Goal: Task Accomplishment & Management: Manage account settings

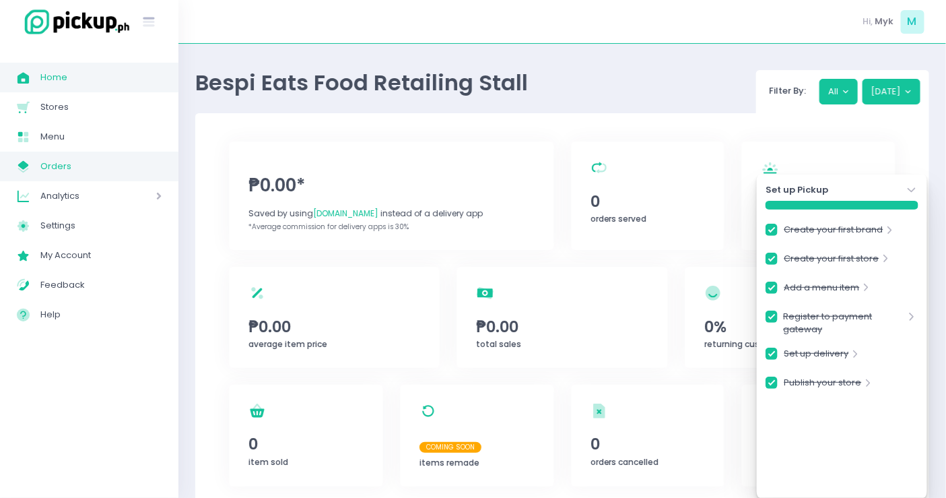
click at [81, 169] on span "Orders" at bounding box center [100, 167] width 121 height 18
checkbox input "true"
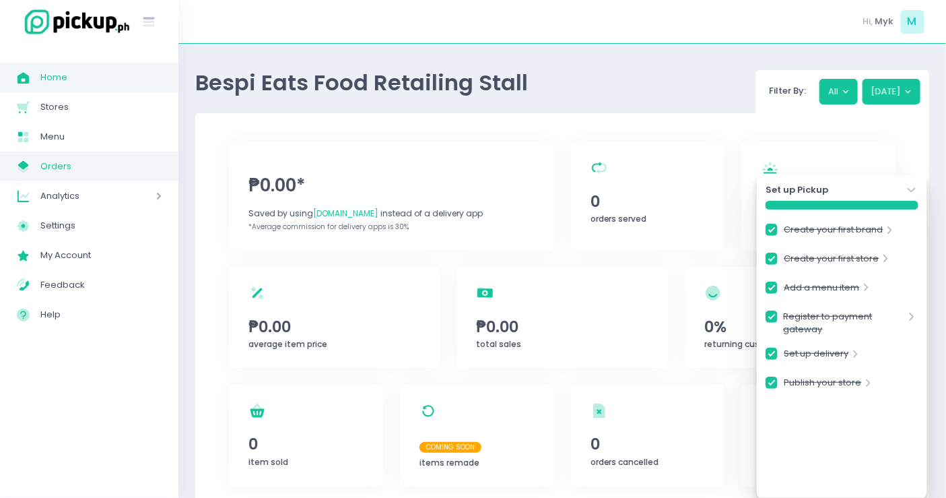
checkbox input "true"
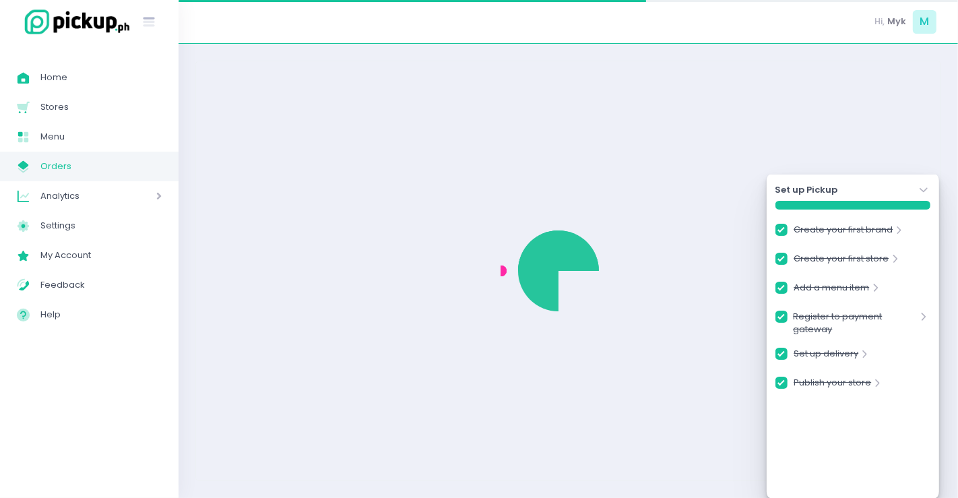
checkbox input "true"
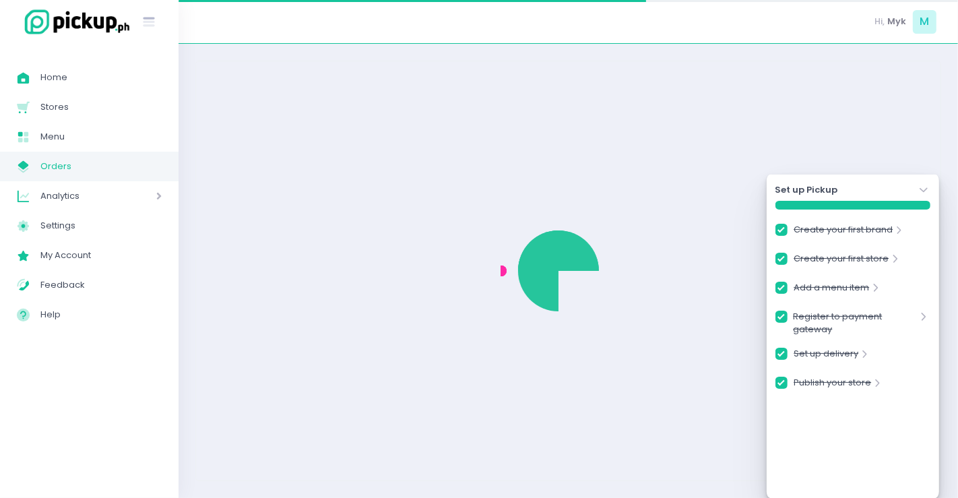
checkbox input "true"
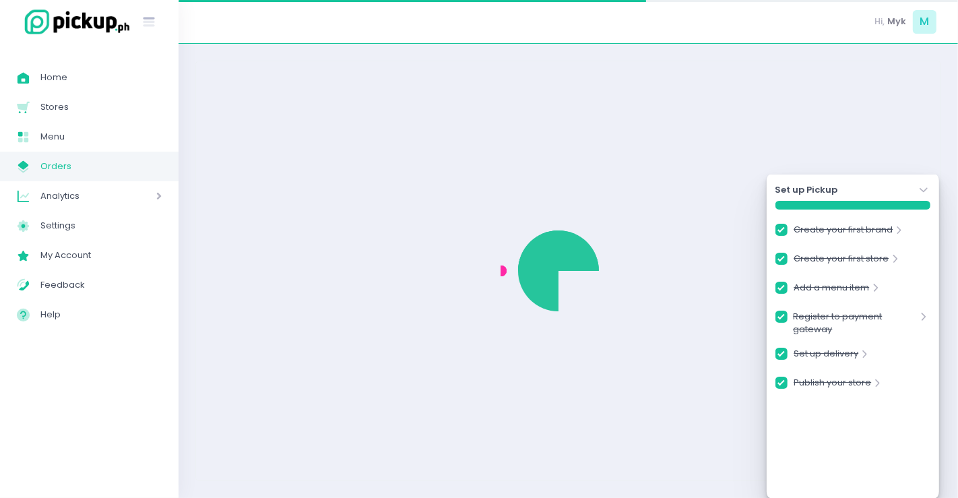
checkbox input "true"
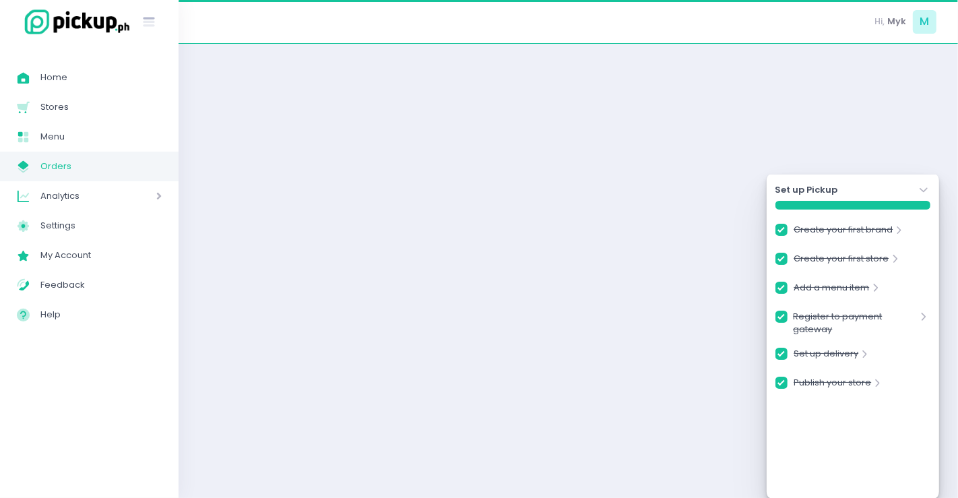
checkbox input "true"
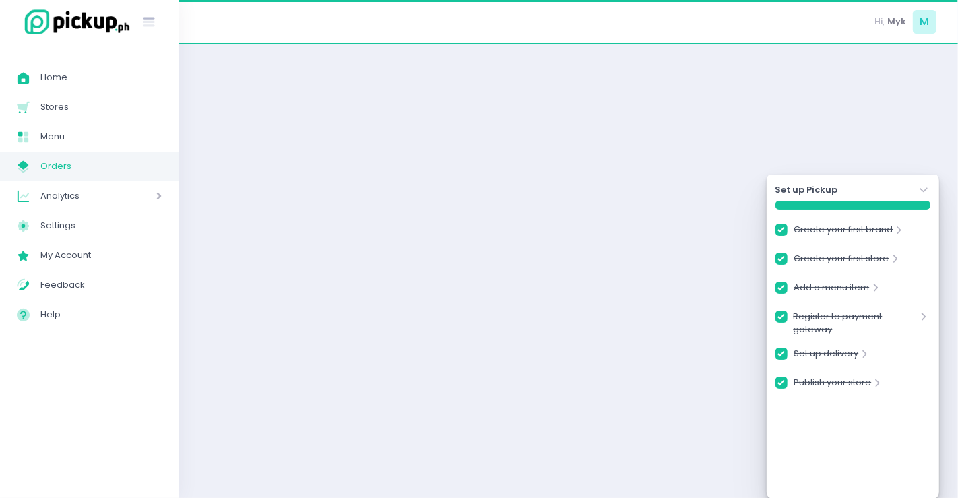
checkbox input "true"
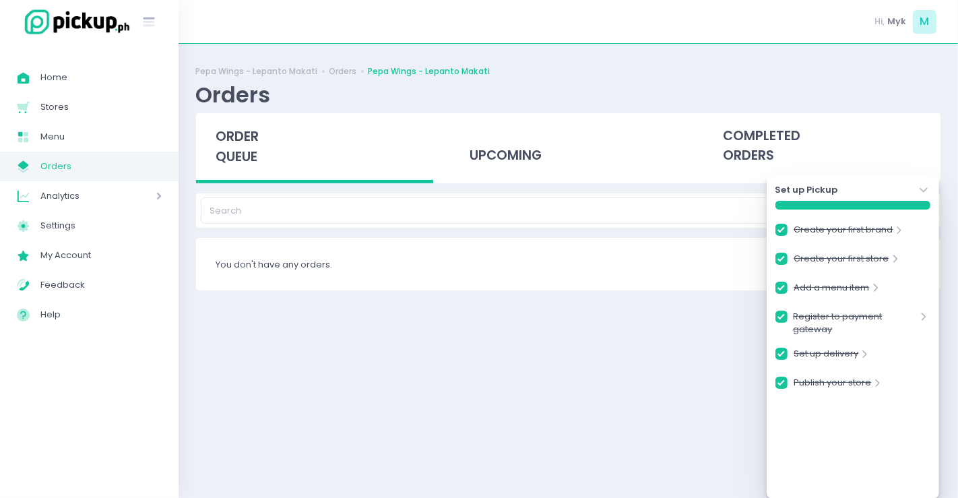
click at [922, 193] on icon "Stockholm-icons / Navigation / Angle-down Created with Sketch." at bounding box center [923, 189] width 13 height 13
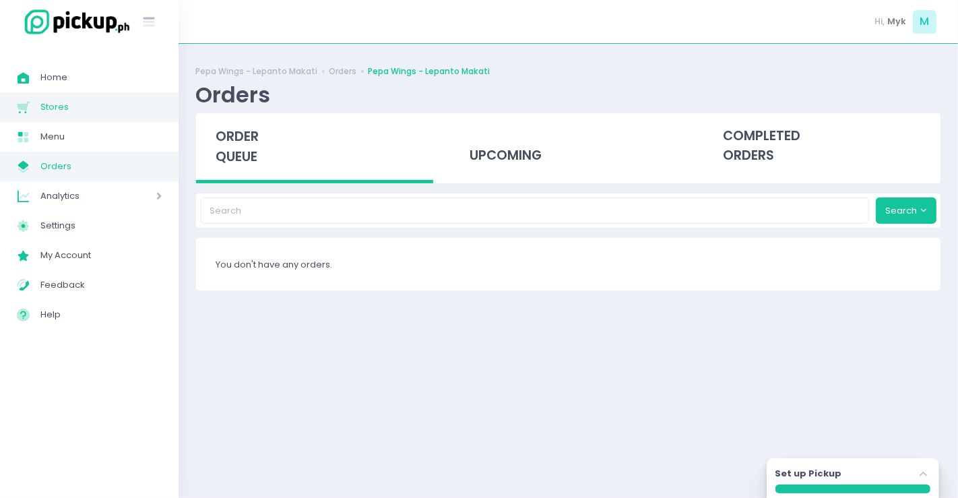
click at [98, 117] on link "Stores Created with Sketch. Stores" at bounding box center [89, 107] width 178 height 30
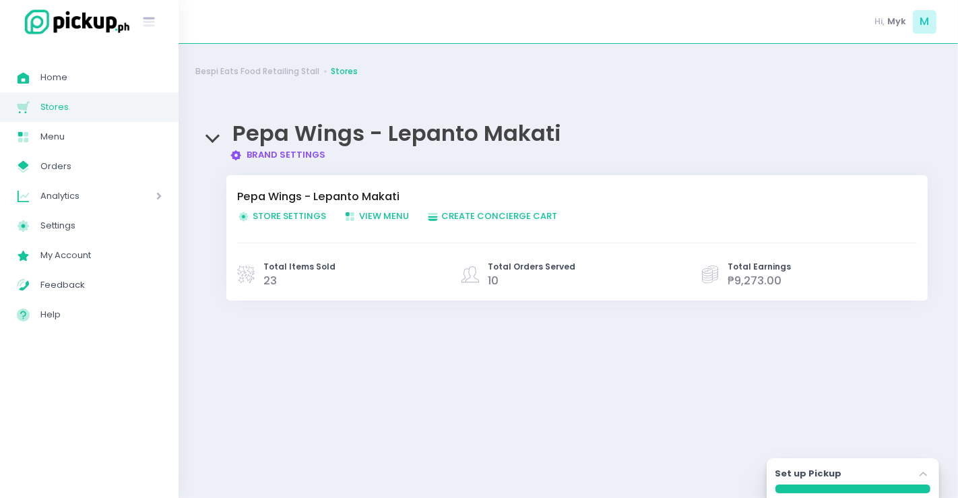
click at [290, 216] on span "Store Settings Created with Sketch. Store Settings" at bounding box center [281, 215] width 89 height 13
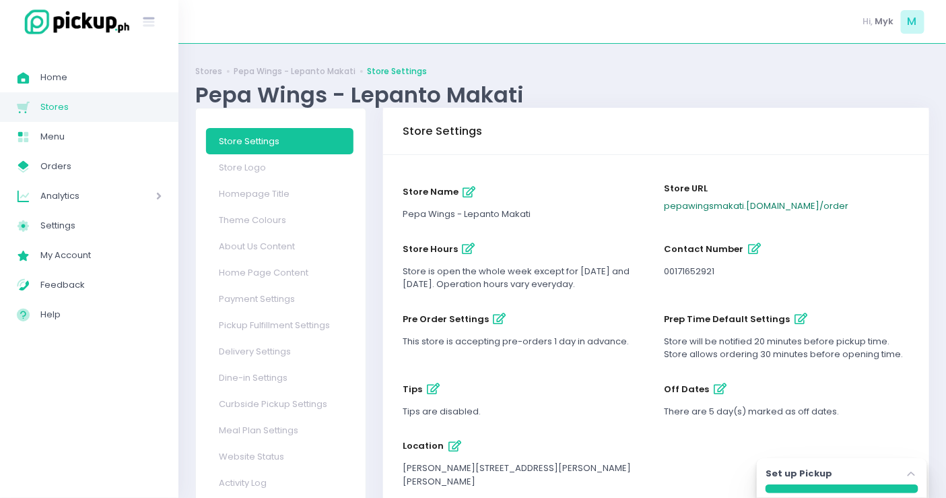
click at [707, 205] on link "pepawingsmakati .pickup.ph / order" at bounding box center [757, 205] width 185 height 13
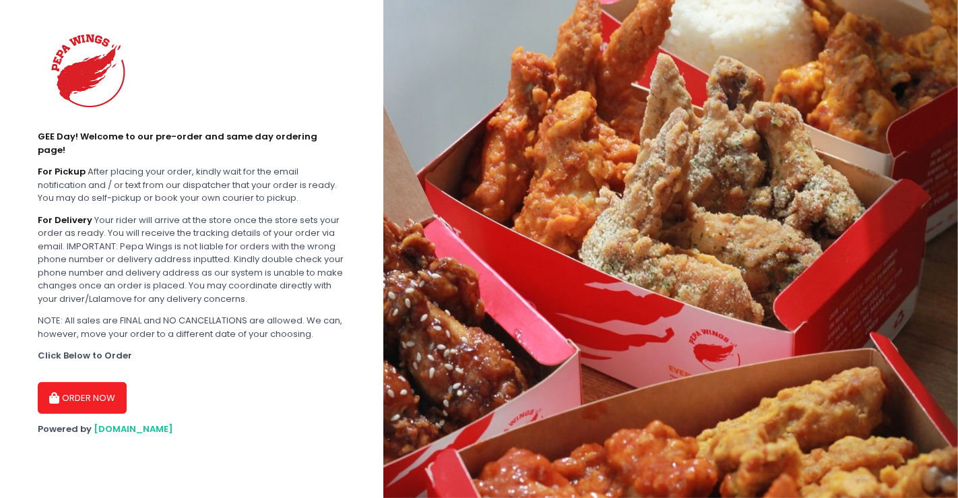
click at [88, 382] on button "ORDER NOW" at bounding box center [82, 398] width 89 height 32
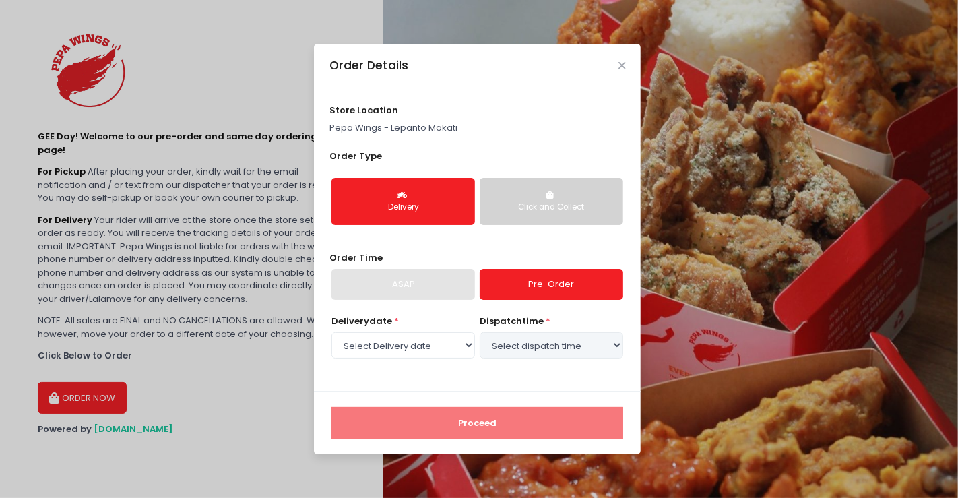
click at [442, 358] on div "Delivery date * Select Delivery date Tuesday, Sep 9th" at bounding box center [402, 337] width 143 height 46
click at [438, 345] on select "Select Delivery date Tuesday, Sep 9th" at bounding box center [402, 345] width 143 height 26
select select "2025-09-09"
click at [331, 332] on select "Select Delivery date Tuesday, Sep 9th" at bounding box center [402, 345] width 143 height 26
click at [535, 352] on select "Select dispatch time 09:00 AM - 09:30 AM 09:30 AM - 10:00 AM 10:00 AM - 10:30 A…" at bounding box center [550, 345] width 143 height 26
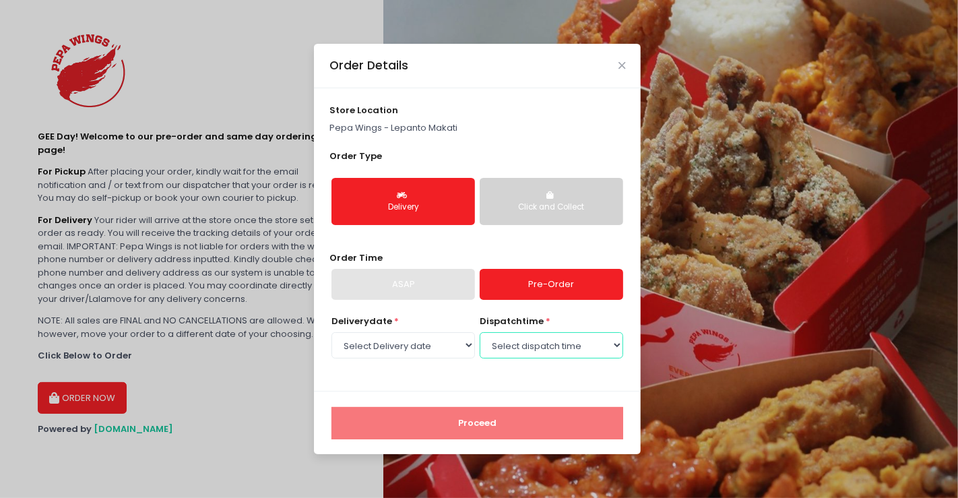
select select "09:00"
click at [479, 332] on select "Select dispatch time 09:00 AM - 09:30 AM 09:30 AM - 10:00 AM 10:00 AM - 10:30 A…" at bounding box center [550, 345] width 143 height 26
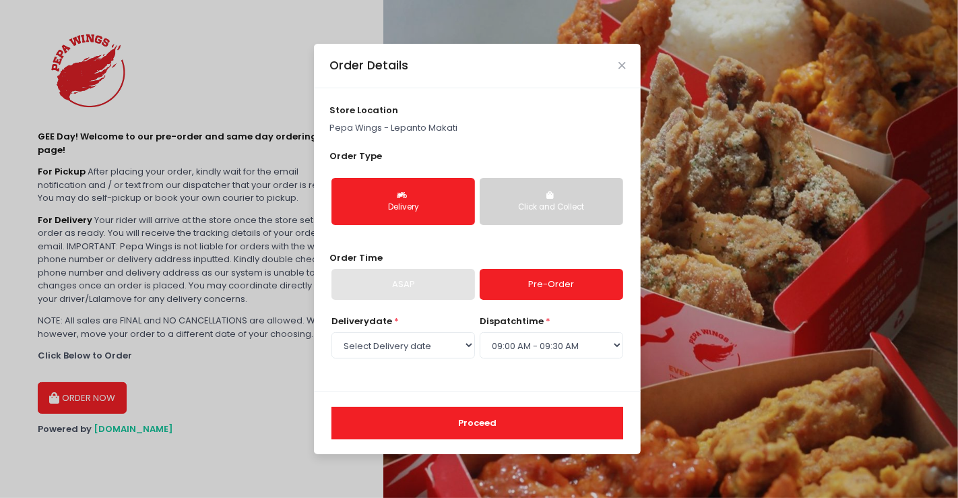
click at [479, 424] on button "Proceed" at bounding box center [477, 423] width 292 height 32
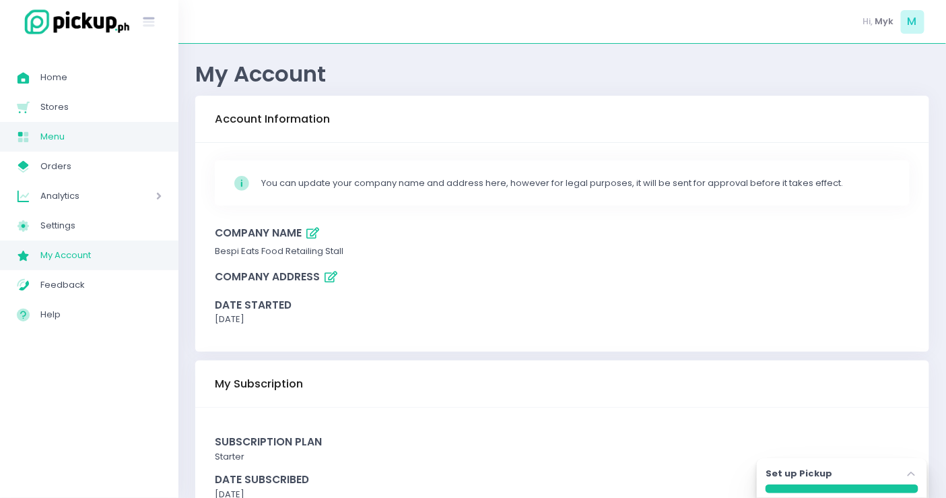
click at [80, 130] on span "Menu" at bounding box center [100, 137] width 121 height 18
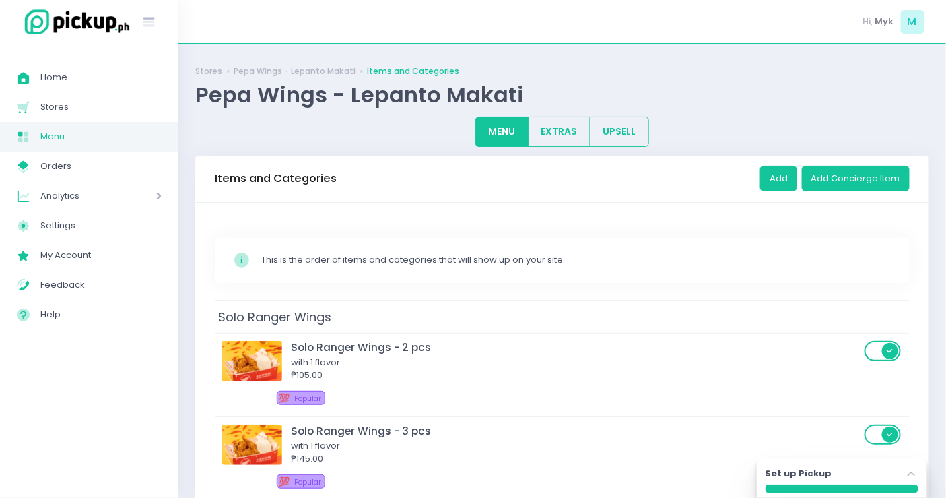
click at [570, 139] on button "EXTRAS" at bounding box center [559, 132] width 63 height 30
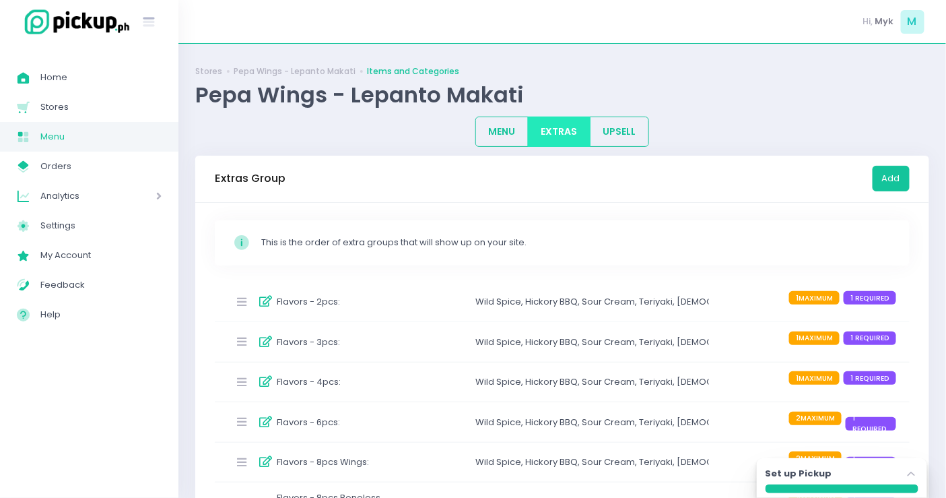
scroll to position [299, 0]
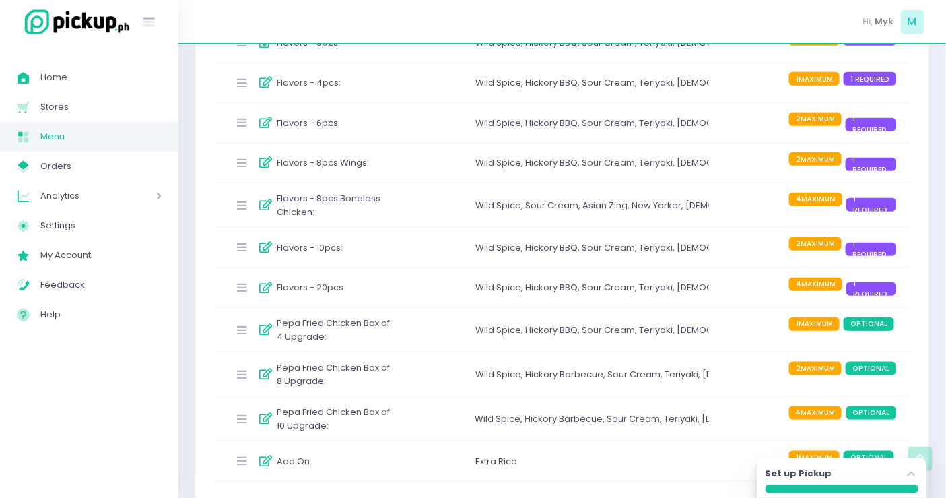
click at [361, 285] on div "Flavors - 20pcs :" at bounding box center [311, 288] width 167 height 22
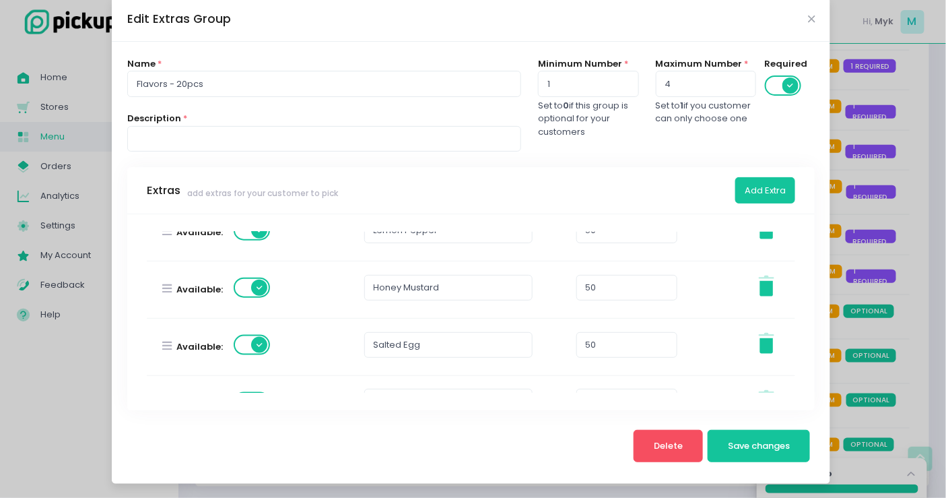
scroll to position [696, 0]
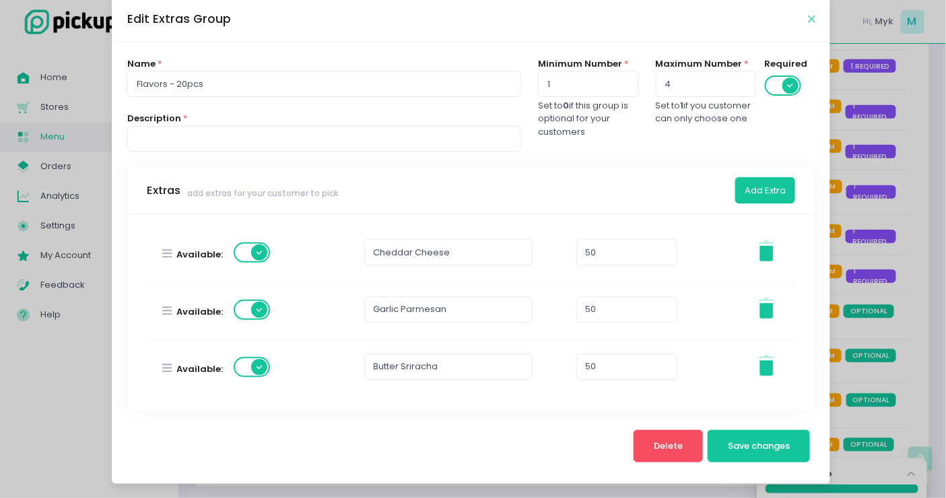
click at [808, 21] on icon "Close" at bounding box center [811, 19] width 7 height 10
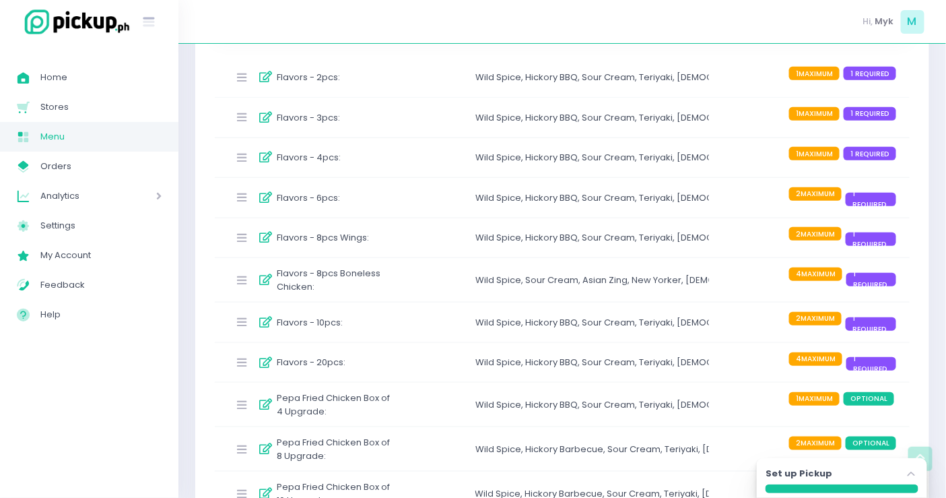
scroll to position [149, 0]
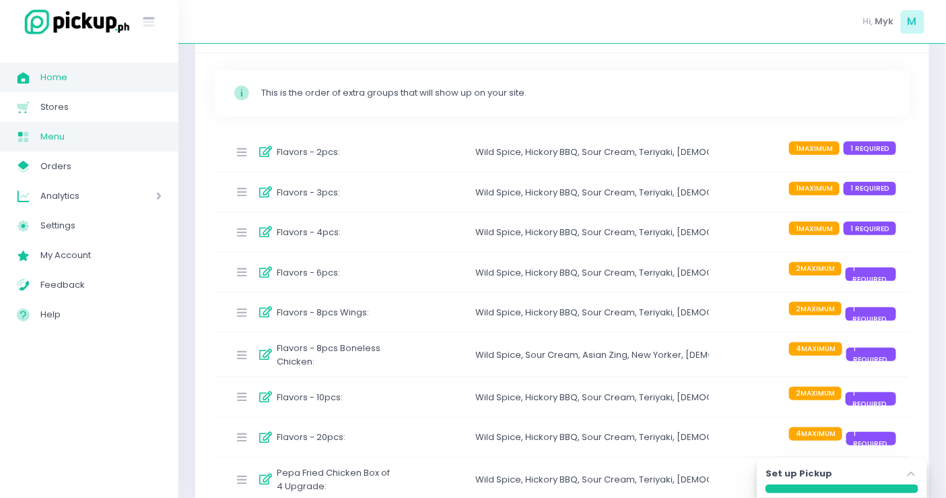
click at [81, 79] on span "Home" at bounding box center [100, 78] width 121 height 18
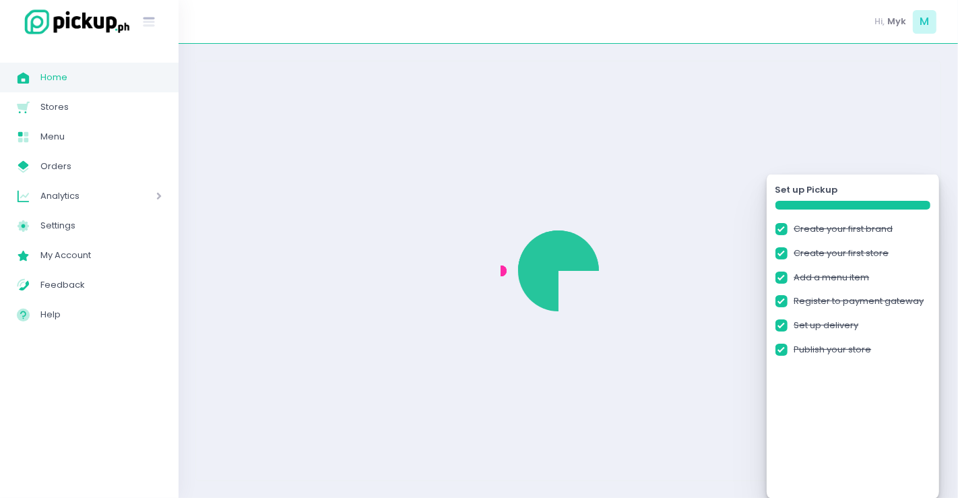
checkbox input "true"
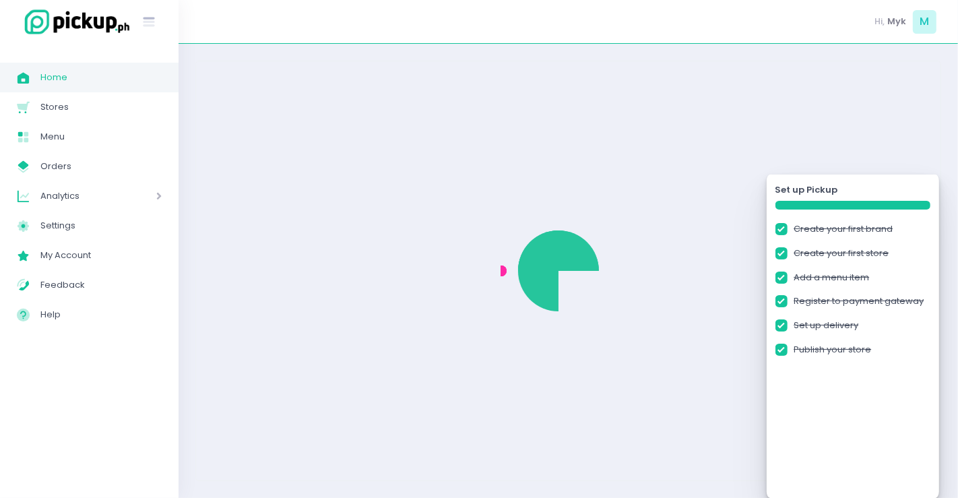
checkbox input "true"
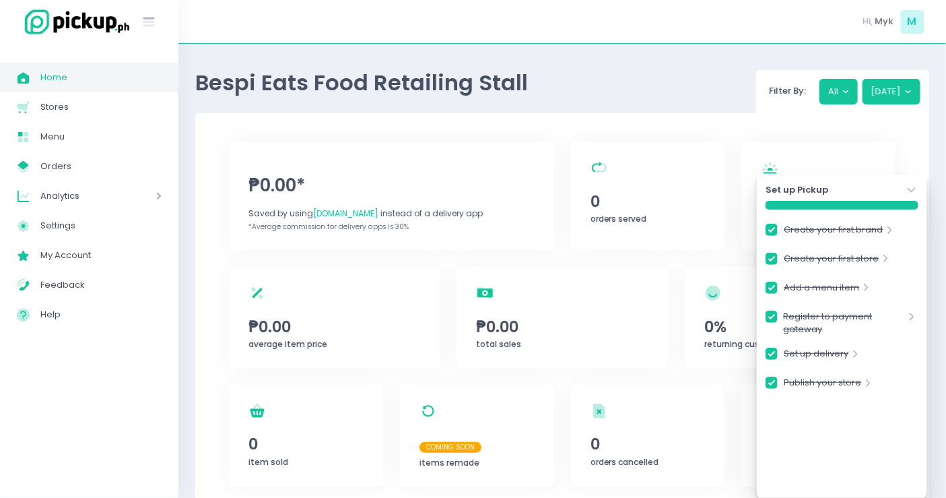
click at [639, 90] on div "Bespi Eats Food Retailing Stall Filter By: All Today" at bounding box center [562, 87] width 734 height 53
click at [51, 168] on span "Orders" at bounding box center [100, 167] width 121 height 18
checkbox input "true"
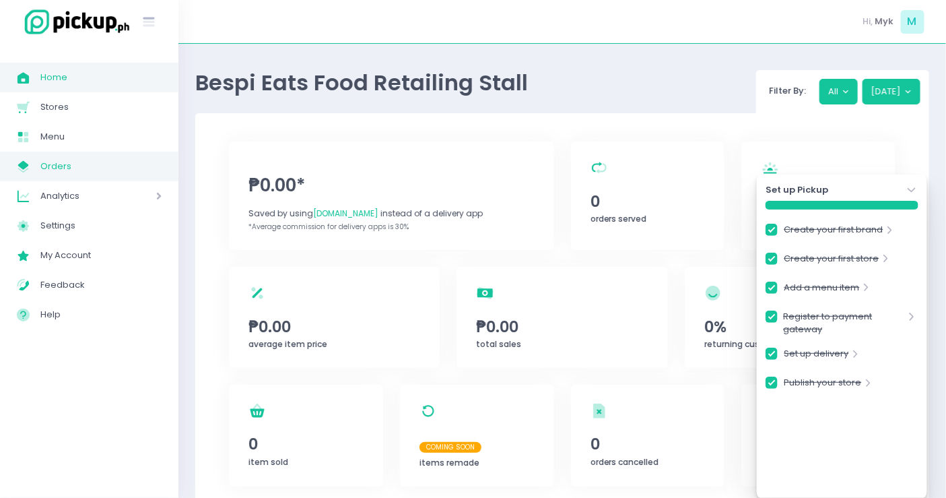
checkbox input "true"
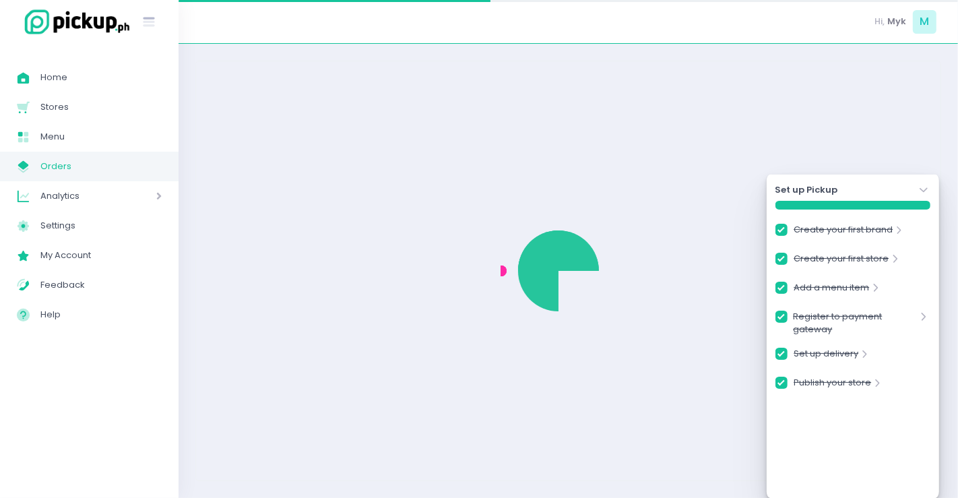
checkbox input "true"
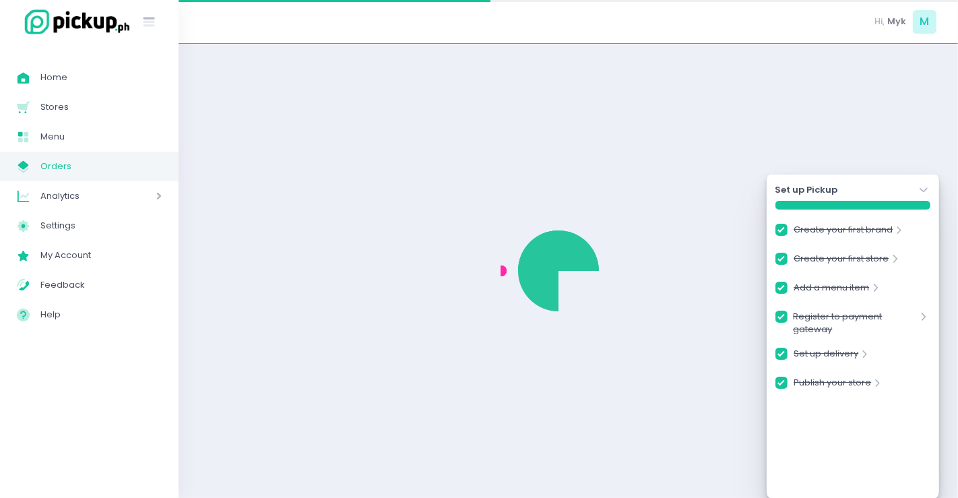
checkbox input "true"
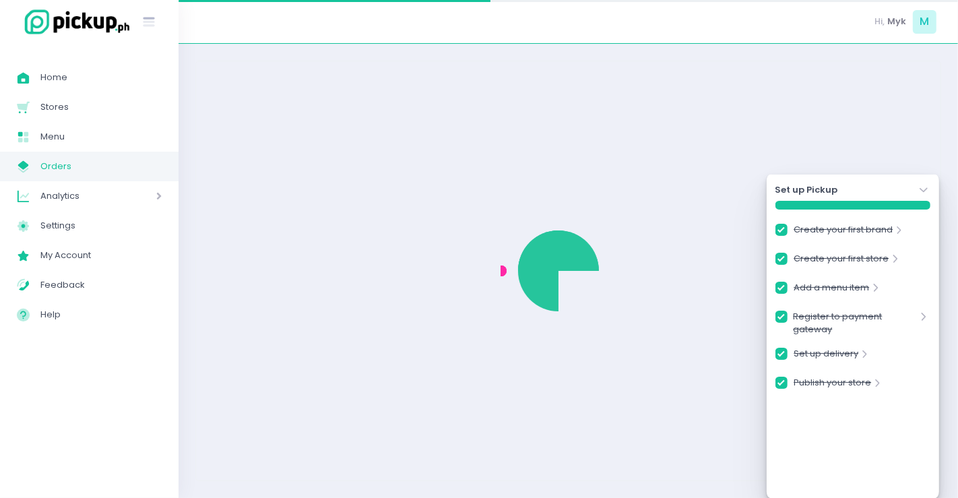
checkbox input "true"
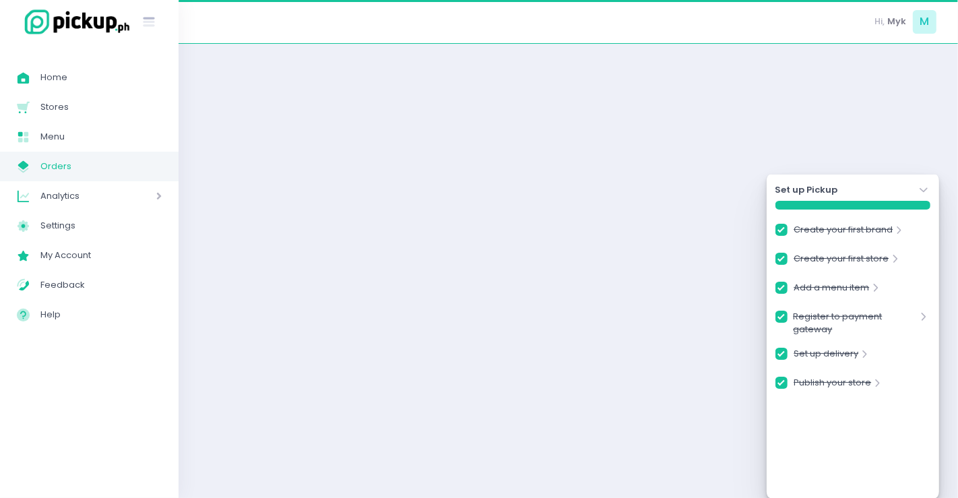
checkbox input "true"
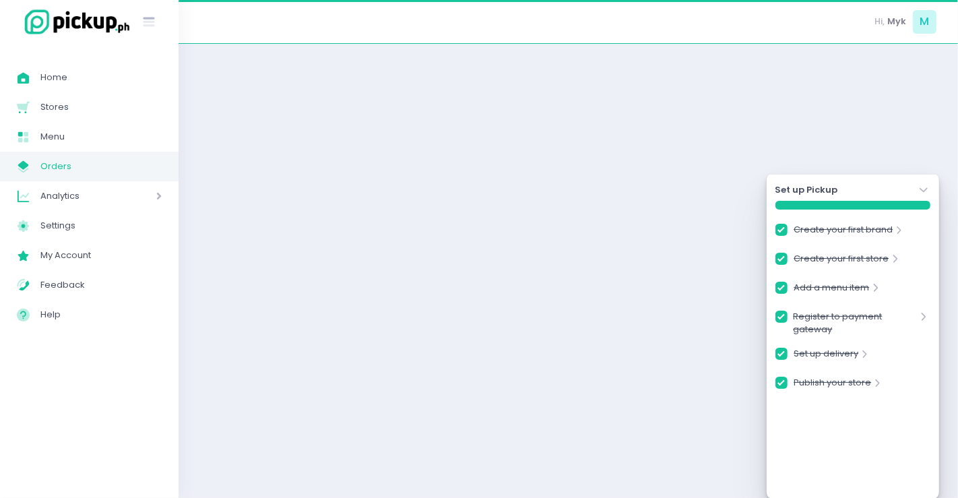
checkbox input "true"
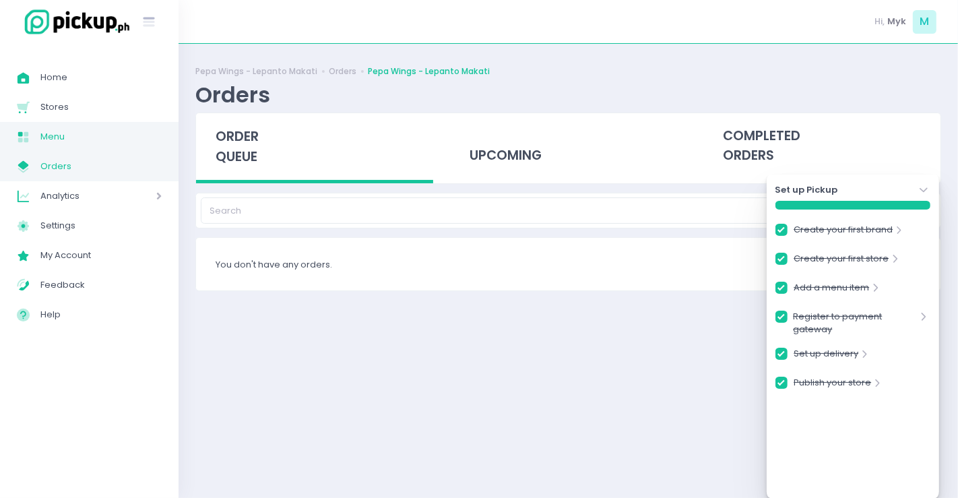
click at [136, 141] on span "Menu" at bounding box center [100, 137] width 121 height 18
checkbox input "true"
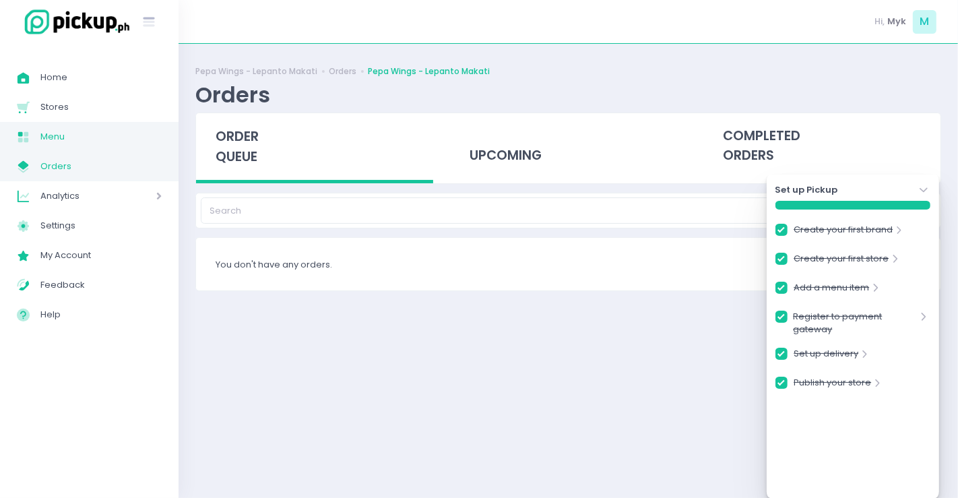
checkbox input "true"
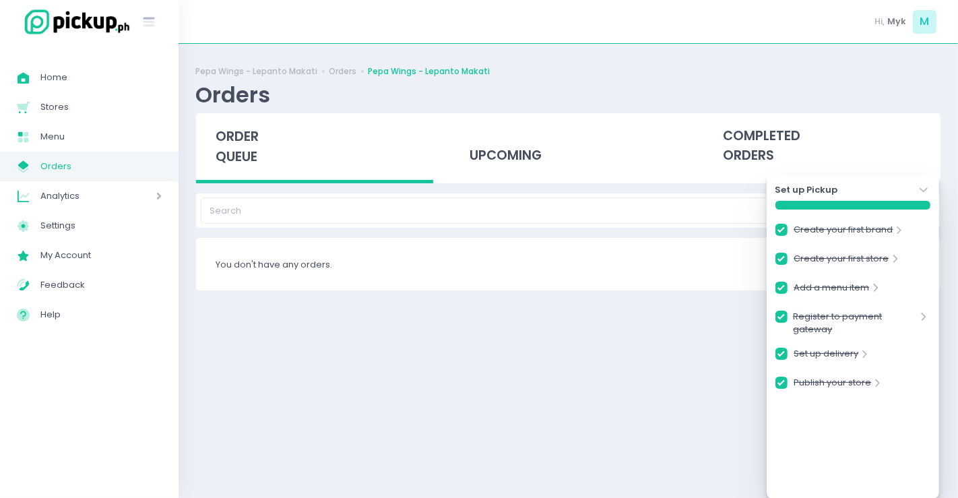
checkbox input "true"
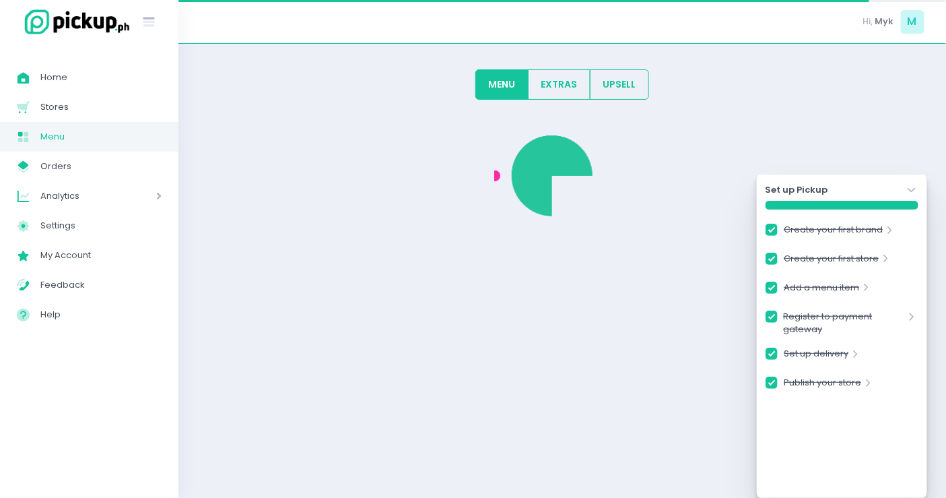
checkbox input "true"
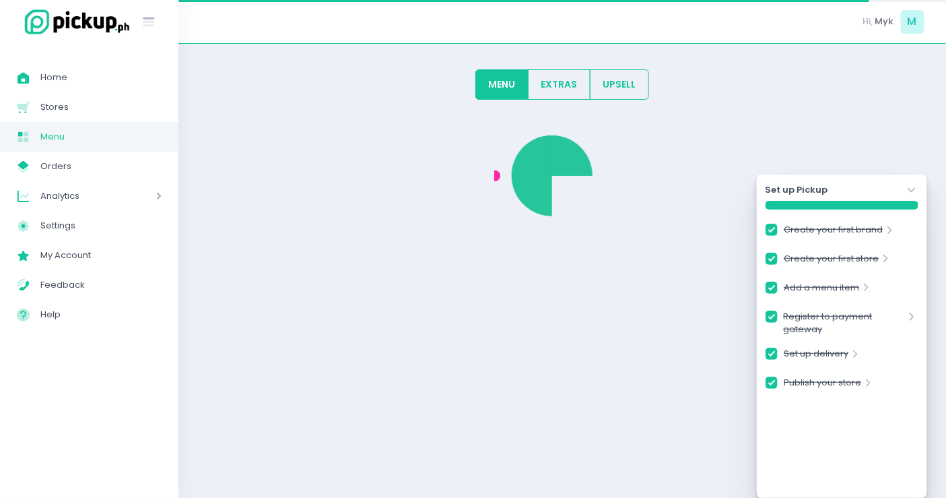
checkbox input "true"
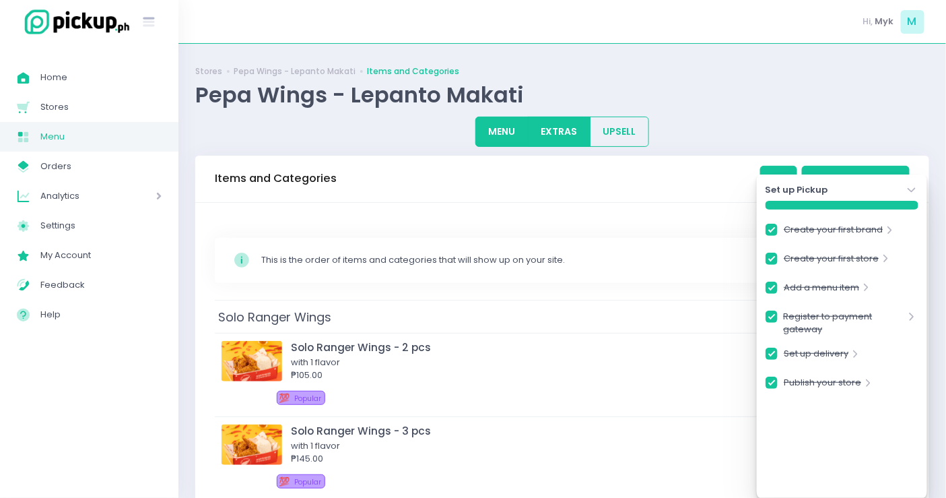
click at [550, 127] on button "EXTRAS" at bounding box center [559, 132] width 63 height 30
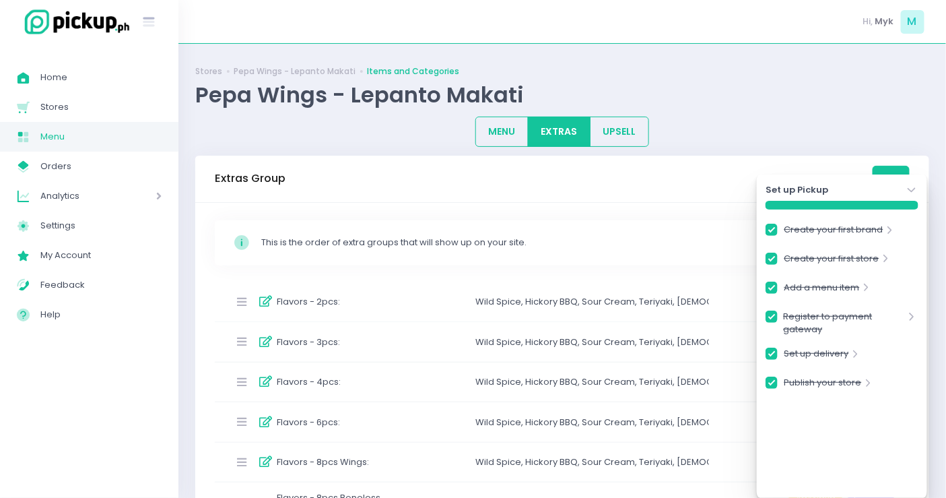
click at [912, 189] on icon "Stockholm-icons / Navigation / Angle-down Created with Sketch." at bounding box center [911, 189] width 13 height 13
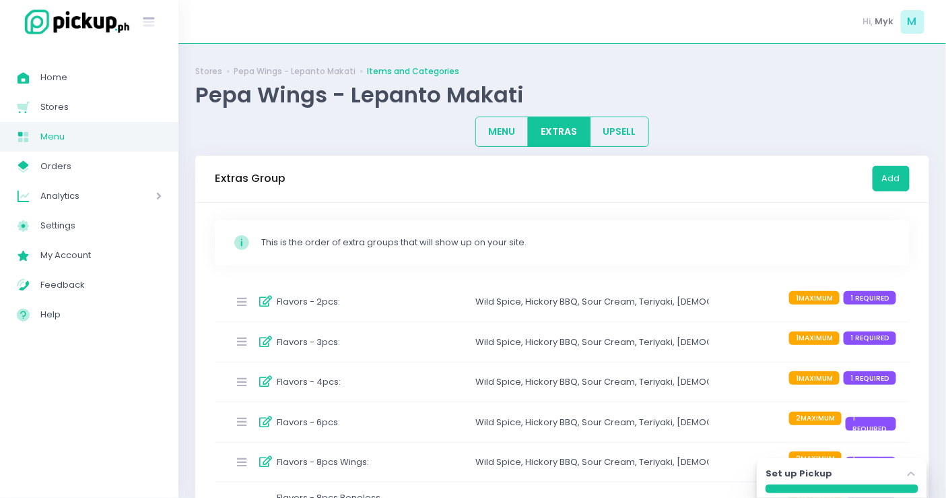
click at [453, 308] on div "Flavors - 2pcs : Wild Spice , Hickory BBQ , Sour Cream , Teriyaki , Korean Yang…" at bounding box center [562, 302] width 695 height 40
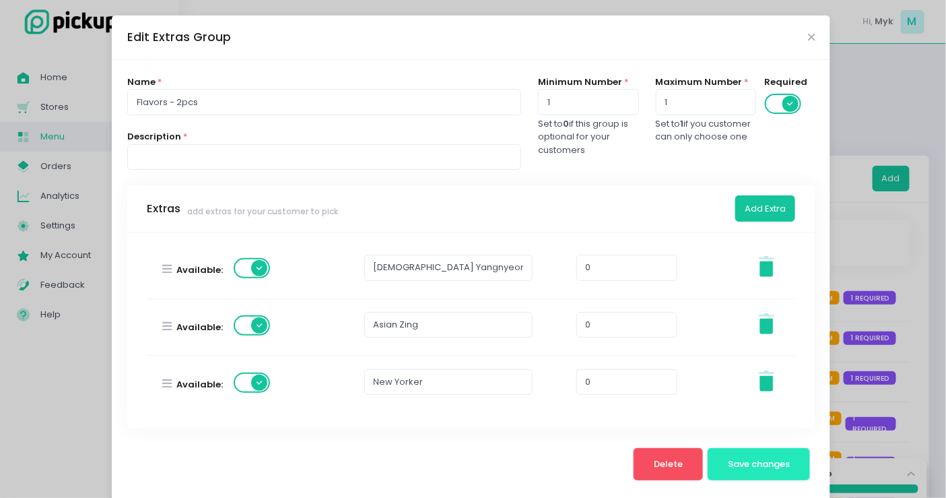
click at [728, 463] on span "Save changes" at bounding box center [759, 463] width 62 height 13
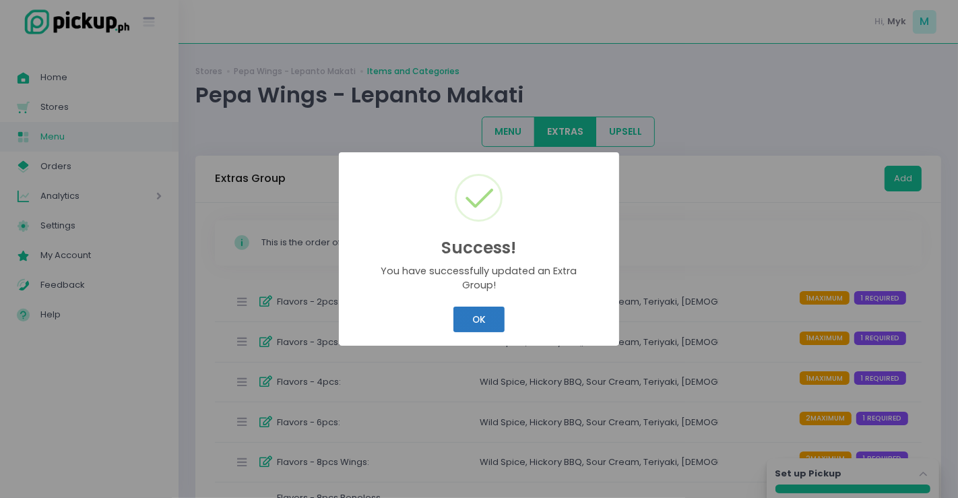
click at [463, 316] on button "OK" at bounding box center [478, 319] width 51 height 26
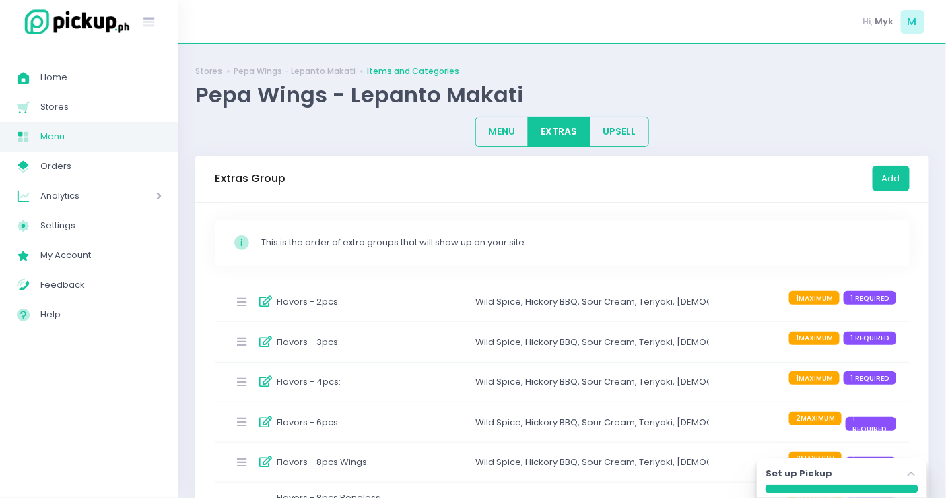
scroll to position [149, 0]
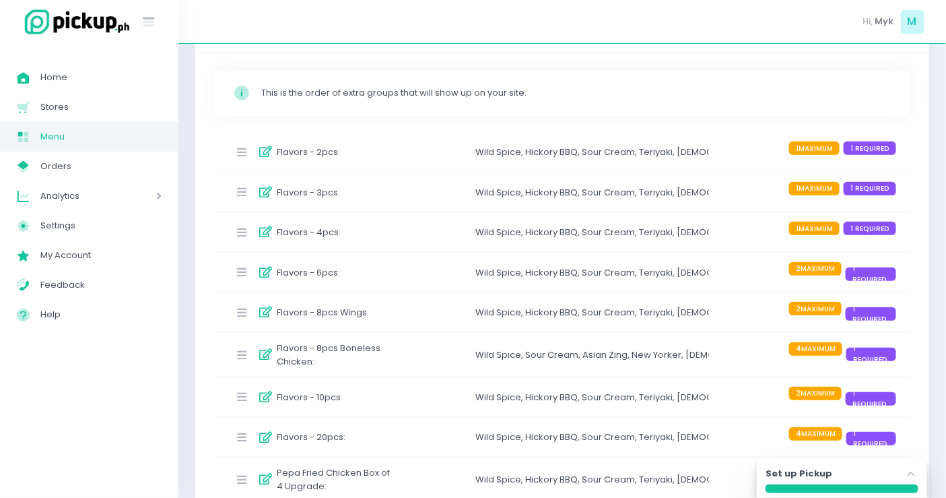
click at [508, 197] on div "Wild Spice , Hickory BBQ , Sour Cream , Teriyaki , Korean Yangnyeom , Asian Zin…" at bounding box center [592, 192] width 234 height 22
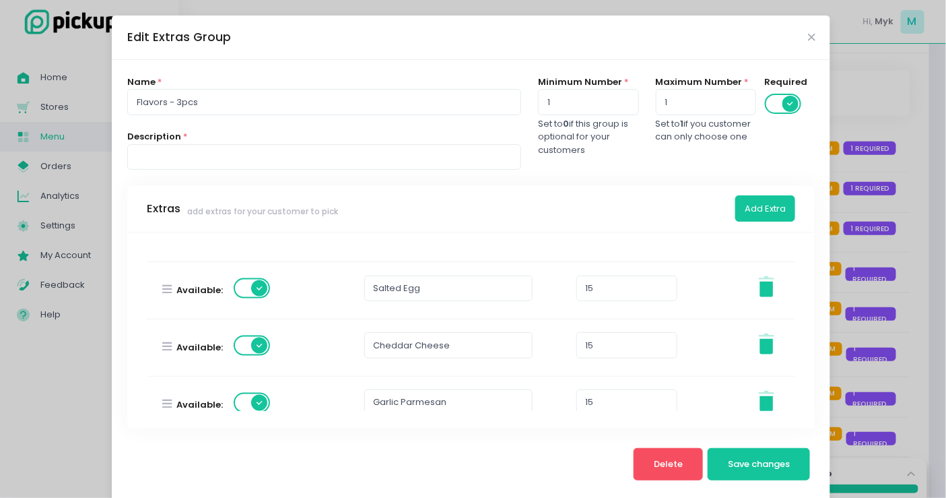
scroll to position [696, 0]
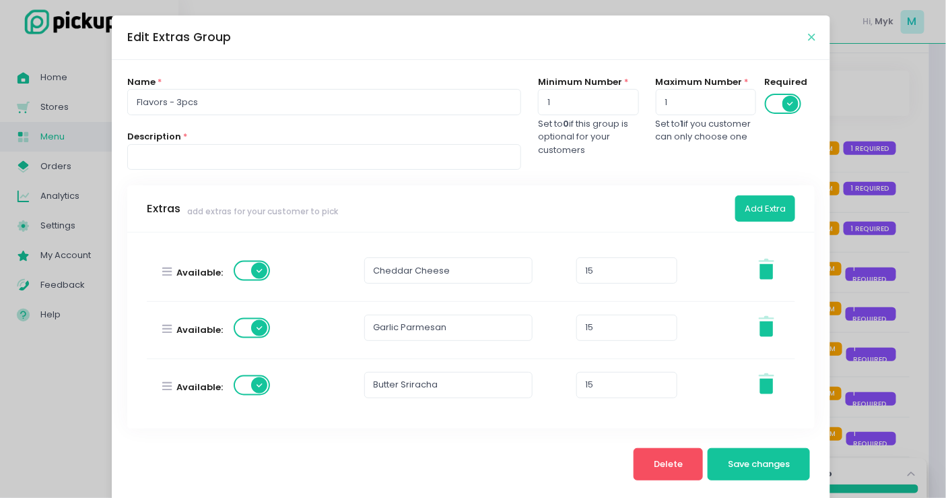
click at [808, 39] on icon "Close" at bounding box center [811, 37] width 7 height 10
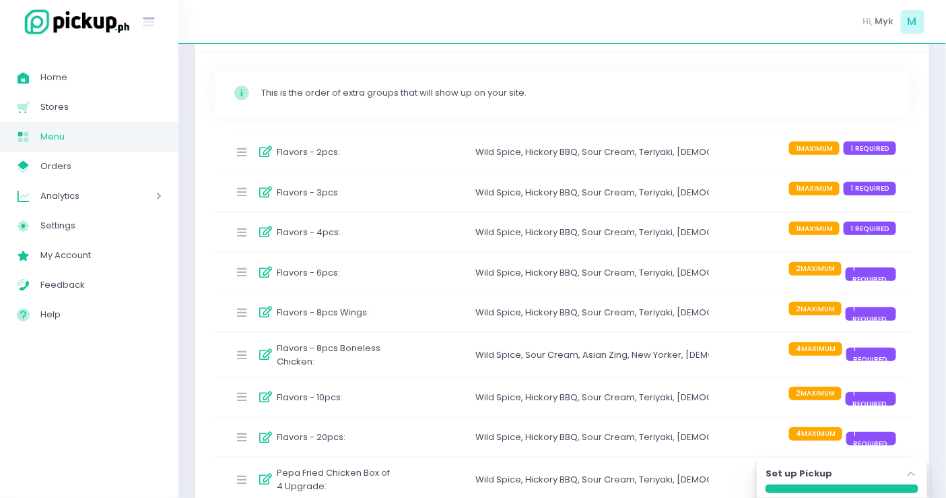
click at [374, 240] on div "Flavors - 4pcs :" at bounding box center [311, 233] width 167 height 22
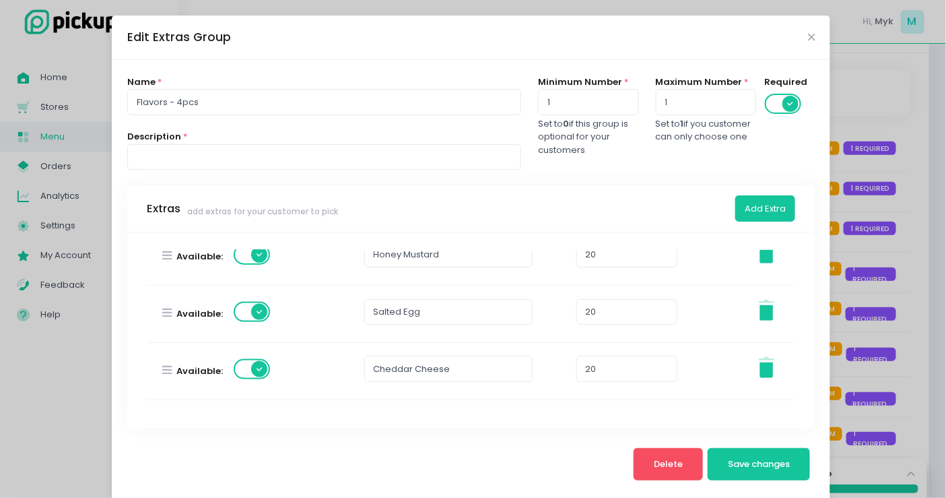
scroll to position [523, 0]
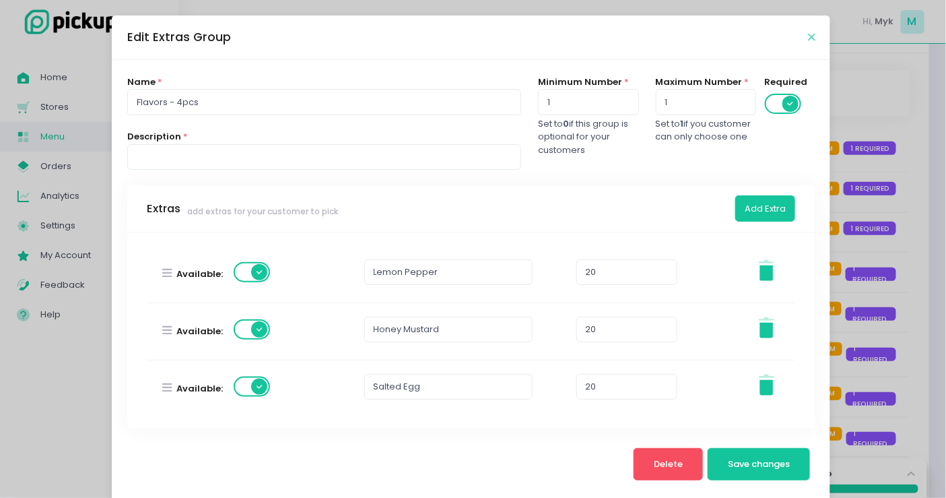
click at [809, 41] on div "Edit Extras Group" at bounding box center [471, 37] width 719 height 44
click at [809, 37] on icon "Close" at bounding box center [811, 37] width 7 height 10
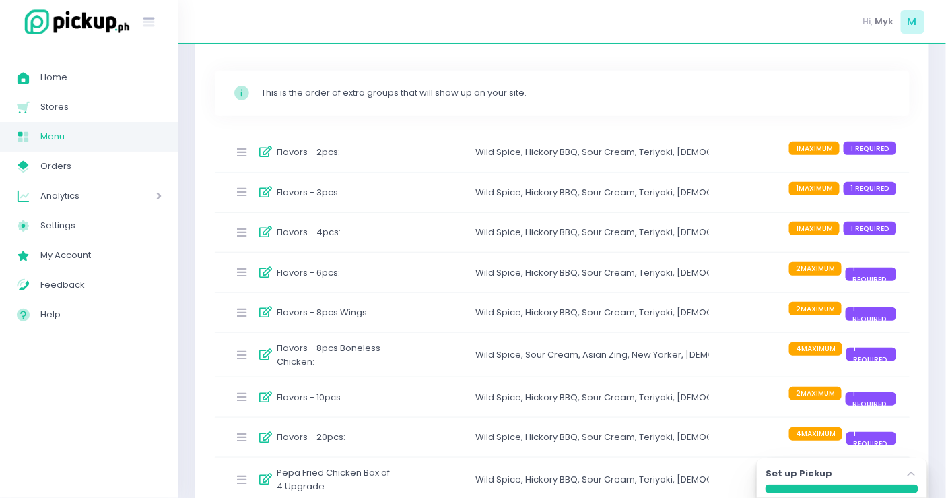
click at [69, 131] on span "Menu" at bounding box center [100, 137] width 121 height 18
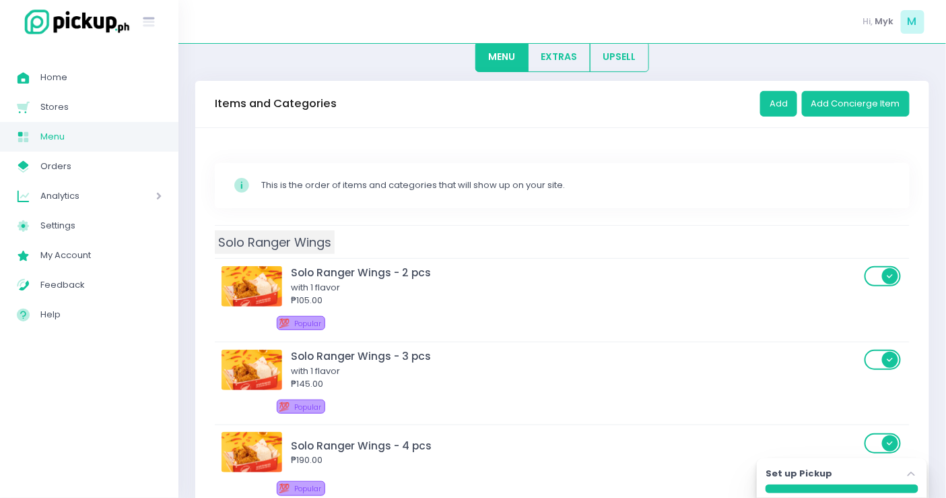
scroll to position [224, 0]
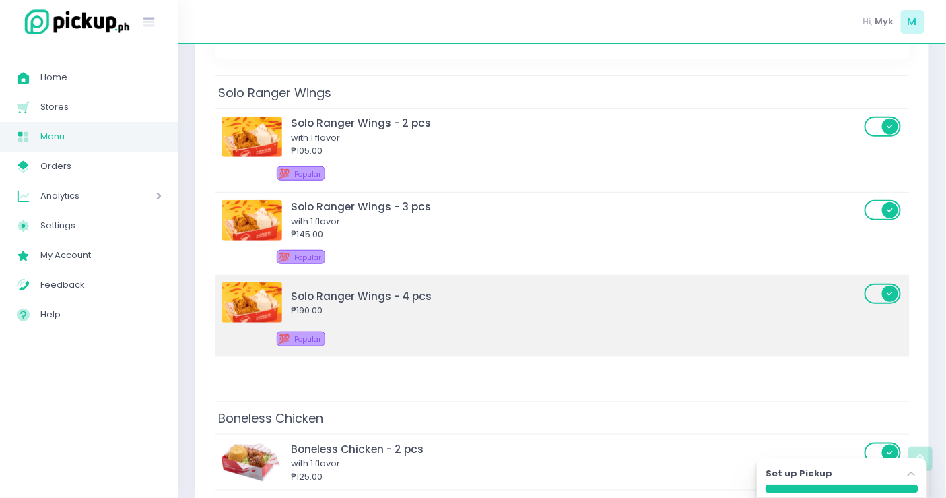
click at [418, 294] on div "Solo Ranger Wings - 4 pcs" at bounding box center [576, 295] width 570 height 15
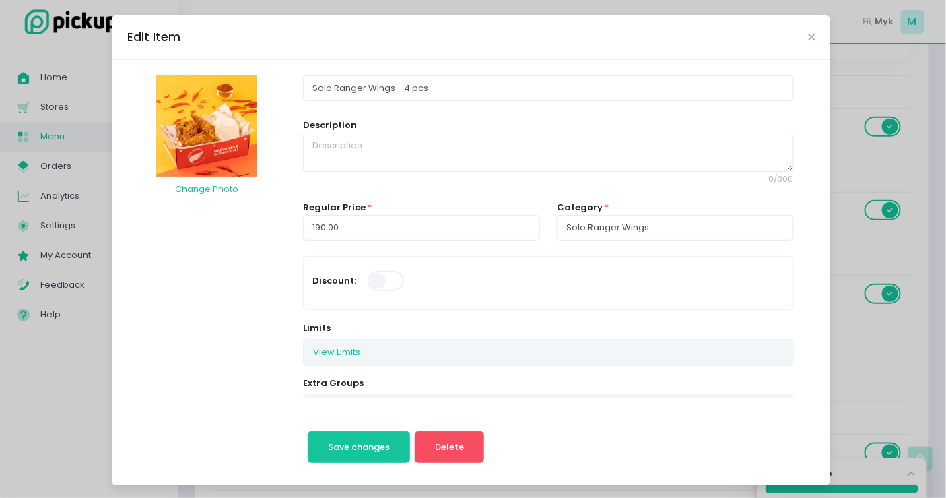
scroll to position [149, 0]
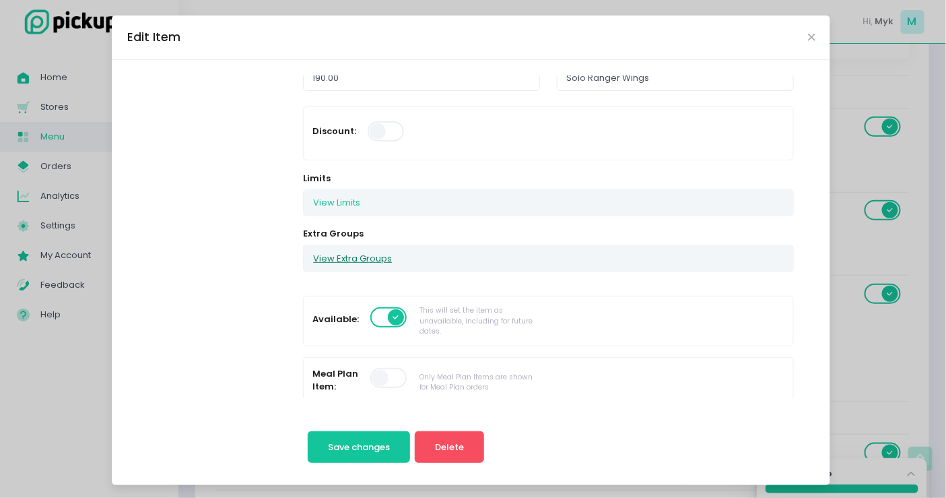
click at [359, 253] on button "View Extra Groups" at bounding box center [353, 258] width 98 height 26
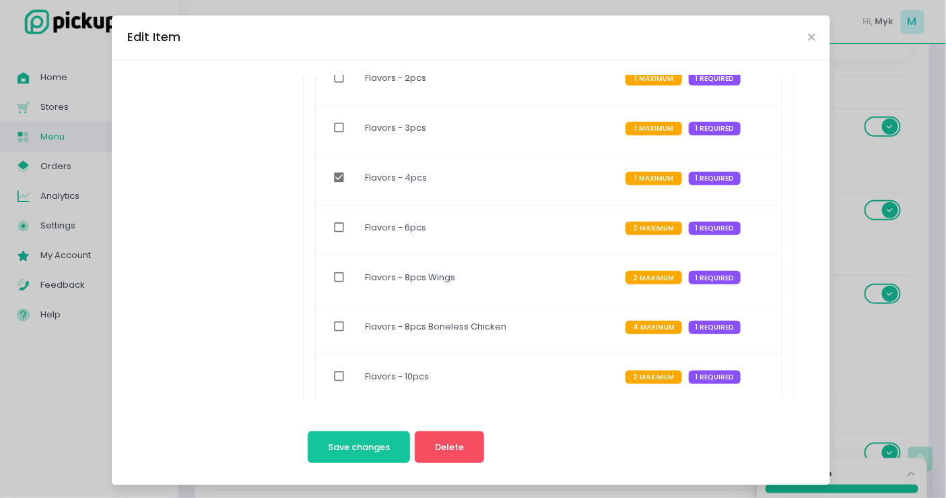
scroll to position [224, 0]
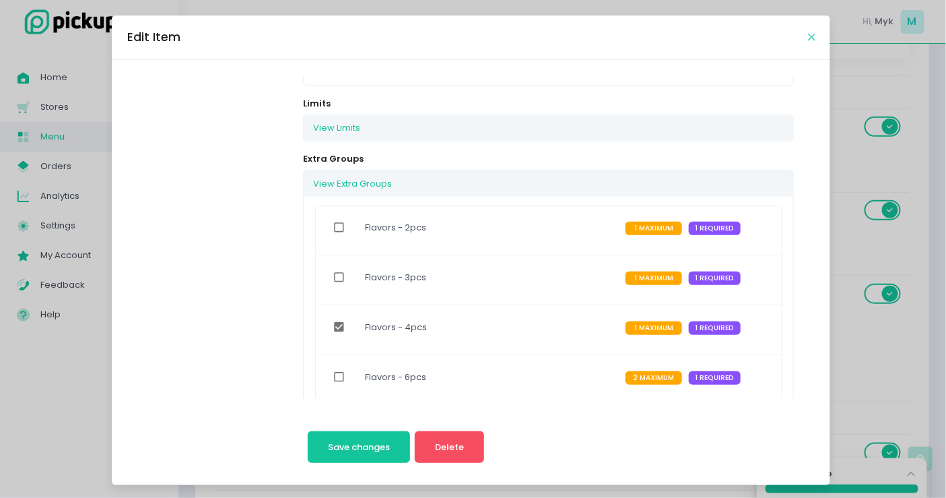
click at [808, 39] on icon "Close" at bounding box center [811, 37] width 7 height 10
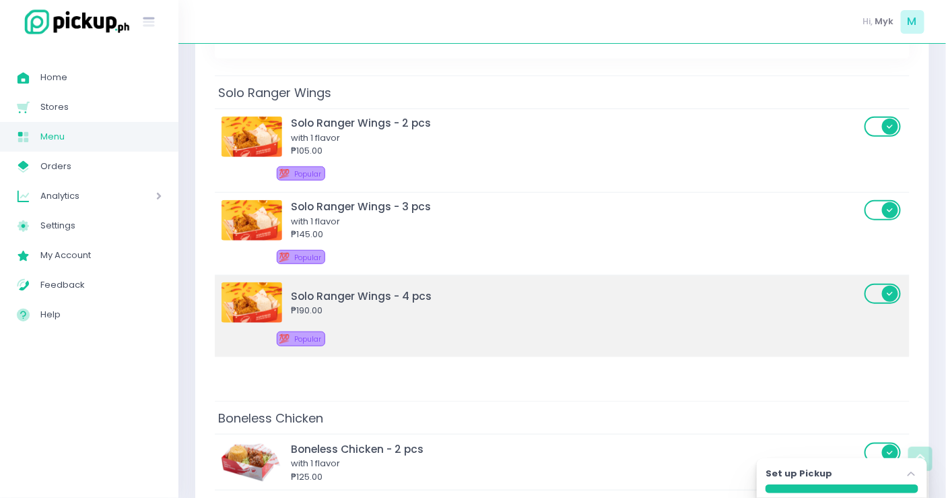
click at [446, 298] on div "Solo Ranger Wings - 4 pcs" at bounding box center [576, 295] width 570 height 15
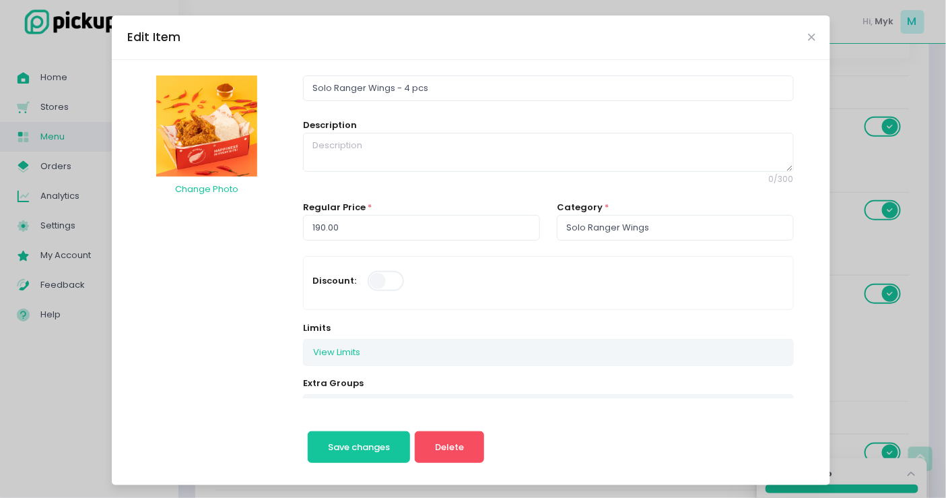
scroll to position [149, 0]
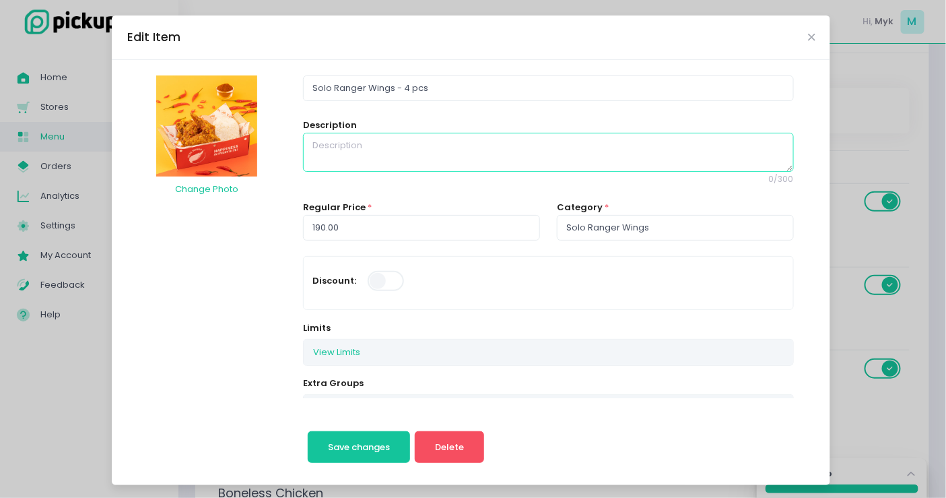
click at [361, 159] on textarea at bounding box center [548, 152] width 490 height 39
type textarea "w"
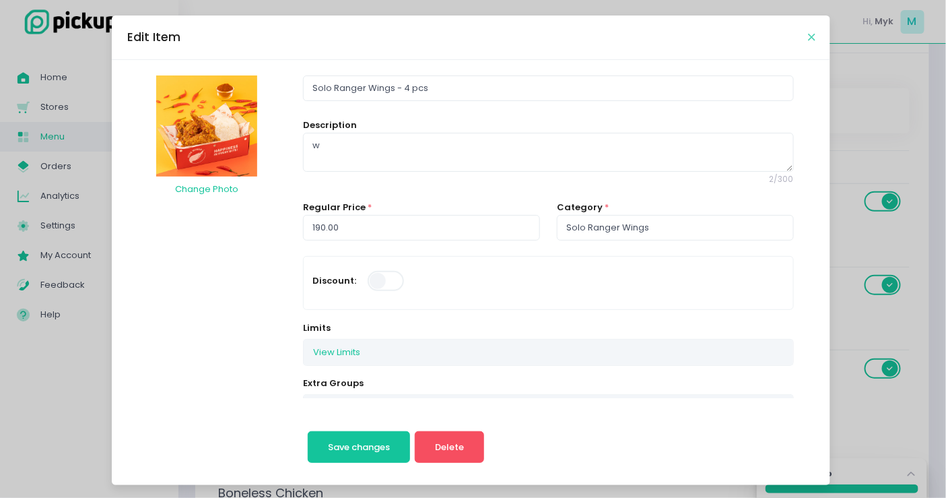
click at [808, 37] on icon "Close" at bounding box center [811, 37] width 7 height 10
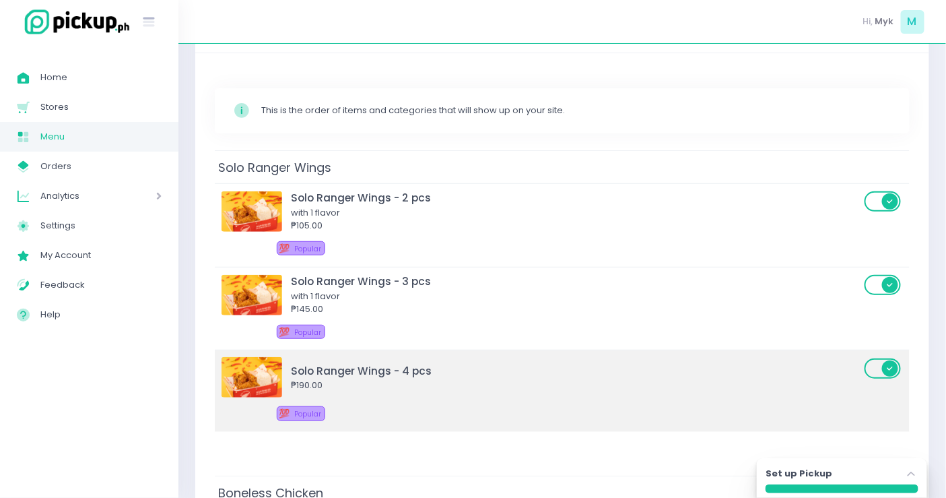
click at [380, 398] on div "Solo Ranger Wings - 4 pcs ₱190.00 💯 Popular" at bounding box center [543, 391] width 643 height 68
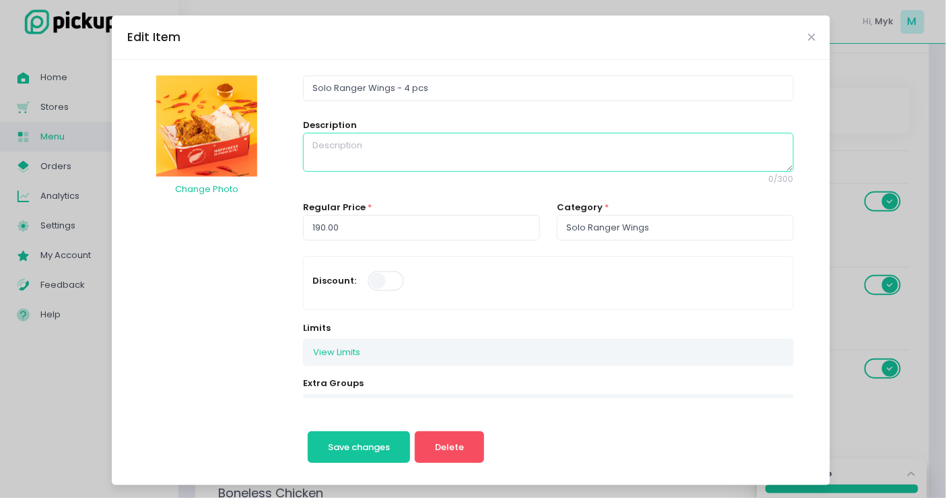
click at [384, 149] on textarea at bounding box center [548, 152] width 490 height 39
type textarea "with 1 Flavor"
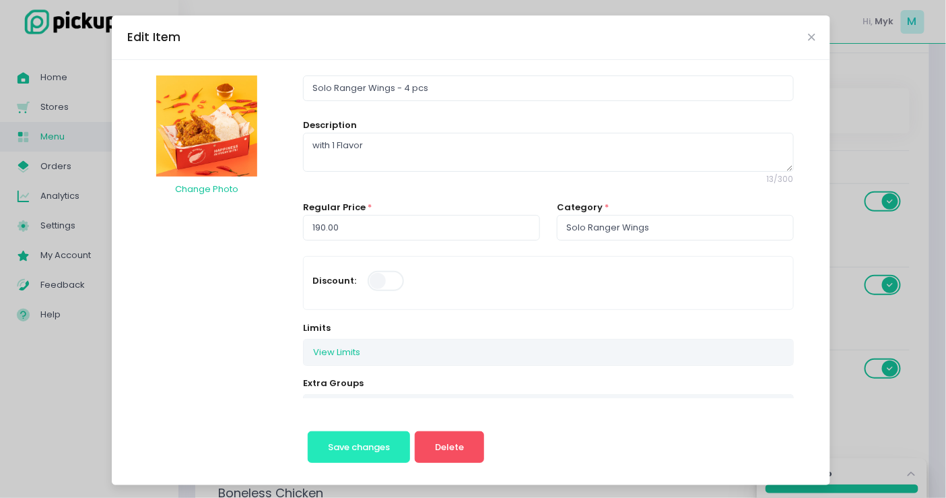
click at [323, 434] on button "Save changes" at bounding box center [359, 447] width 103 height 32
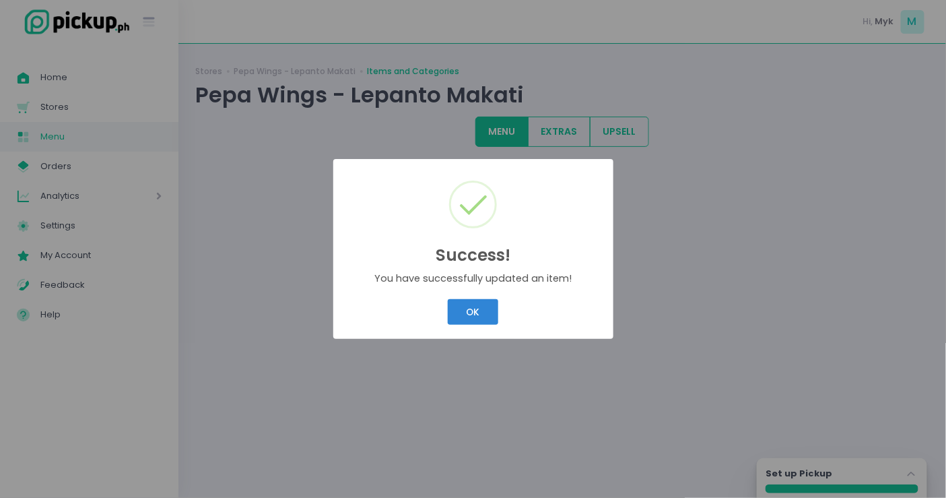
scroll to position [0, 0]
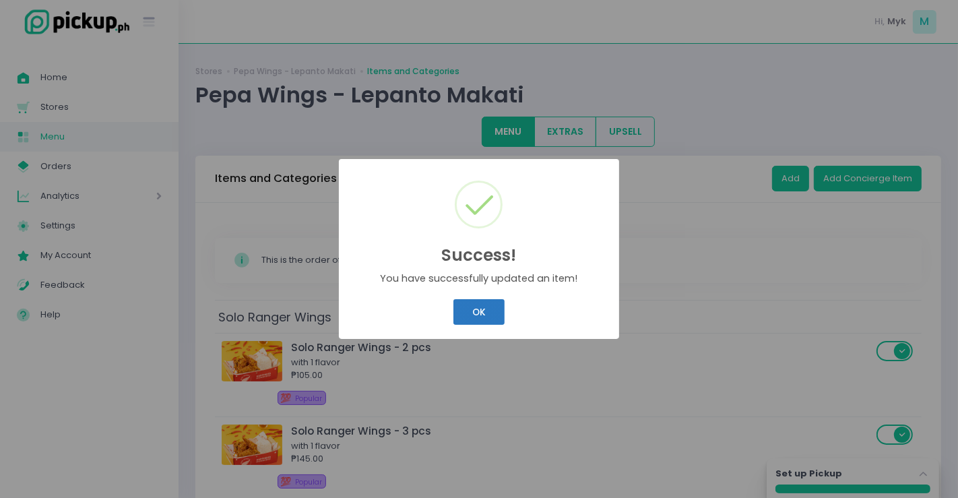
click at [473, 304] on button "OK" at bounding box center [478, 312] width 51 height 26
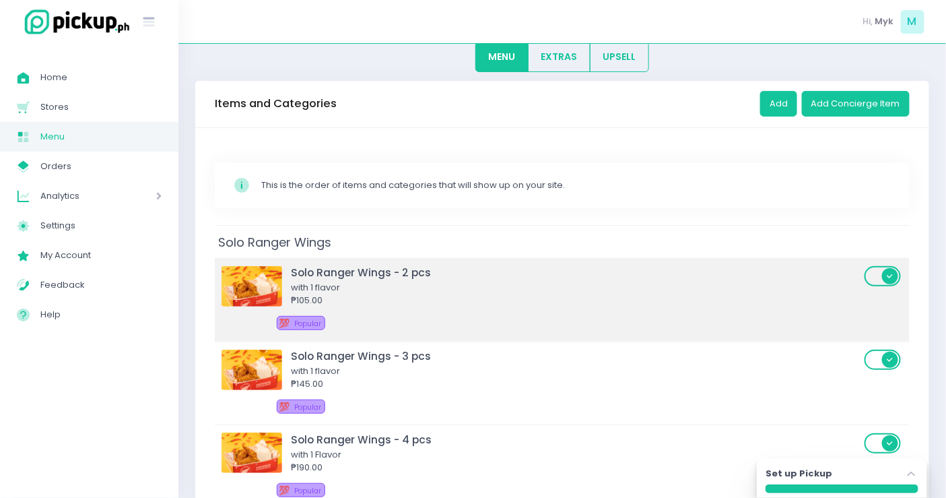
scroll to position [149, 0]
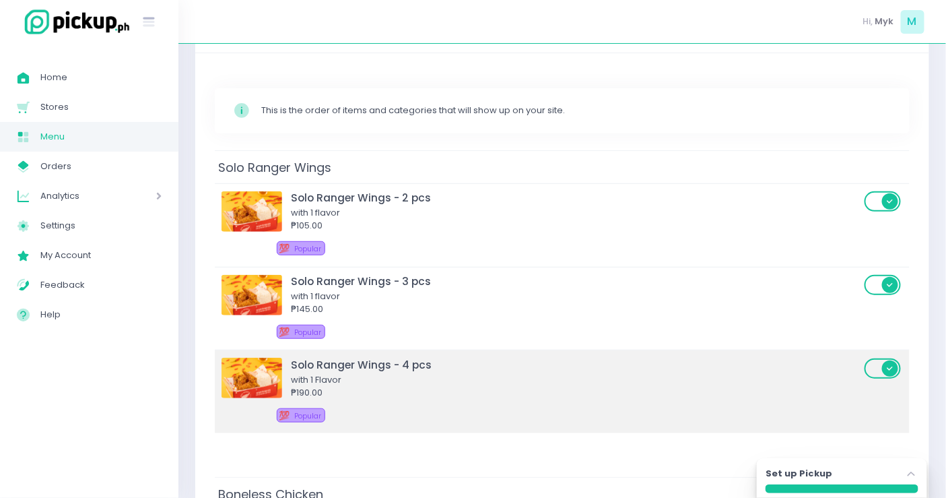
click at [379, 360] on div "Solo Ranger Wings - 4 pcs" at bounding box center [576, 364] width 570 height 15
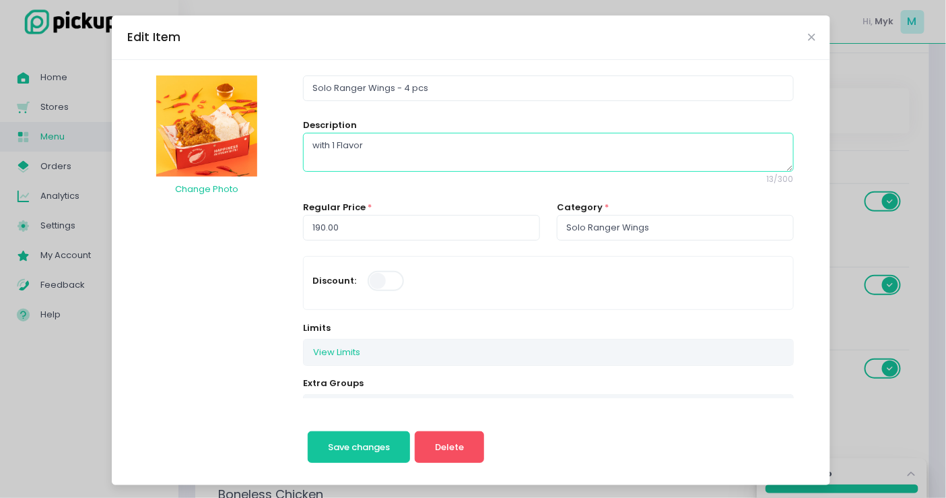
click at [330, 141] on textarea "with 1 Flavor" at bounding box center [548, 152] width 490 height 39
type textarea "with 1 flavor"
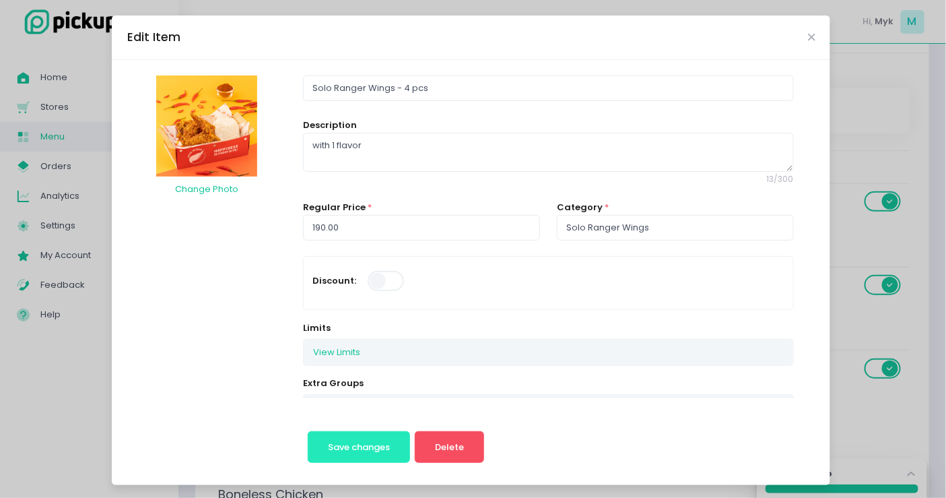
click at [354, 438] on button "Save changes" at bounding box center [359, 447] width 103 height 32
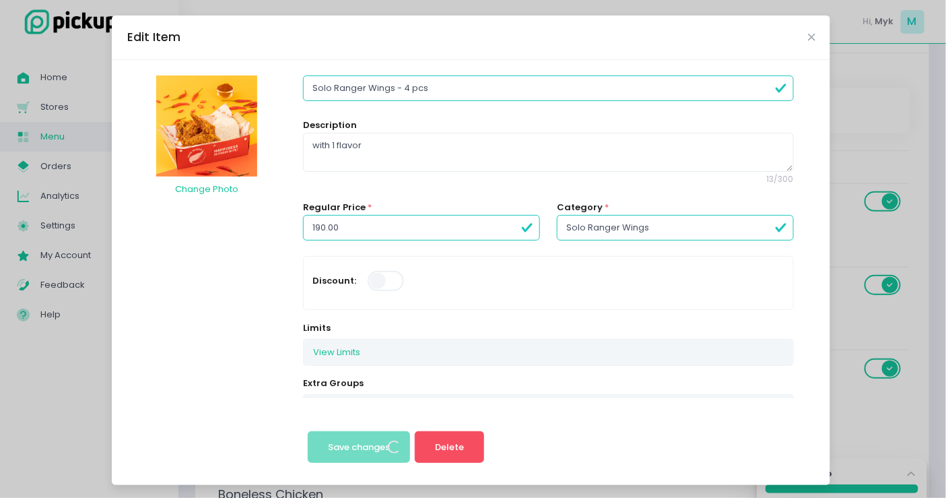
scroll to position [0, 0]
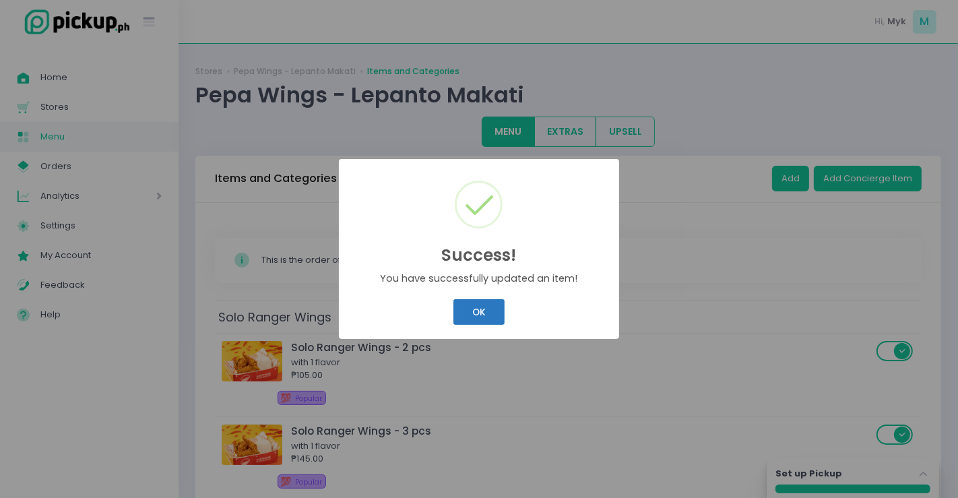
click at [469, 312] on button "OK" at bounding box center [478, 312] width 51 height 26
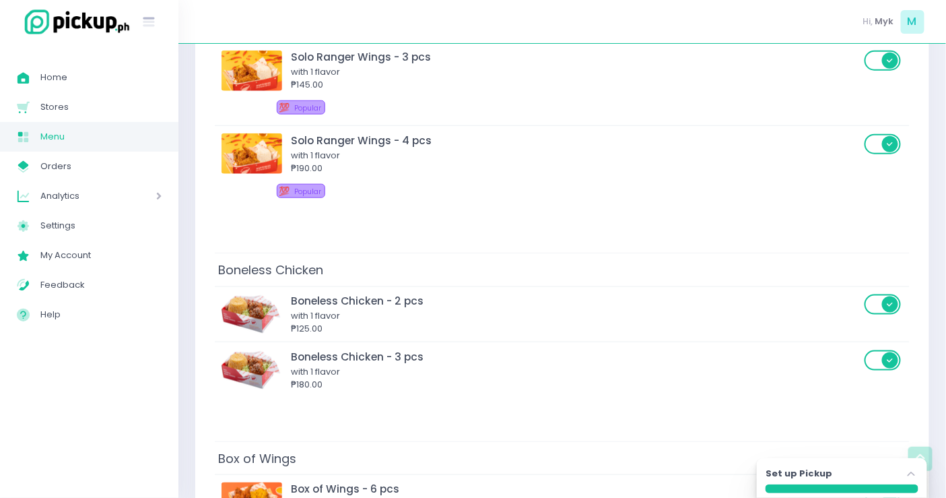
scroll to position [448, 0]
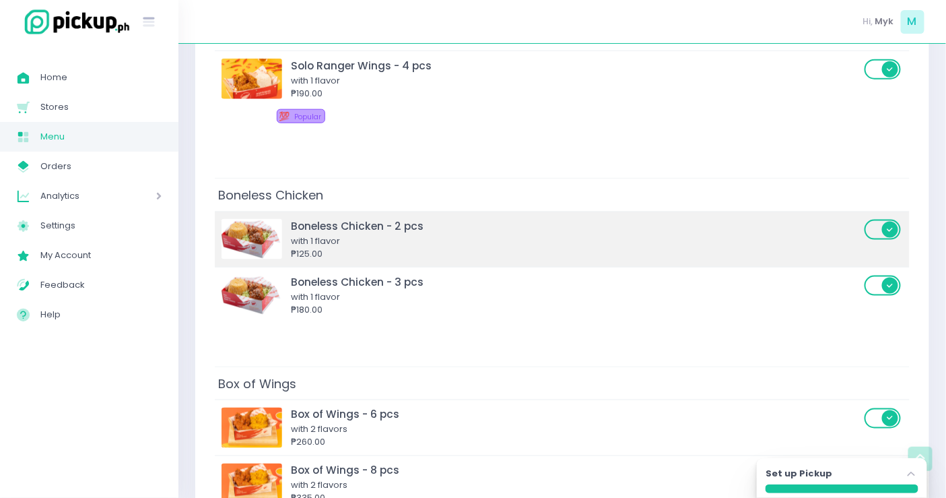
click at [477, 240] on div "with 1 flavor" at bounding box center [576, 240] width 570 height 13
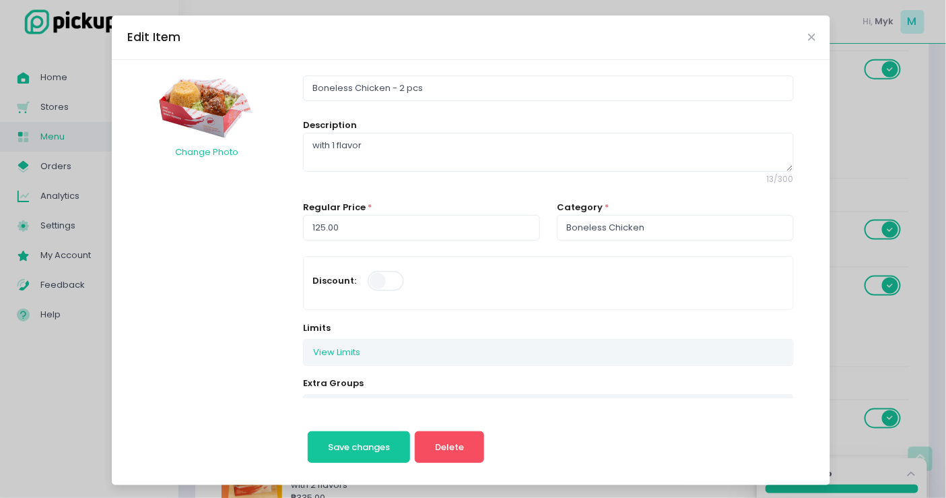
scroll to position [149, 0]
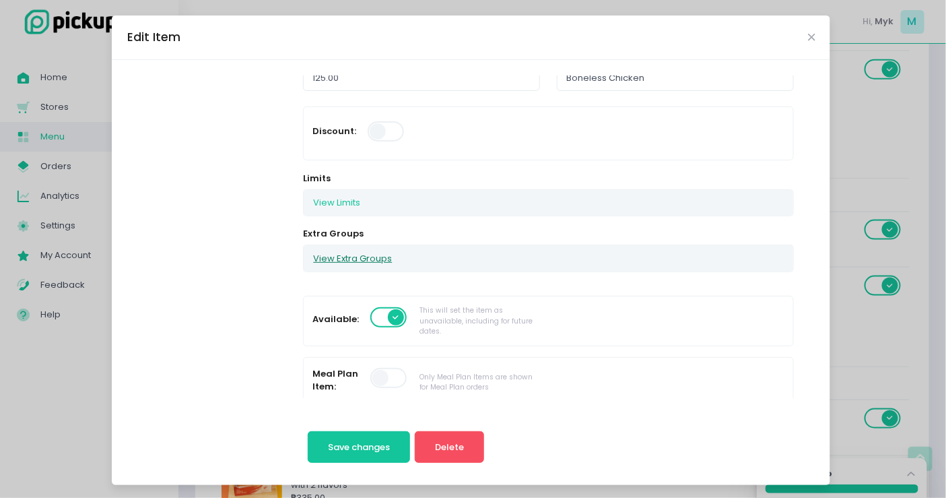
click at [366, 260] on button "View Extra Groups" at bounding box center [353, 258] width 98 height 26
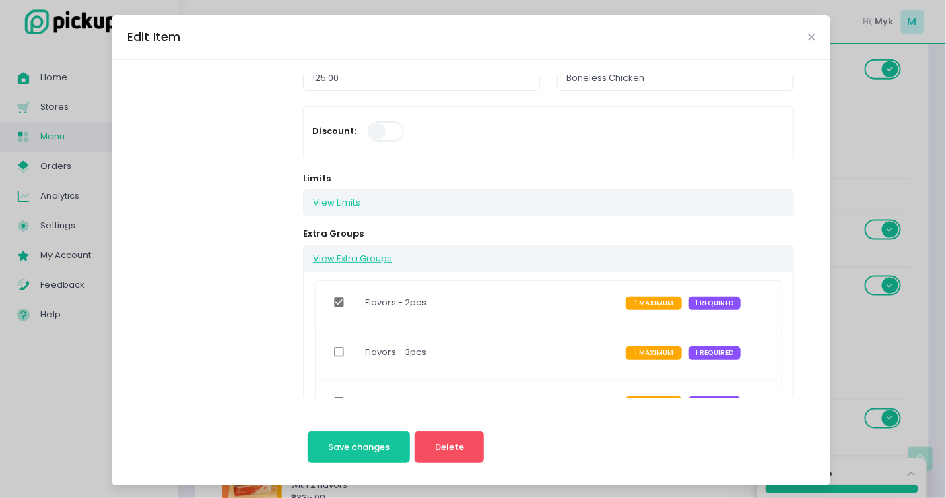
scroll to position [299, 0]
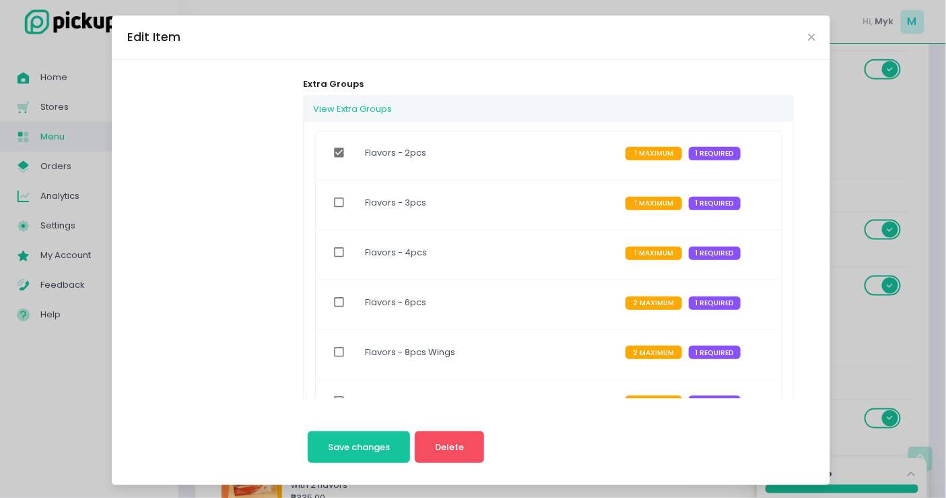
click at [807, 31] on div "Edit Item" at bounding box center [471, 37] width 719 height 44
click at [808, 39] on icon "Close" at bounding box center [811, 37] width 7 height 10
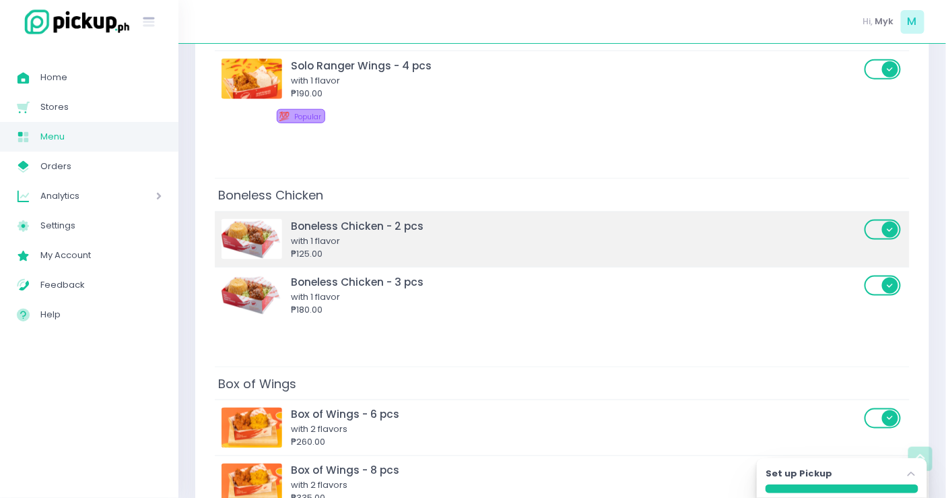
click at [411, 247] on div "₱125.00" at bounding box center [576, 253] width 570 height 13
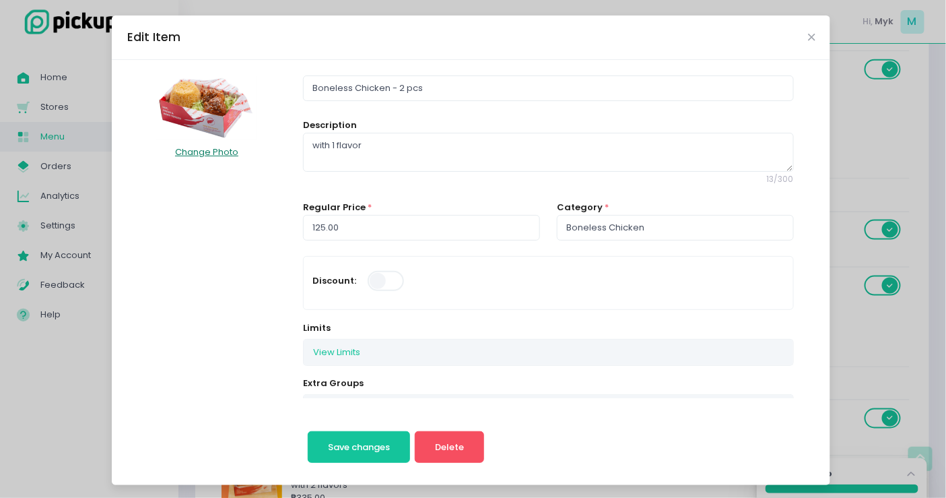
click at [213, 147] on button "Change Photo" at bounding box center [206, 152] width 65 height 26
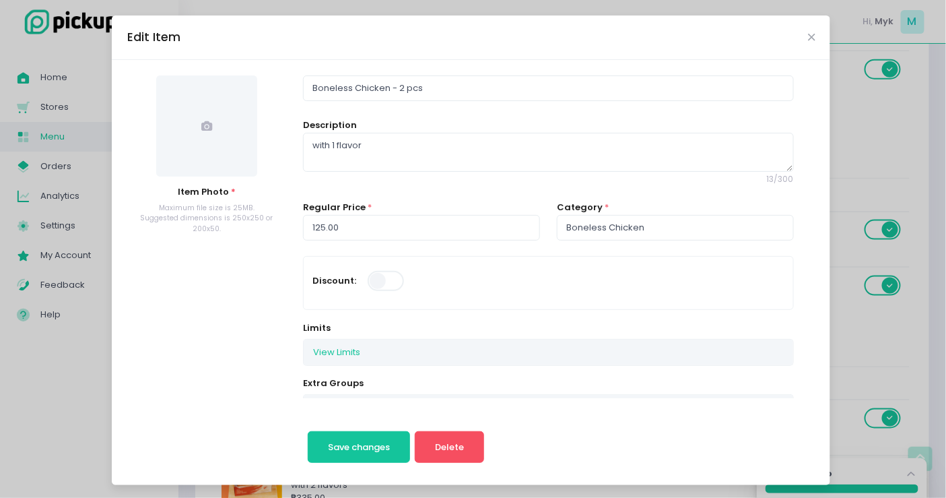
click at [229, 138] on span at bounding box center [206, 125] width 101 height 101
click at [809, 38] on div "Edit Item" at bounding box center [471, 37] width 719 height 44
click at [808, 38] on icon "Close" at bounding box center [811, 37] width 7 height 10
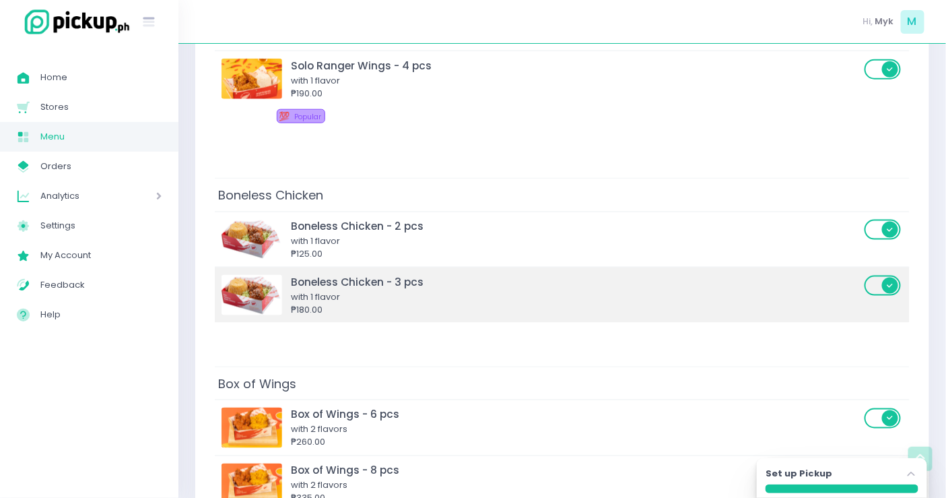
click at [510, 304] on div "₱180.00" at bounding box center [576, 309] width 570 height 13
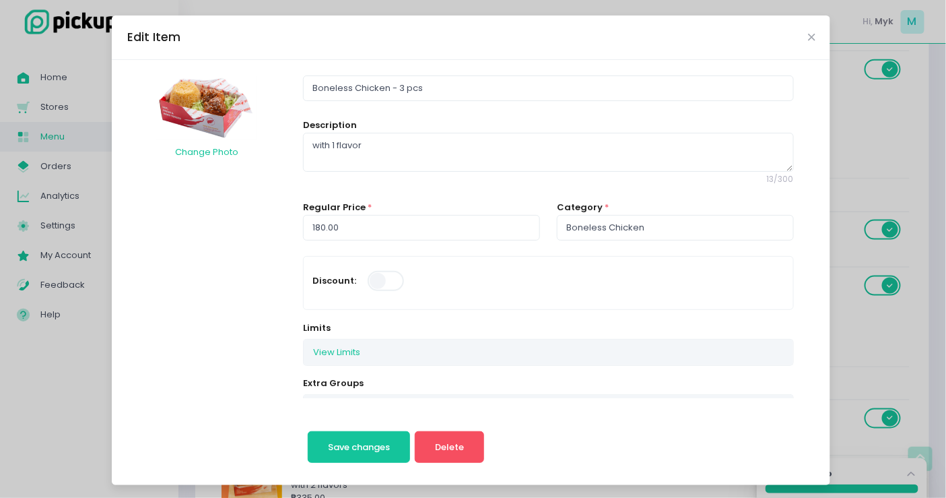
scroll to position [224, 0]
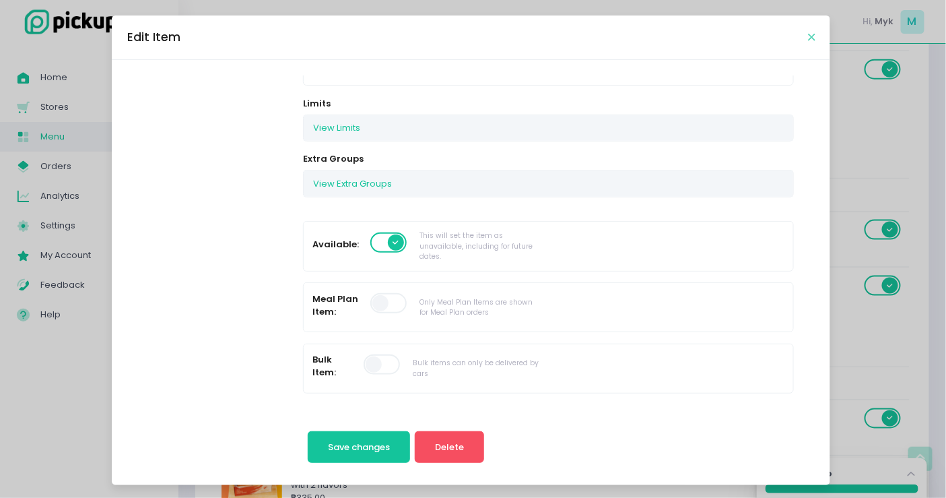
click at [808, 40] on icon "Close" at bounding box center [811, 37] width 7 height 10
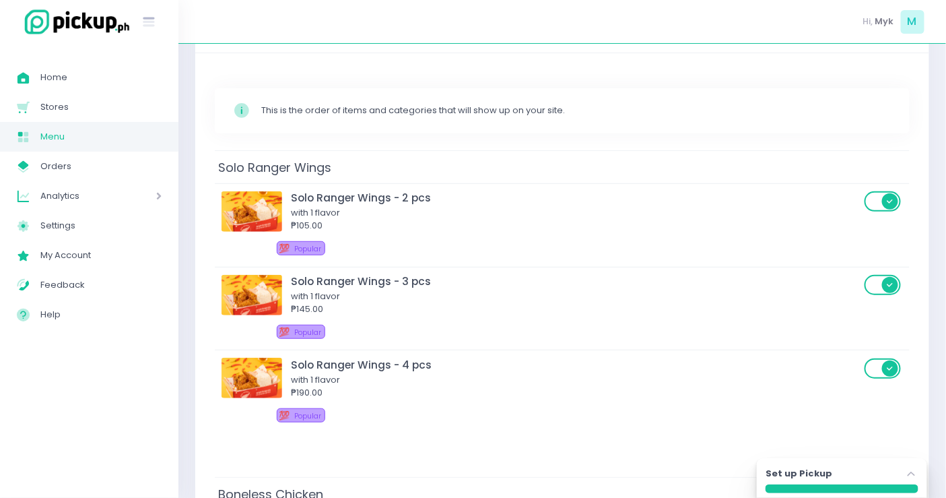
scroll to position [0, 0]
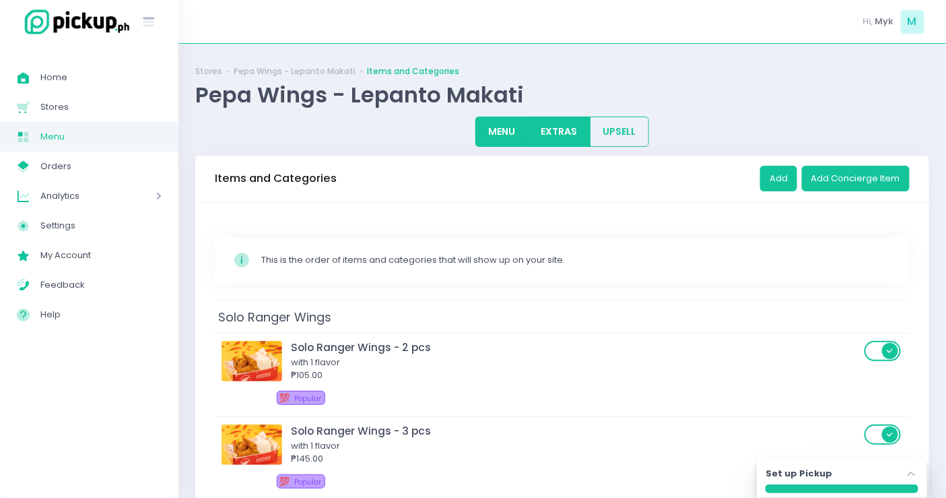
click at [560, 125] on button "EXTRAS" at bounding box center [559, 132] width 63 height 30
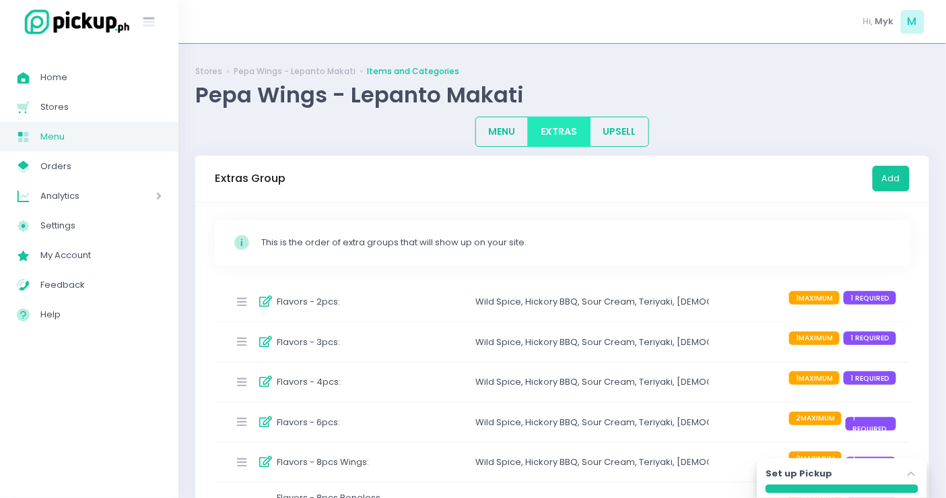
scroll to position [75, 0]
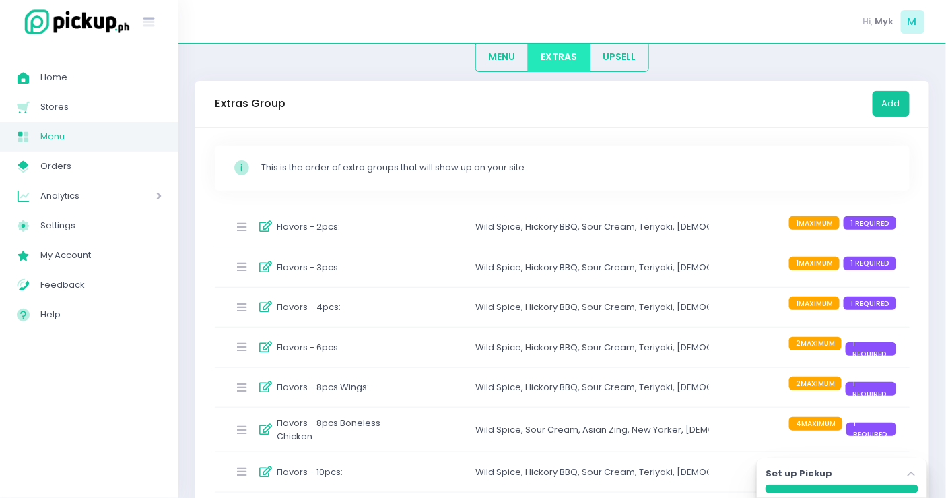
click at [367, 268] on div "Flavors - 3pcs :" at bounding box center [311, 267] width 167 height 22
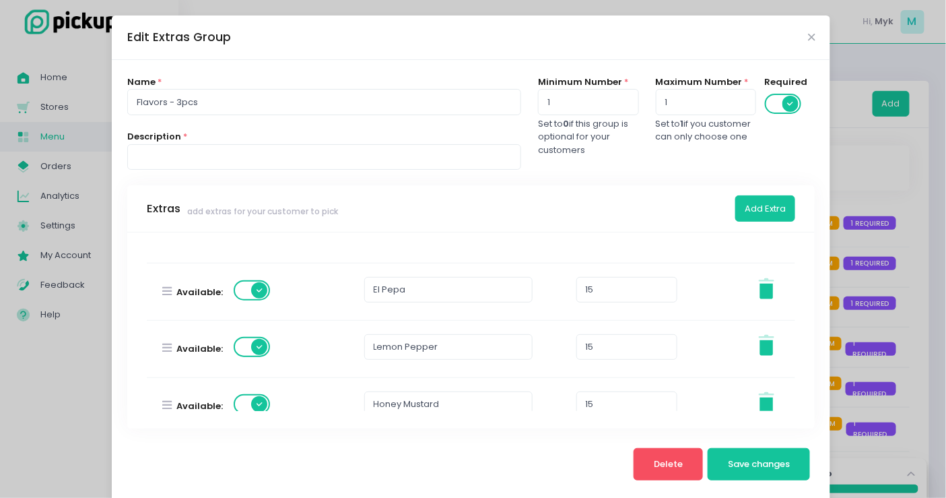
scroll to position [598, 0]
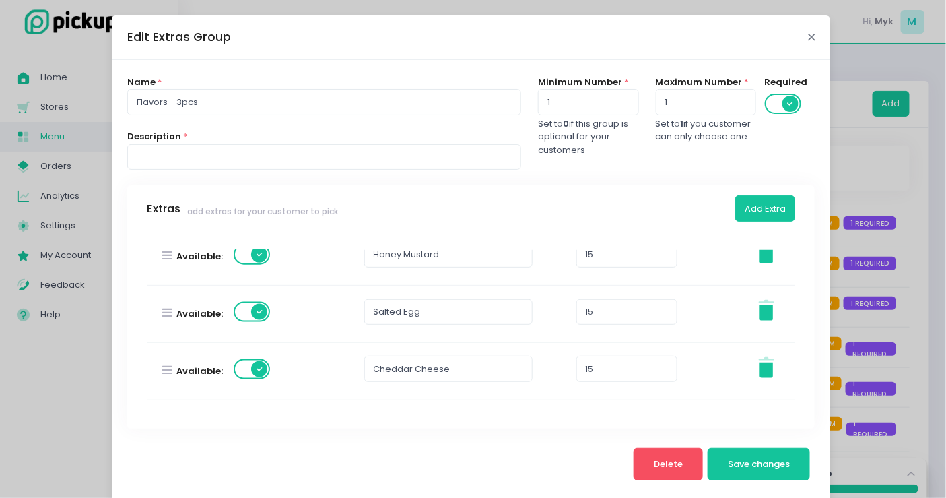
click at [808, 39] on icon "Close" at bounding box center [811, 37] width 7 height 10
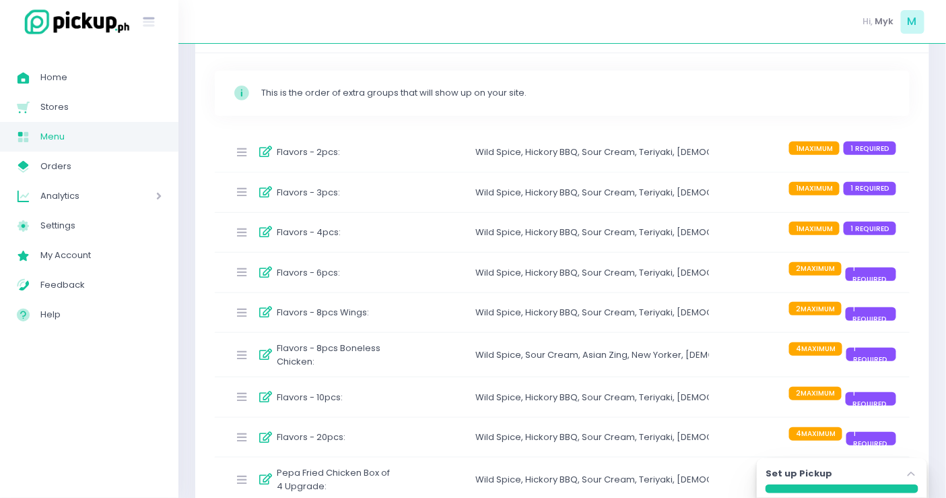
scroll to position [224, 0]
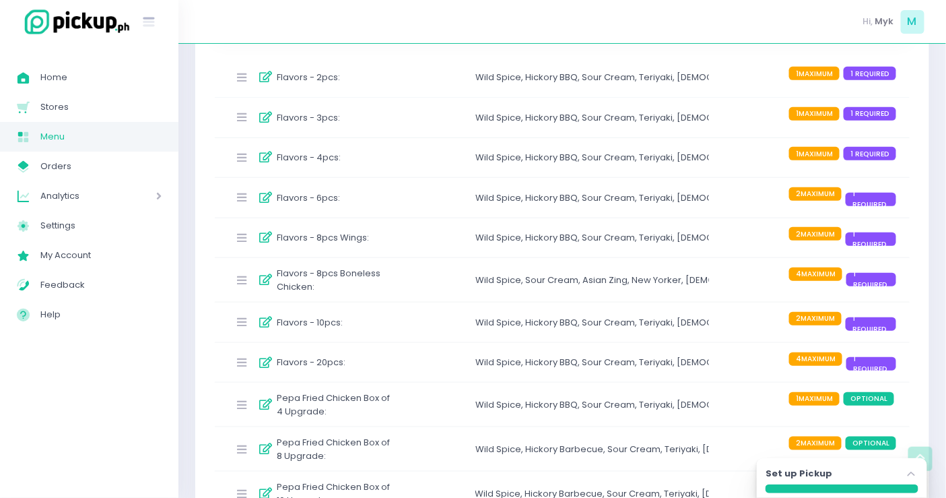
click at [375, 196] on div "Flavors - 6pcs :" at bounding box center [311, 198] width 167 height 22
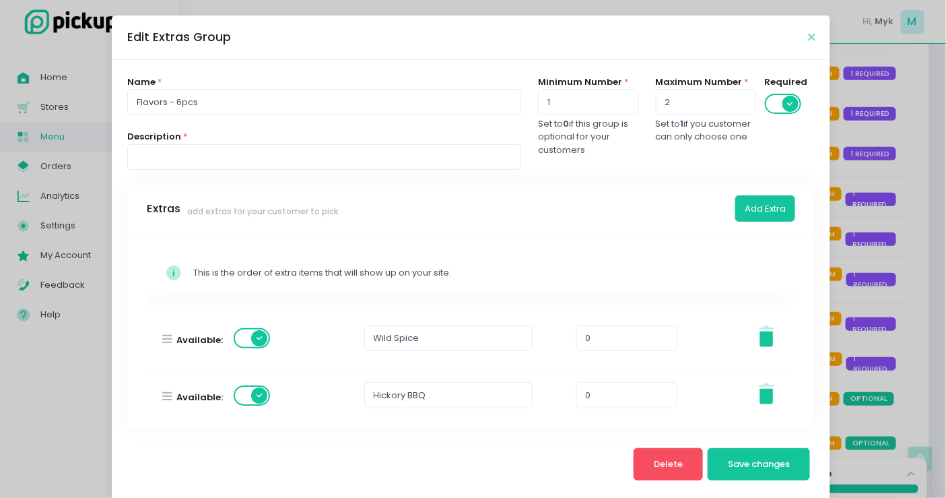
click at [808, 37] on icon "Close" at bounding box center [811, 37] width 7 height 10
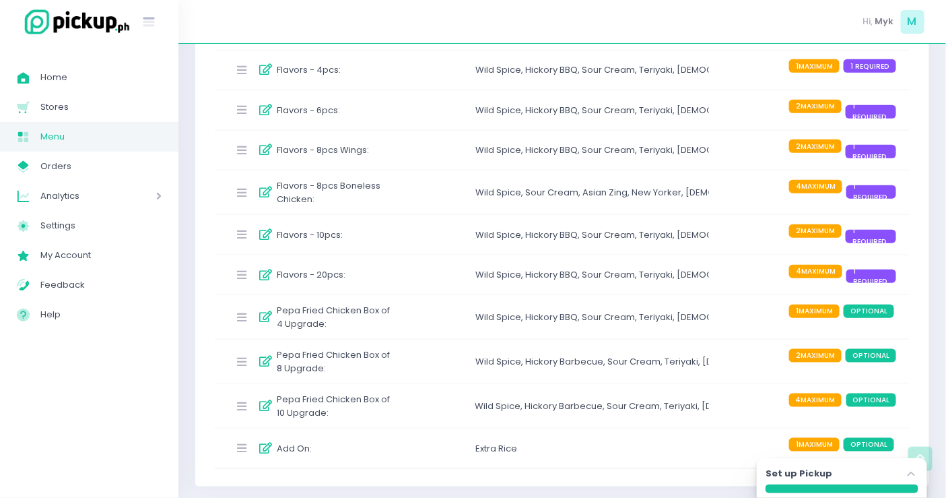
scroll to position [237, 0]
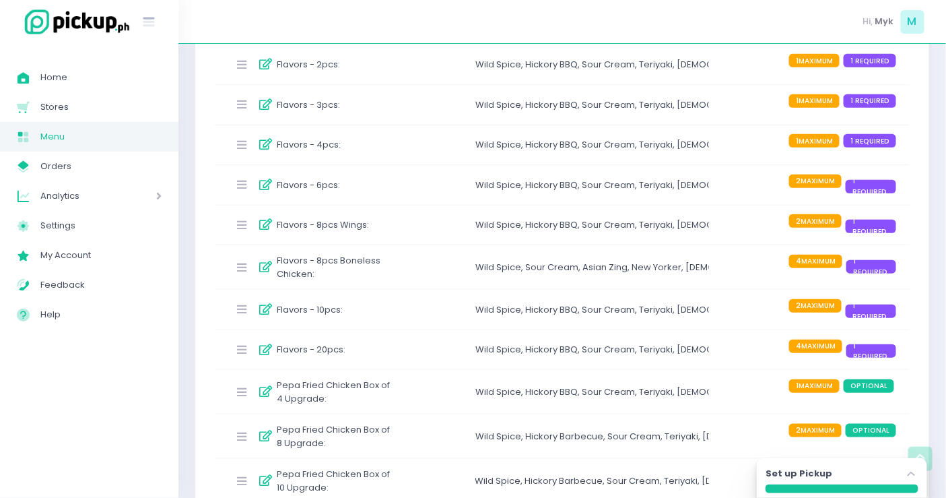
click at [391, 191] on div "Flavors - 6pcs :" at bounding box center [311, 185] width 167 height 22
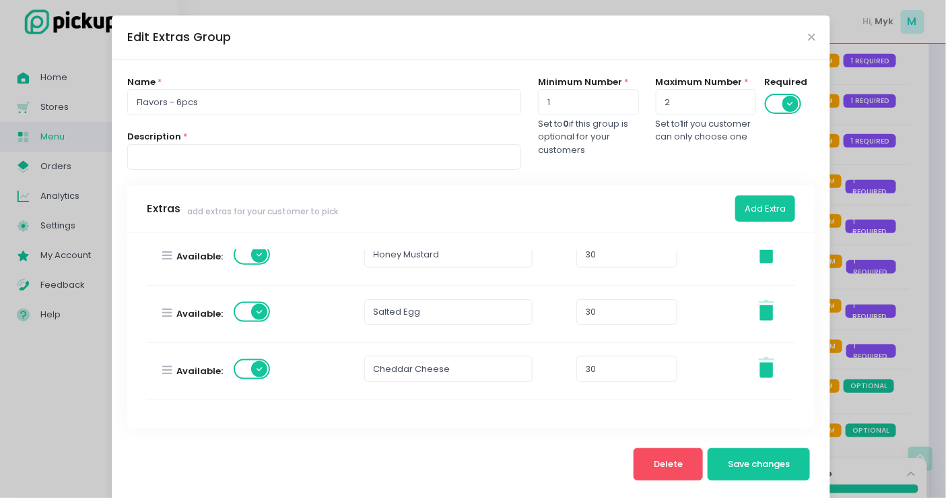
scroll to position [696, 0]
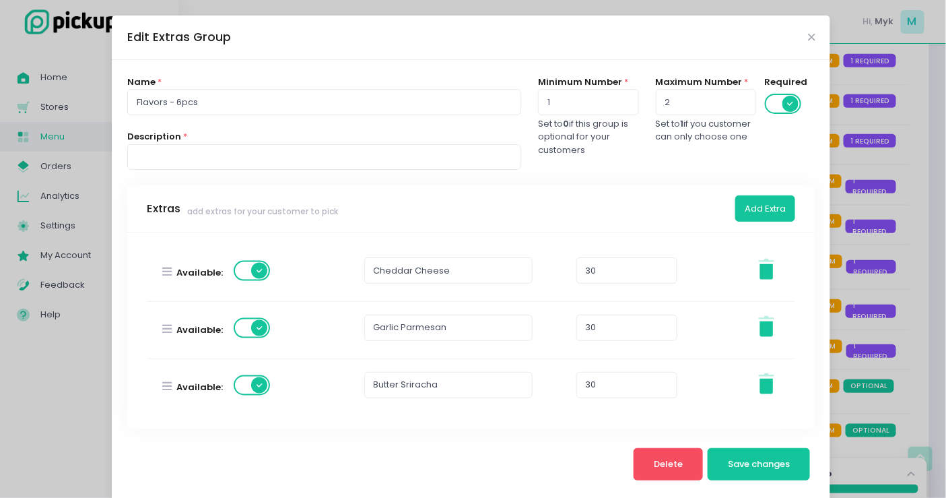
click at [799, 35] on div "Edit Extras Group" at bounding box center [471, 37] width 719 height 44
click at [808, 37] on icon "Close" at bounding box center [811, 37] width 7 height 10
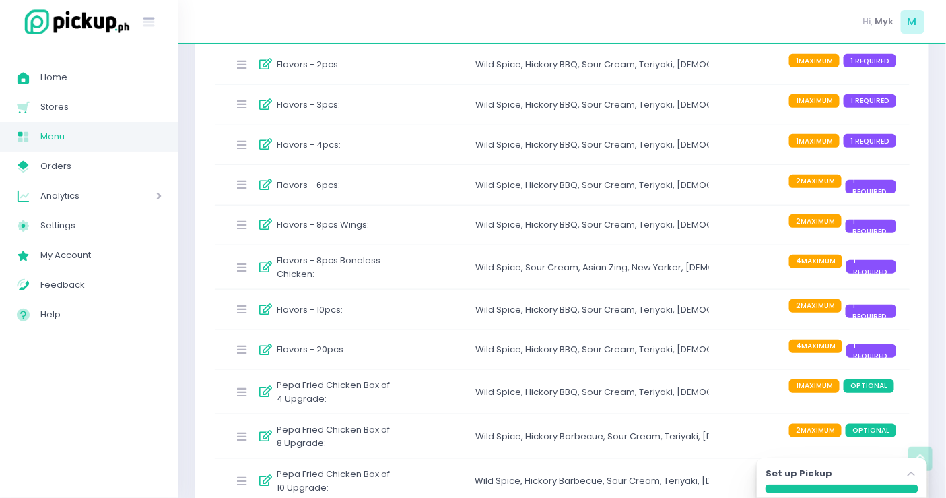
scroll to position [0, 0]
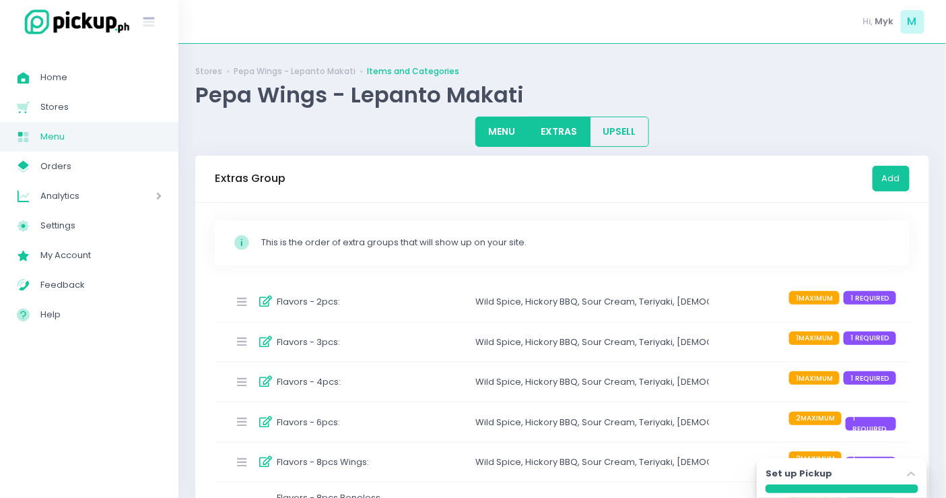
click at [521, 125] on button "MENU" at bounding box center [501, 132] width 53 height 30
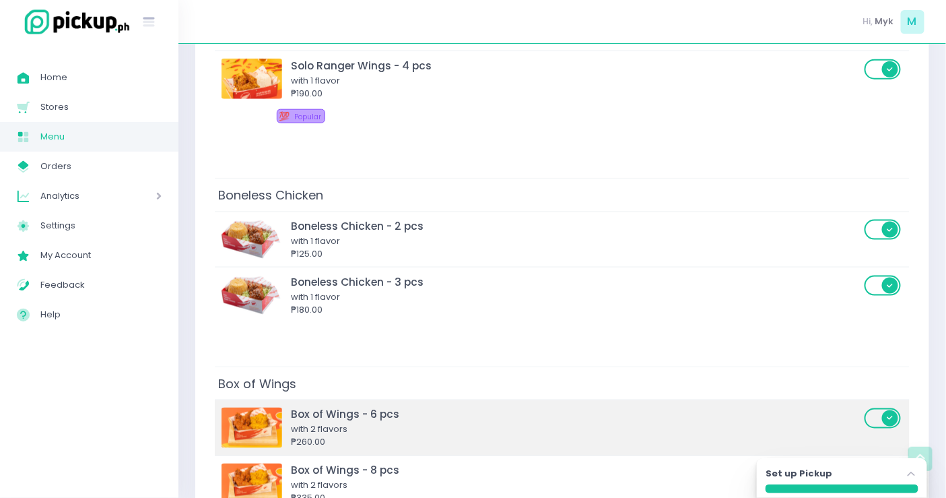
scroll to position [598, 0]
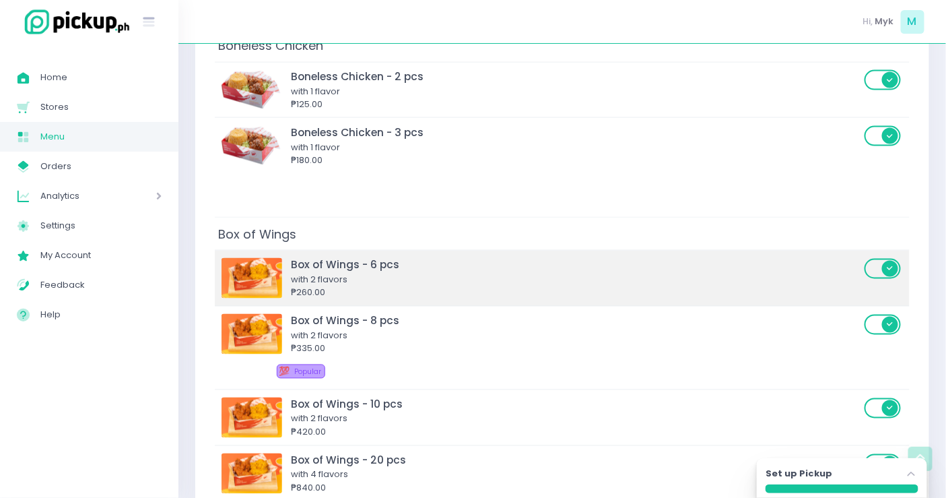
click at [459, 273] on div "with 2 flavors" at bounding box center [576, 279] width 570 height 13
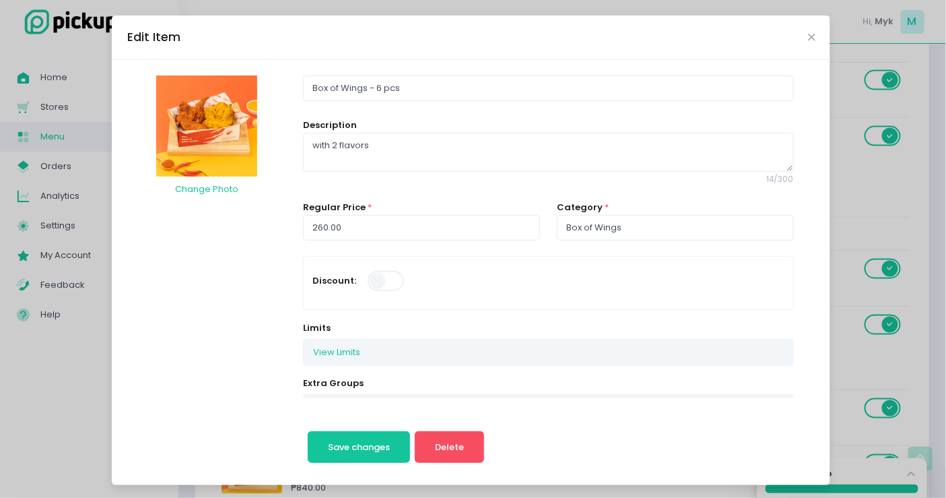
scroll to position [224, 0]
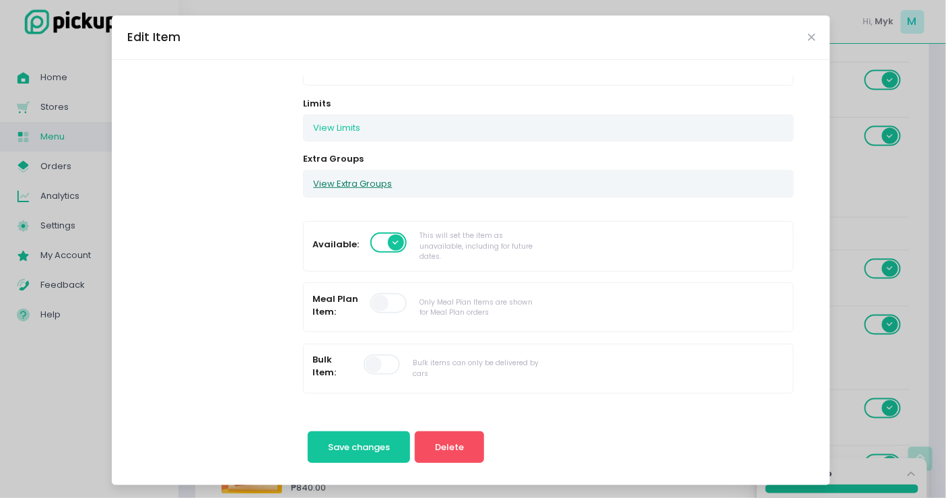
click at [341, 185] on button "View Extra Groups" at bounding box center [353, 183] width 98 height 26
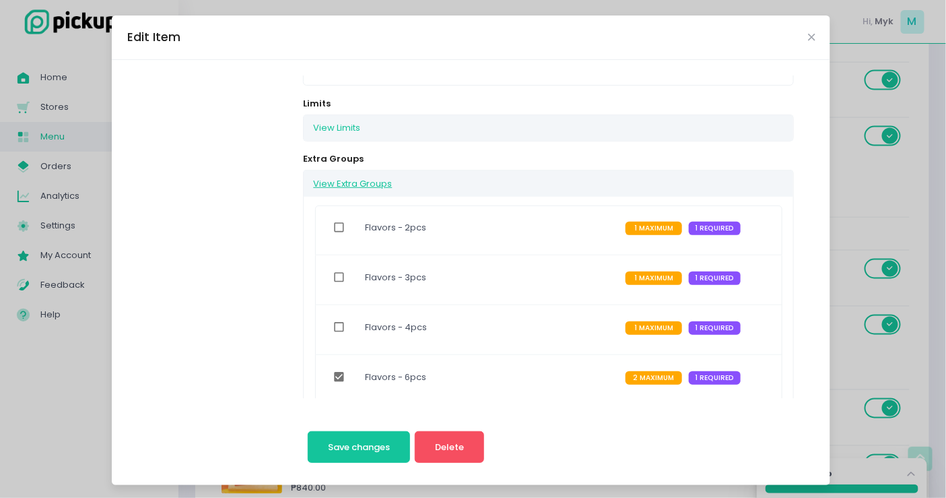
scroll to position [448, 0]
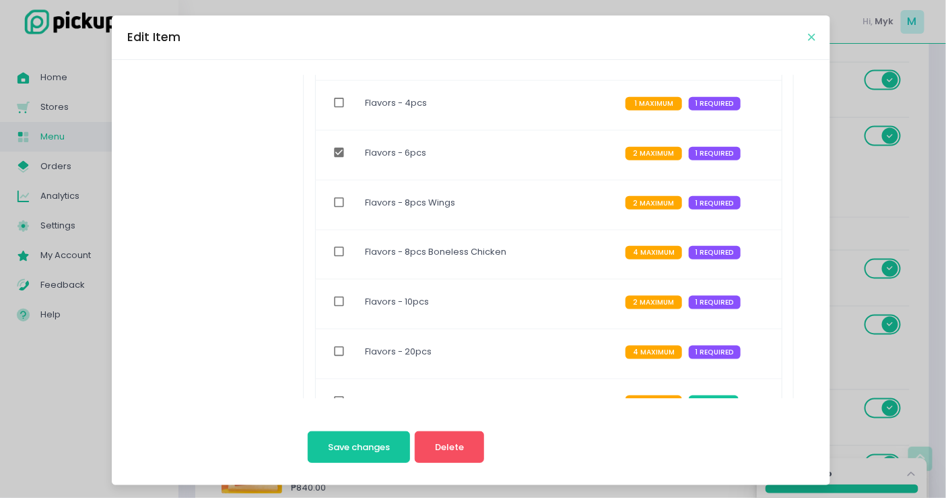
click at [808, 38] on icon "Close" at bounding box center [811, 37] width 7 height 10
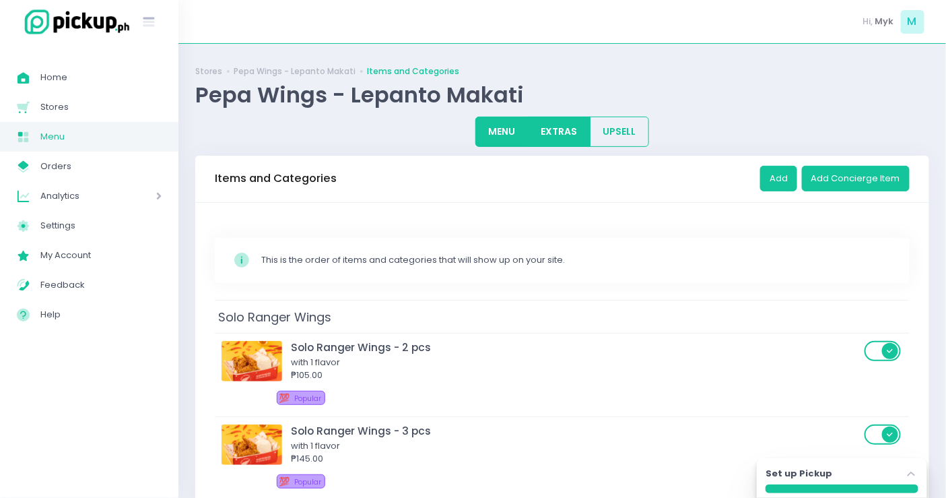
click at [542, 131] on button "EXTRAS" at bounding box center [559, 132] width 63 height 30
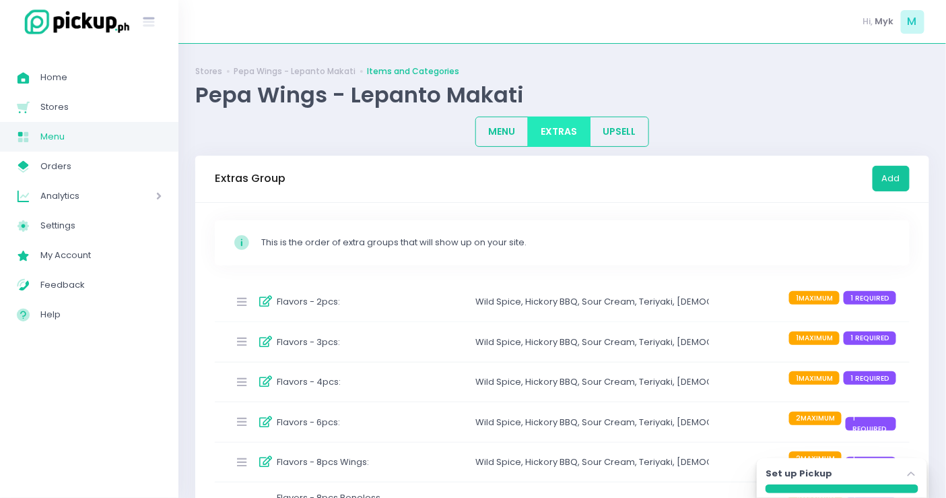
scroll to position [149, 0]
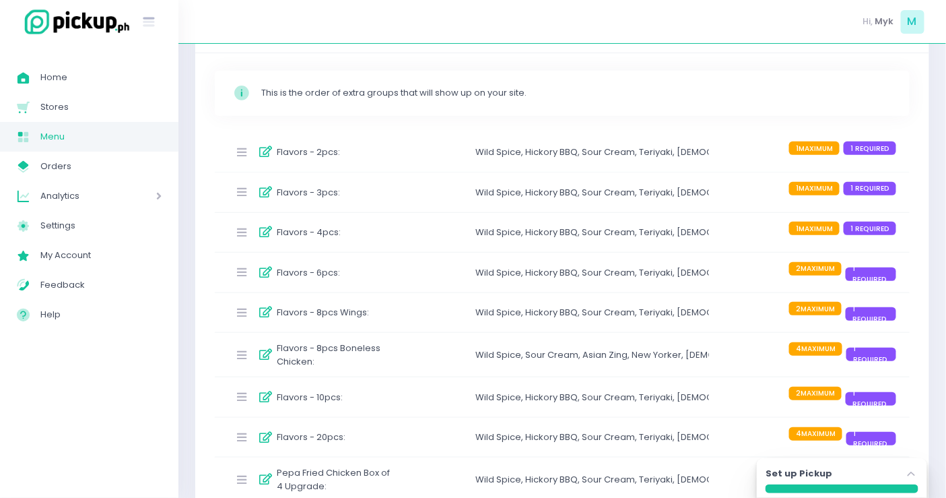
click at [362, 265] on div "Flavors - 6pcs :" at bounding box center [311, 272] width 167 height 22
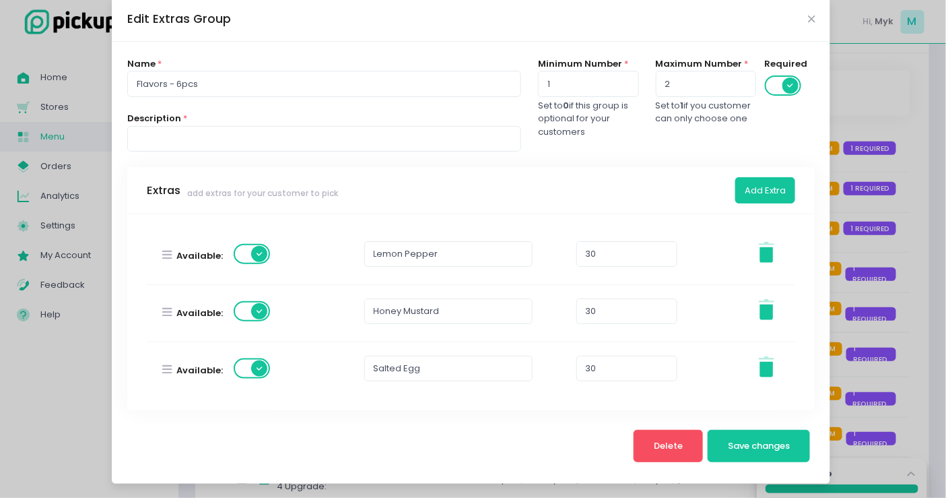
scroll to position [673, 0]
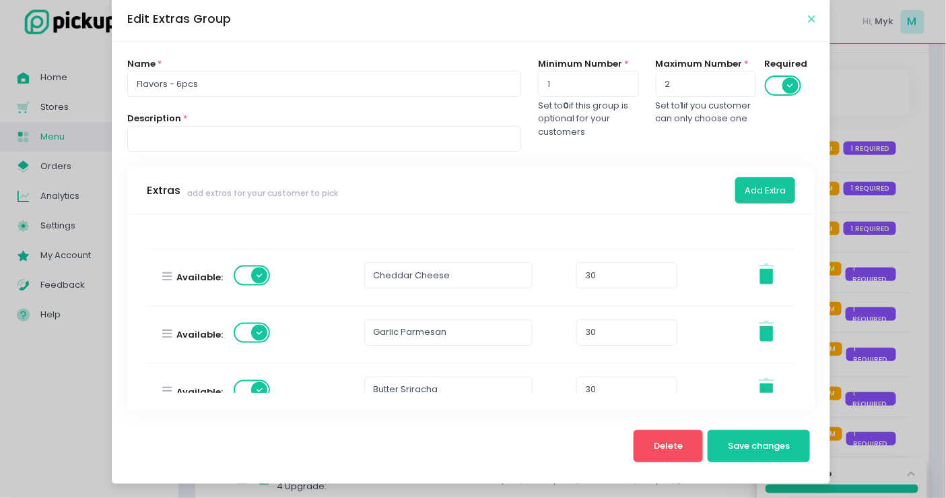
click at [808, 18] on icon "Close" at bounding box center [811, 19] width 7 height 10
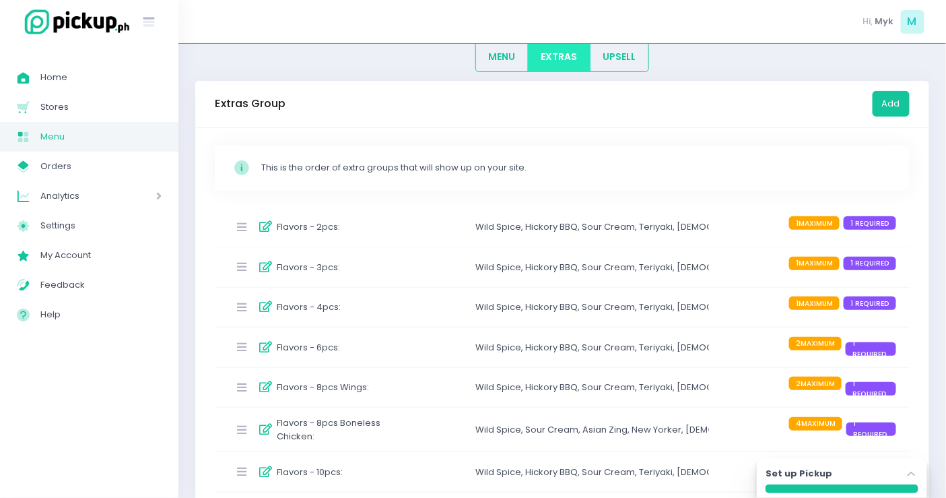
scroll to position [149, 0]
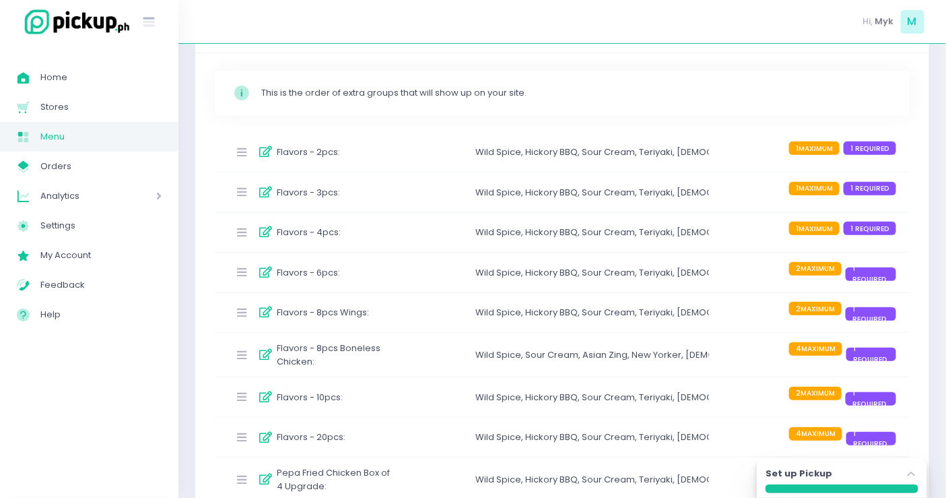
click at [422, 319] on div "Flavors - 8pcs Wings : Wild Spice , Hickory BBQ , Sour Cream , Teriyaki , Korea…" at bounding box center [562, 313] width 695 height 40
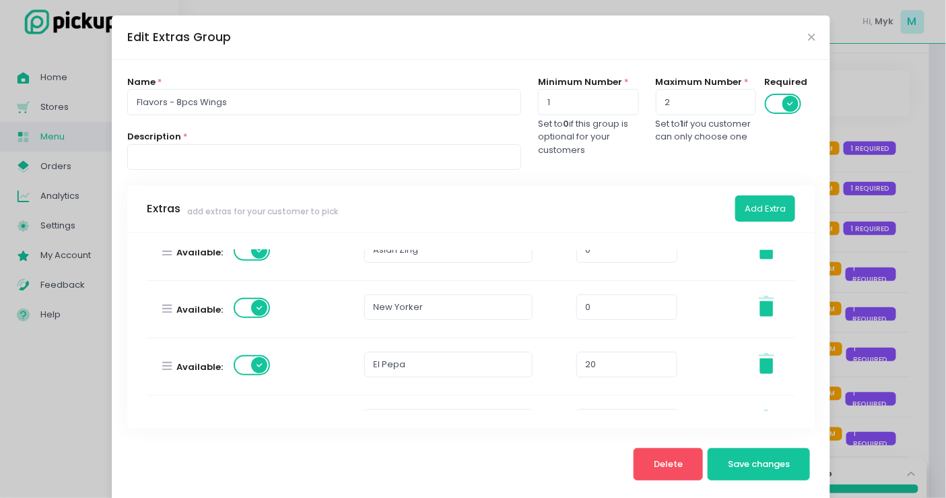
scroll to position [523, 0]
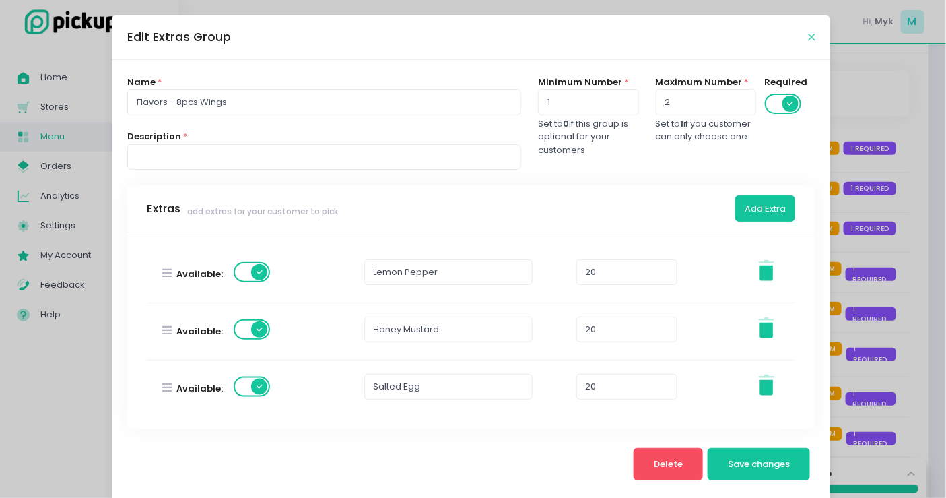
click at [808, 40] on icon "Close" at bounding box center [811, 37] width 7 height 10
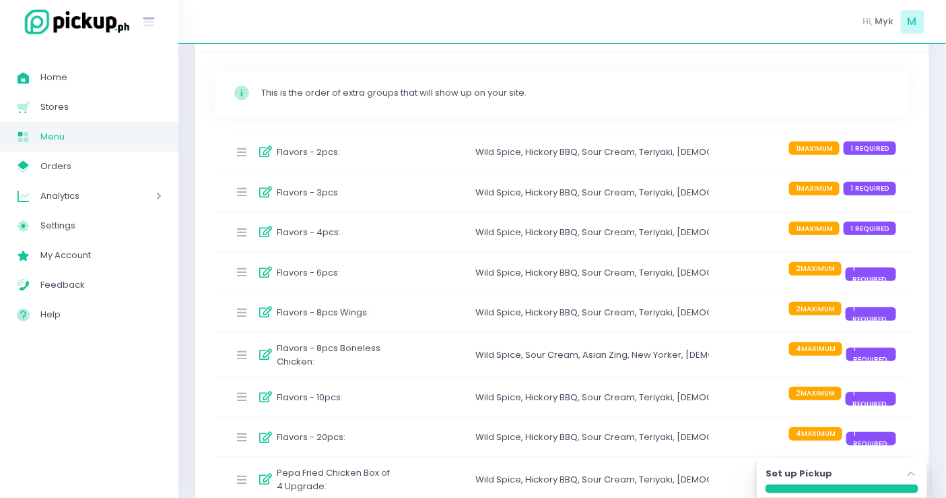
scroll to position [0, 0]
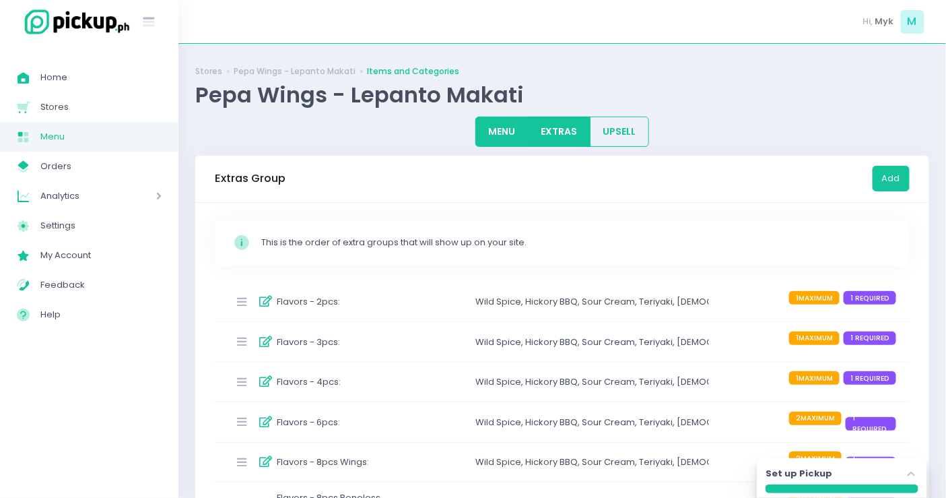
click at [502, 134] on button "MENU" at bounding box center [501, 132] width 53 height 30
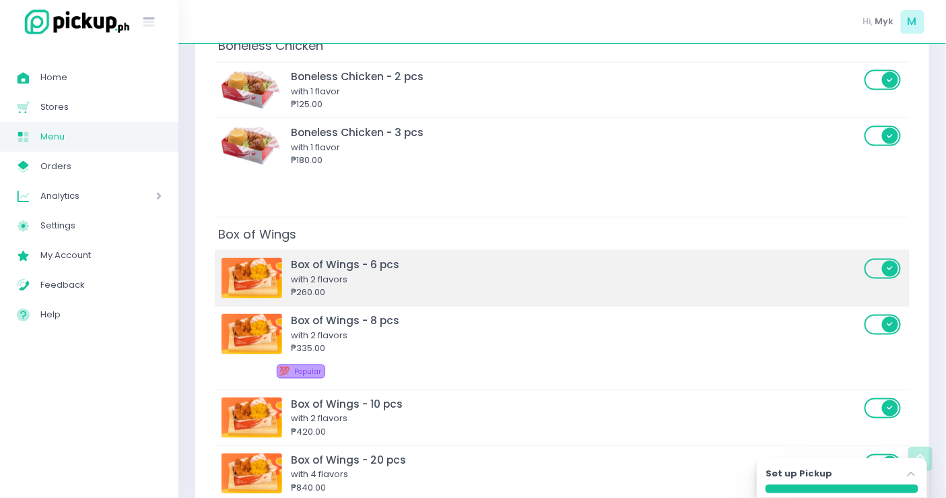
scroll to position [673, 0]
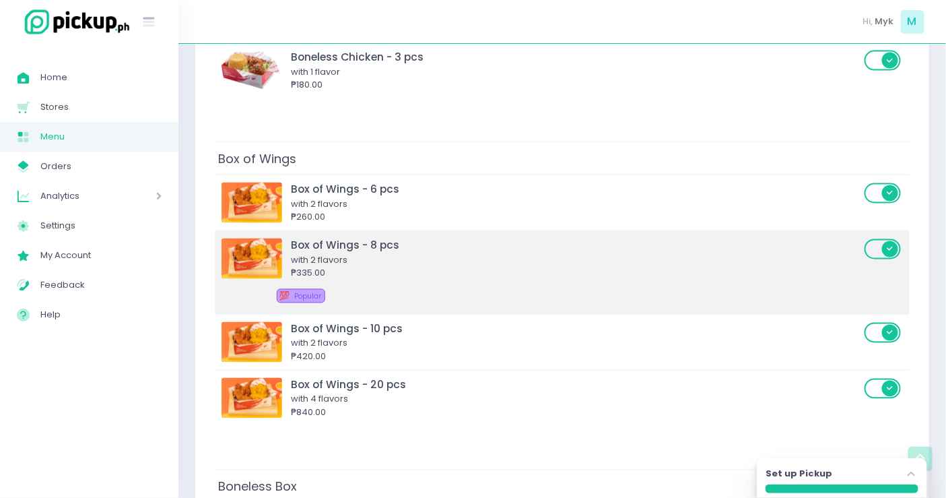
click at [475, 267] on div "₱335.00" at bounding box center [576, 273] width 570 height 13
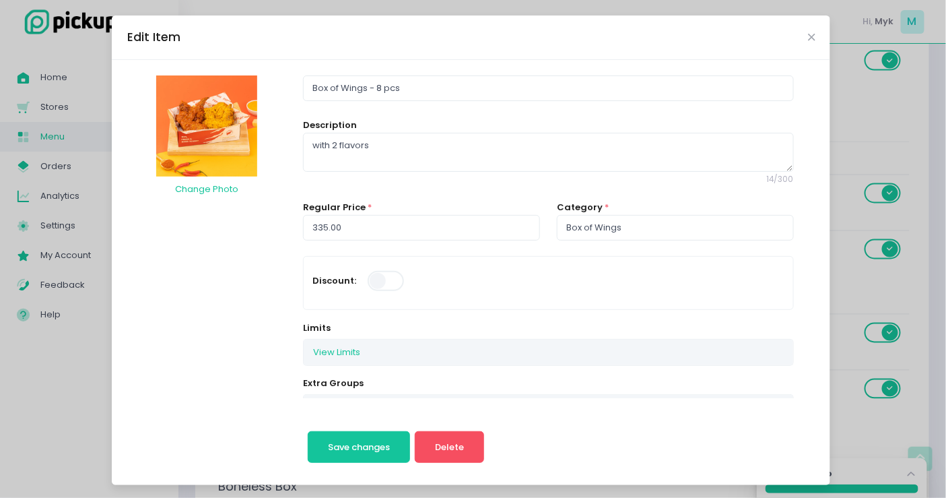
scroll to position [75, 0]
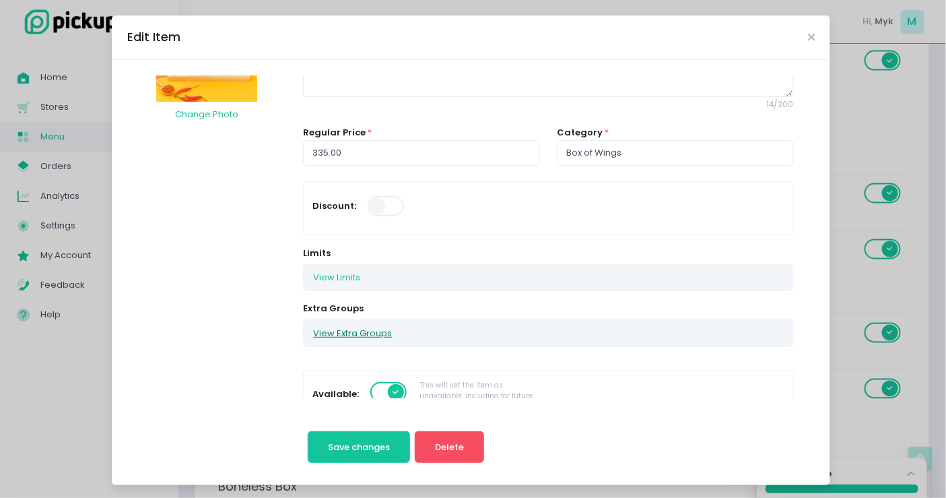
click at [360, 320] on button "View Extra Groups" at bounding box center [353, 333] width 98 height 26
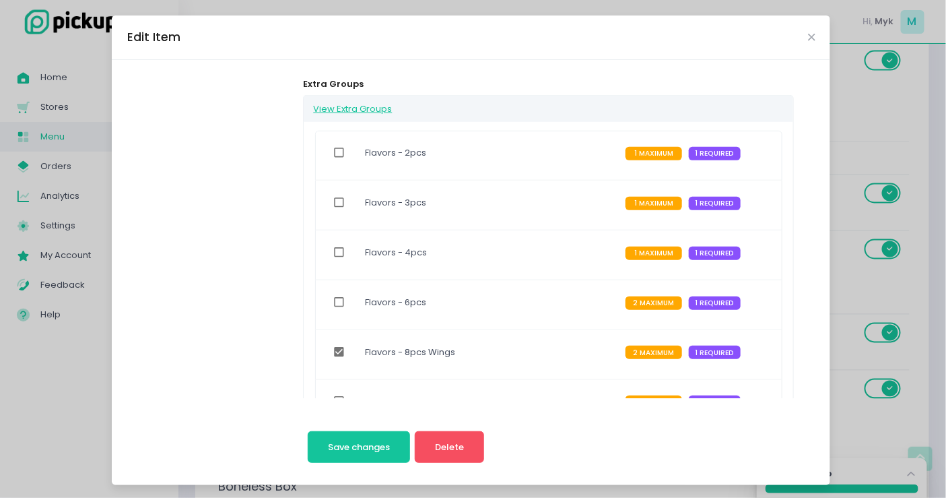
scroll to position [448, 0]
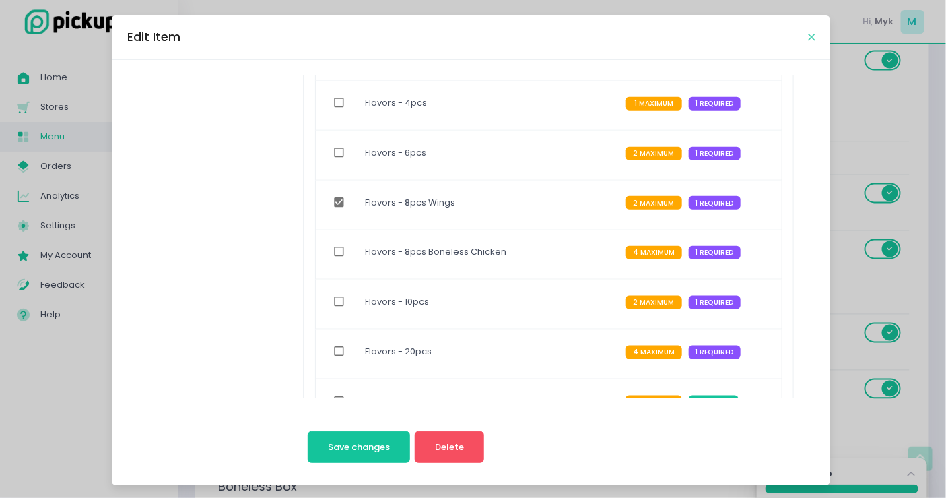
click at [808, 40] on icon "Close" at bounding box center [811, 37] width 7 height 10
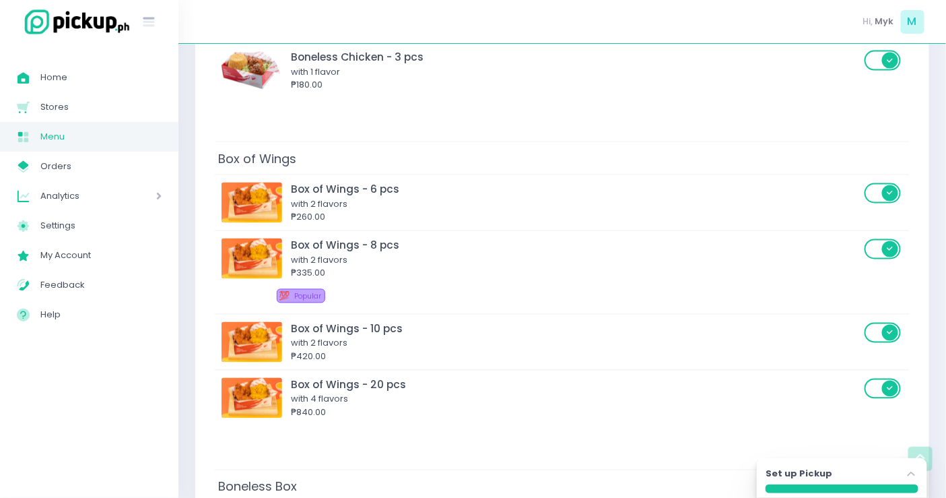
scroll to position [0, 0]
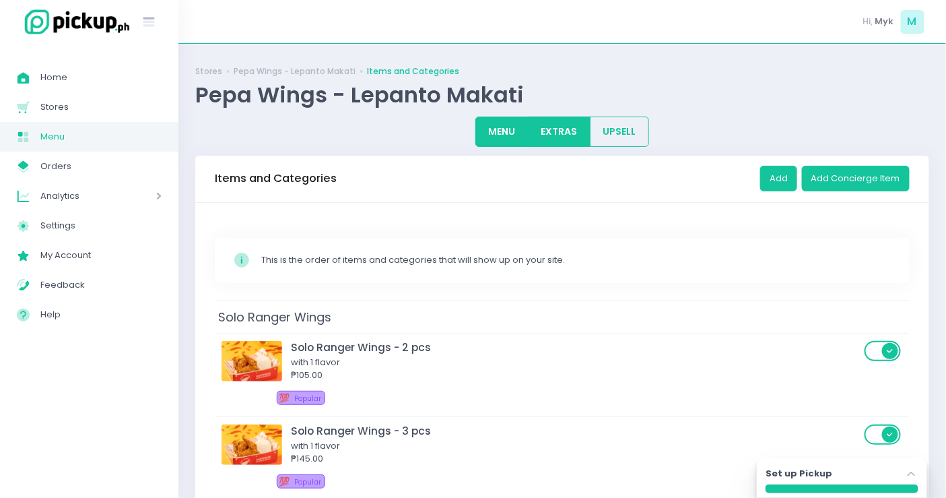
click at [552, 136] on button "EXTRAS" at bounding box center [559, 132] width 63 height 30
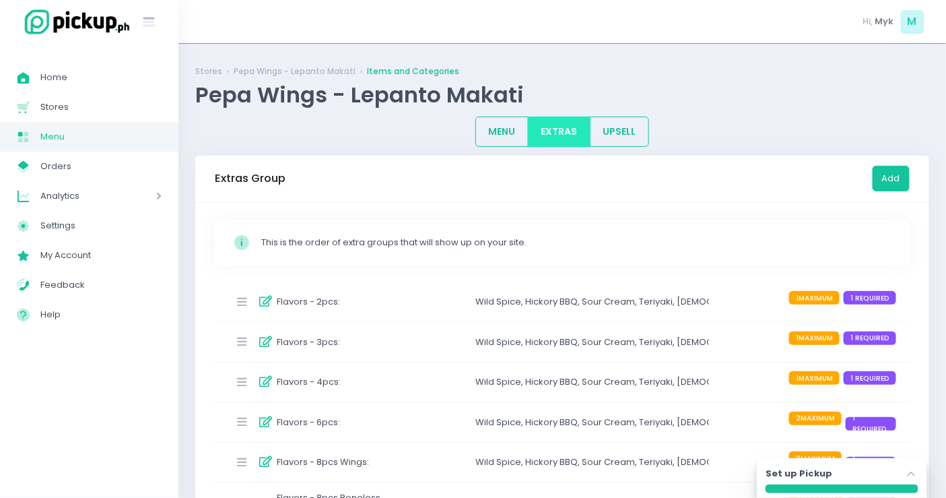
scroll to position [312, 0]
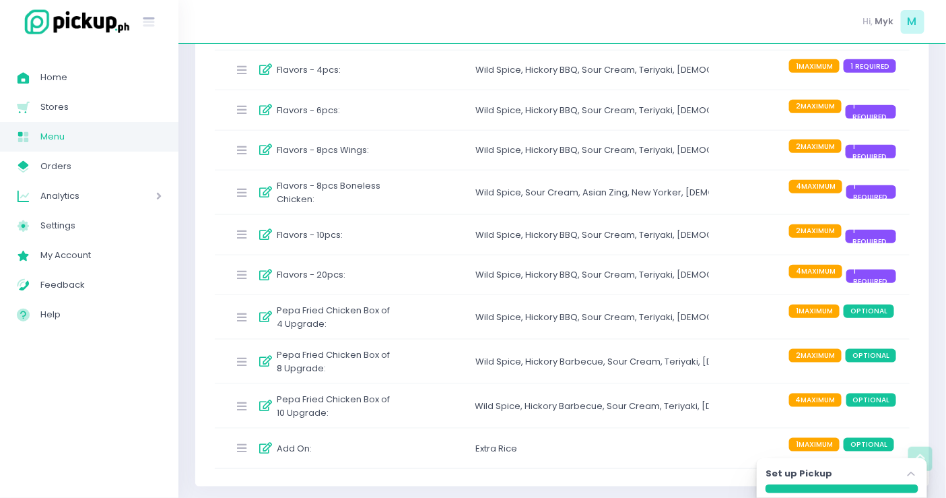
click at [391, 237] on div "Flavors - 10pcs :" at bounding box center [311, 235] width 167 height 22
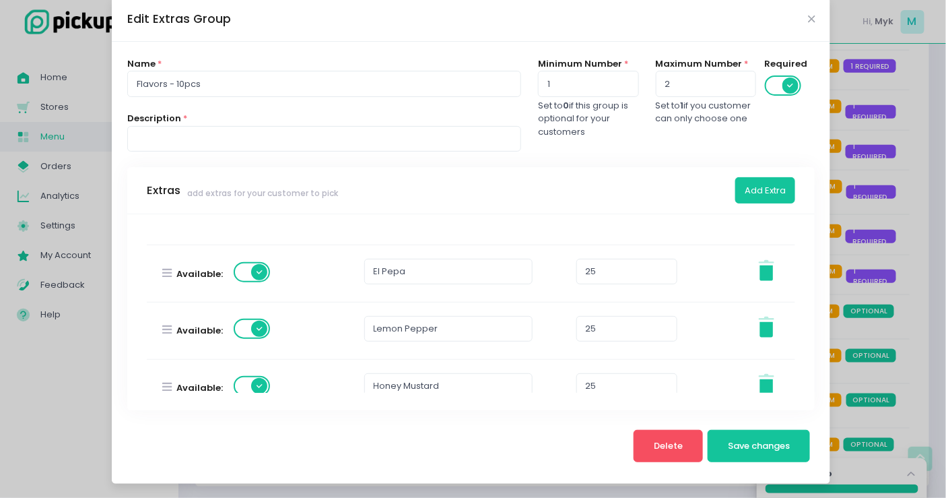
scroll to position [598, 0]
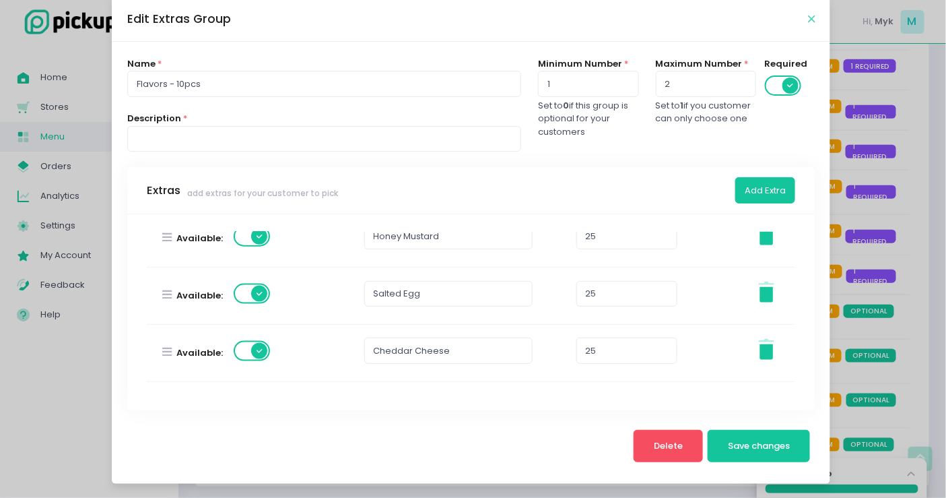
click at [808, 22] on icon "Close" at bounding box center [811, 19] width 7 height 10
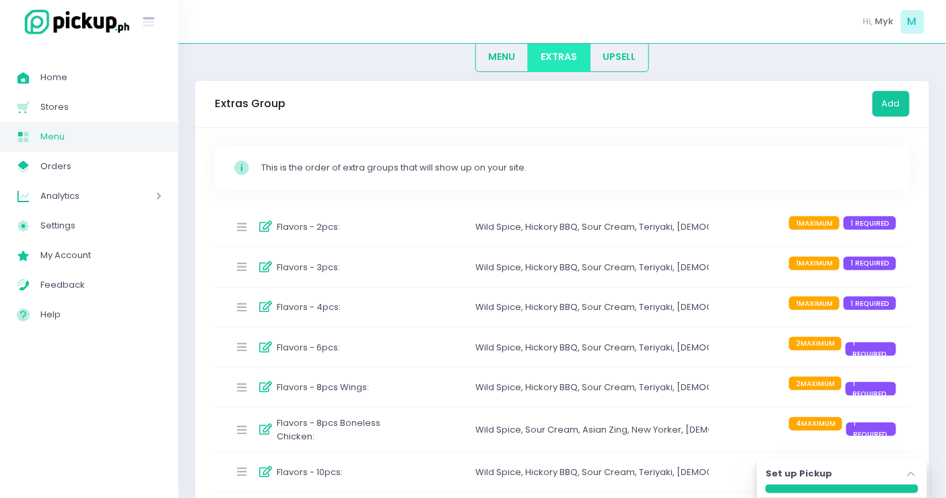
scroll to position [224, 0]
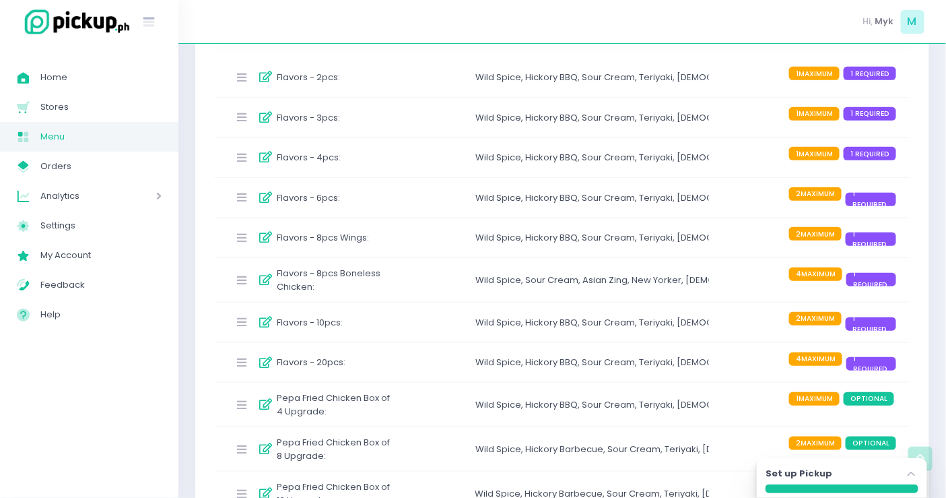
click at [350, 364] on div "Flavors - 20pcs :" at bounding box center [311, 363] width 167 height 22
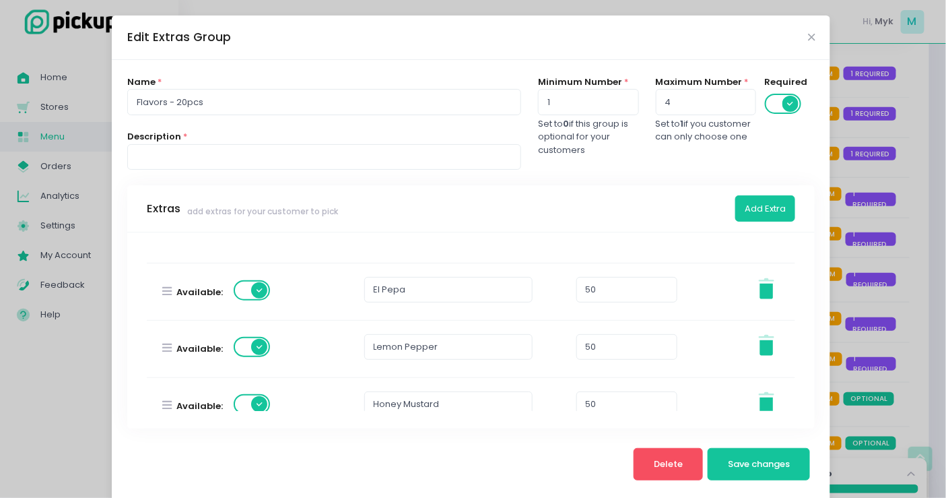
scroll to position [374, 0]
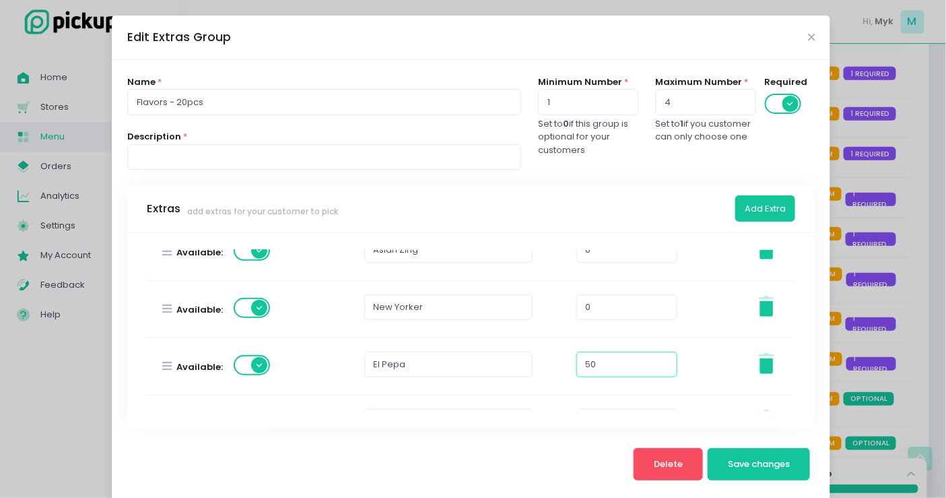
drag, startPoint x: 597, startPoint y: 360, endPoint x: 555, endPoint y: 366, distance: 42.3
click at [555, 366] on div "Available: El Pepa 50 Stockholm-icons / General / Trash Created with Sketch." at bounding box center [471, 366] width 665 height 57
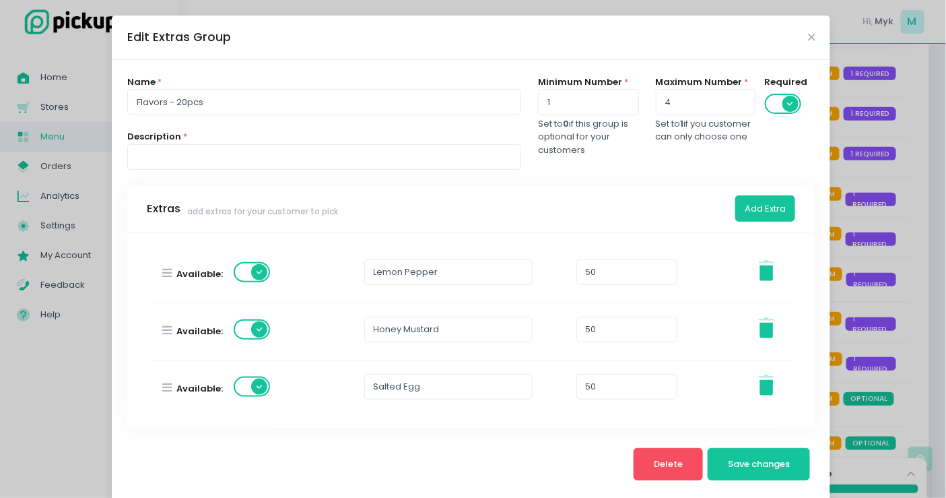
scroll to position [448, 0]
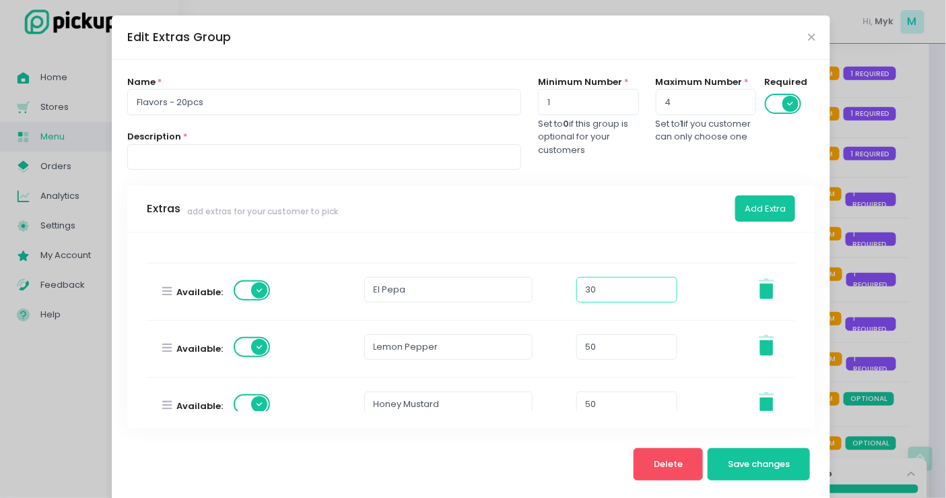
type input "30"
drag, startPoint x: 591, startPoint y: 339, endPoint x: 570, endPoint y: 341, distance: 21.0
click at [576, 341] on input "50" at bounding box center [626, 347] width 101 height 26
paste input "3"
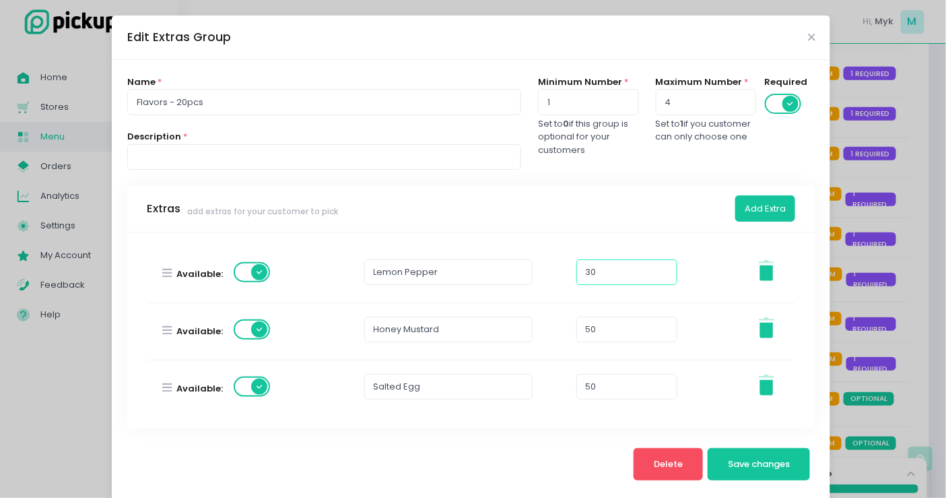
type input "30"
drag, startPoint x: 603, startPoint y: 329, endPoint x: 571, endPoint y: 331, distance: 32.4
click at [576, 331] on input "50" at bounding box center [626, 330] width 101 height 26
paste input "3"
type input "30"
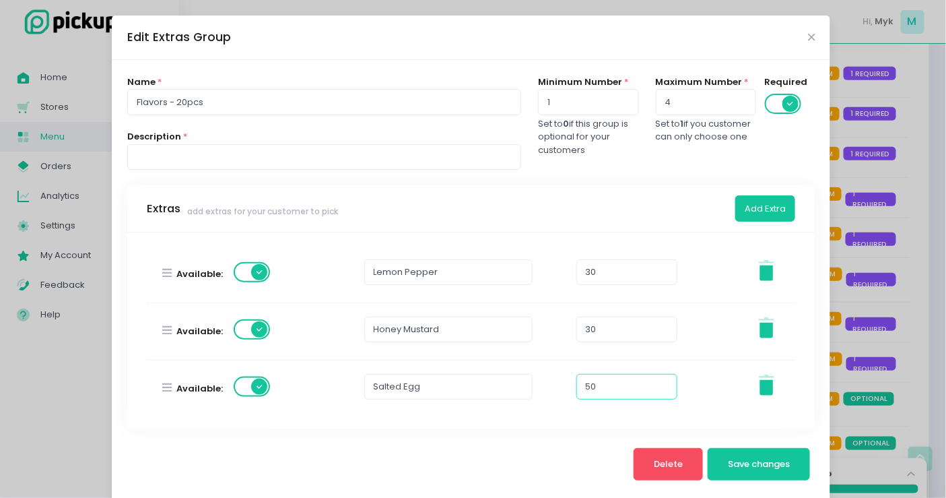
drag, startPoint x: 593, startPoint y: 380, endPoint x: 554, endPoint y: 382, distance: 38.4
click at [554, 382] on div "Available: Salted Egg 50 Stockholm-icons / General / Trash Created with Sketch." at bounding box center [471, 388] width 665 height 57
paste input "3"
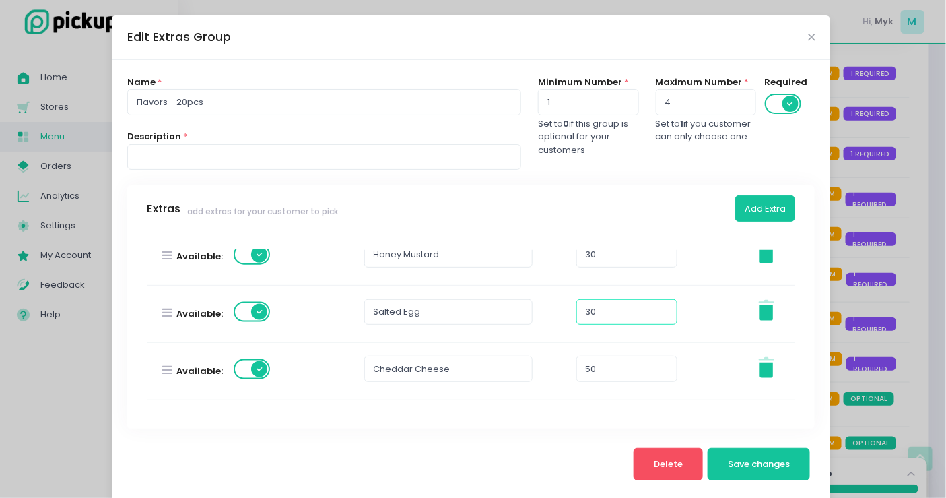
type input "30"
click at [562, 364] on div "Available: Cheddar Cheese 50 Stockholm-icons / General / Trash Created with Ske…" at bounding box center [471, 371] width 665 height 57
paste input "3"
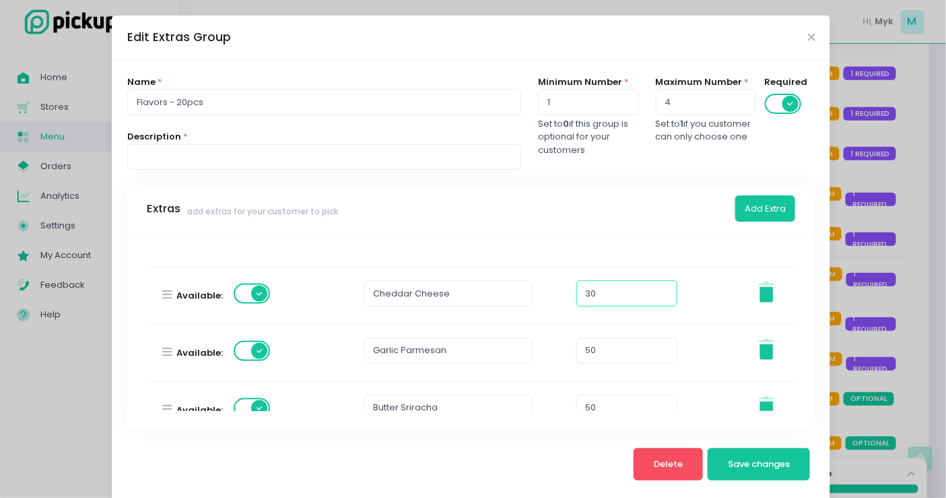
type input "30"
drag, startPoint x: 594, startPoint y: 351, endPoint x: 560, endPoint y: 352, distance: 34.4
click at [589, 352] on input "50" at bounding box center [626, 350] width 101 height 26
click at [560, 352] on div "Available: Garlic Parmesan 50 Stockholm-icons / General / Trash Created with Sk…" at bounding box center [471, 353] width 665 height 57
paste input "30"
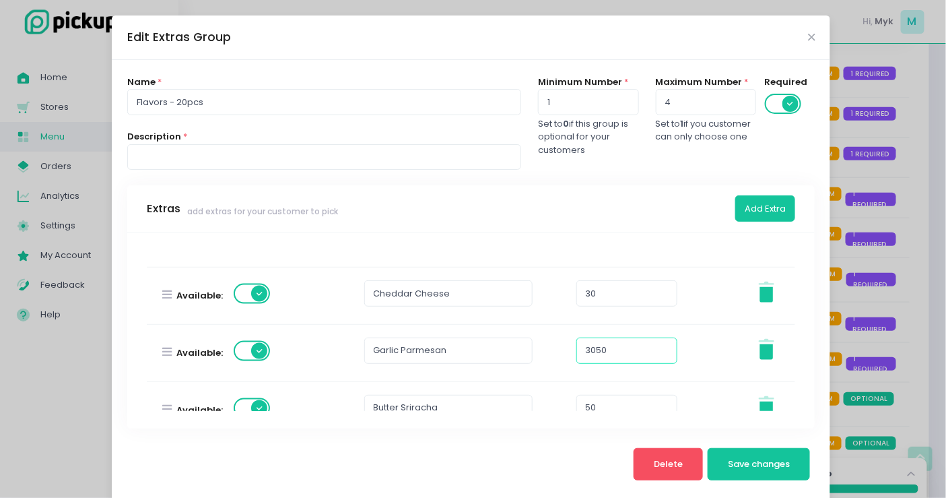
click at [599, 352] on input "3050" at bounding box center [626, 350] width 101 height 26
paste input "number"
type input "30"
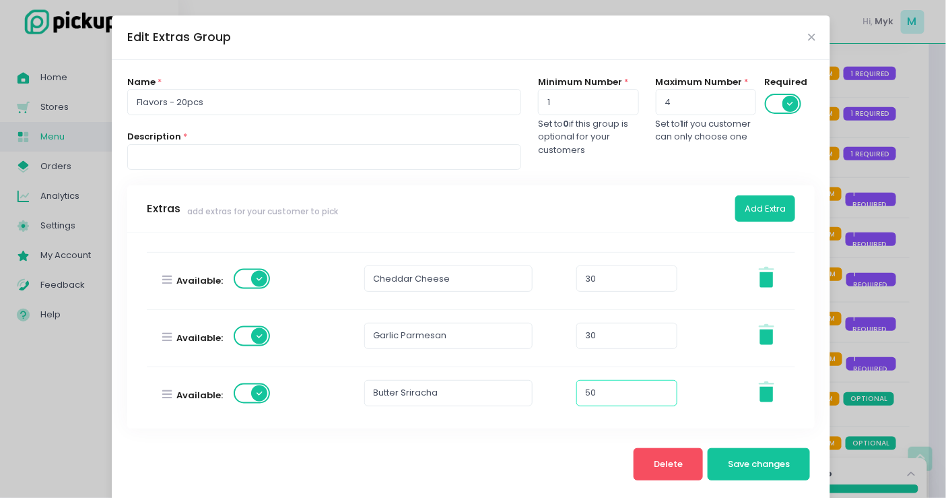
click at [576, 404] on div "50" at bounding box center [642, 395] width 133 height 57
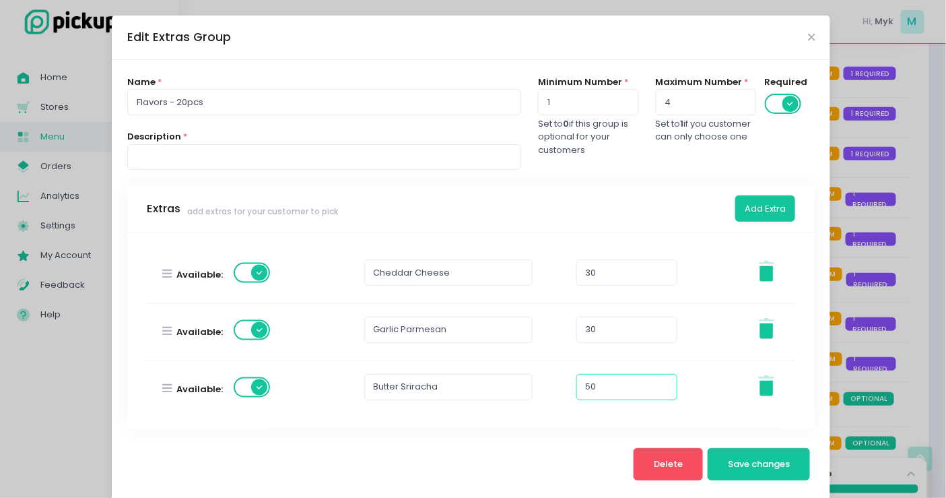
paste input "3"
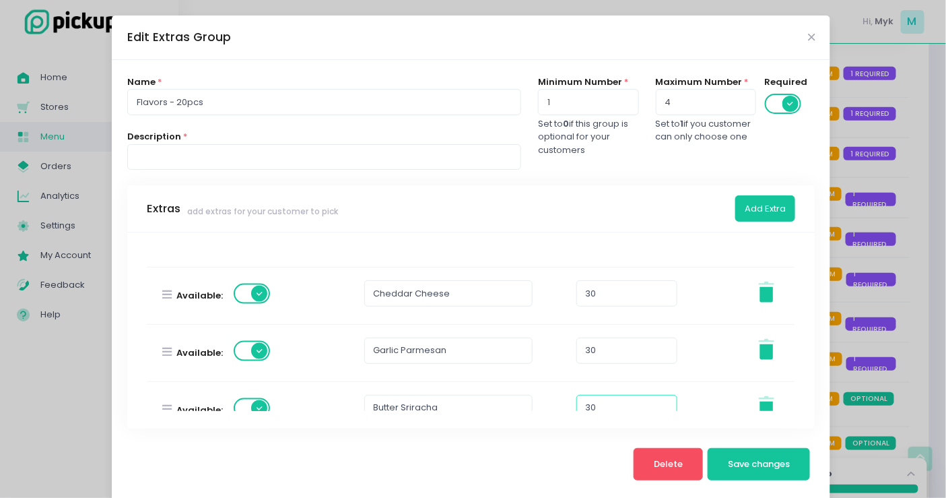
scroll to position [696, 0]
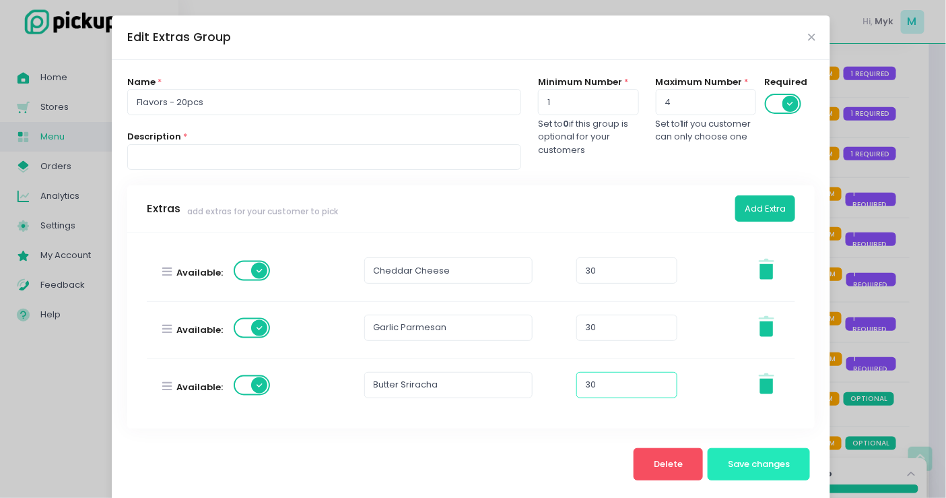
type input "30"
click at [754, 459] on span "Save changes" at bounding box center [759, 463] width 62 height 13
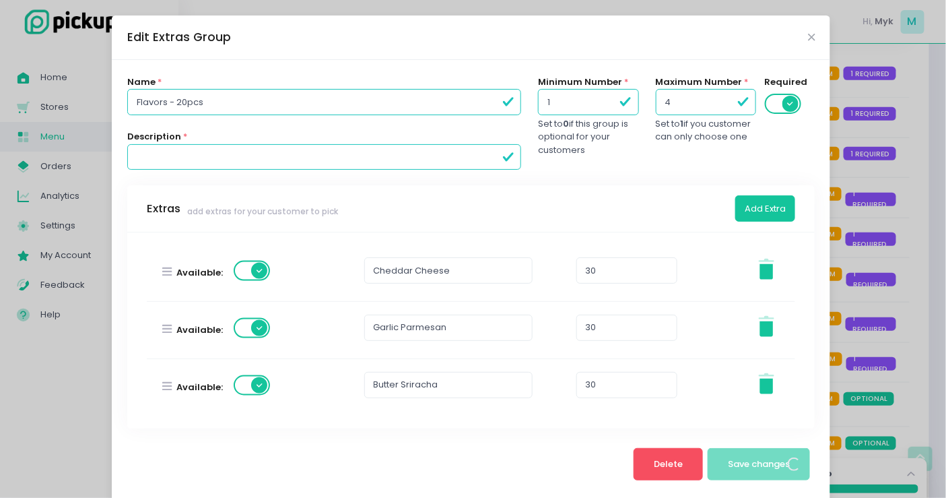
scroll to position [0, 0]
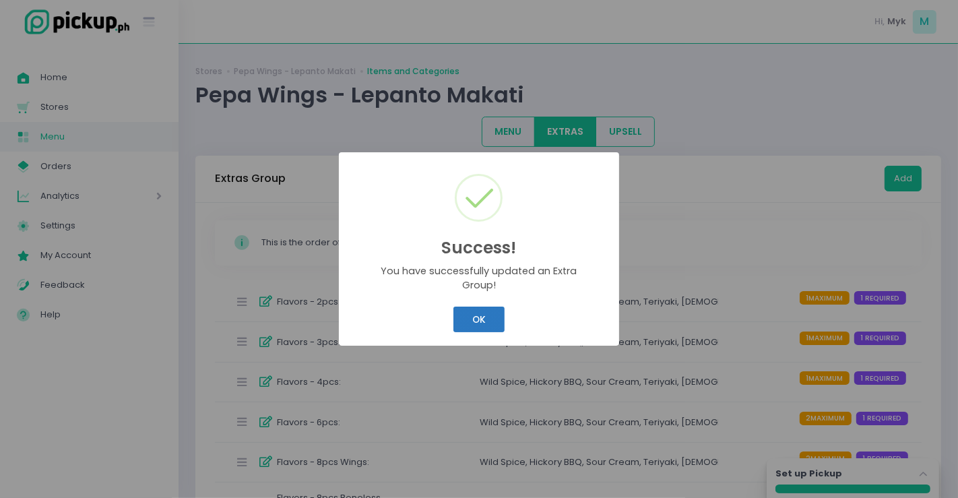
click at [497, 324] on button "OK" at bounding box center [478, 319] width 51 height 26
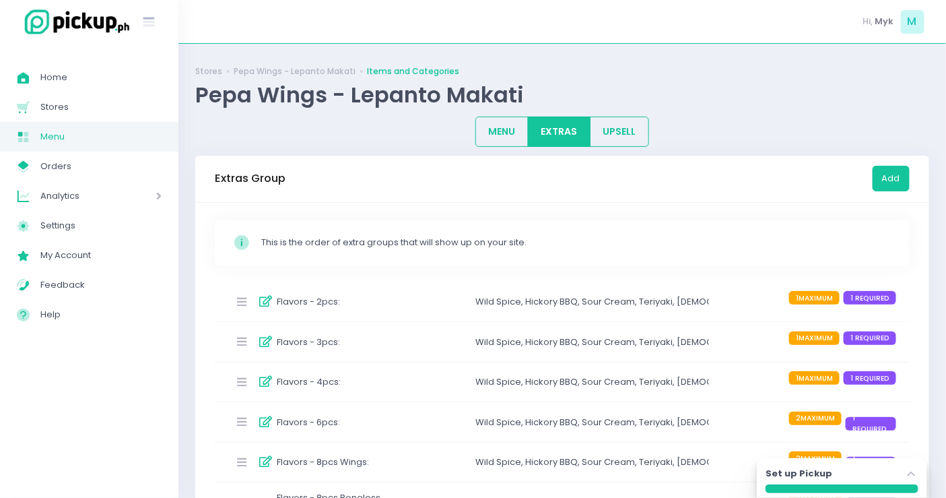
scroll to position [75, 0]
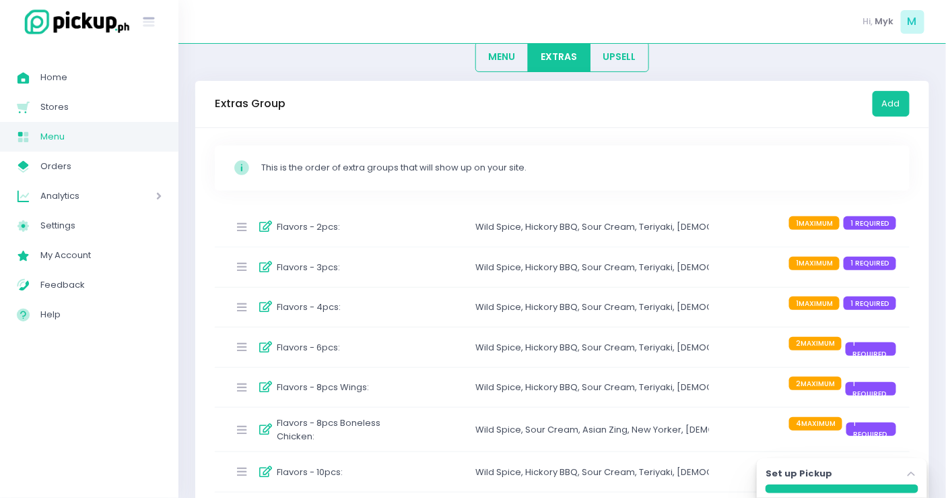
click at [379, 308] on div "Flavors - 4pcs :" at bounding box center [311, 307] width 167 height 22
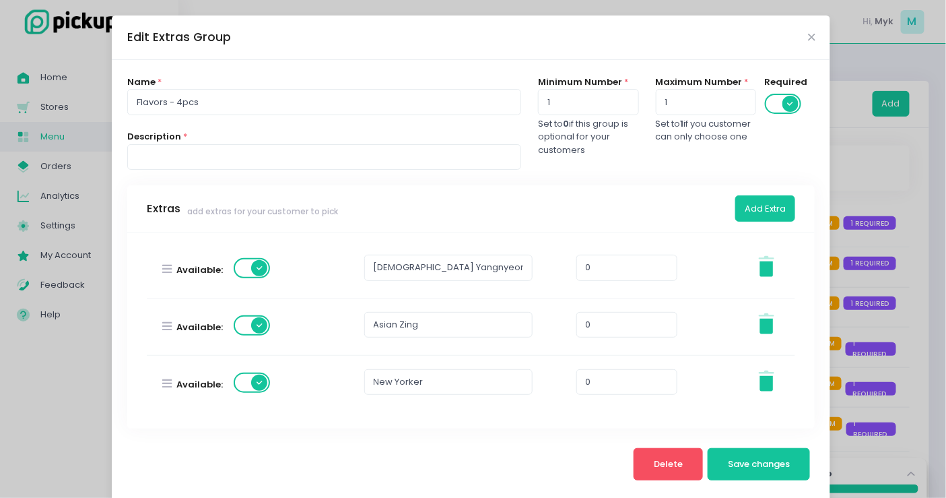
scroll to position [448, 0]
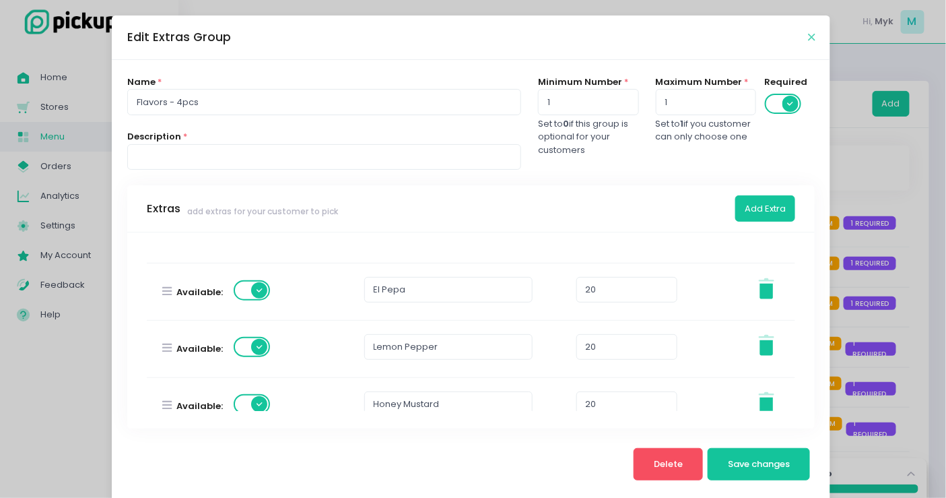
click at [808, 36] on icon "Close" at bounding box center [811, 37] width 7 height 10
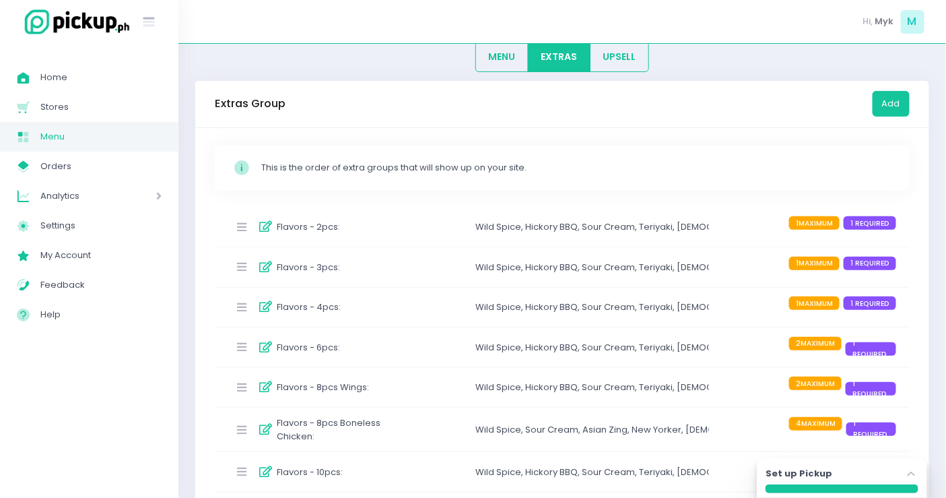
click at [408, 351] on div "Flavors - 6pcs : Wild Spice , Hickory BBQ , Sour Cream , Teriyaki , Korean Yang…" at bounding box center [562, 347] width 695 height 40
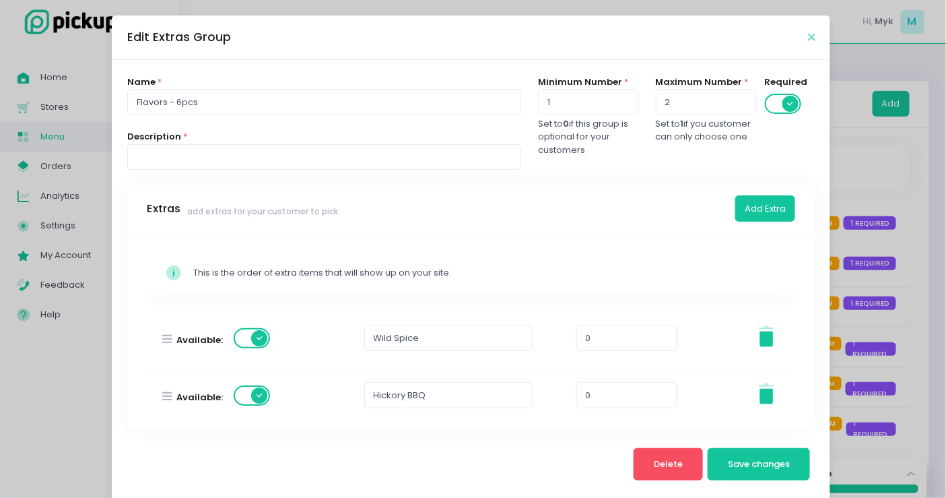
click at [808, 36] on icon "Close" at bounding box center [811, 37] width 7 height 10
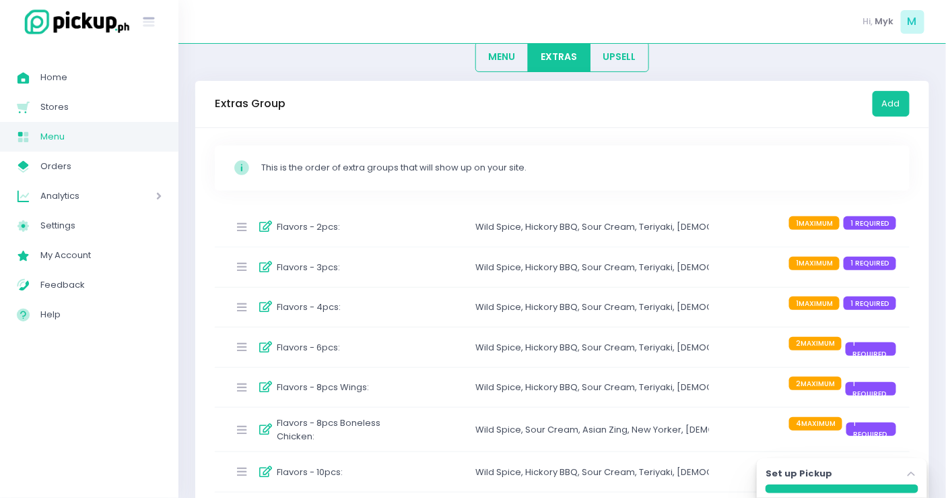
scroll to position [224, 0]
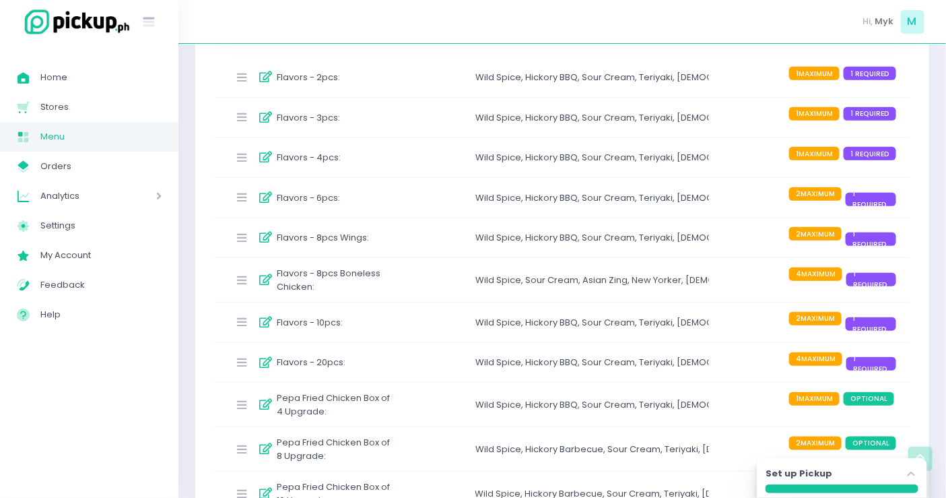
click at [364, 192] on div "Flavors - 6pcs :" at bounding box center [311, 198] width 167 height 22
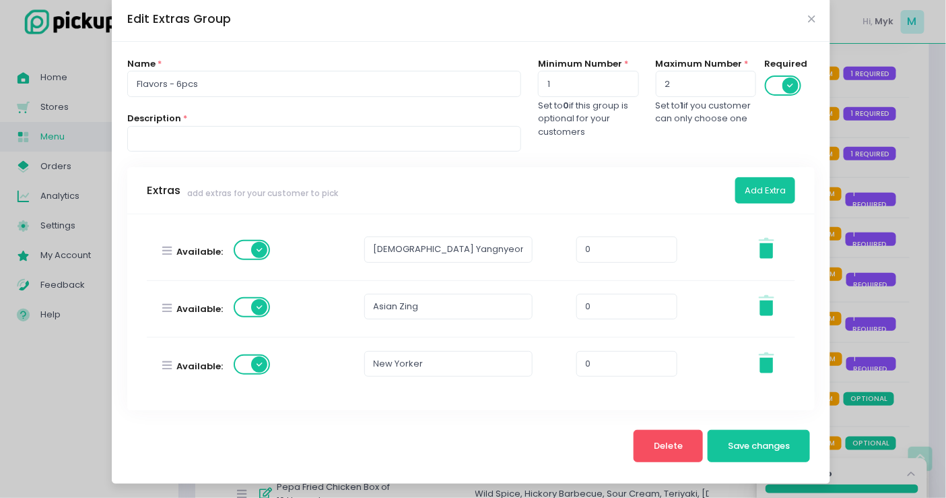
scroll to position [448, 0]
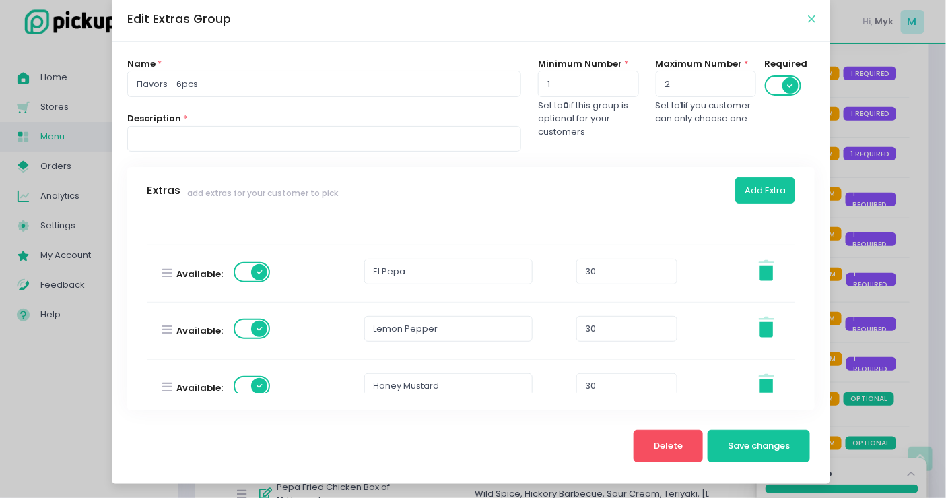
click at [808, 17] on icon "Close" at bounding box center [811, 19] width 7 height 10
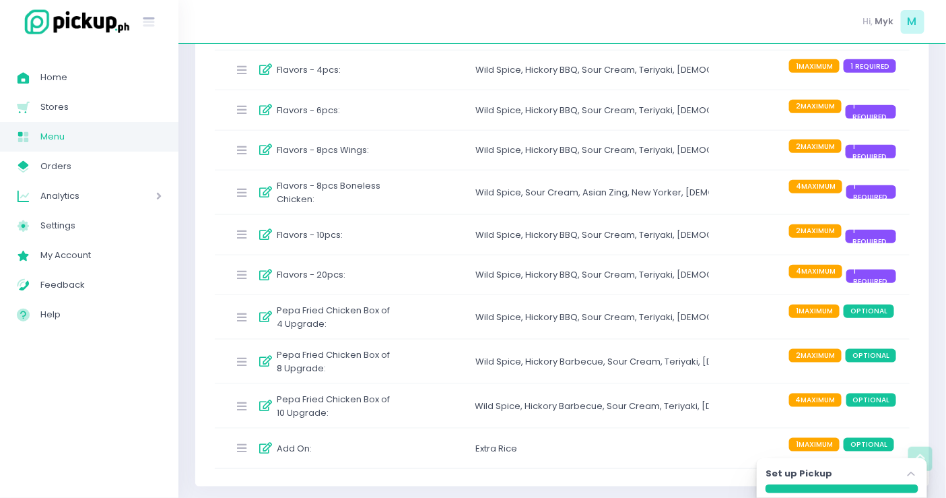
scroll to position [162, 0]
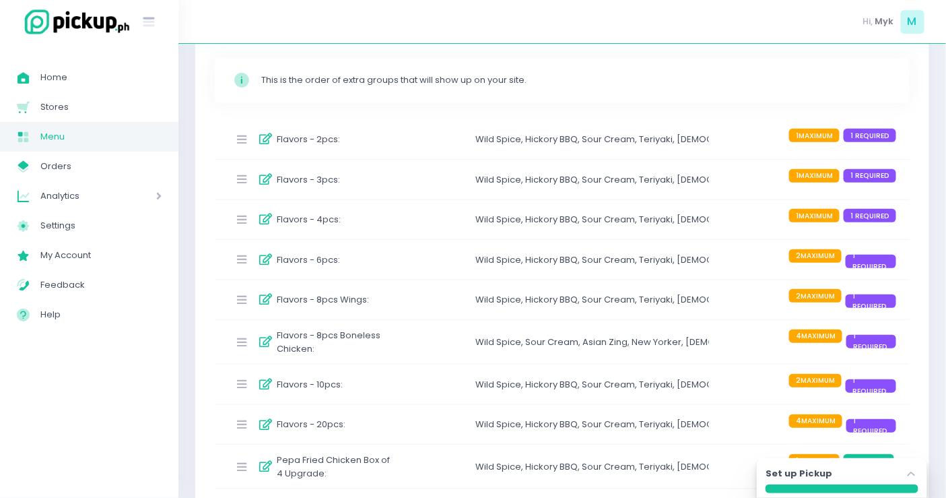
click at [394, 263] on div "Flavors - 6pcs :" at bounding box center [311, 259] width 167 height 22
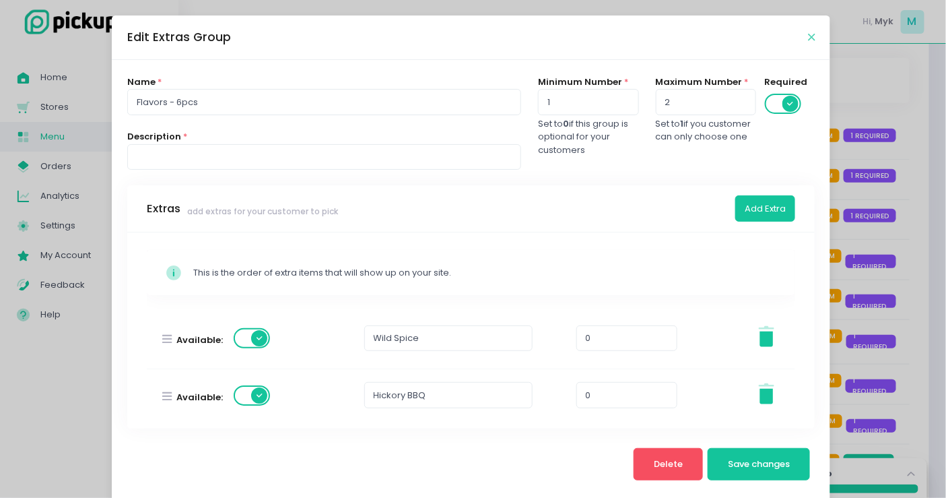
click at [808, 37] on icon "Close" at bounding box center [811, 37] width 7 height 10
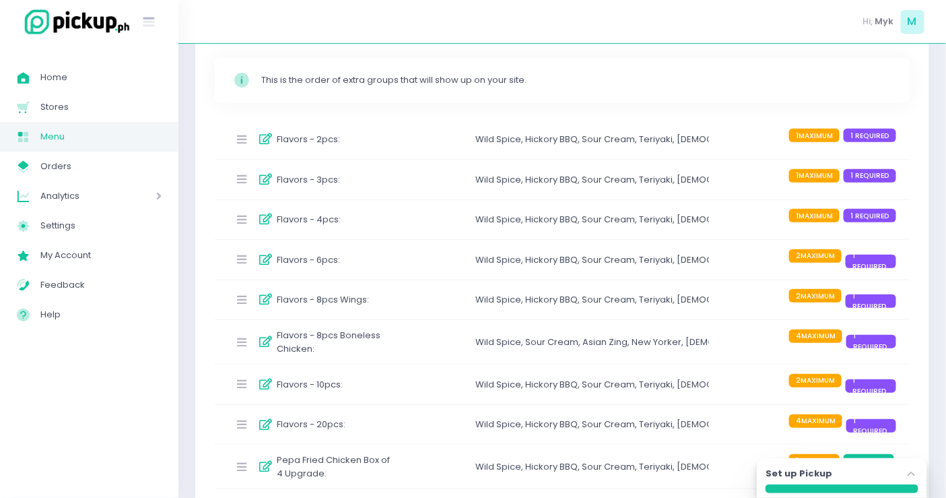
click at [395, 261] on div "Flavors - 6pcs :" at bounding box center [311, 259] width 167 height 22
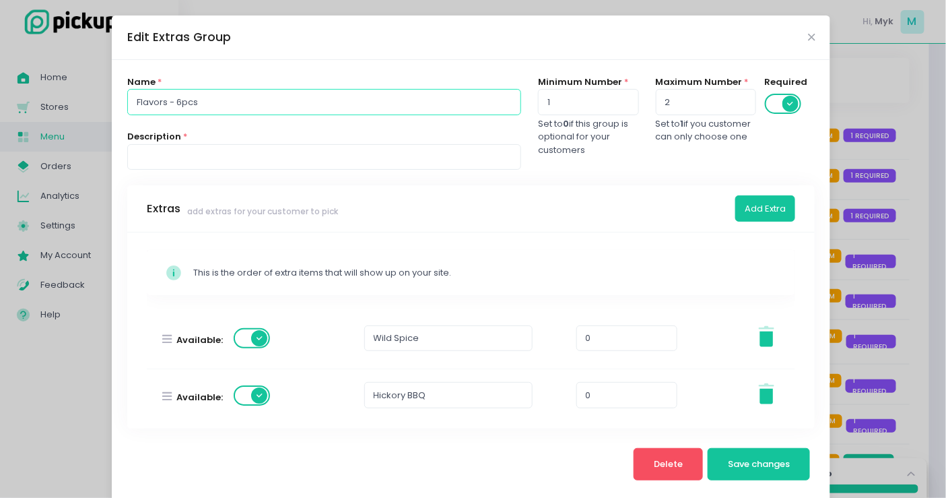
click at [241, 98] on input "Flavors - 6pcs" at bounding box center [324, 102] width 394 height 26
click at [865, 64] on div "Edit Extras Group Name * Flavors - 6pcs Description * Minimum Number * 1 Set to…" at bounding box center [473, 249] width 946 height 498
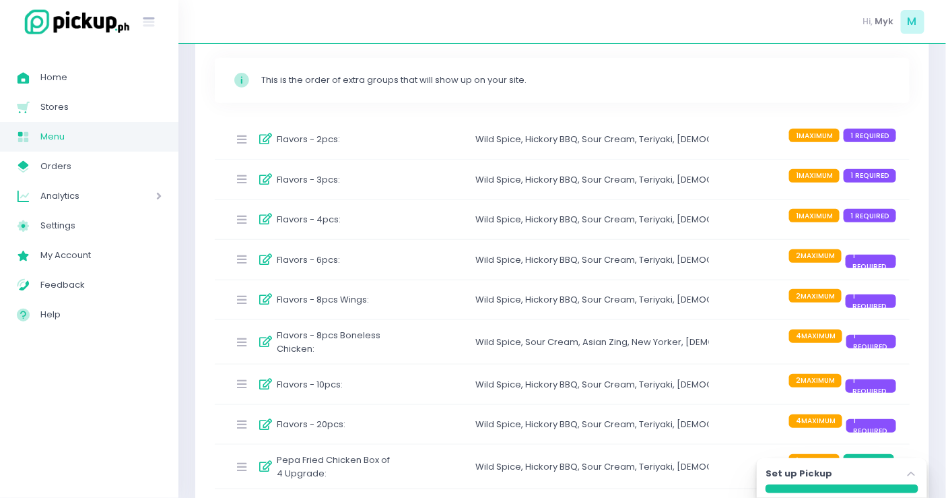
click at [399, 261] on div "Flavors - 6pcs : Wild Spice , Hickory BBQ , Sour Cream , Teriyaki , Korean Yang…" at bounding box center [562, 260] width 695 height 40
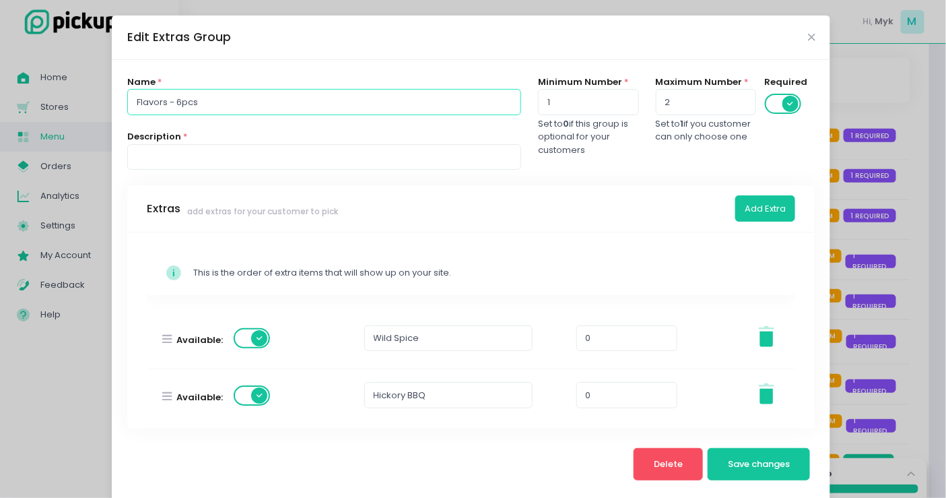
click at [213, 100] on input "Flavors - 6pcs" at bounding box center [324, 102] width 394 height 26
type input "Flavors - 6pcs Wings"
click at [747, 460] on span "Save changes" at bounding box center [759, 463] width 62 height 13
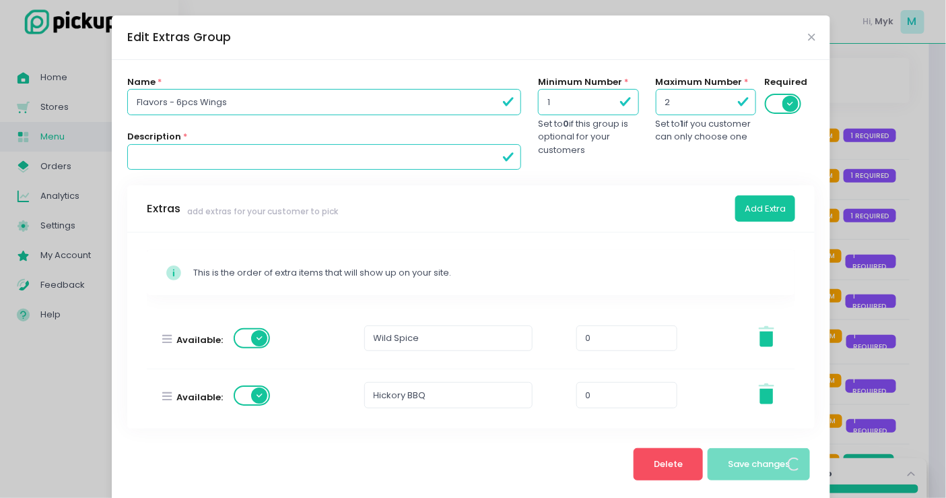
scroll to position [0, 0]
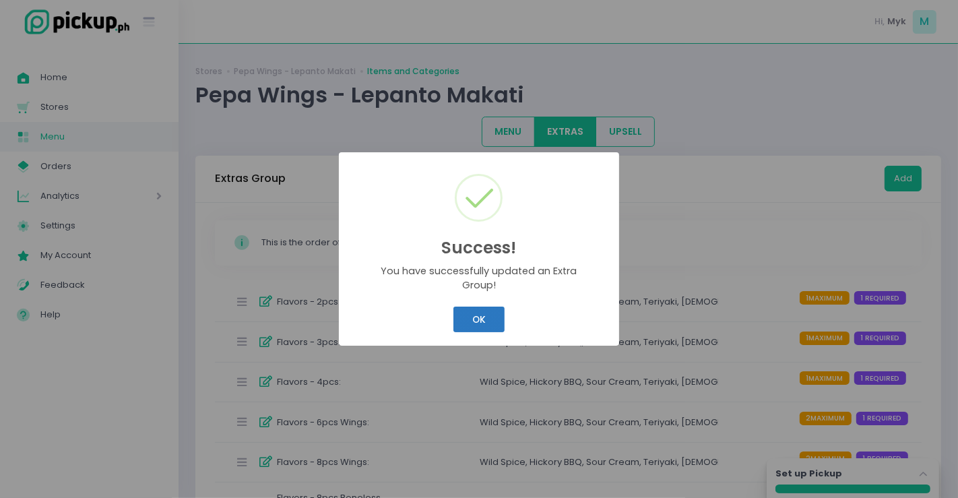
click at [460, 314] on button "OK" at bounding box center [478, 319] width 51 height 26
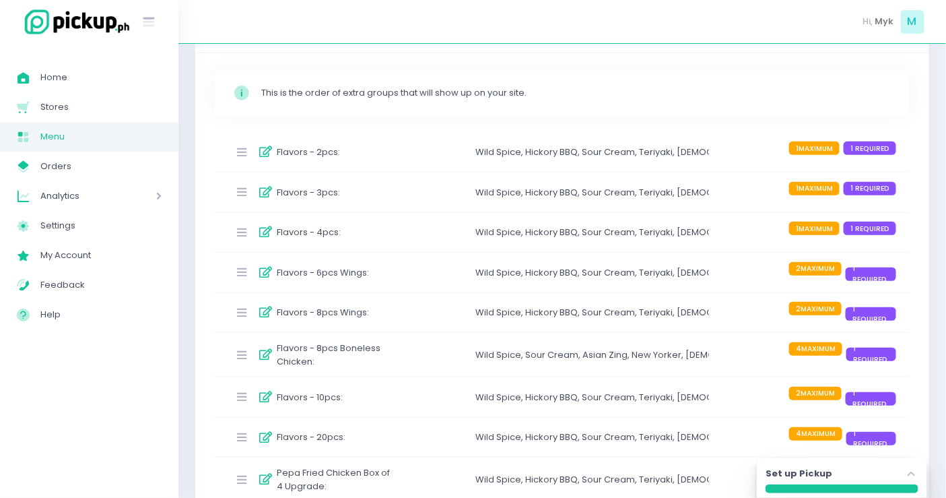
scroll to position [75, 0]
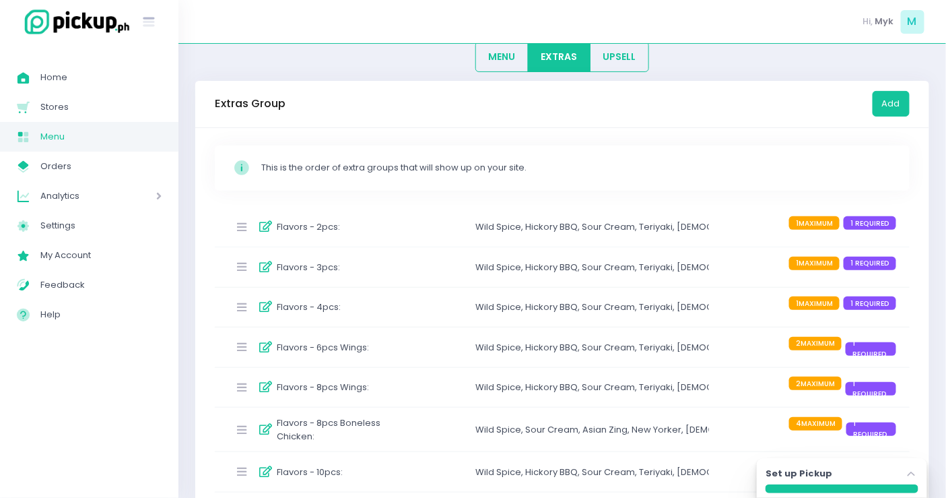
click at [321, 432] on label "Flavors - 8pcs Boneless Chicken :" at bounding box center [336, 429] width 119 height 26
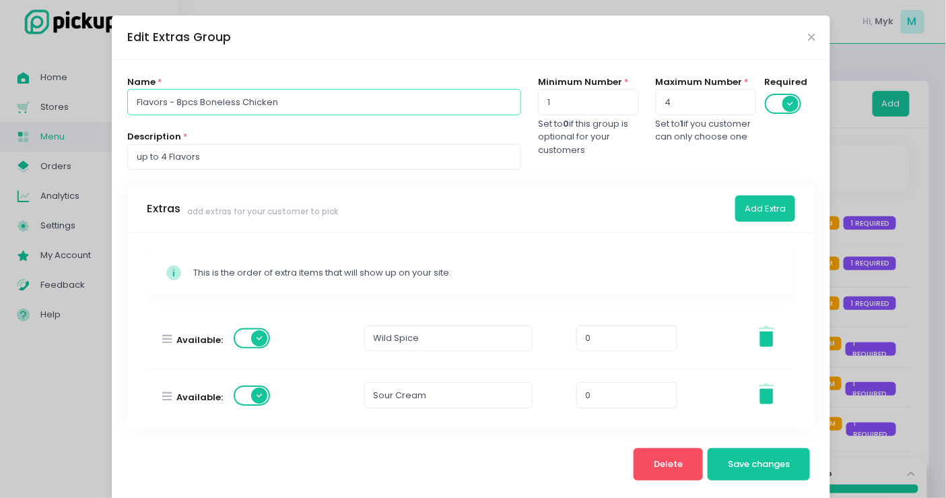
click at [277, 109] on input "Flavors - 8pcs Boneless Chicken" at bounding box center [324, 102] width 394 height 26
click at [808, 38] on icon "Close" at bounding box center [811, 37] width 7 height 10
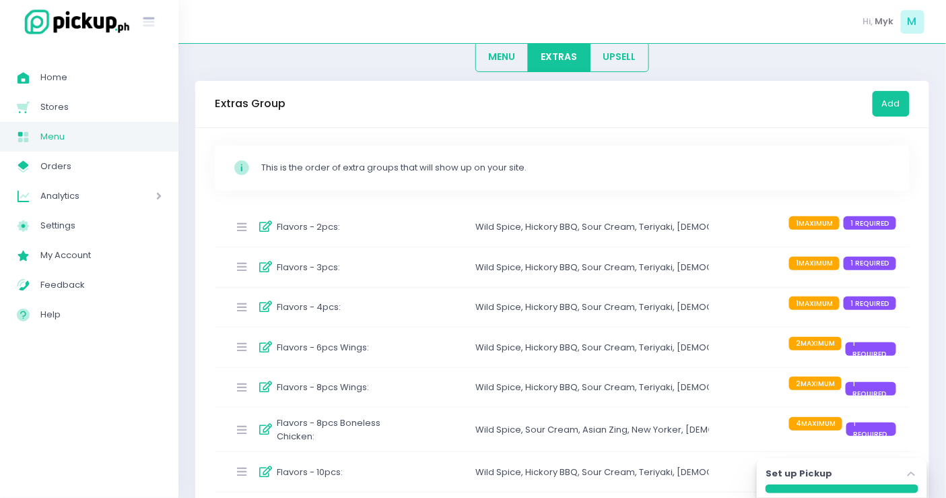
click at [364, 352] on div "Flavors - 6pcs Wings :" at bounding box center [323, 347] width 92 height 22
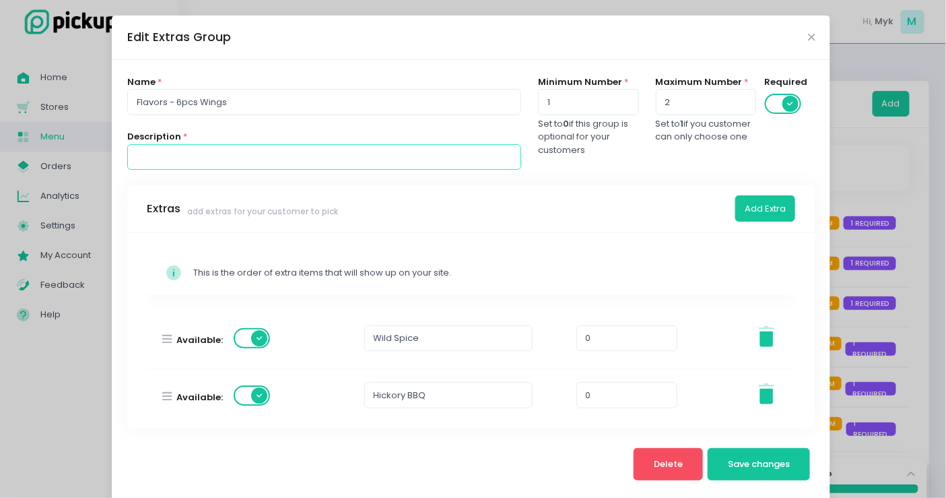
click at [230, 163] on input "text" at bounding box center [324, 157] width 394 height 26
type input "up to 2 Flavors"
click at [725, 469] on button "Save changes" at bounding box center [759, 464] width 103 height 32
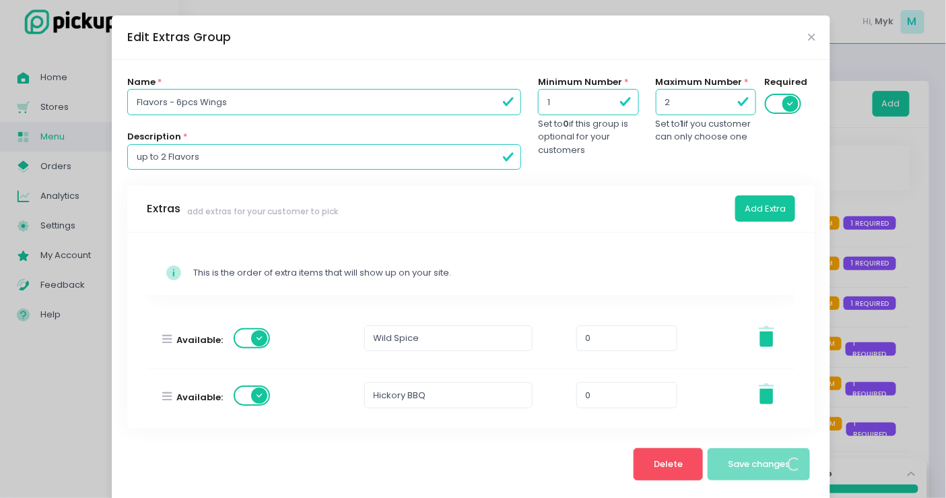
scroll to position [0, 0]
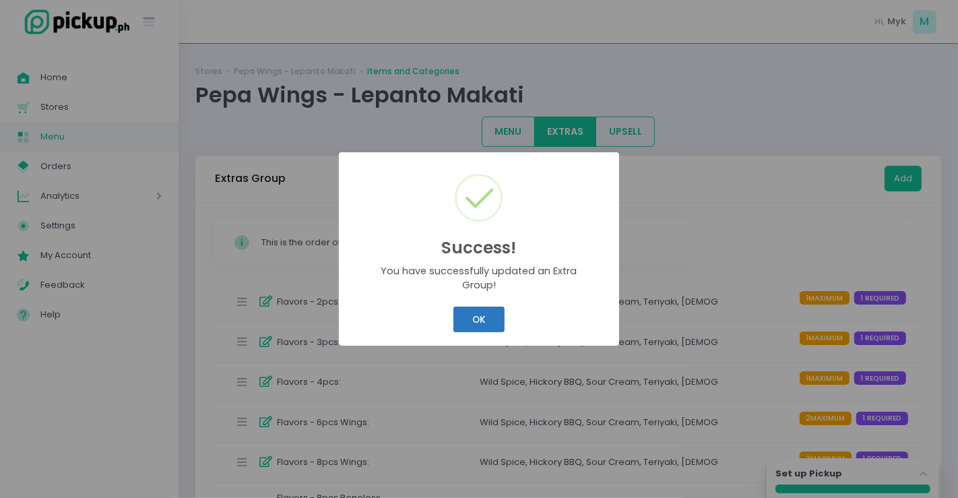
click at [481, 311] on button "OK" at bounding box center [478, 319] width 51 height 26
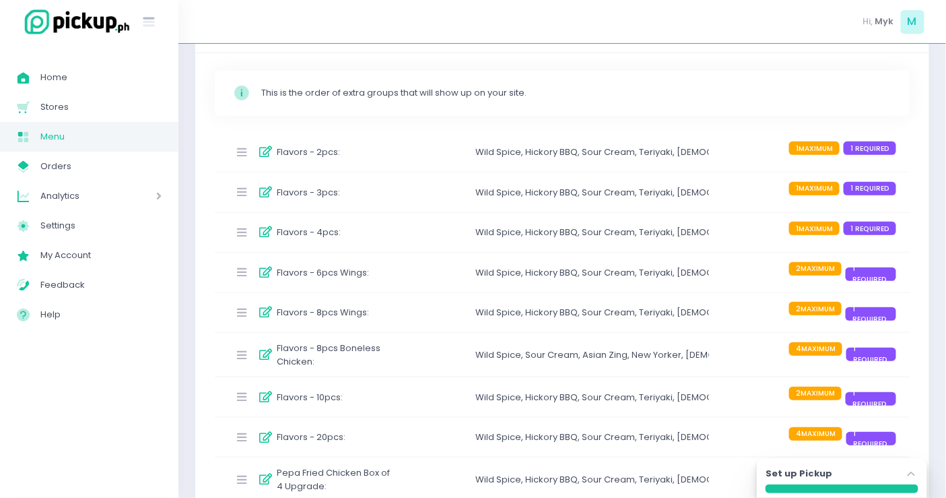
scroll to position [224, 0]
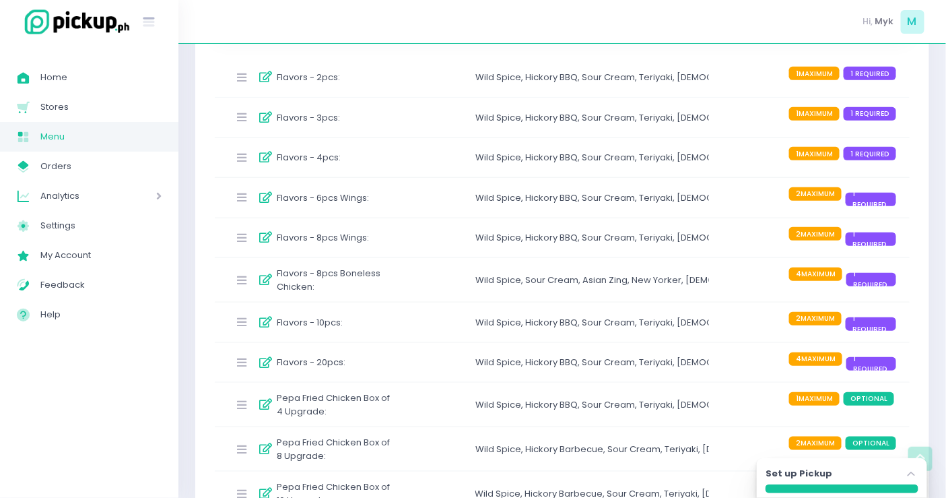
click at [374, 205] on div "Flavors - 6pcs Wings :" at bounding box center [311, 198] width 167 height 22
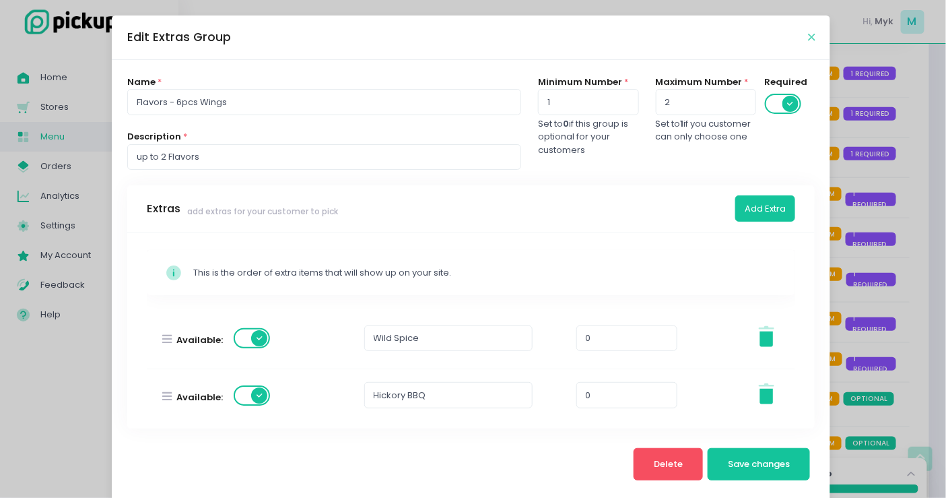
click at [808, 38] on icon "Close" at bounding box center [811, 37] width 7 height 10
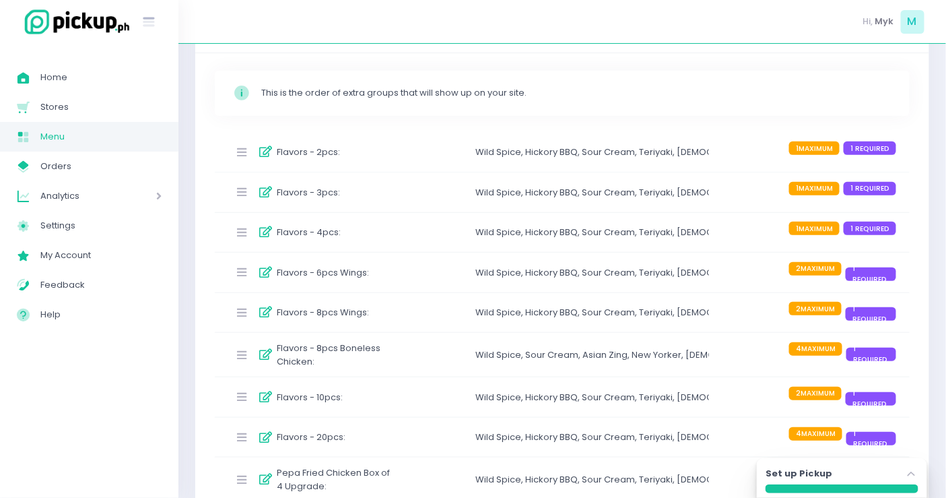
scroll to position [0, 0]
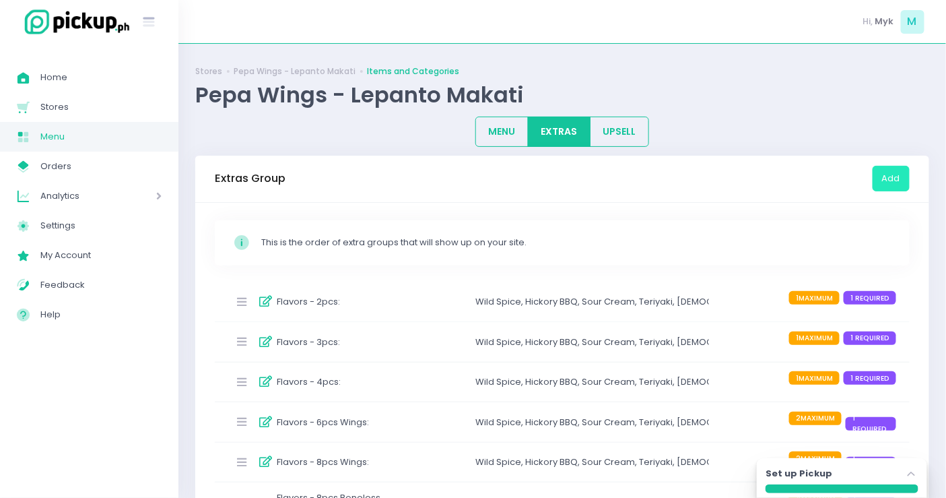
click at [898, 170] on button "Add" at bounding box center [891, 179] width 37 height 26
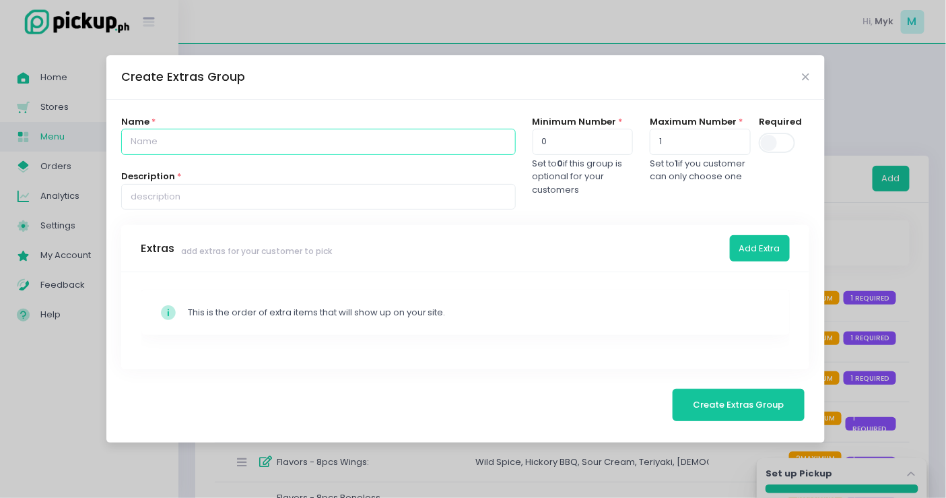
click at [241, 143] on input "text" at bounding box center [318, 142] width 394 height 26
paste input "Flavors - 8pcs Boneless Chicken"
drag, startPoint x: 176, startPoint y: 145, endPoint x: 192, endPoint y: 140, distance: 16.2
click at [176, 144] on input "Flavors - 8pcs Boneless Chicken" at bounding box center [318, 142] width 394 height 26
type input "Flavors - 6pcs Boneless Chicken"
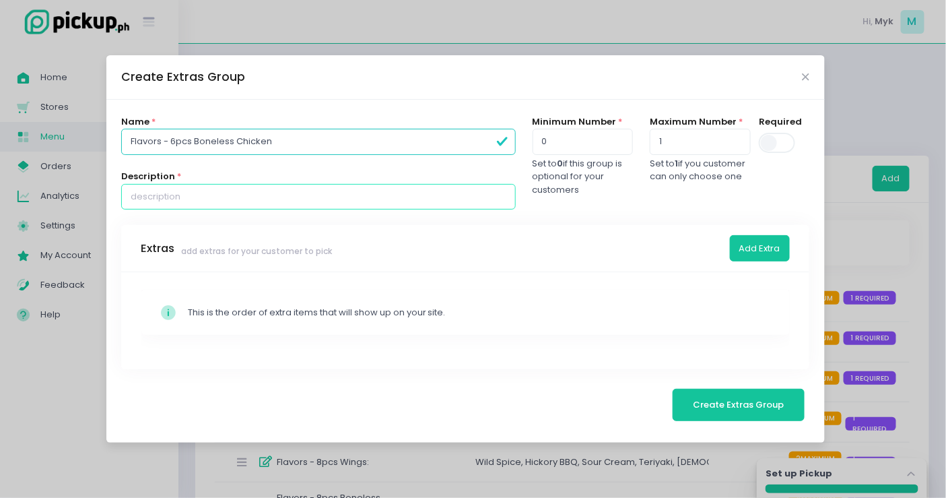
click at [331, 205] on input "text" at bounding box center [318, 197] width 394 height 26
type input "up to 3 Flavors"
drag, startPoint x: 578, startPoint y: 136, endPoint x: 492, endPoint y: 136, distance: 86.2
click at [492, 136] on div "Name * Flavors - 6pcs Boneless Chicken Description * up to 3 Flavors Minimum Nu…" at bounding box center [465, 170] width 705 height 110
type input "1"
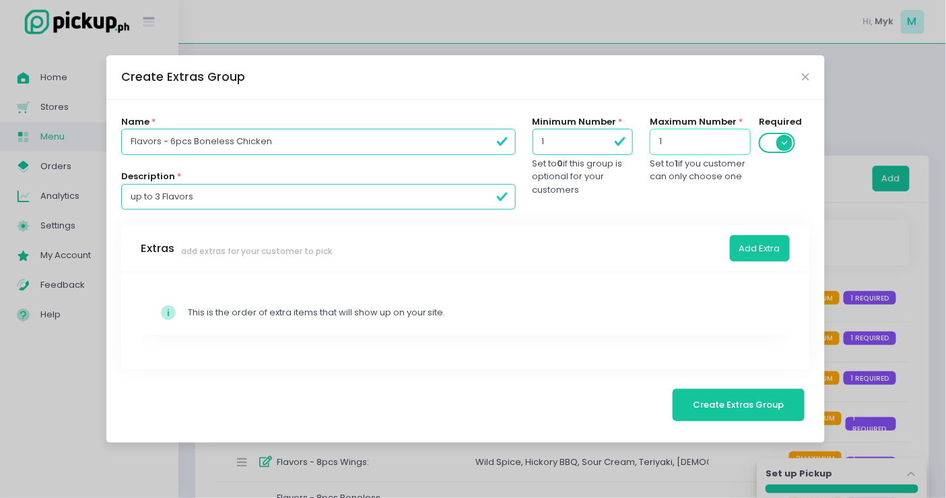
drag, startPoint x: 689, startPoint y: 152, endPoint x: 640, endPoint y: 150, distance: 48.5
click at [640, 150] on div "Name * Flavors - 6pcs Boneless Chicken Description * up to 3 Flavors Minimum Nu…" at bounding box center [465, 170] width 705 height 110
type input "3"
click at [704, 220] on div "Maximum Number * 3 Set to 1 if you customer can only choose one" at bounding box center [700, 170] width 117 height 110
click at [765, 249] on button "Add Extra" at bounding box center [760, 248] width 60 height 26
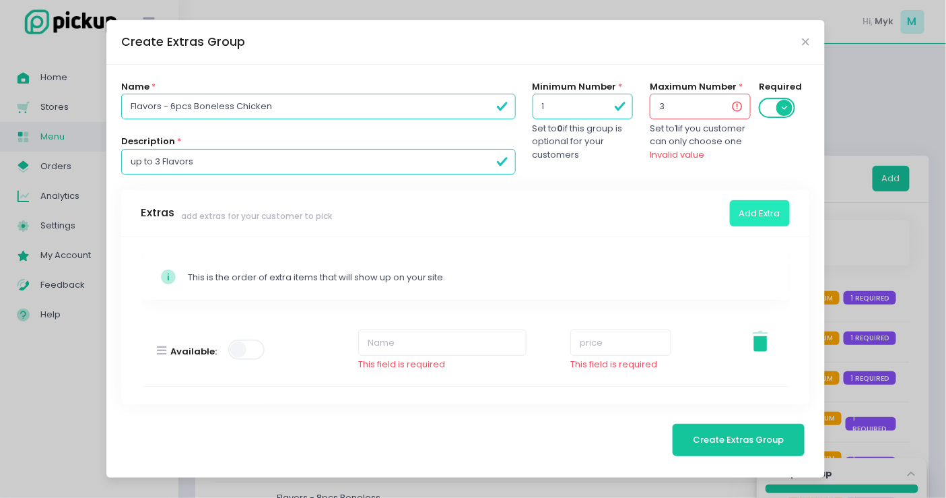
click at [767, 203] on button "Add Extra" at bounding box center [760, 213] width 60 height 26
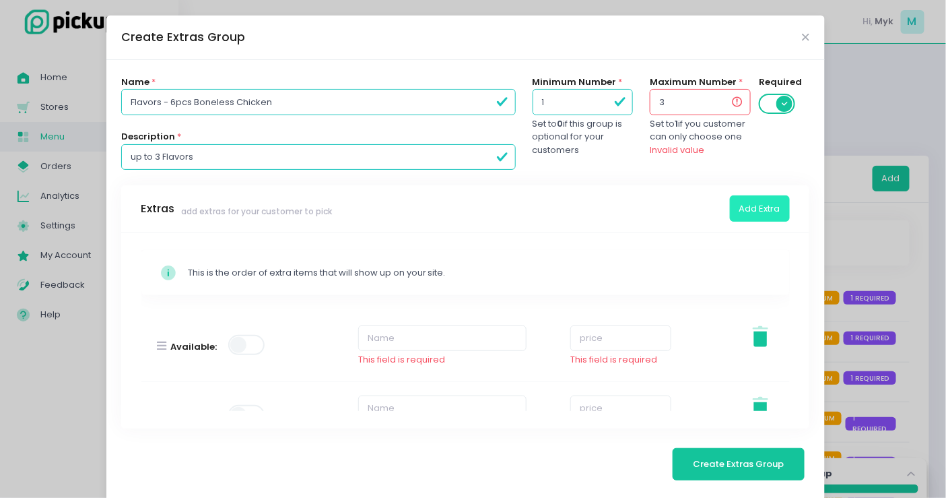
click at [767, 203] on button "Add Extra" at bounding box center [760, 208] width 60 height 26
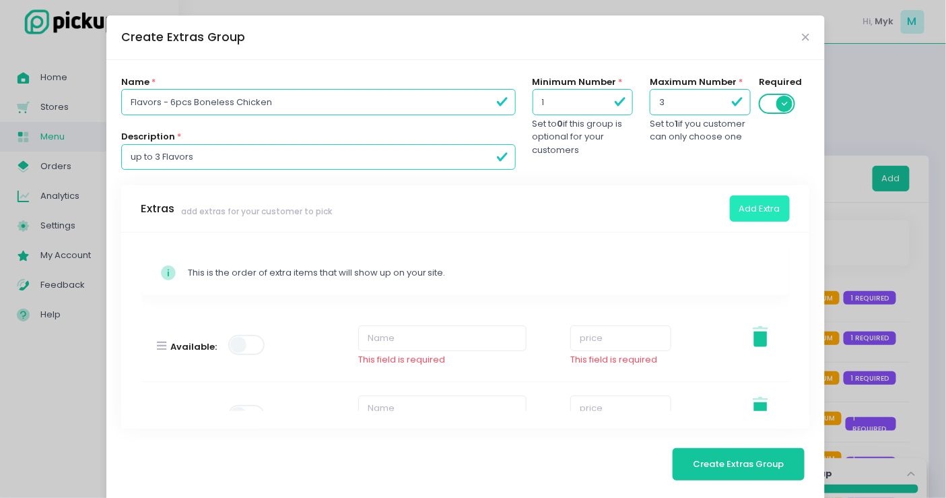
click at [767, 203] on button "Add Extra" at bounding box center [760, 208] width 60 height 26
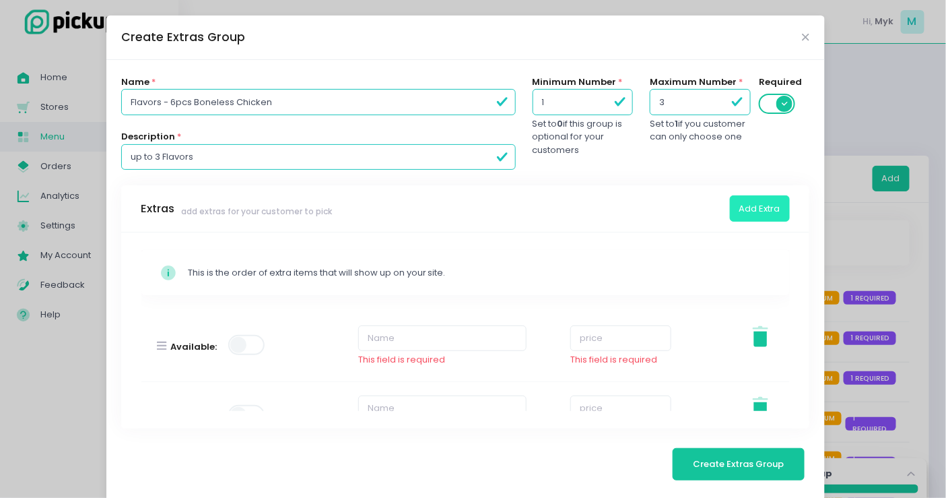
click at [767, 203] on button "Add Extra" at bounding box center [760, 208] width 60 height 26
click at [247, 353] on span at bounding box center [247, 345] width 38 height 20
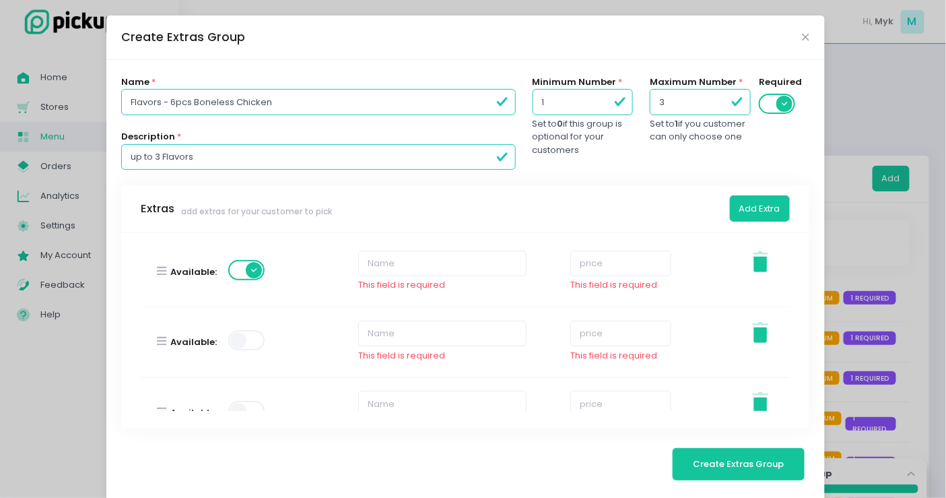
click at [244, 338] on span at bounding box center [247, 340] width 38 height 20
click at [244, 333] on span at bounding box center [247, 336] width 38 height 20
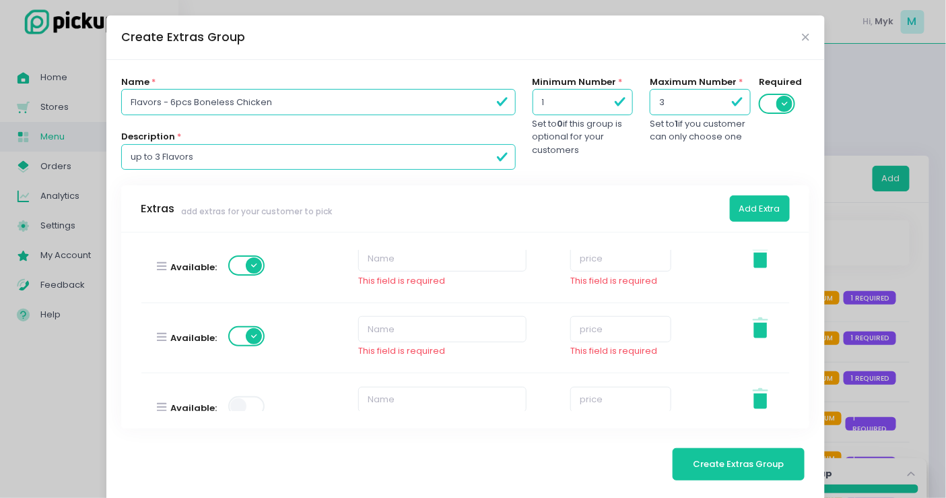
click at [244, 399] on span at bounding box center [247, 406] width 38 height 20
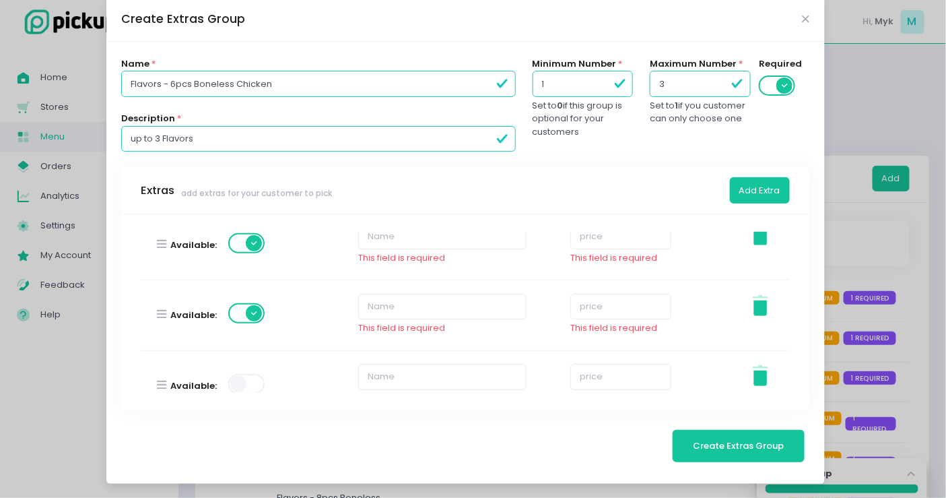
click at [237, 385] on span at bounding box center [247, 384] width 38 height 20
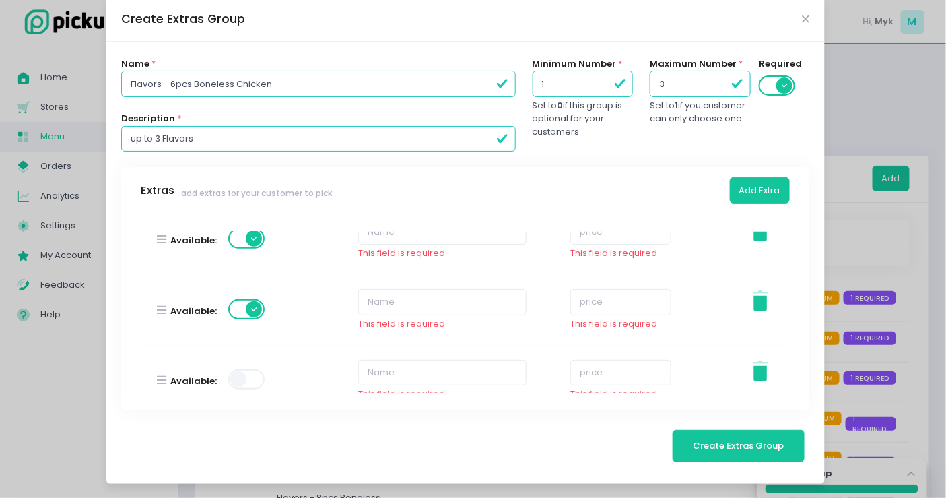
click at [236, 382] on span at bounding box center [247, 379] width 38 height 20
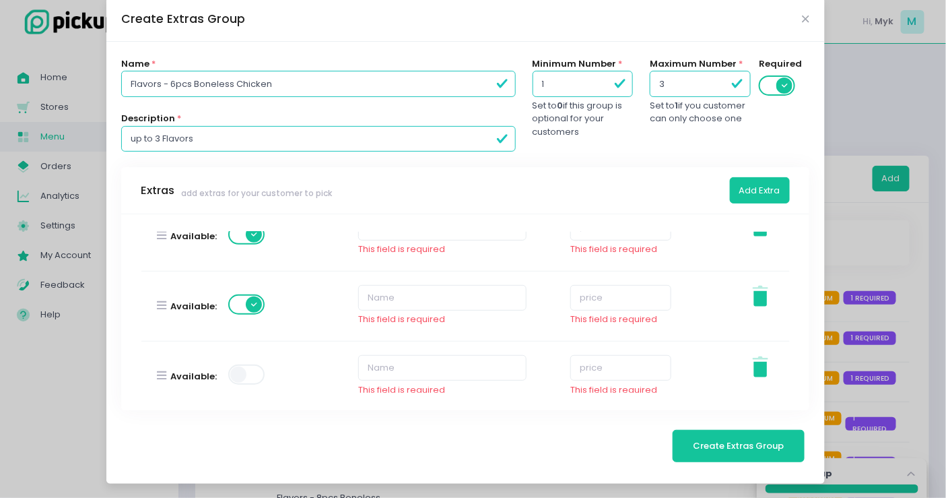
click at [238, 372] on span at bounding box center [247, 374] width 38 height 20
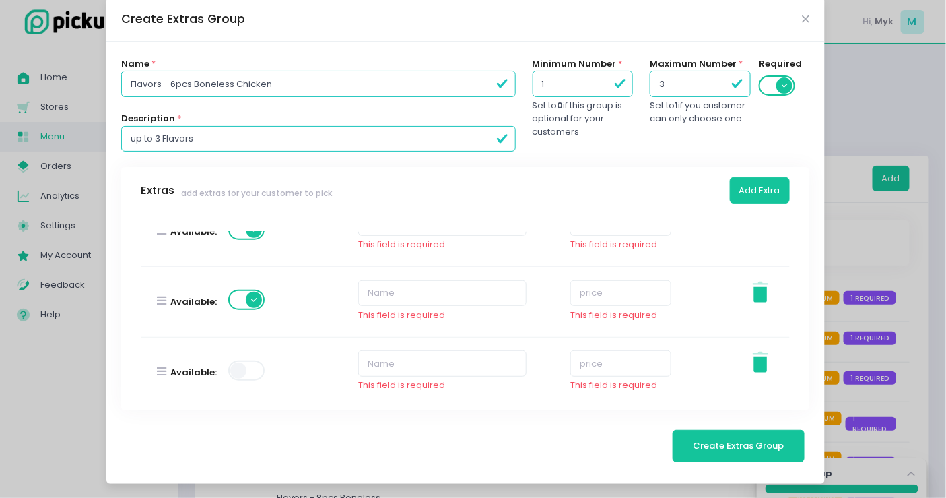
click at [246, 361] on span at bounding box center [247, 370] width 38 height 20
click at [244, 363] on span at bounding box center [247, 366] width 38 height 20
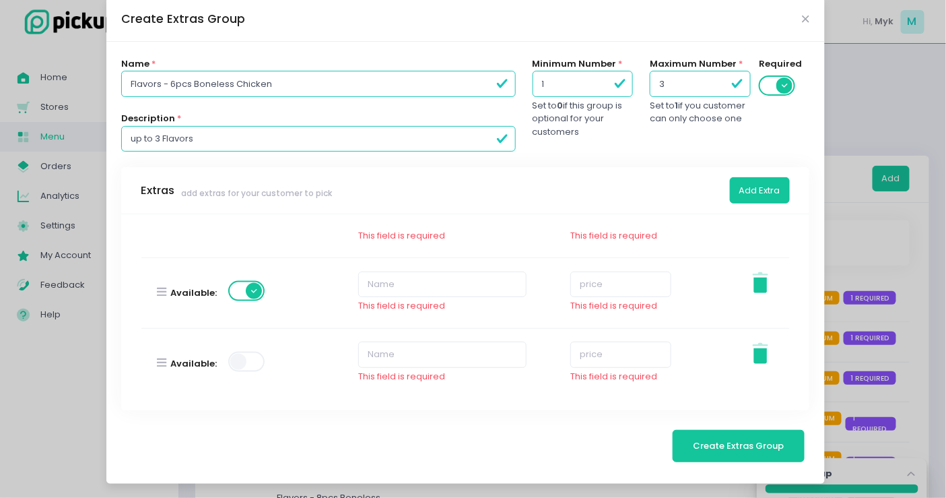
click at [247, 360] on span at bounding box center [247, 362] width 38 height 20
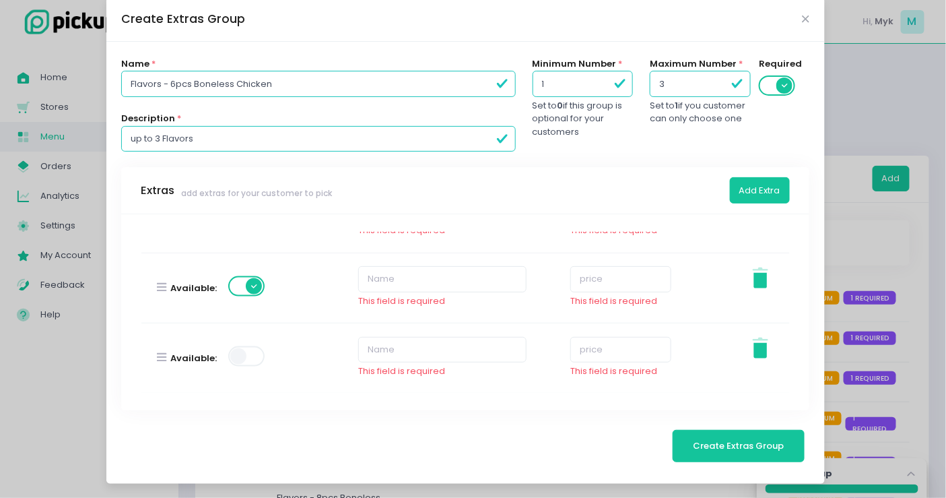
click at [249, 354] on span at bounding box center [247, 356] width 38 height 20
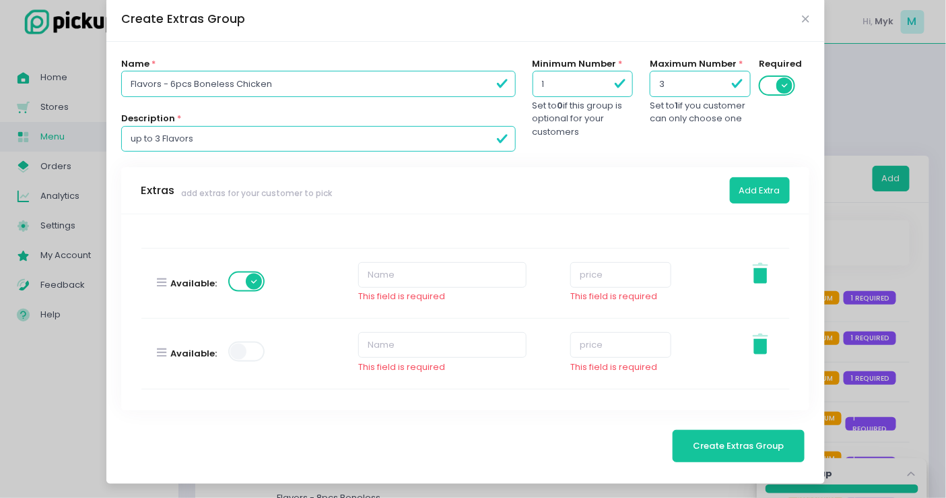
click at [249, 349] on span at bounding box center [247, 351] width 38 height 20
click at [246, 347] on span at bounding box center [247, 347] width 38 height 20
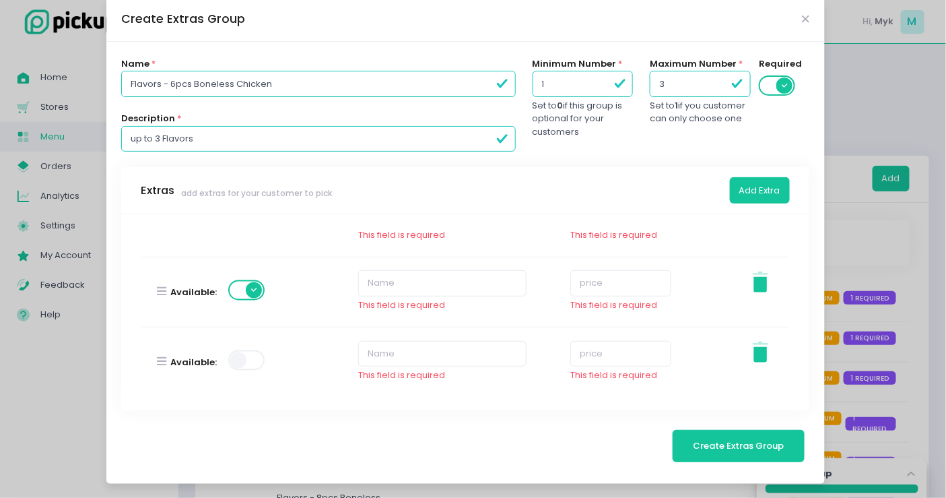
click at [243, 350] on span at bounding box center [247, 360] width 38 height 20
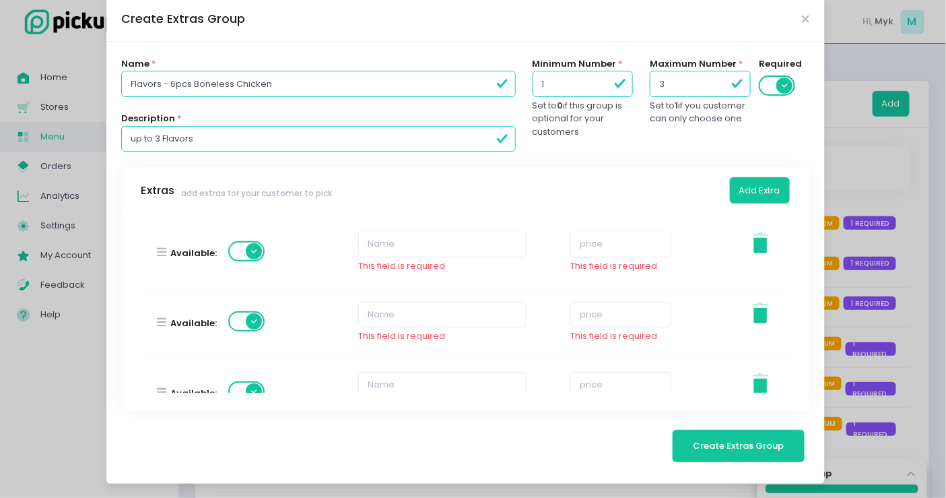
scroll to position [0, 0]
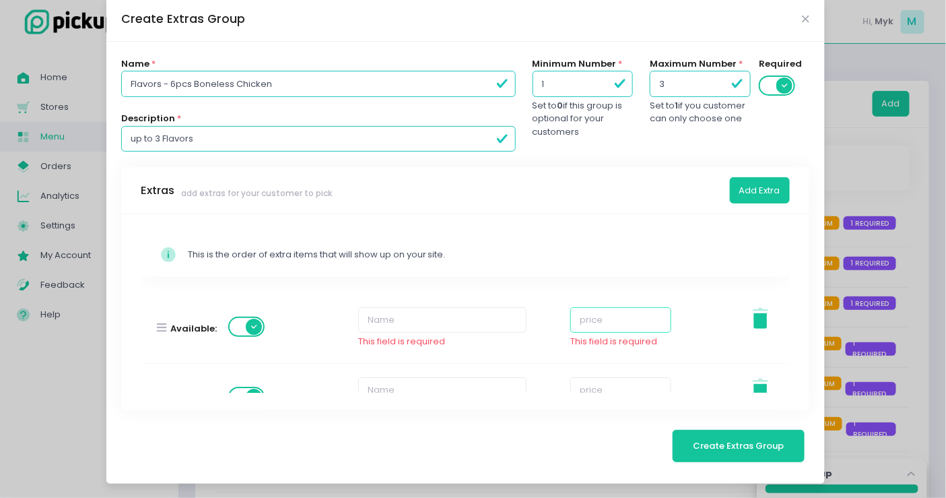
click at [583, 320] on input "number" at bounding box center [620, 320] width 101 height 26
click at [471, 325] on input "text" at bounding box center [442, 320] width 168 height 26
click at [577, 314] on input "number" at bounding box center [620, 320] width 101 height 26
type input "0"
click at [605, 377] on input "number" at bounding box center [620, 390] width 101 height 26
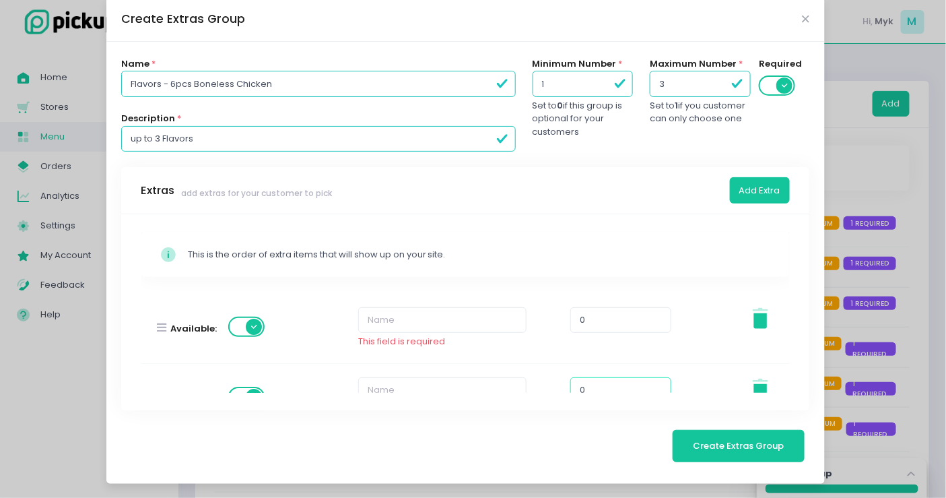
scroll to position [3, 0]
type input "0"
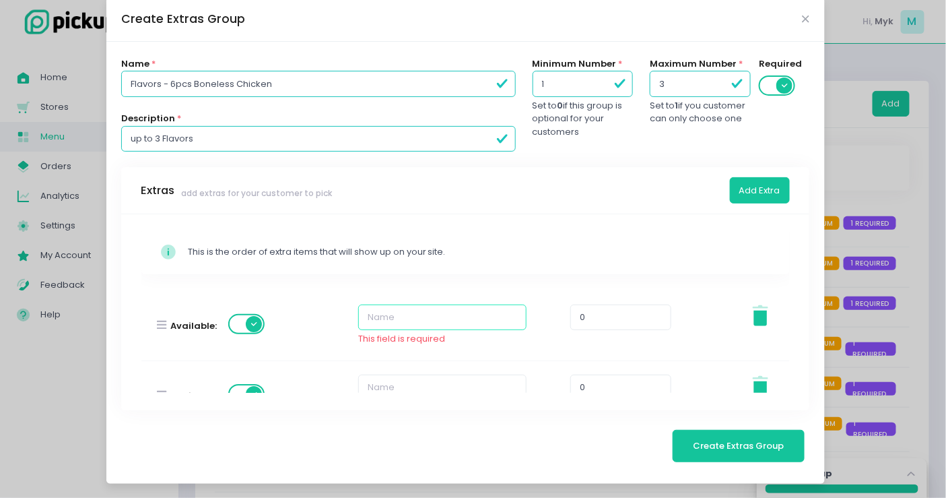
click at [479, 308] on input "text" at bounding box center [442, 317] width 168 height 26
click at [690, 273] on div "Stockholm-icons / Code / Info-circle Created with Sketch. This is the order of …" at bounding box center [465, 312] width 648 height 161
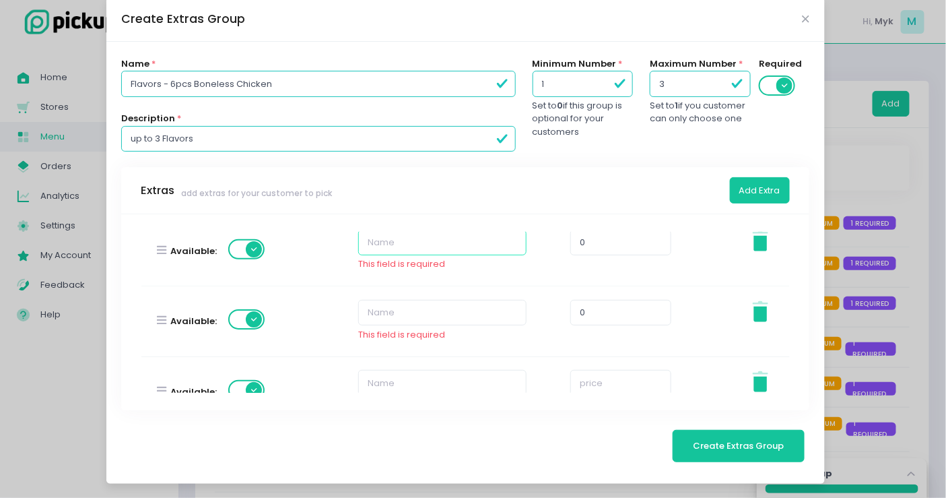
click at [430, 246] on input "text" at bounding box center [442, 243] width 168 height 26
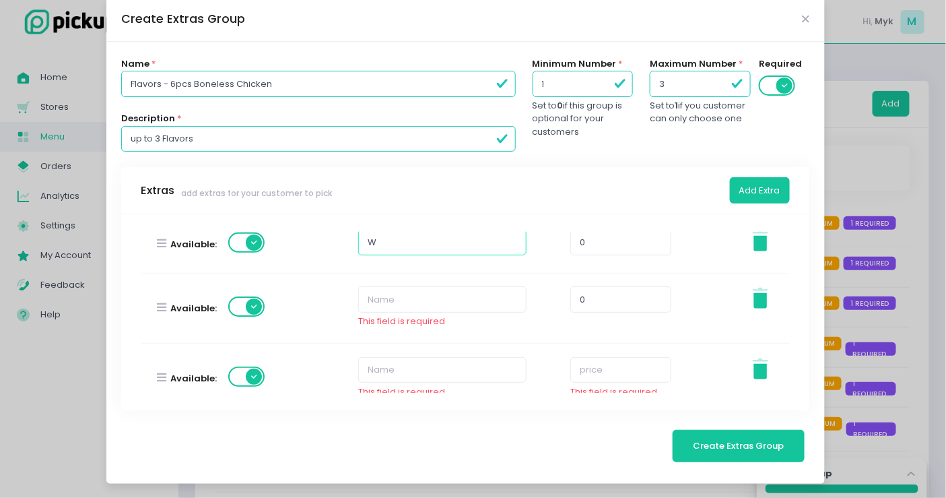
scroll to position [71, 0]
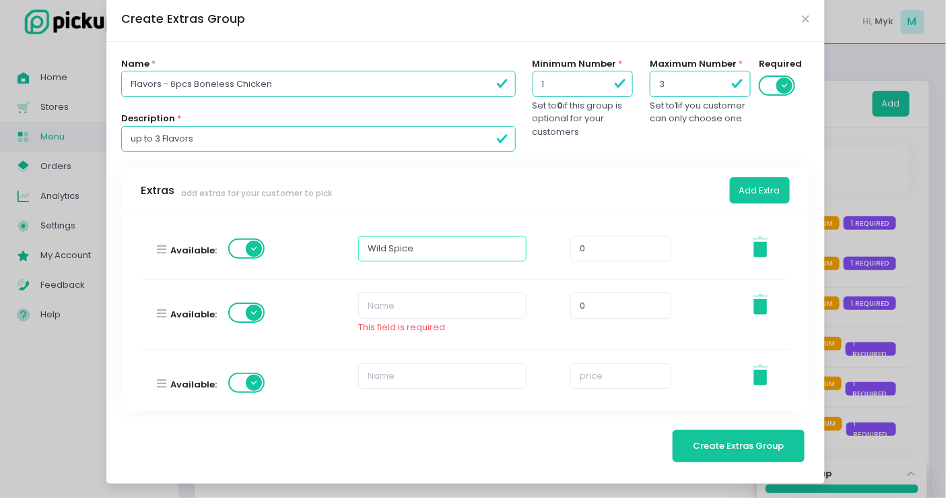
type input "Wild Spice"
click at [438, 292] on input "text" at bounding box center [442, 305] width 168 height 26
type input "i"
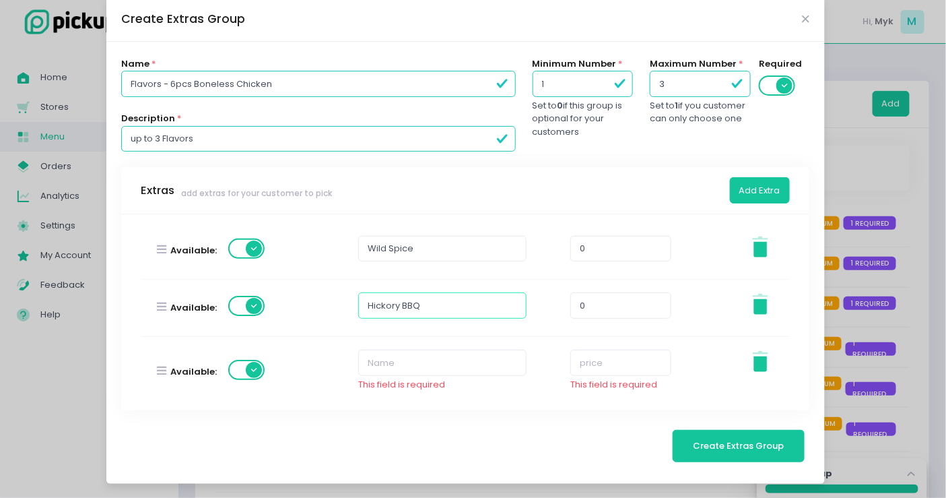
type input "Hickory BBQ"
click at [422, 362] on input "text" at bounding box center [442, 363] width 168 height 26
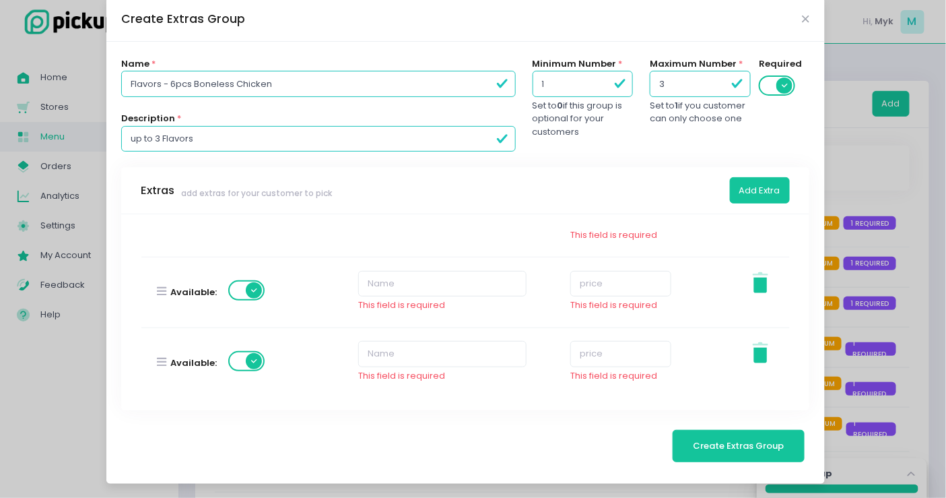
scroll to position [146, 0]
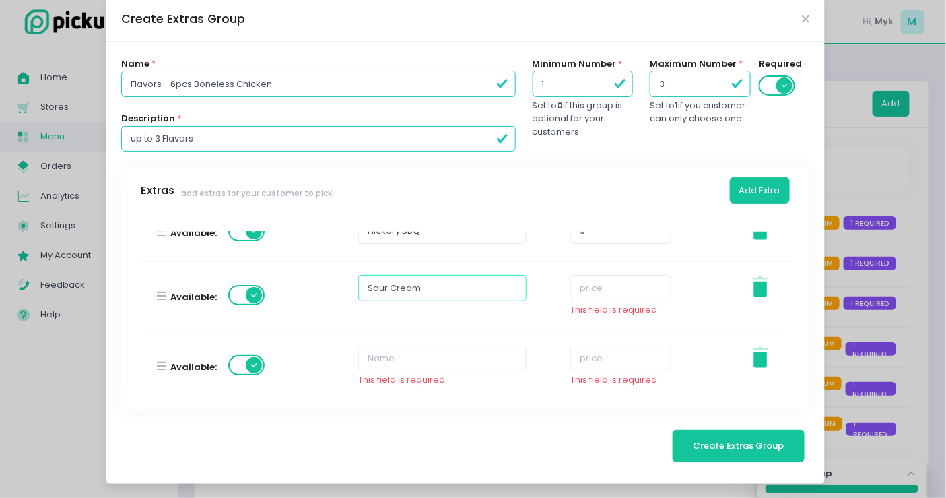
type input "Sour Cream"
click at [391, 354] on input "text" at bounding box center [442, 358] width 168 height 26
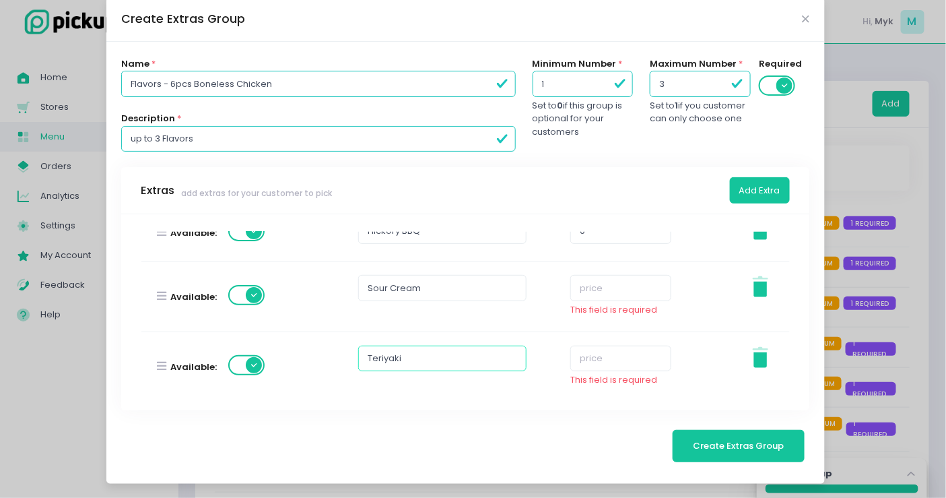
scroll to position [221, 0]
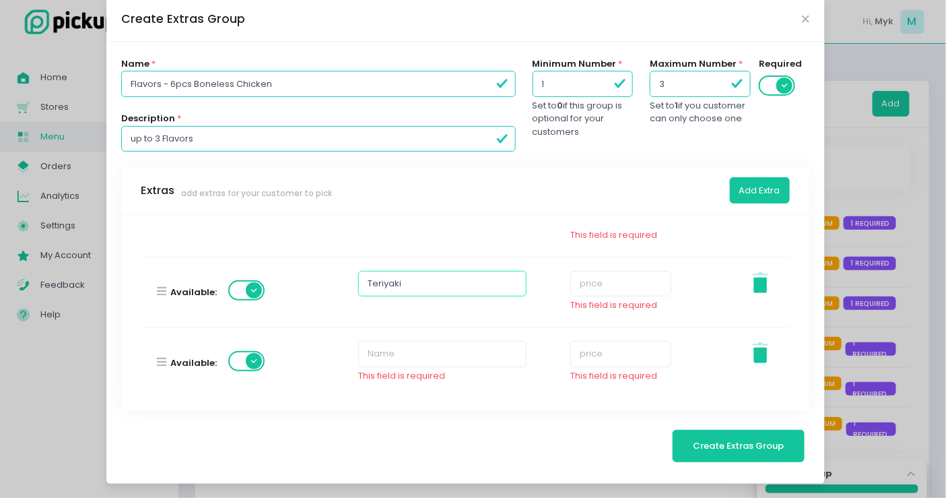
type input "Teriyaki"
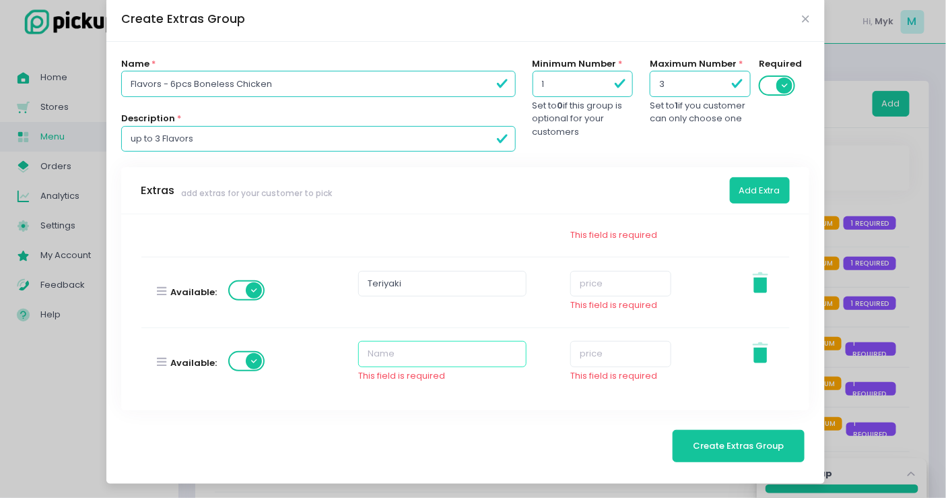
click at [406, 344] on input "text" at bounding box center [442, 354] width 168 height 26
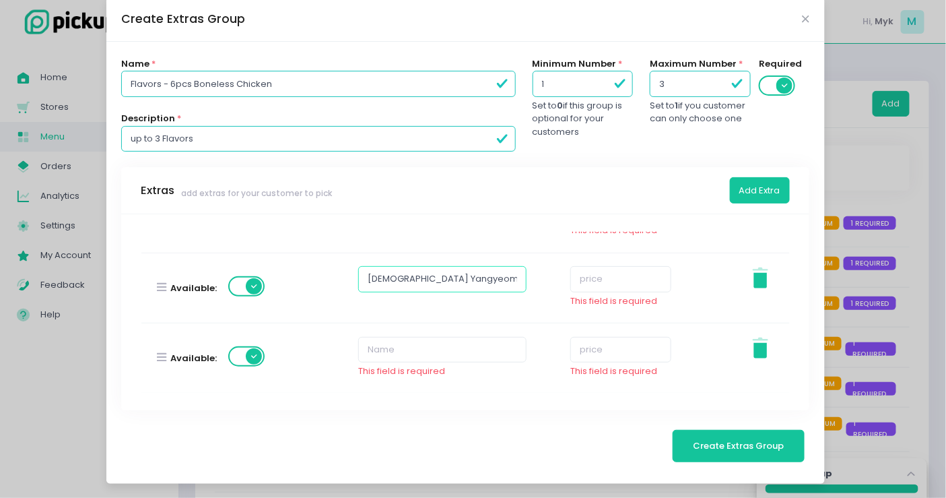
type input "Korean Yangyeom"
click at [461, 349] on input "text" at bounding box center [442, 350] width 168 height 26
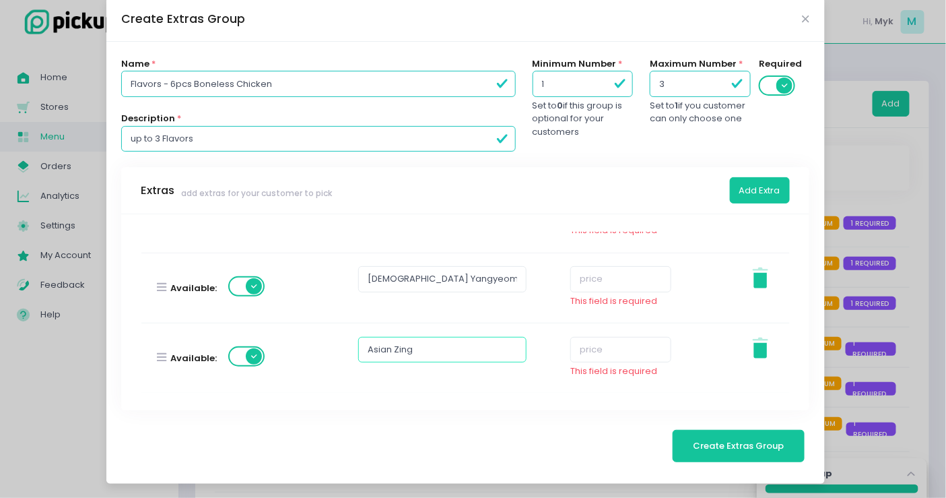
scroll to position [370, 0]
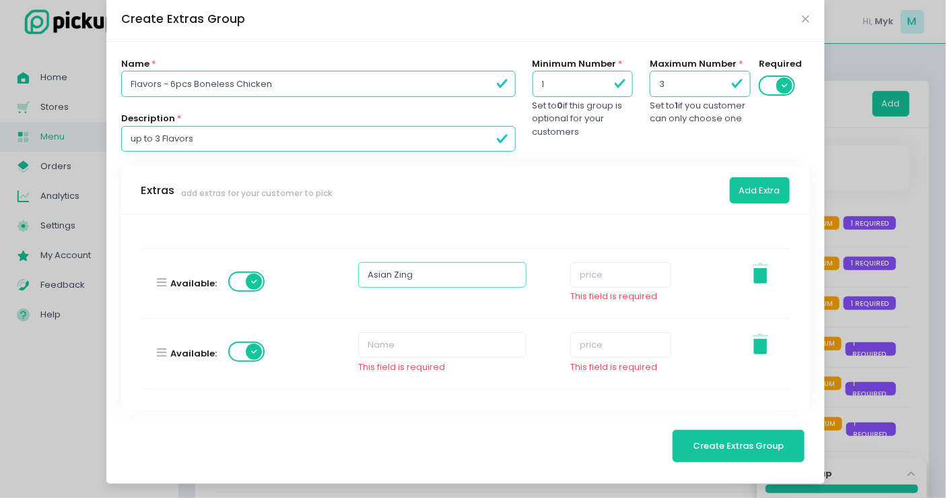
type input "Asian Zing"
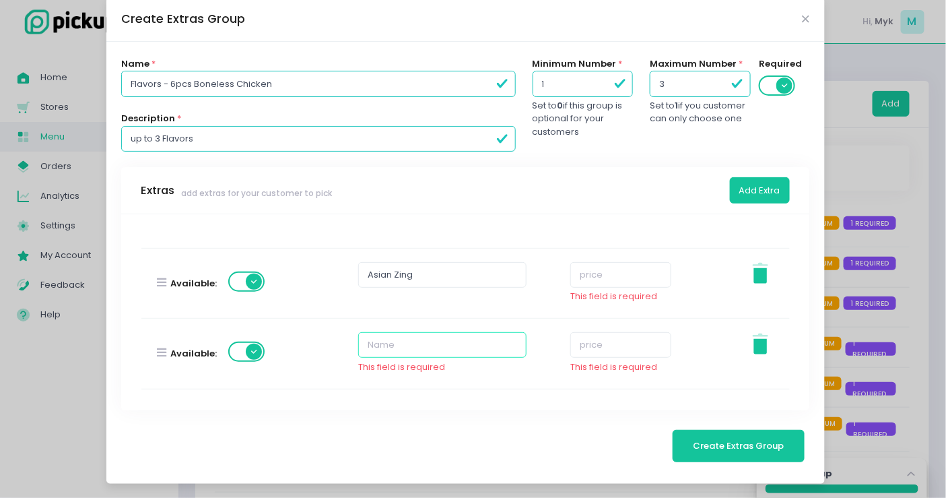
click at [368, 340] on input "text" at bounding box center [442, 345] width 168 height 26
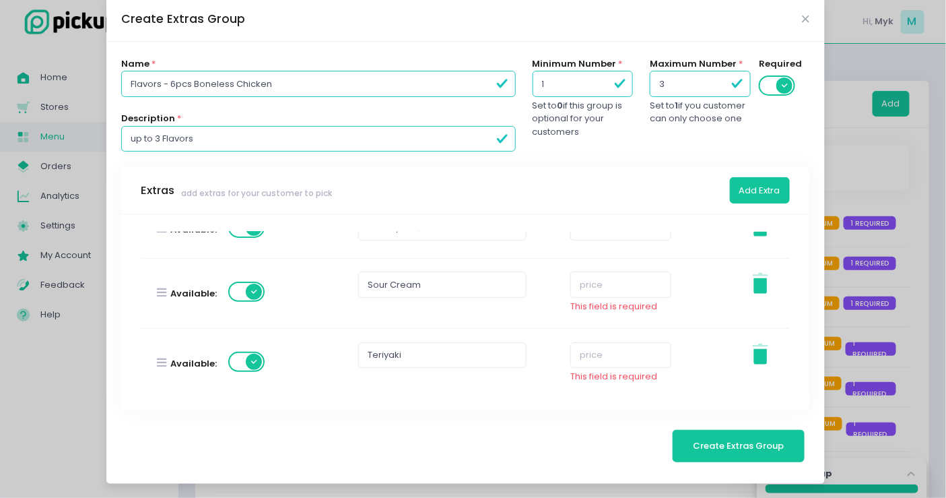
scroll to position [75, 0]
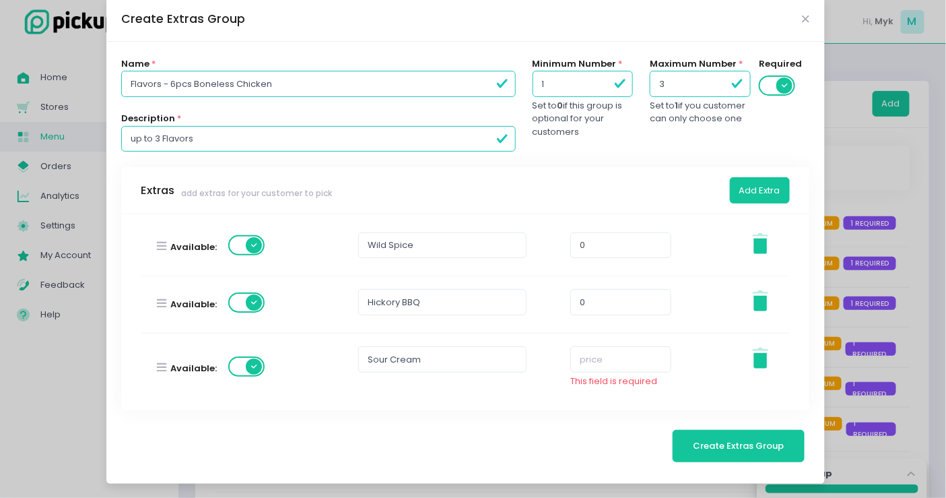
type input "New Yorker"
click at [584, 334] on div "This field is required" at bounding box center [620, 360] width 101 height 55
click at [584, 350] on input "number" at bounding box center [620, 359] width 101 height 26
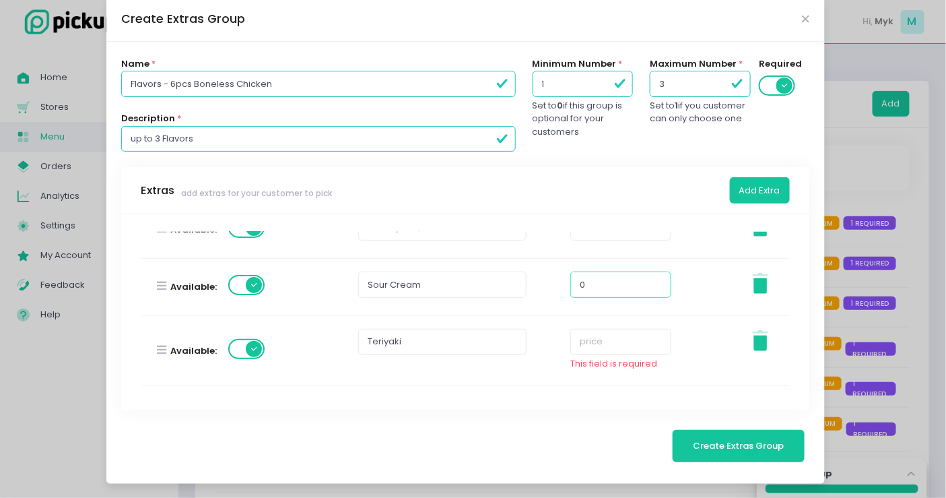
type input "0"
click at [584, 341] on input "number" at bounding box center [620, 342] width 101 height 26
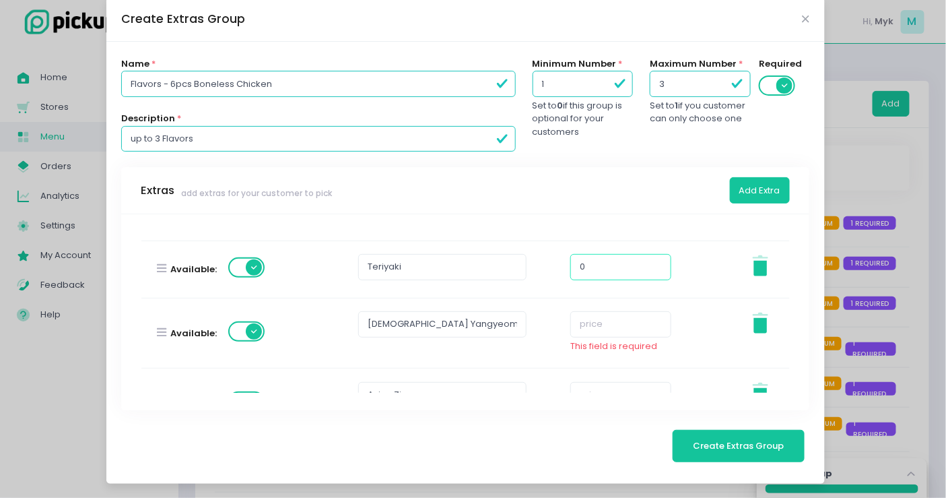
type input "0"
click at [596, 335] on div "This field is required" at bounding box center [620, 325] width 101 height 55
click at [600, 329] on input "number" at bounding box center [620, 324] width 101 height 26
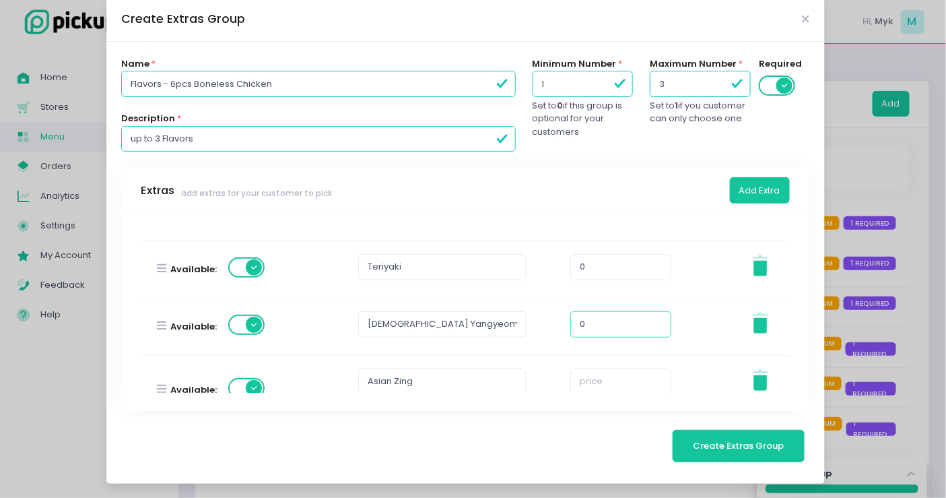
type input "0"
click at [591, 374] on input "number" at bounding box center [620, 381] width 101 height 26
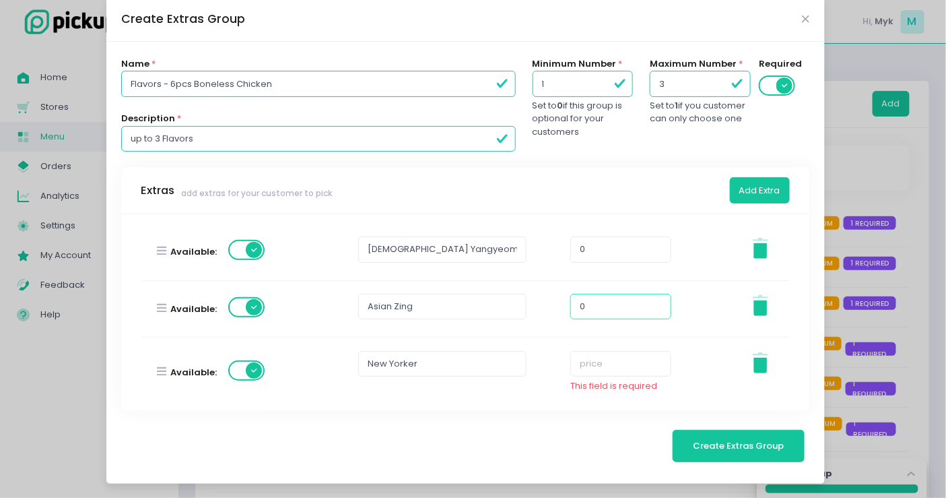
scroll to position [374, 0]
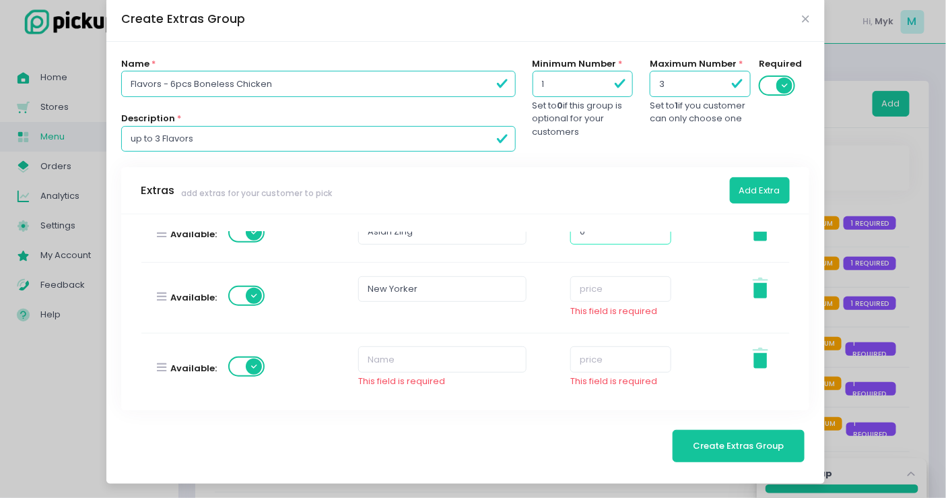
type input "0"
click at [593, 291] on input "number" at bounding box center [620, 289] width 101 height 26
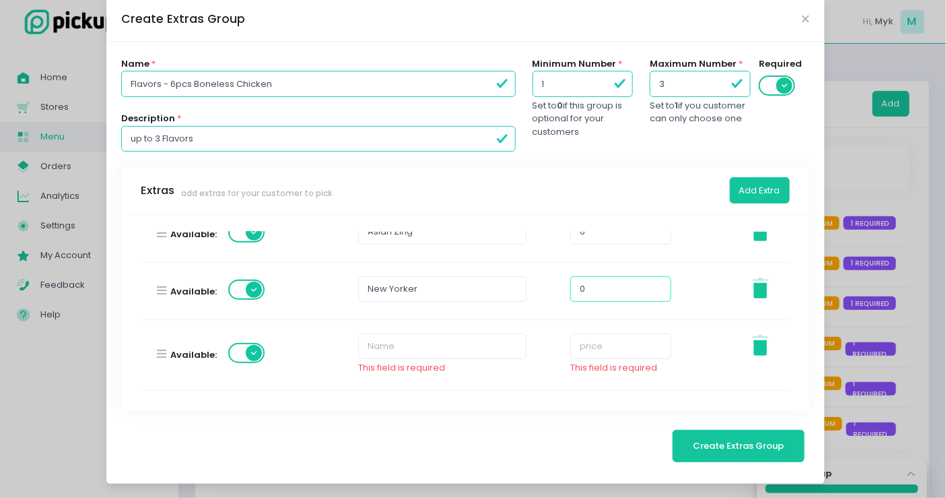
type input "0"
click at [395, 335] on input "text" at bounding box center [442, 346] width 168 height 26
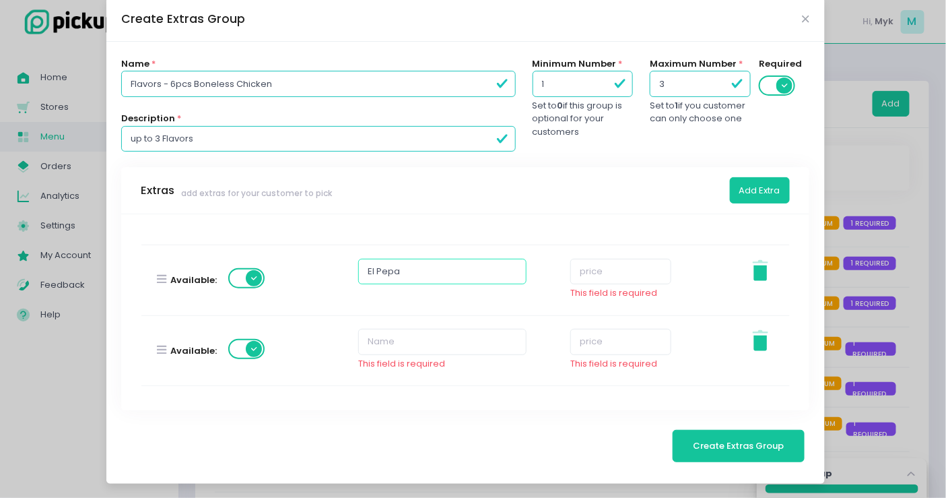
type input "El Pepa"
click at [376, 338] on input "text" at bounding box center [442, 342] width 168 height 26
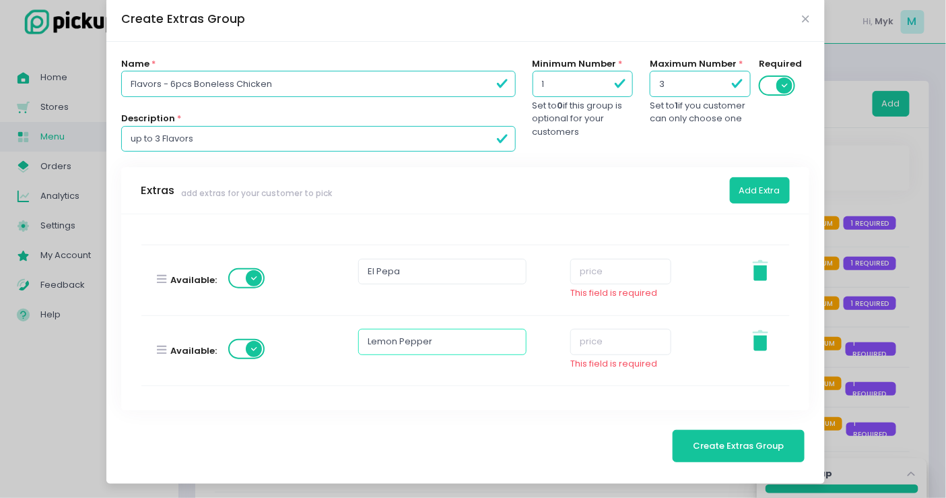
scroll to position [523, 0]
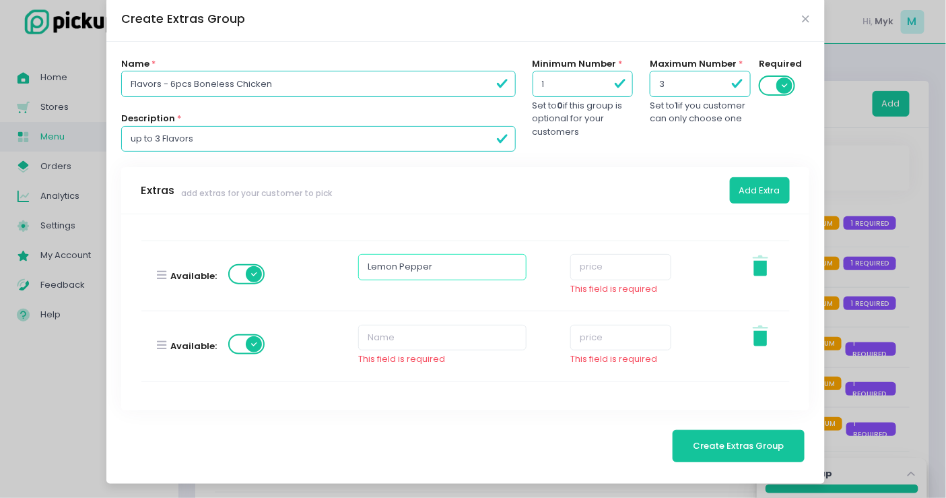
type input "Lemon Pepper"
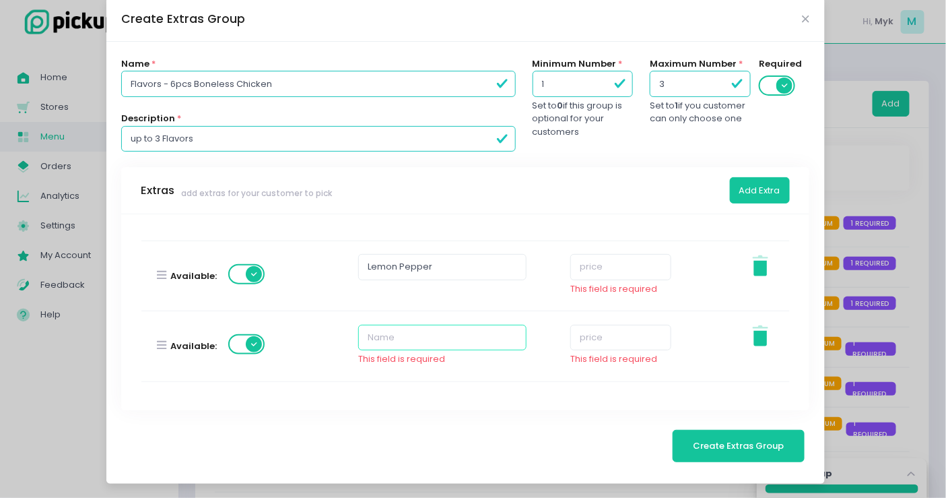
click at [393, 331] on input "text" at bounding box center [442, 338] width 168 height 26
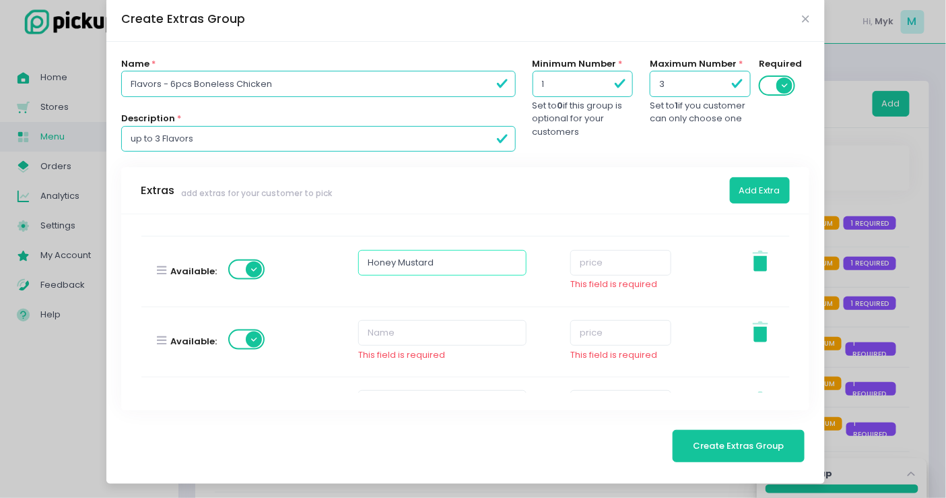
type input "Honey Mustard"
click at [417, 335] on input "text" at bounding box center [442, 333] width 168 height 26
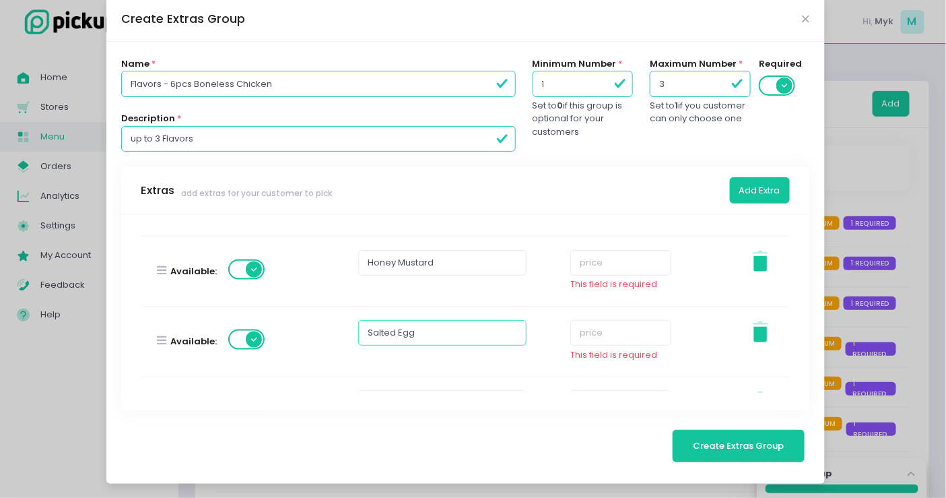
scroll to position [673, 0]
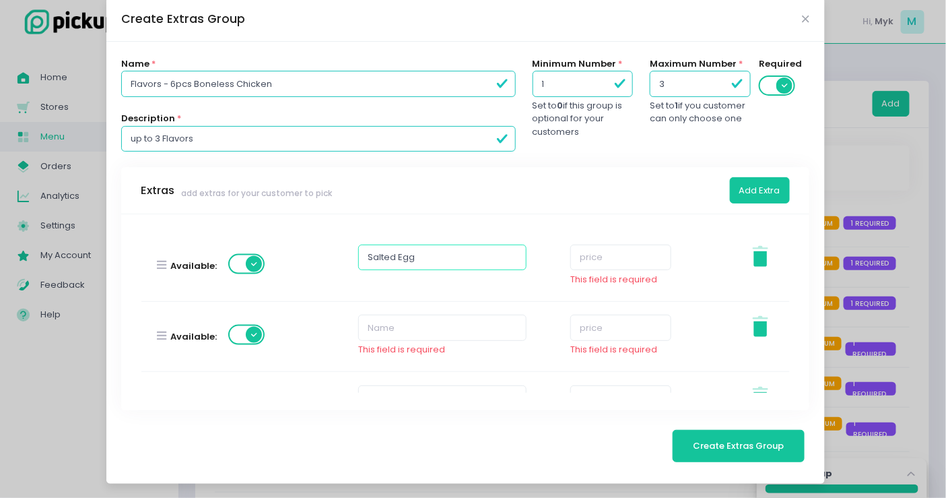
type input "Salted Egg"
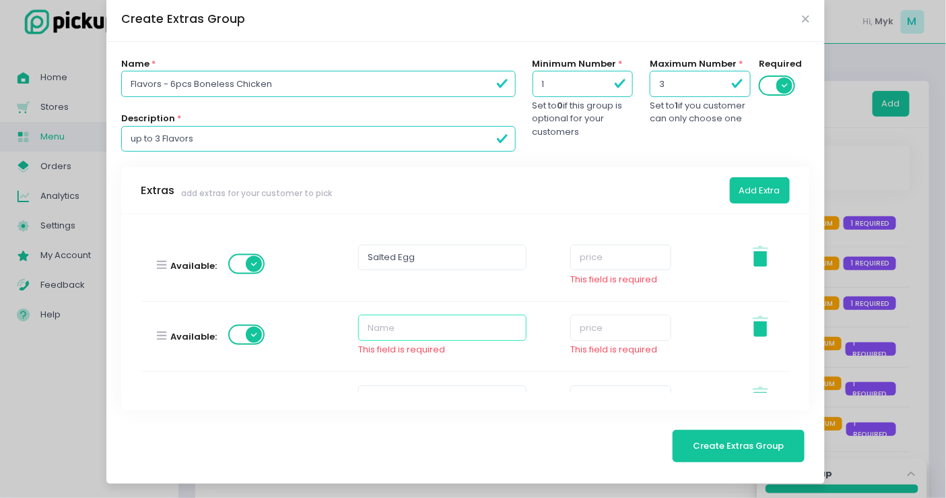
click at [362, 330] on input "text" at bounding box center [442, 327] width 168 height 26
type input "Cheddar Cheese"
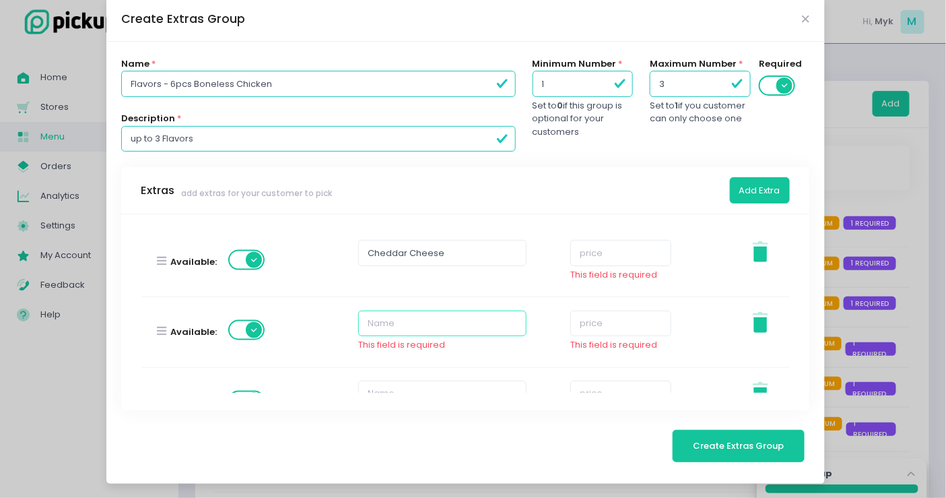
click at [391, 327] on input "text" at bounding box center [442, 323] width 168 height 26
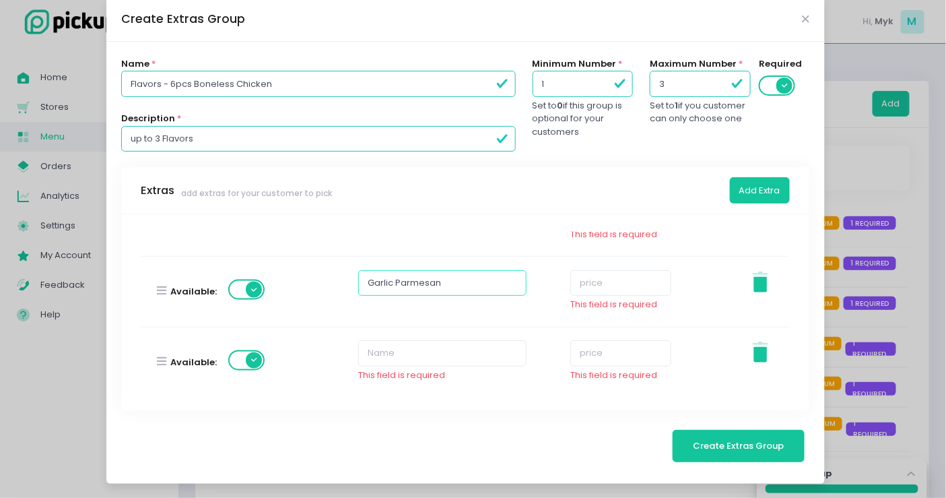
type input "Garlic Parmesan"
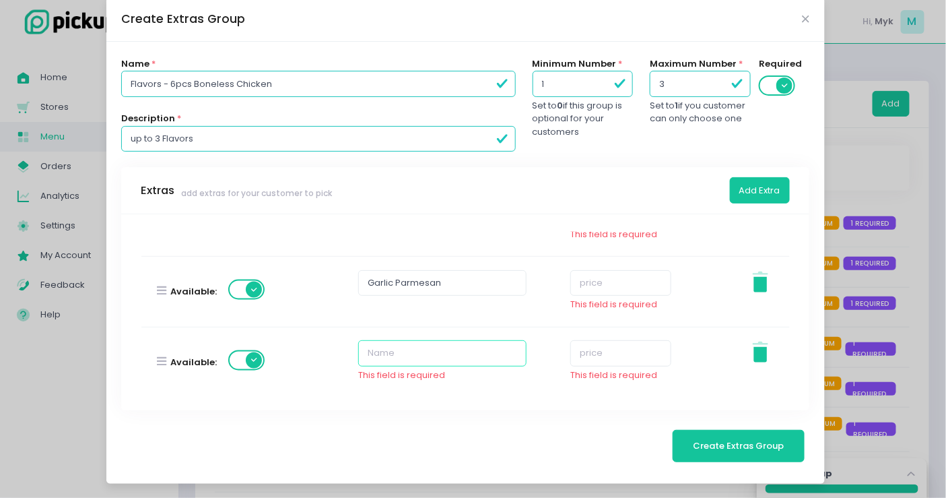
click at [367, 348] on input "text" at bounding box center [442, 353] width 168 height 26
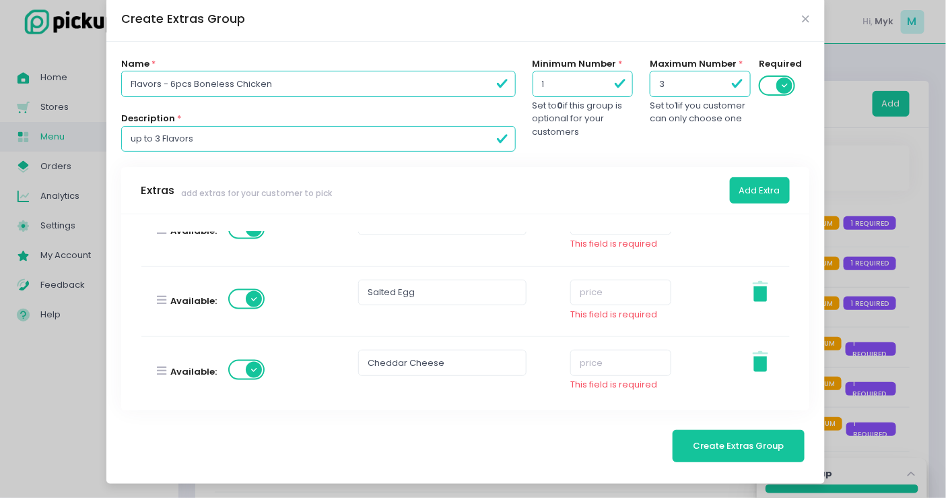
scroll to position [414, 0]
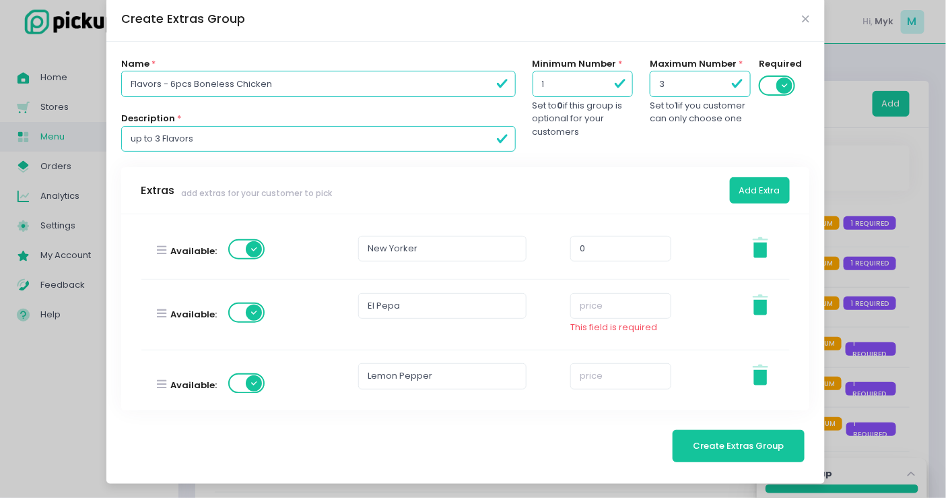
type input "Butter Sriracha"
click at [620, 312] on input "number" at bounding box center [620, 306] width 101 height 26
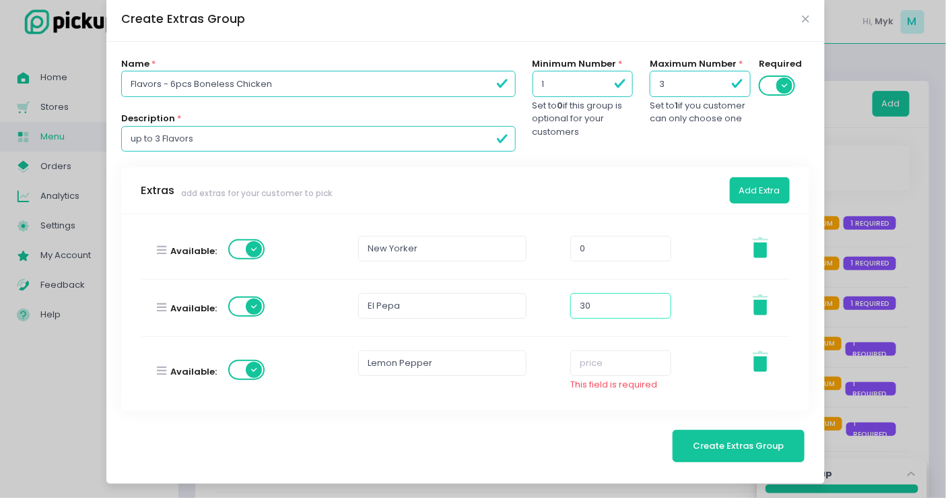
drag, startPoint x: 605, startPoint y: 302, endPoint x: 519, endPoint y: 315, distance: 87.9
click at [519, 315] on div "Available: El Pepa 30 Stockholm-icons / General / Trash Created with Sketch." at bounding box center [465, 307] width 665 height 57
type input "30"
click at [593, 356] on input "number" at bounding box center [620, 363] width 101 height 26
paste input "30"
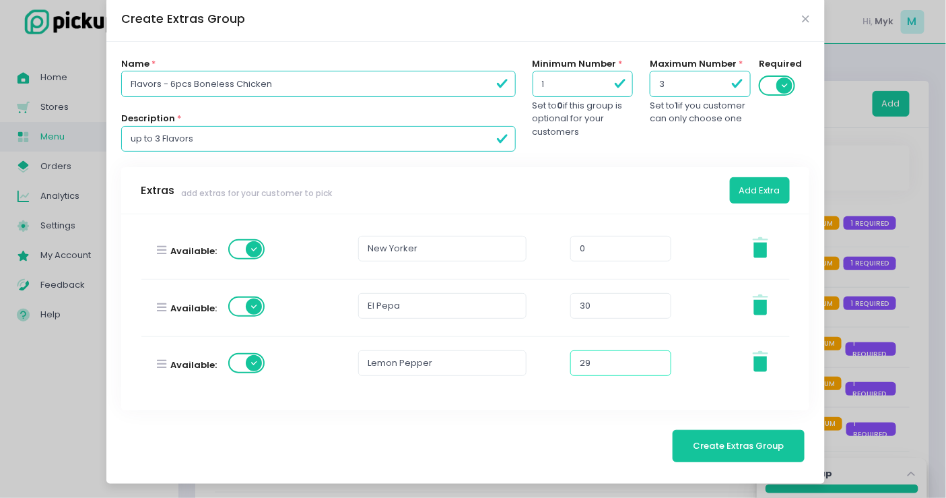
scroll to position [489, 0]
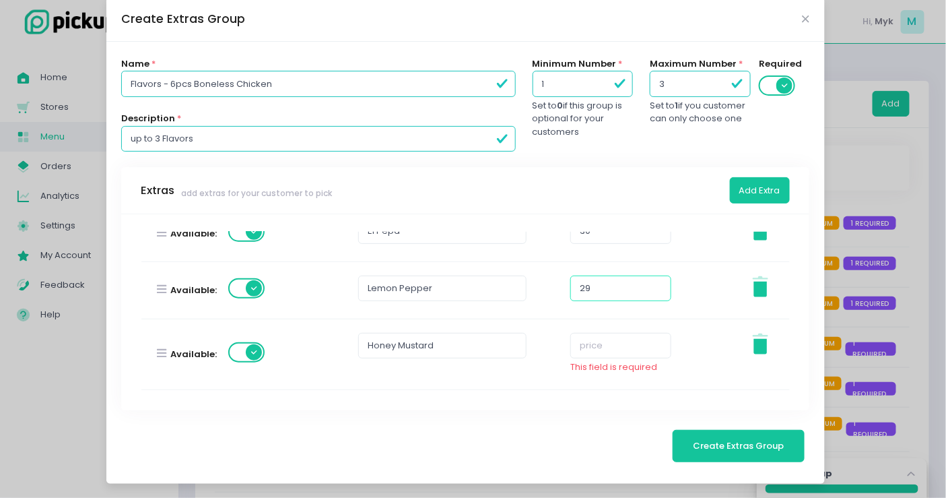
type input "29"
click at [594, 343] on input "number" at bounding box center [620, 346] width 101 height 26
paste input "30"
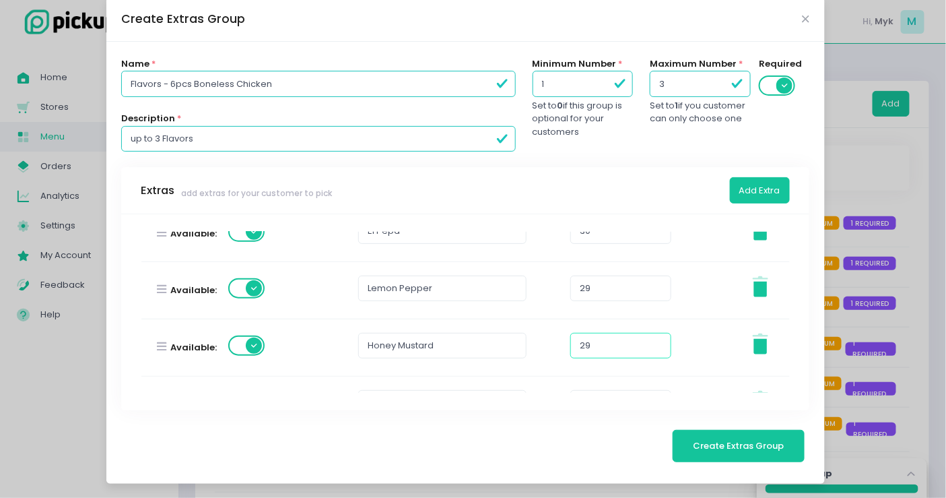
scroll to position [564, 0]
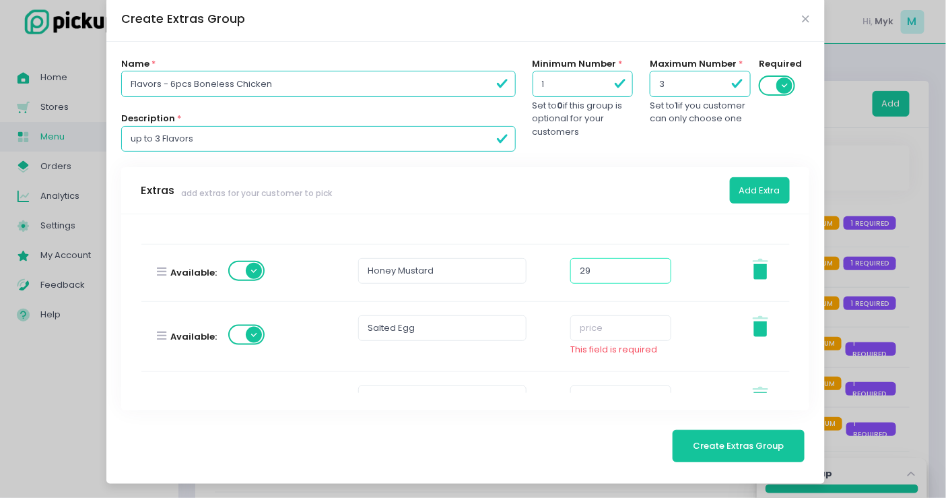
type input "29"
click at [597, 324] on input "number" at bounding box center [620, 328] width 101 height 26
paste input "30"
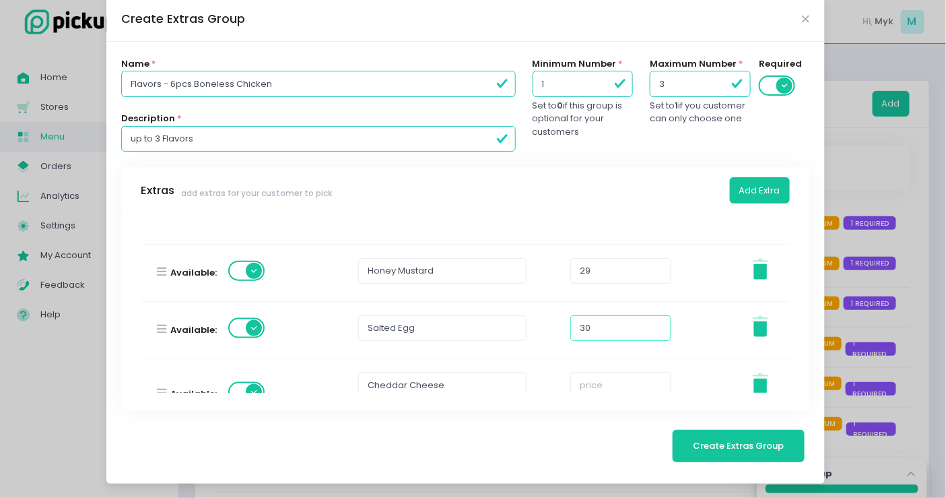
type input "30"
click at [585, 384] on input "number" at bounding box center [620, 385] width 101 height 26
paste input "30"
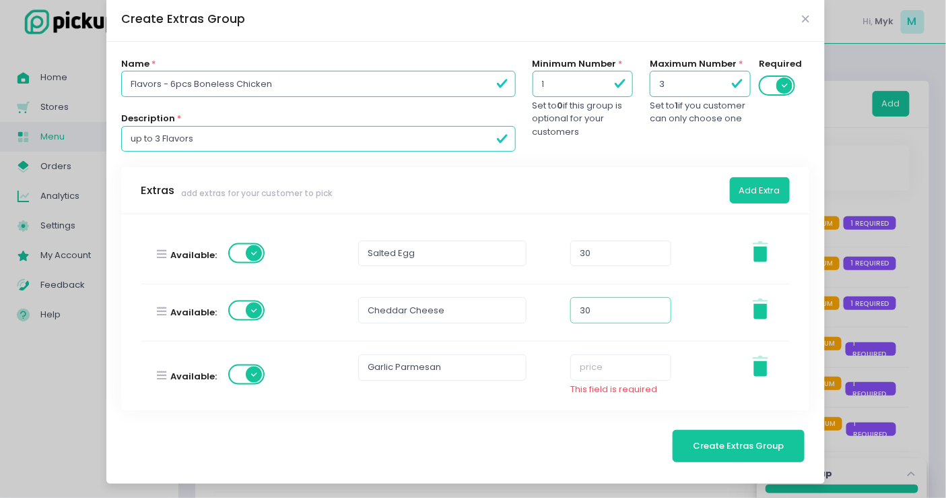
type input "30"
click at [595, 360] on input "number" at bounding box center [620, 367] width 101 height 26
paste input "30"
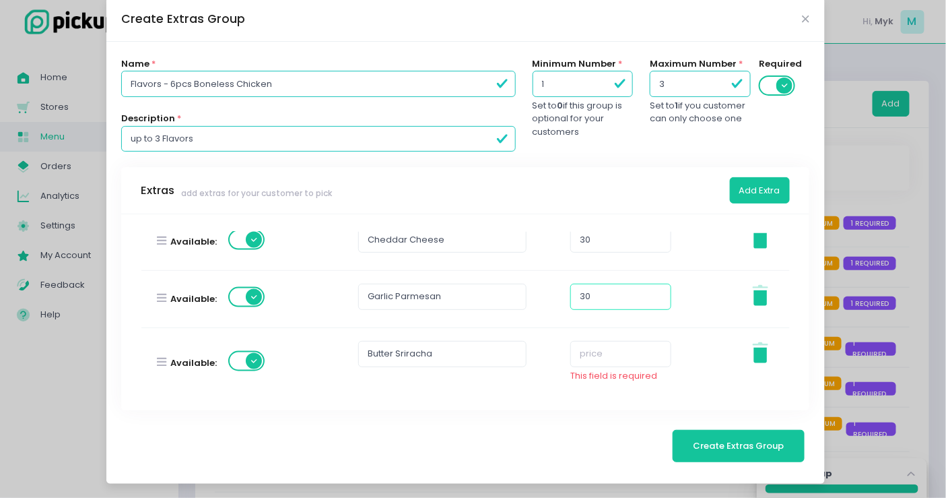
type input "30"
click at [595, 349] on input "number" at bounding box center [620, 354] width 101 height 26
paste input "30"
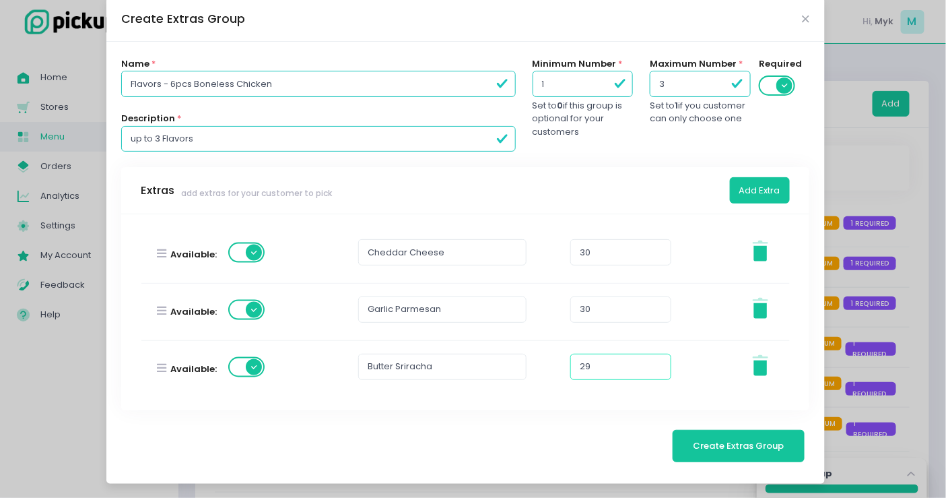
scroll to position [149, 0]
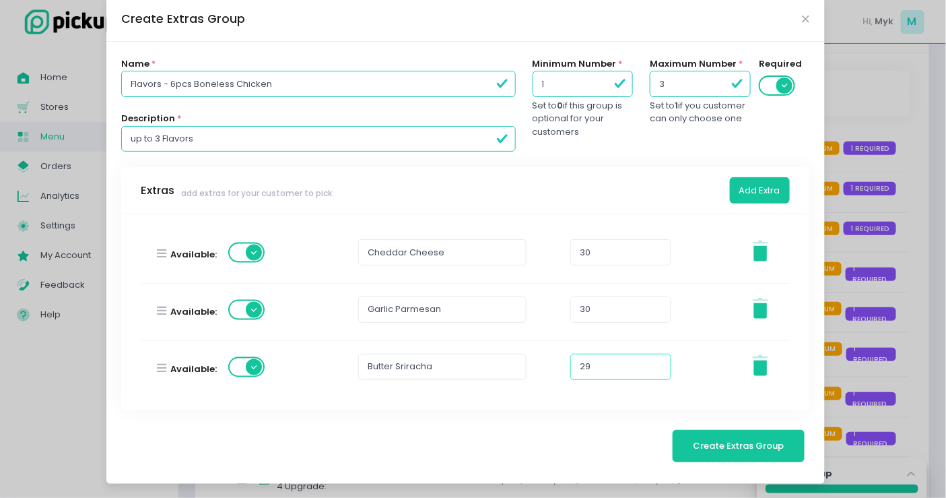
drag, startPoint x: 590, startPoint y: 358, endPoint x: 559, endPoint y: 363, distance: 31.3
click at [559, 363] on div "Available: Butter Sriracha 29 Stockholm-icons / General / Trash Created with Sk…" at bounding box center [465, 369] width 665 height 57
paste input "30"
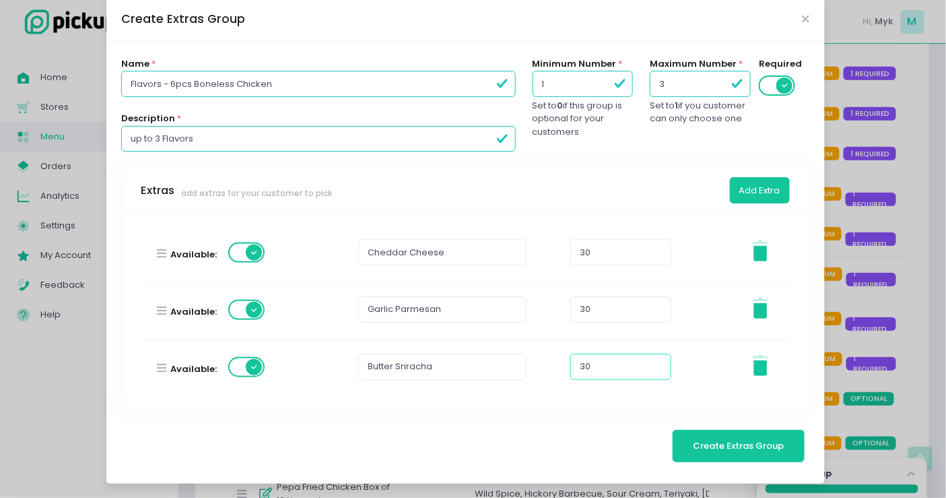
scroll to position [312, 0]
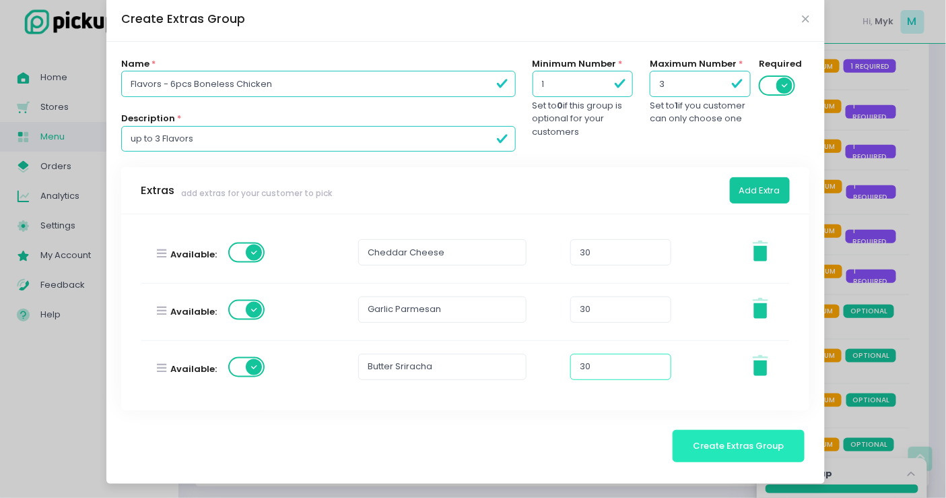
type input "30"
click at [702, 447] on span "Create Extras Group" at bounding box center [739, 445] width 91 height 13
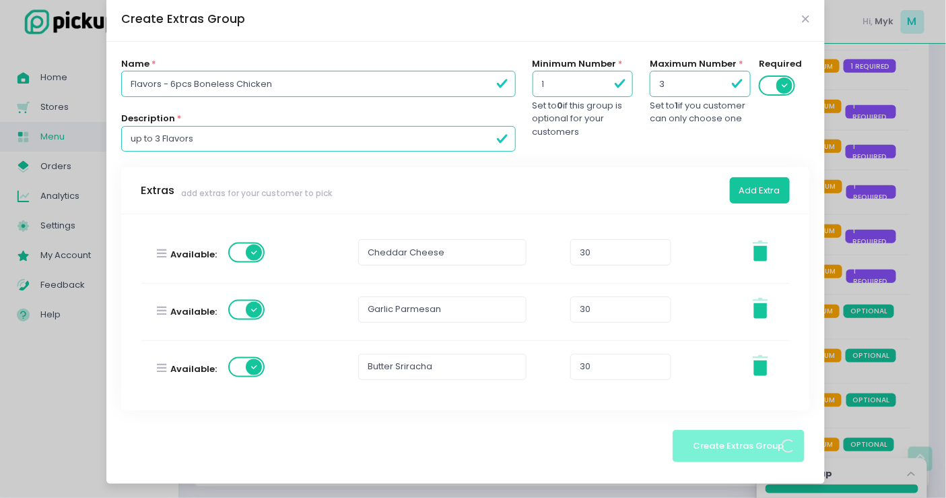
scroll to position [0, 0]
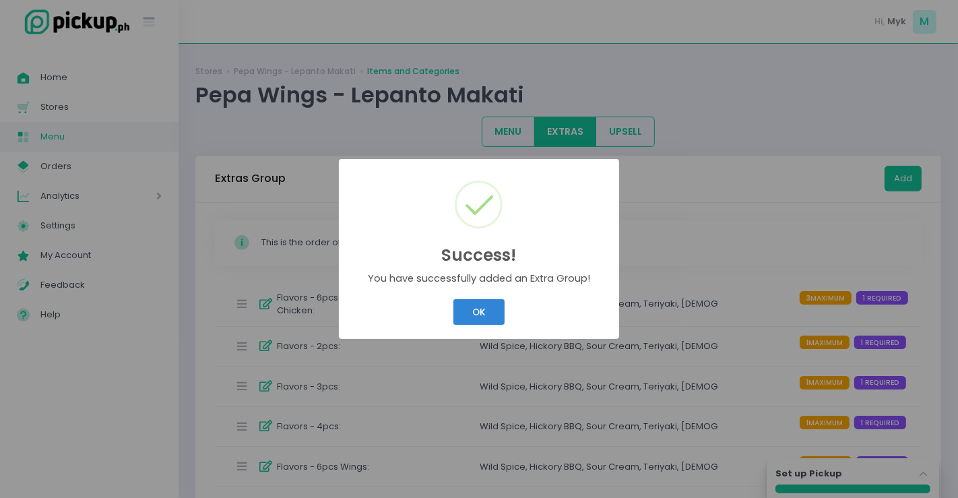
click at [498, 311] on button "OK" at bounding box center [478, 312] width 51 height 26
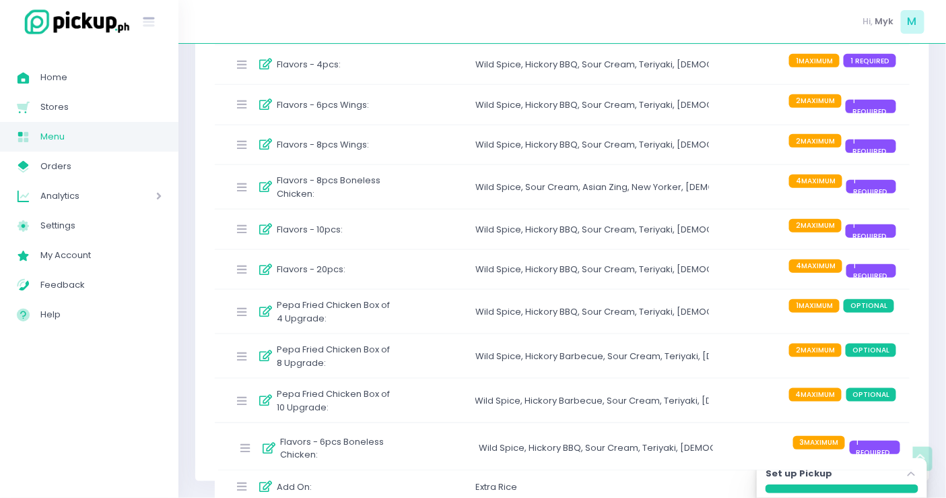
scroll to position [322, 0]
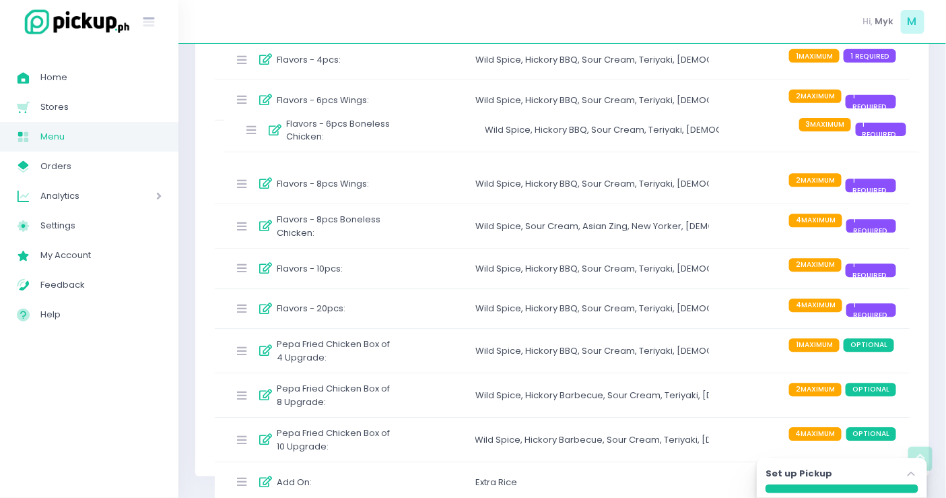
drag, startPoint x: 240, startPoint y: 304, endPoint x: 250, endPoint y: 135, distance: 169.3
click at [250, 135] on div "Flavors - 6pcs Boneless Chicken : Wild Spice , Hickory BBQ , Sour Cream , Teriy…" at bounding box center [562, 209] width 695 height 498
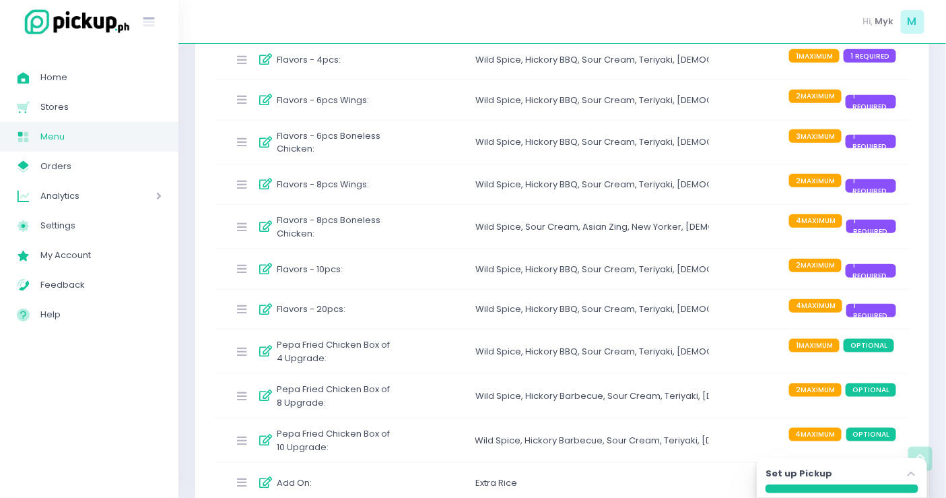
click at [371, 179] on div "Flavors - 8pcs Wings :" at bounding box center [311, 185] width 167 height 22
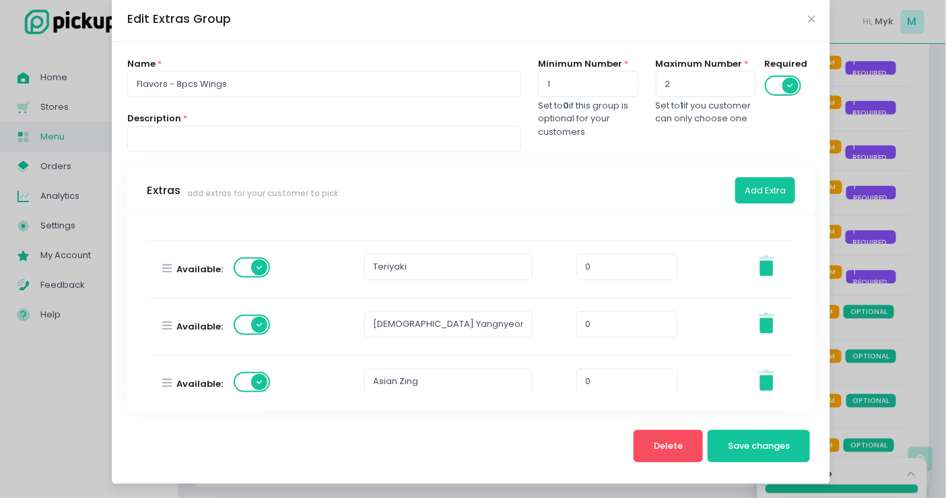
scroll to position [448, 0]
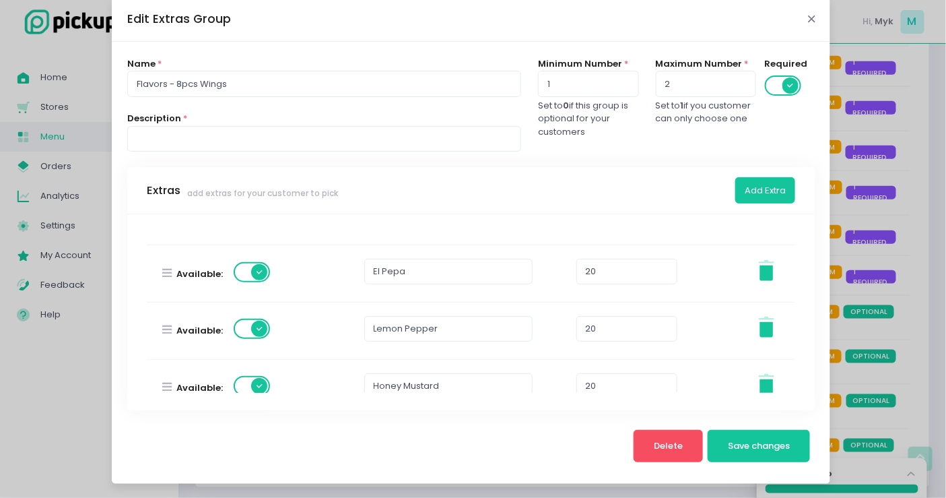
click at [808, 19] on icon "Close" at bounding box center [811, 19] width 7 height 10
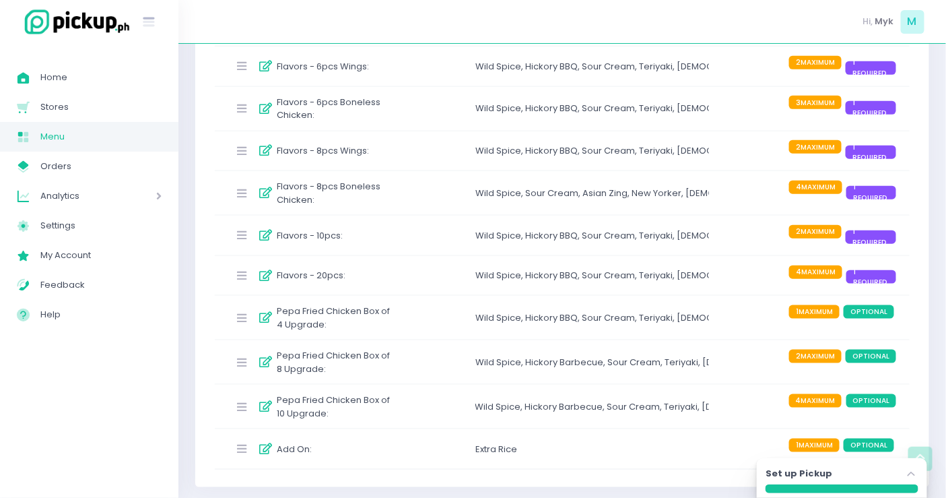
click at [397, 197] on div "Flavors - 8pcs Boneless Chicken : Wild Spice , Sour Cream , Asian Zing , New Yo…" at bounding box center [562, 193] width 695 height 44
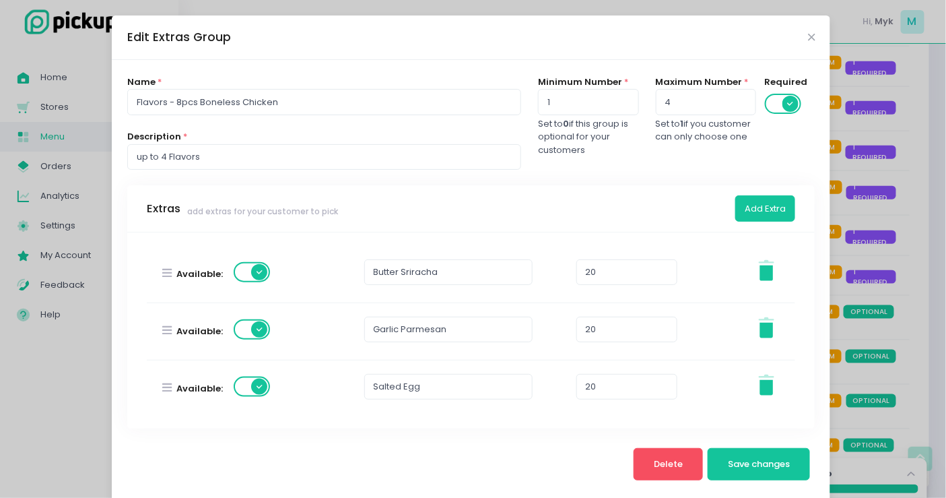
scroll to position [673, 0]
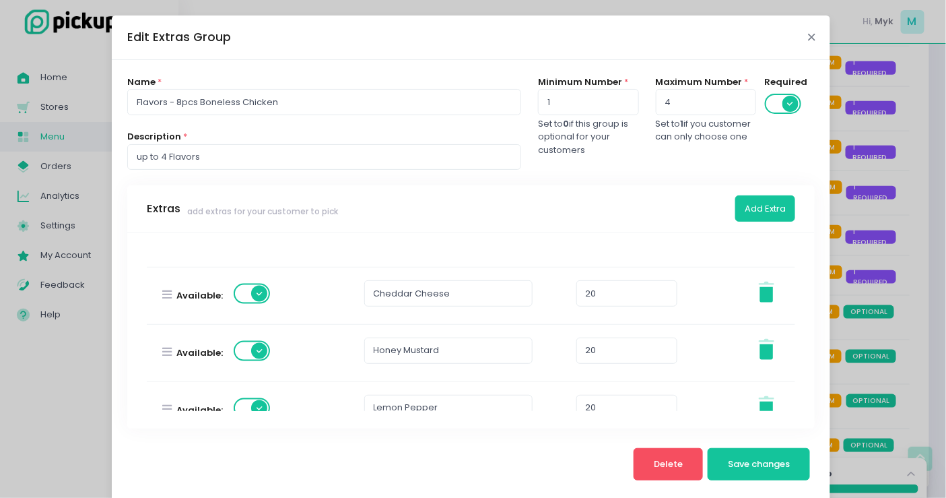
click at [808, 37] on icon "Close" at bounding box center [811, 37] width 7 height 10
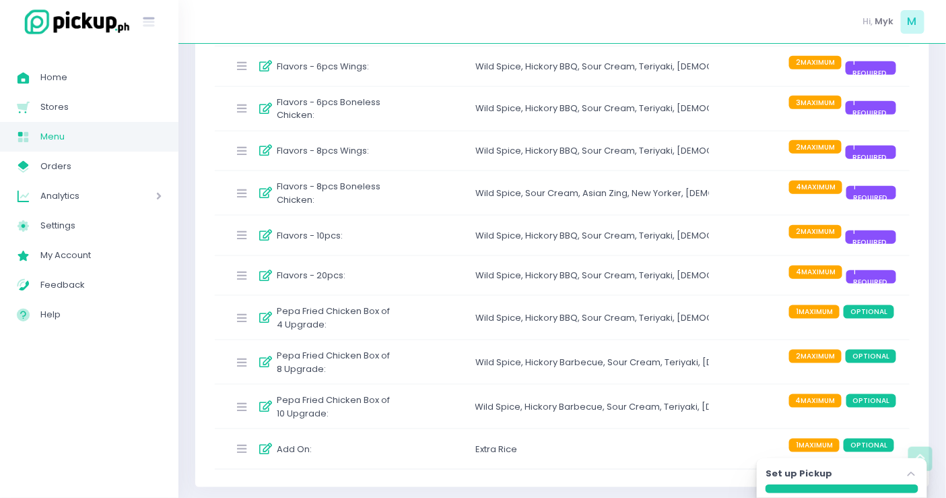
scroll to position [281, 0]
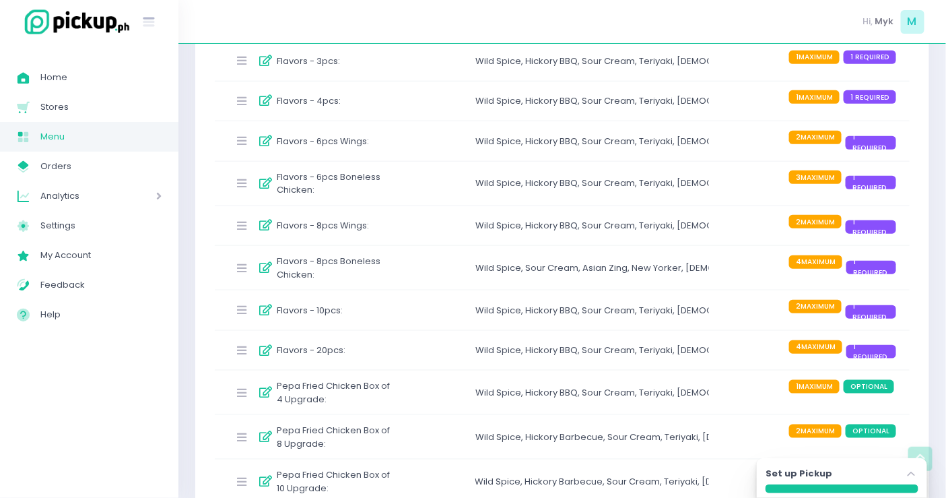
click at [424, 194] on div "Flavors - 6pcs Boneless Chicken : Wild Spice , Hickory BBQ , Sour Cream , Teriy…" at bounding box center [562, 184] width 695 height 44
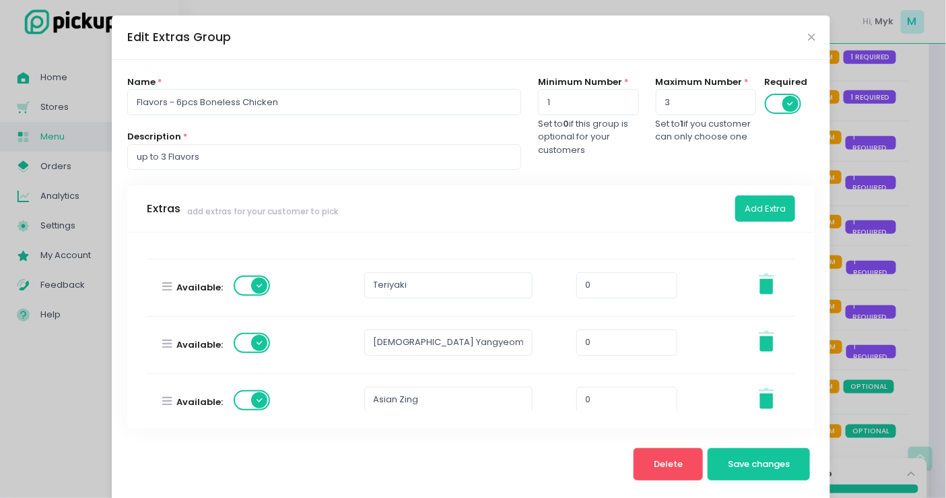
scroll to position [523, 0]
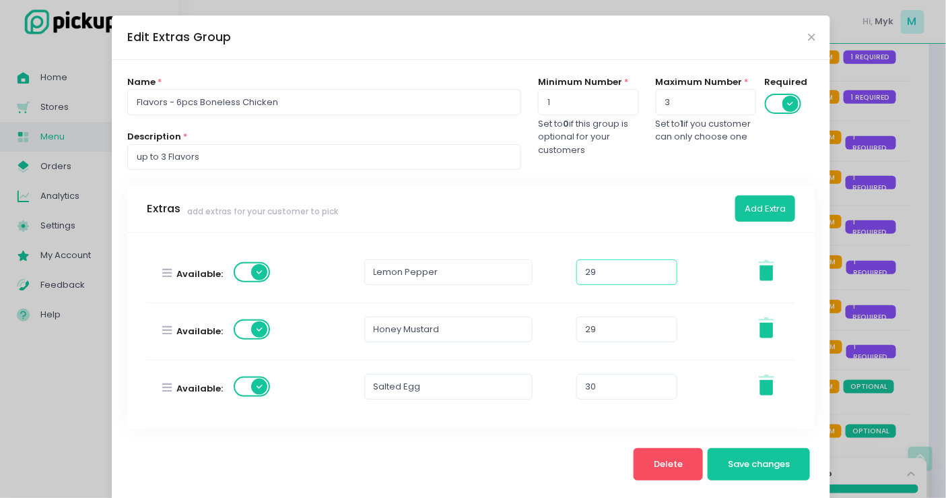
drag, startPoint x: 601, startPoint y: 271, endPoint x: 573, endPoint y: 264, distance: 28.6
click at [576, 264] on input "29" at bounding box center [626, 272] width 101 height 26
paste input "30"
type input "30"
drag, startPoint x: 578, startPoint y: 323, endPoint x: 566, endPoint y: 323, distance: 12.1
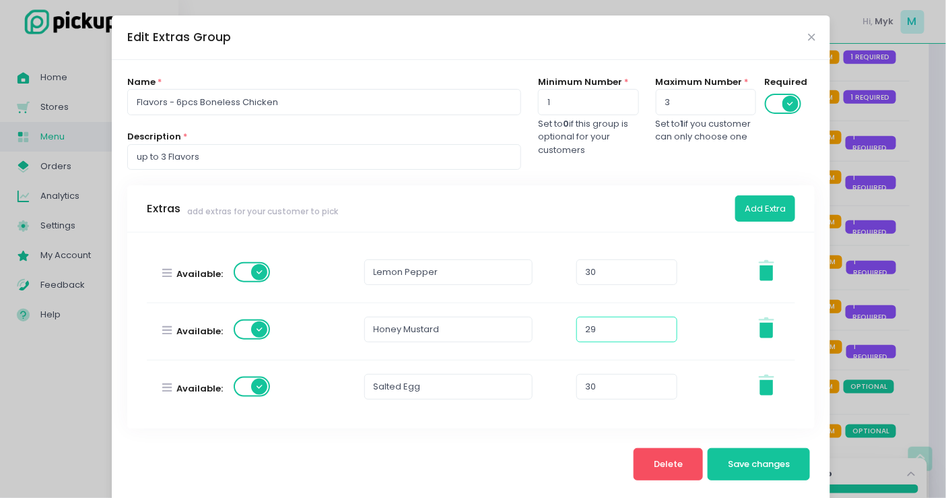
click at [566, 323] on div "Available: Honey Mustard 29 Stockholm-icons / General / Trash Created with Sket…" at bounding box center [471, 331] width 665 height 57
paste input "30"
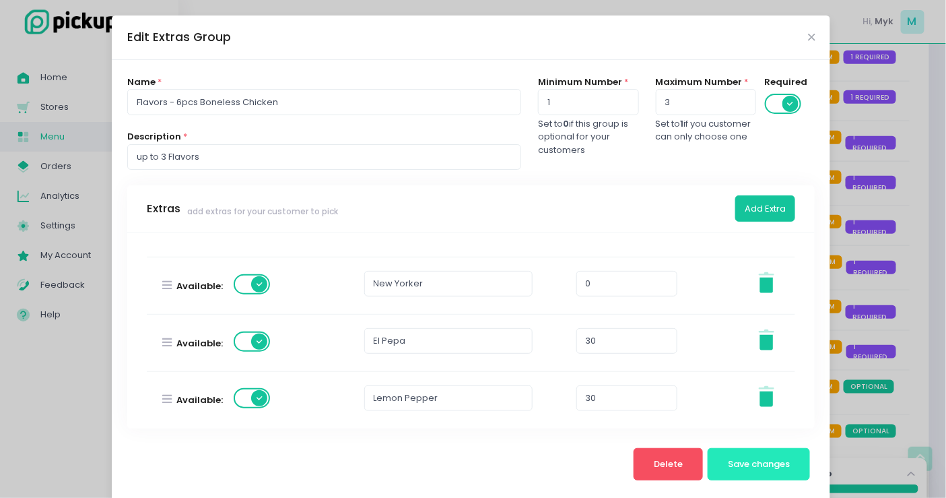
type input "30"
click at [725, 456] on button "Save changes" at bounding box center [759, 464] width 103 height 32
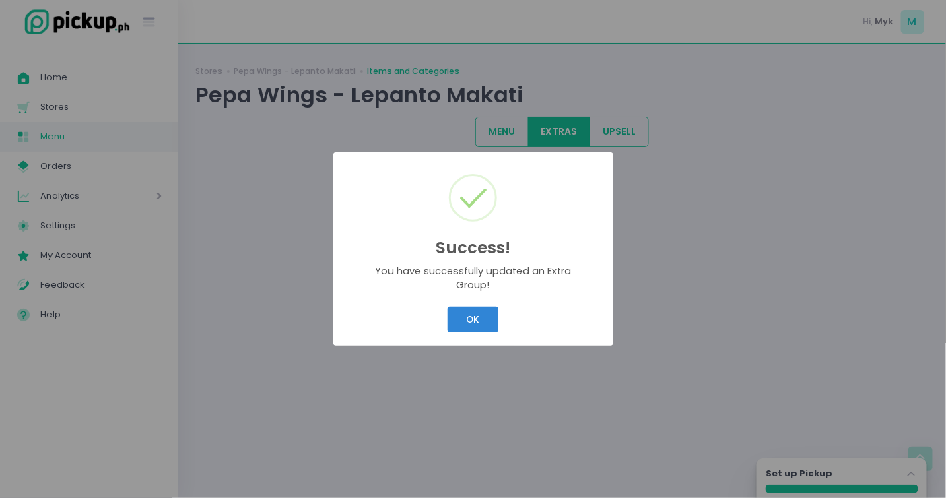
scroll to position [0, 0]
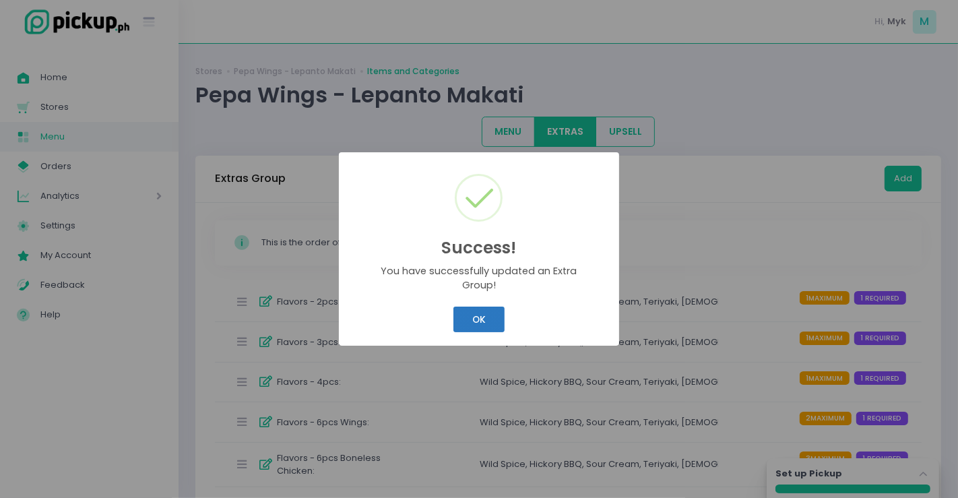
click at [494, 317] on button "OK" at bounding box center [478, 319] width 51 height 26
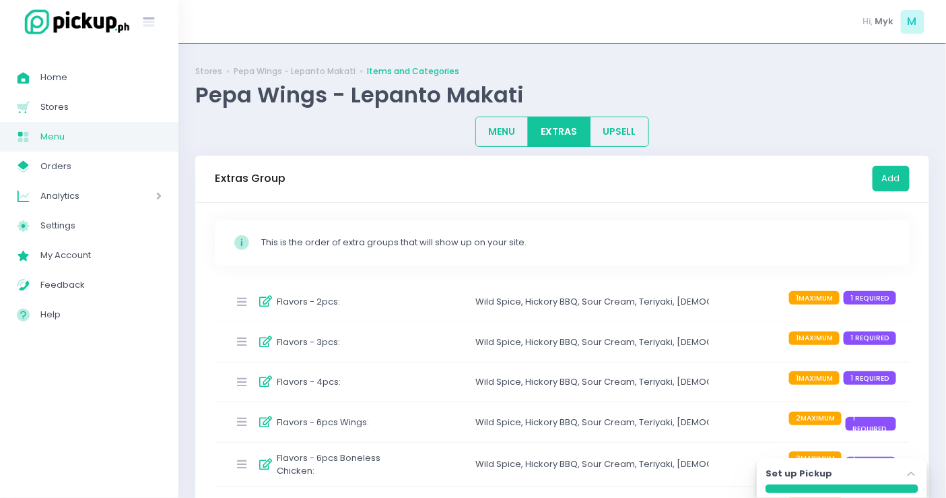
scroll to position [149, 0]
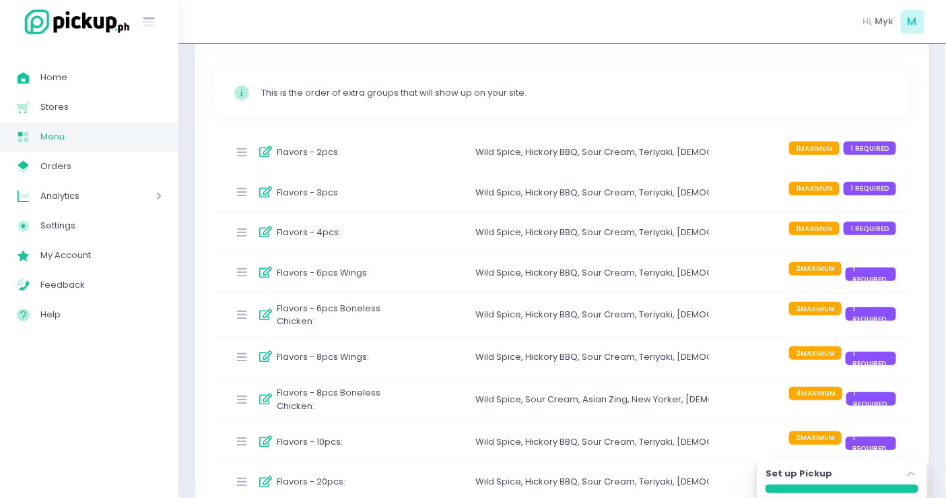
click at [408, 284] on div "Flavors - 6pcs Wings : Wild Spice , Hickory BBQ , Sour Cream , Teriyaki , Korea…" at bounding box center [562, 273] width 695 height 40
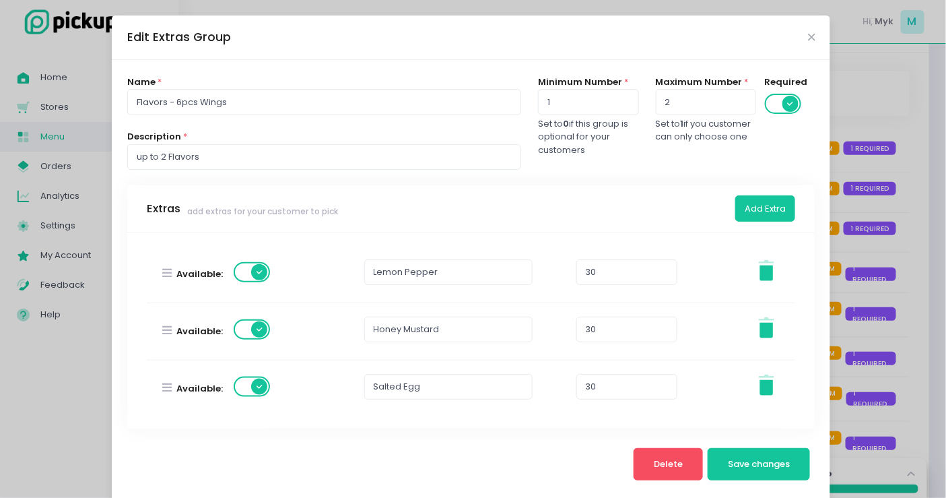
scroll to position [673, 0]
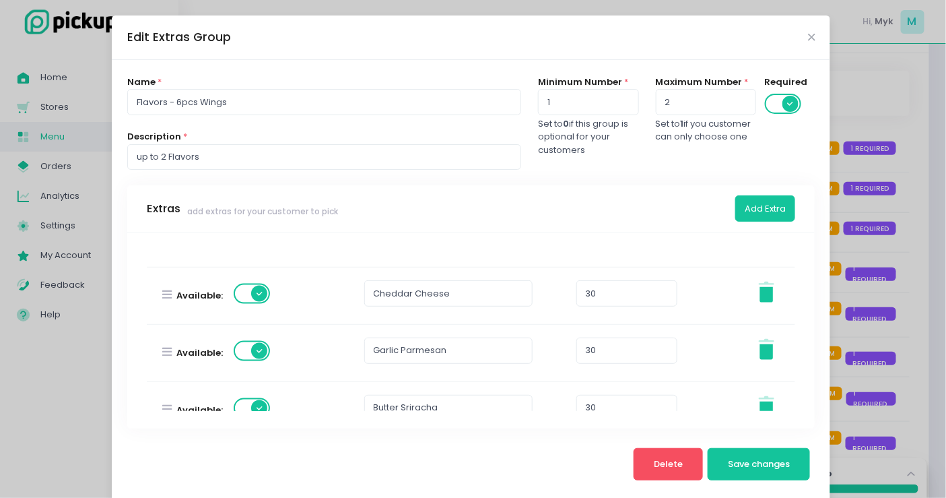
click at [809, 40] on div "Edit Extras Group" at bounding box center [471, 37] width 719 height 44
click at [808, 38] on icon "Close" at bounding box center [811, 37] width 7 height 10
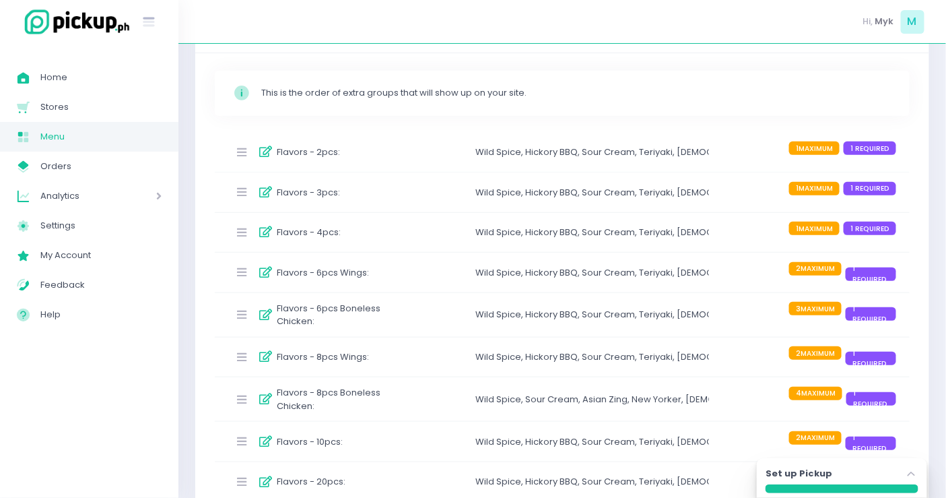
scroll to position [224, 0]
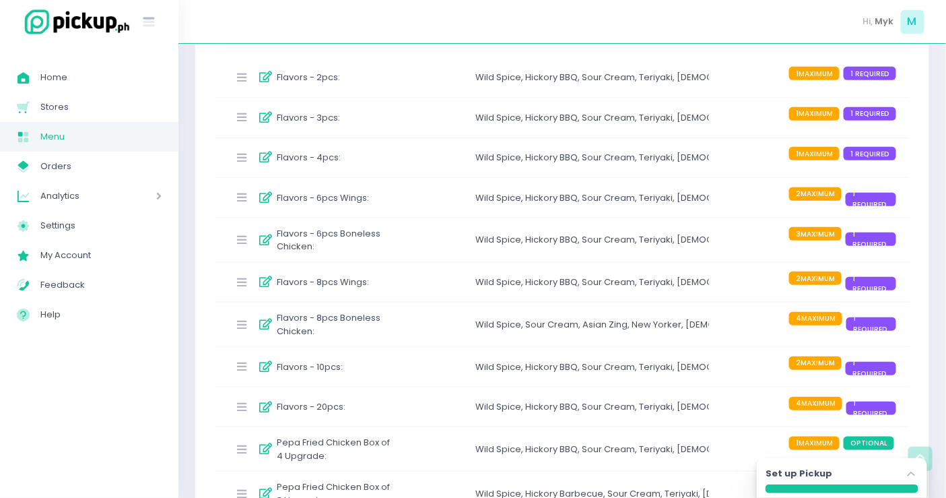
click at [81, 143] on span "Menu" at bounding box center [100, 137] width 121 height 18
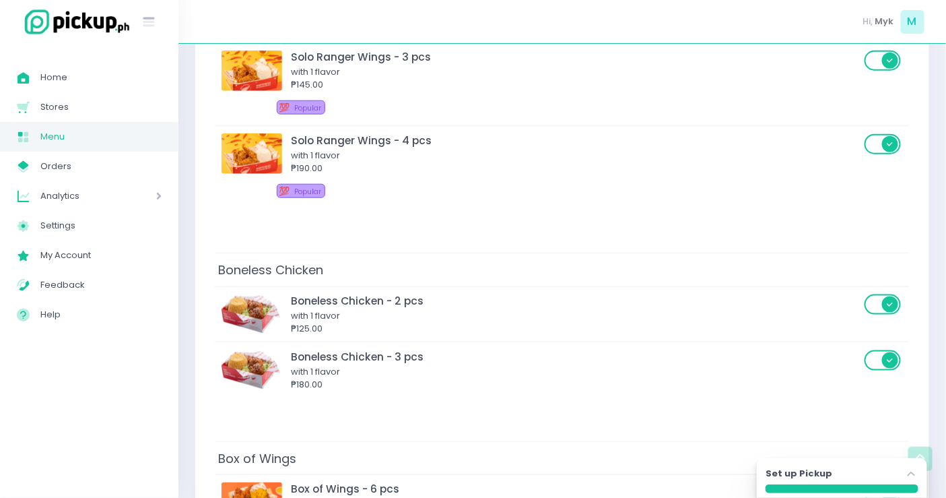
scroll to position [448, 0]
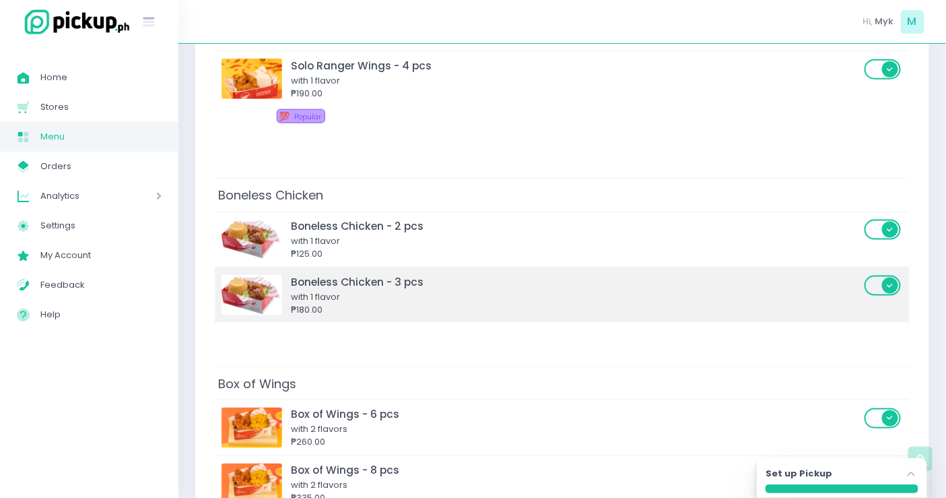
click at [519, 284] on div "Boneless Chicken - 3 pcs" at bounding box center [576, 281] width 570 height 15
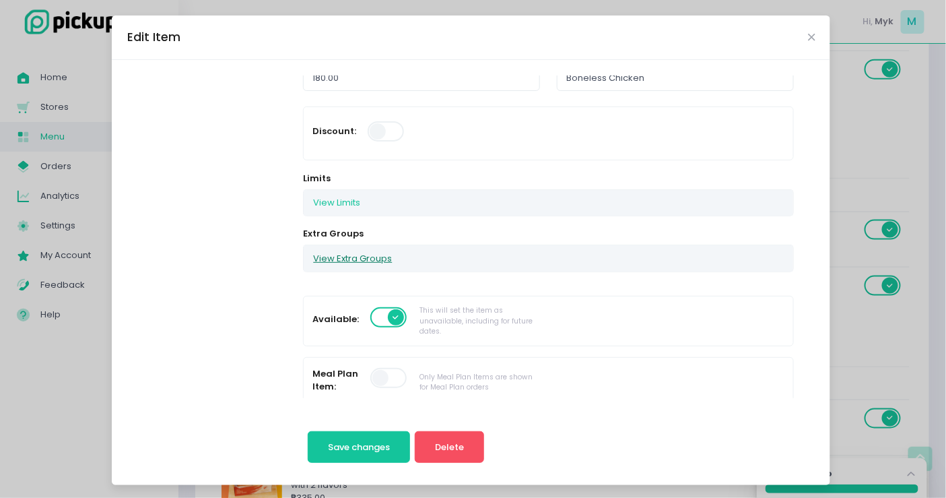
click at [362, 257] on button "View Extra Groups" at bounding box center [353, 258] width 98 height 26
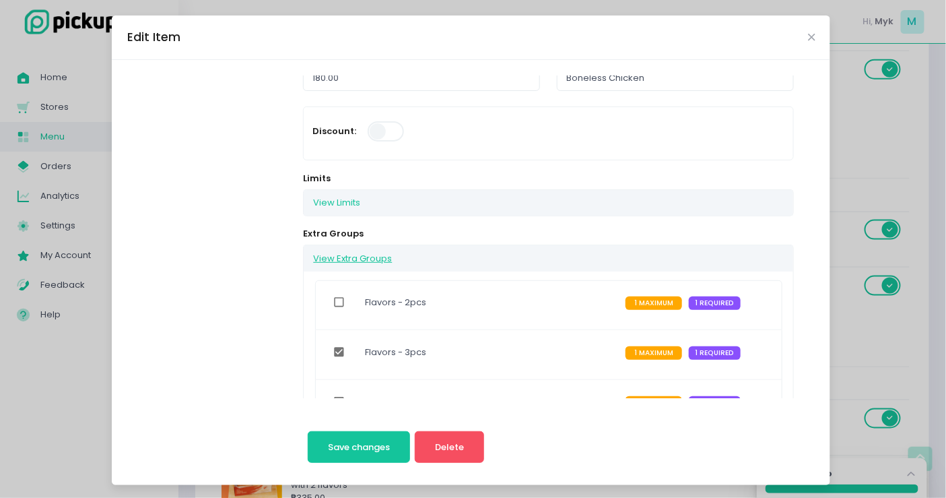
scroll to position [299, 0]
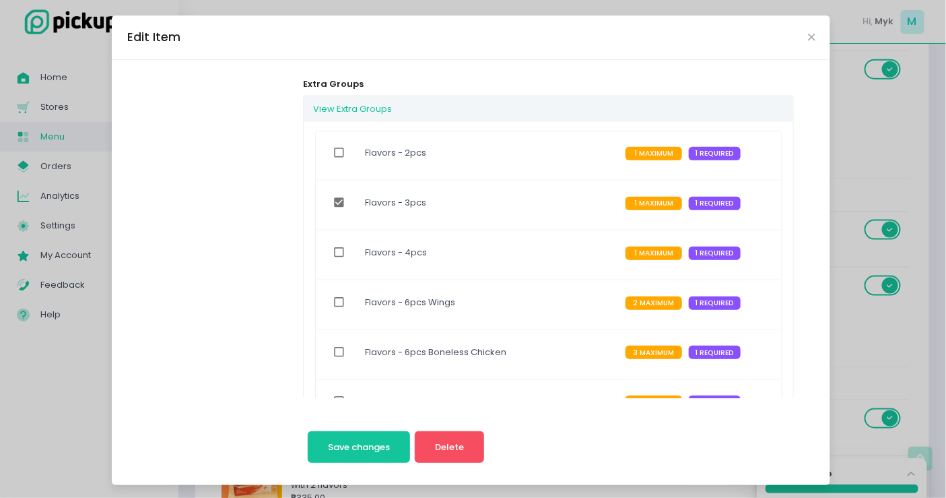
click at [802, 37] on div "Edit Item" at bounding box center [471, 37] width 719 height 44
click at [808, 35] on icon "Close" at bounding box center [811, 37] width 7 height 10
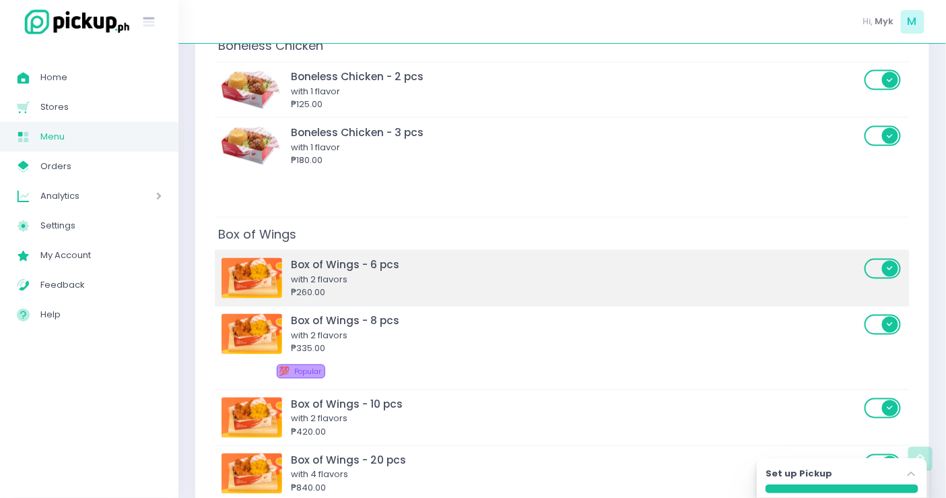
scroll to position [673, 0]
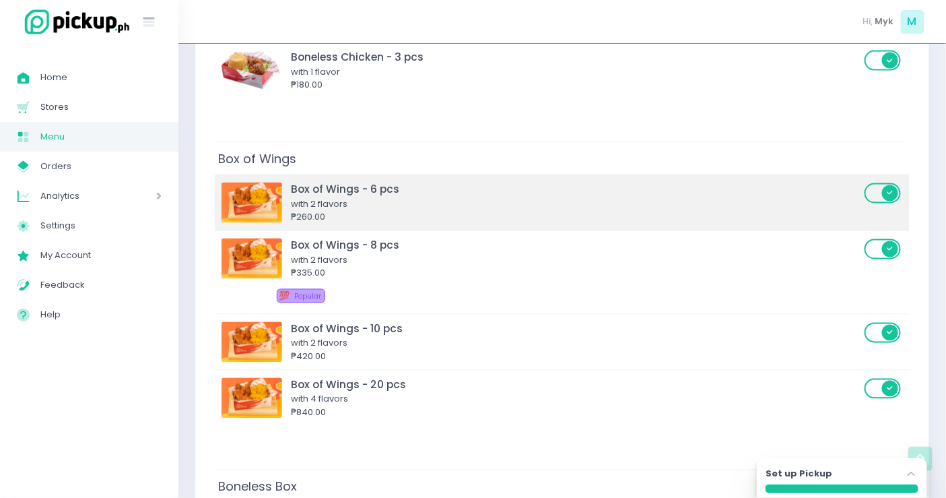
click at [436, 202] on div "with 2 flavors" at bounding box center [576, 204] width 570 height 13
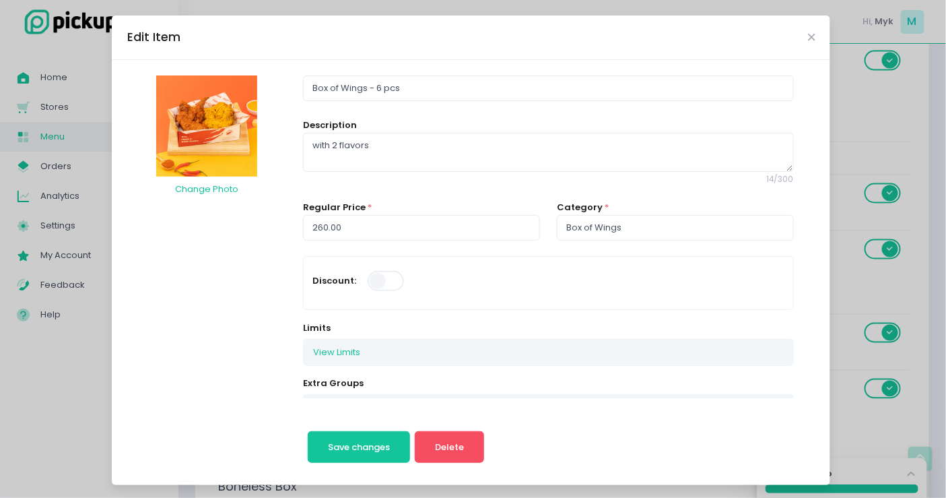
scroll to position [75, 0]
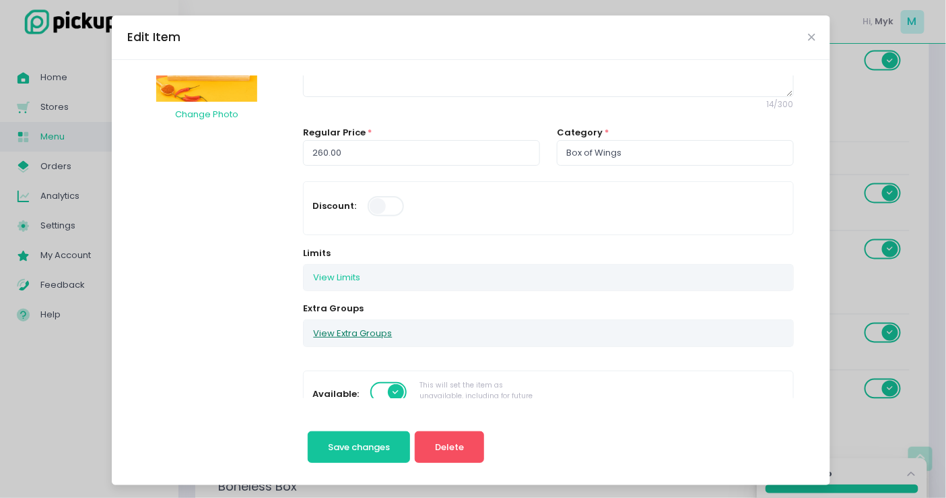
click at [352, 325] on button "View Extra Groups" at bounding box center [353, 333] width 98 height 26
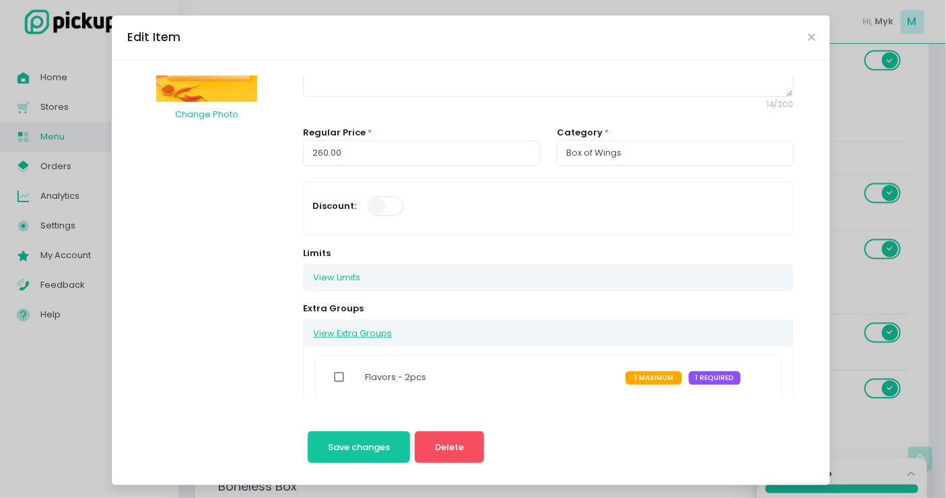
scroll to position [0, 0]
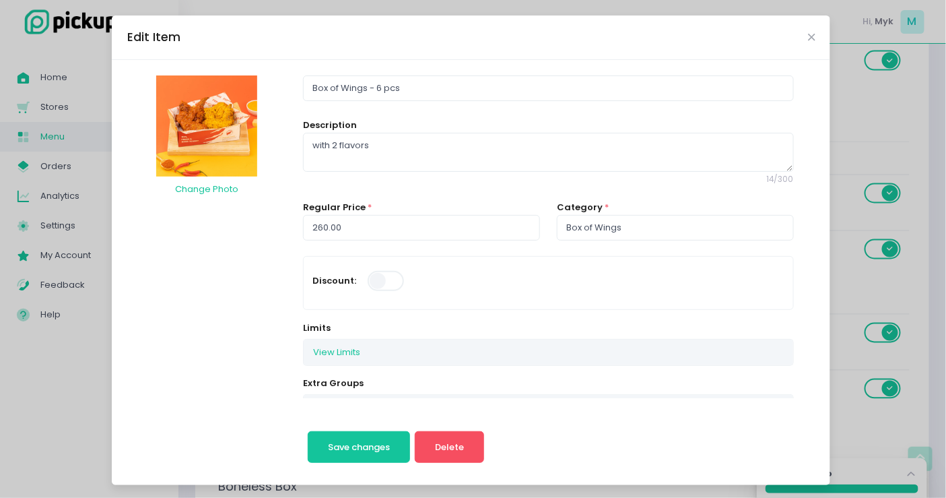
click at [809, 37] on div "Edit Item" at bounding box center [471, 37] width 719 height 44
click at [808, 38] on icon "Close" at bounding box center [811, 37] width 7 height 10
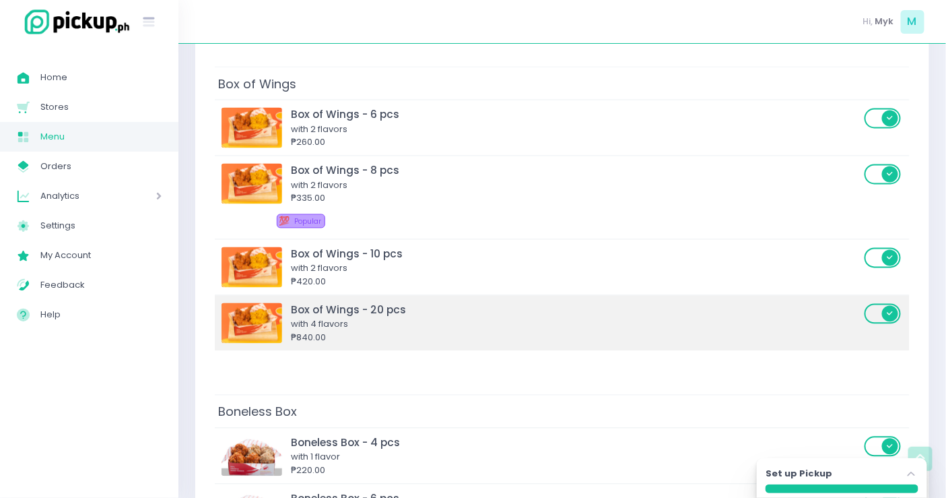
scroll to position [898, 0]
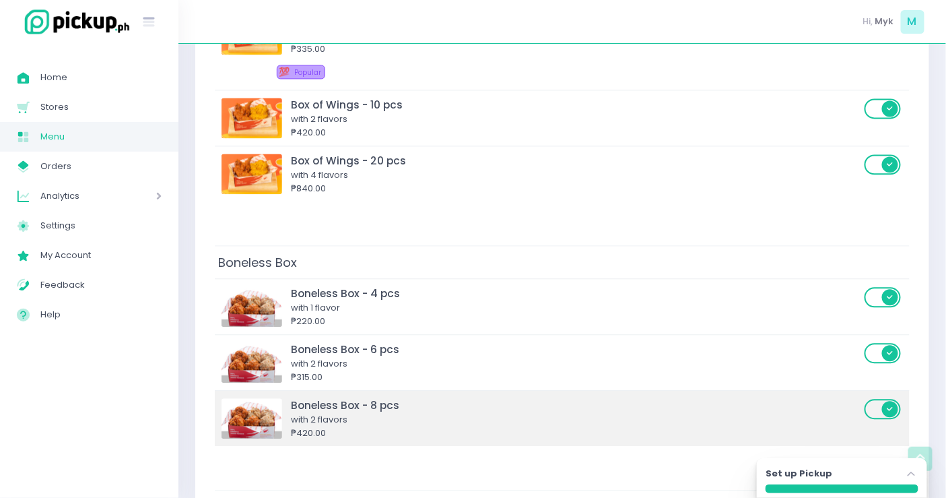
click at [413, 413] on div "with 2 flavors" at bounding box center [576, 419] width 570 height 13
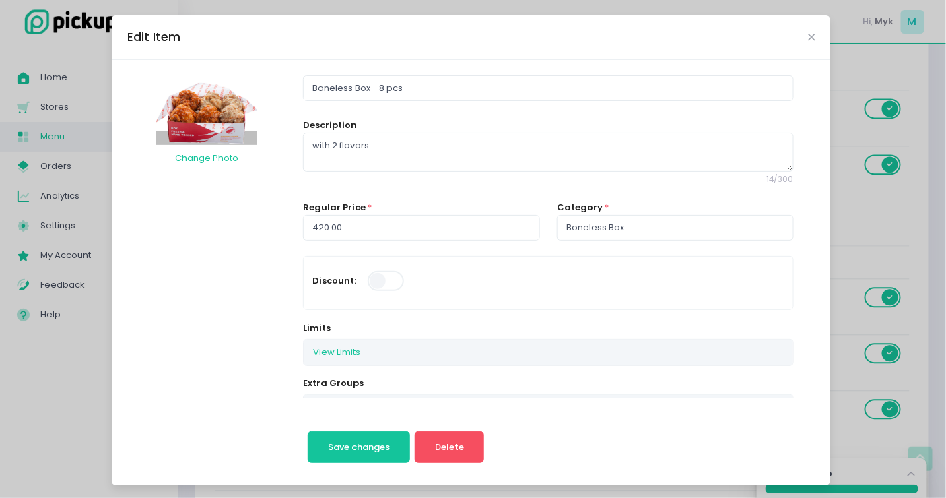
scroll to position [149, 0]
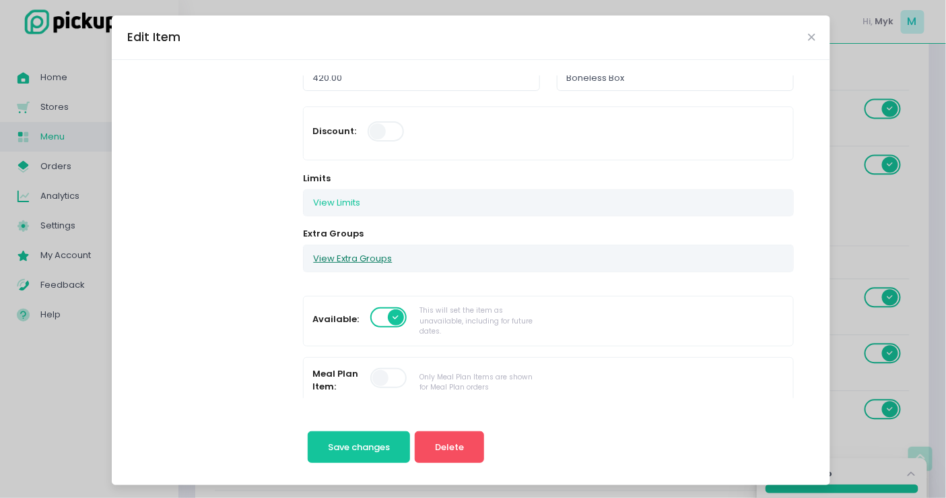
click at [375, 257] on button "View Extra Groups" at bounding box center [353, 258] width 98 height 26
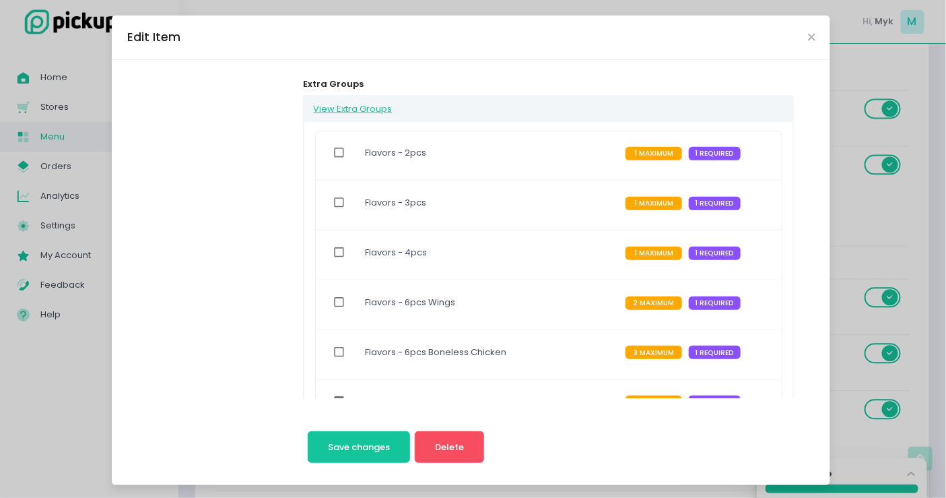
scroll to position [523, 0]
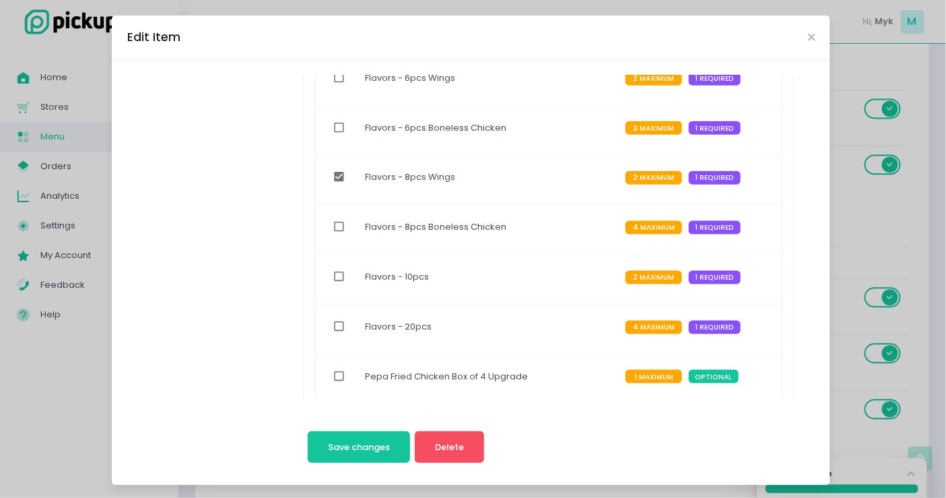
click at [328, 178] on input "checkbox" at bounding box center [340, 177] width 26 height 31
checkbox input "false"
click at [330, 220] on input "checkbox" at bounding box center [340, 226] width 26 height 31
checkbox input "true"
click at [345, 437] on button "Save changes" at bounding box center [359, 447] width 103 height 32
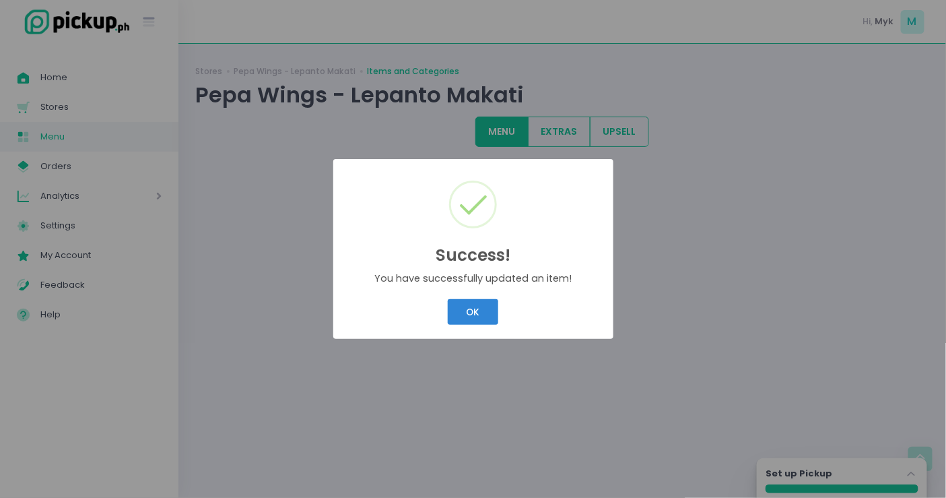
scroll to position [0, 0]
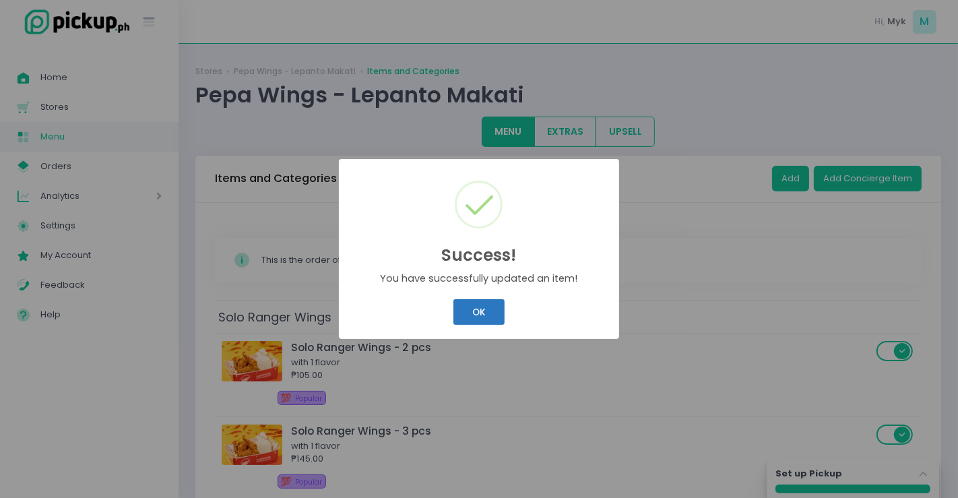
click at [471, 304] on button "OK" at bounding box center [478, 312] width 51 height 26
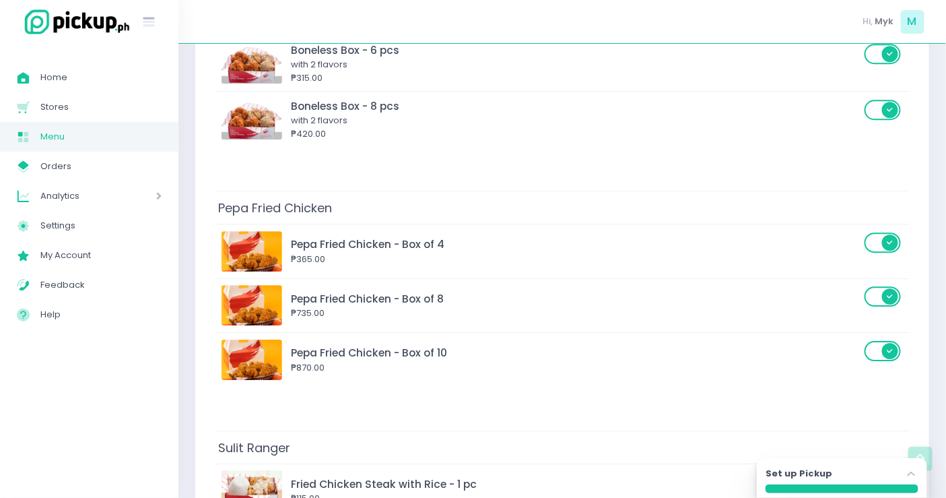
scroll to position [1122, 0]
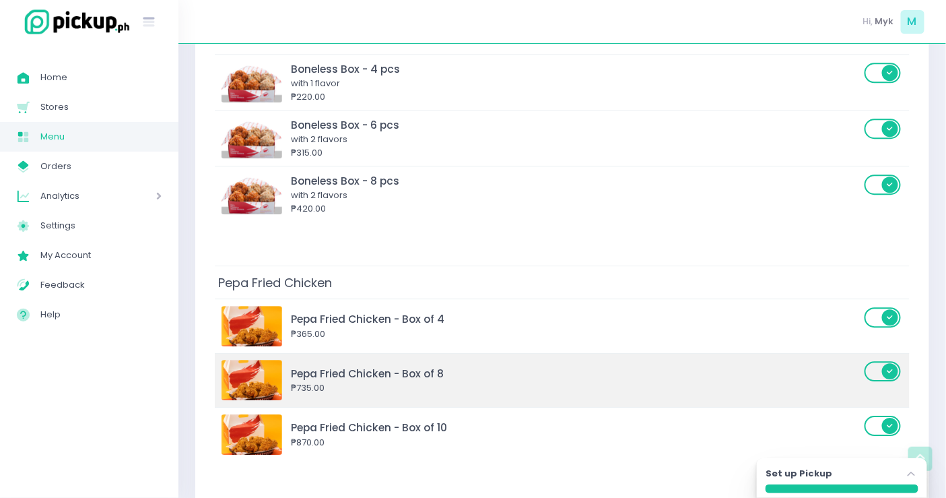
click at [517, 381] on div "₱735.00" at bounding box center [576, 387] width 570 height 13
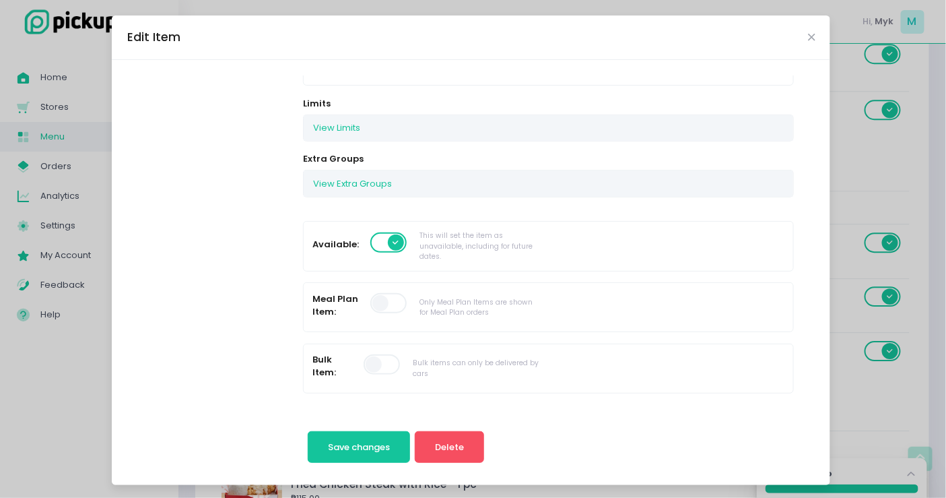
scroll to position [448, 0]
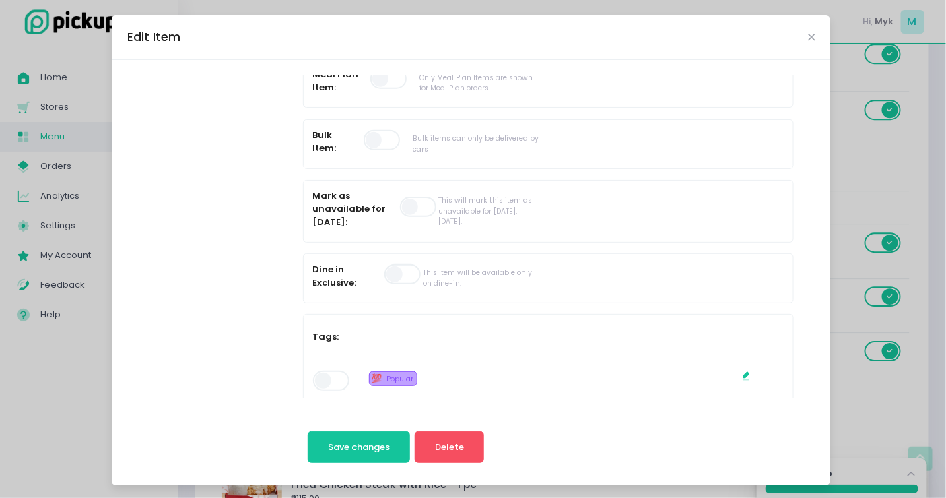
click at [331, 370] on span at bounding box center [332, 380] width 38 height 20
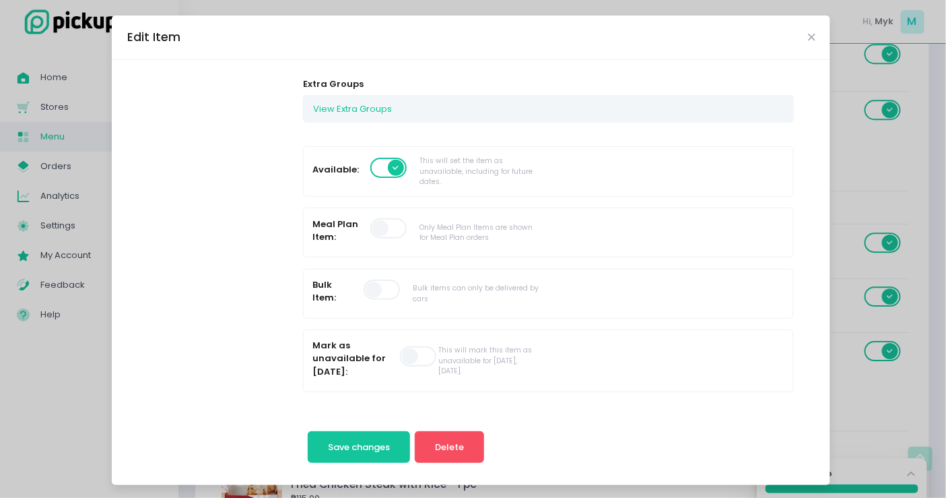
scroll to position [149, 0]
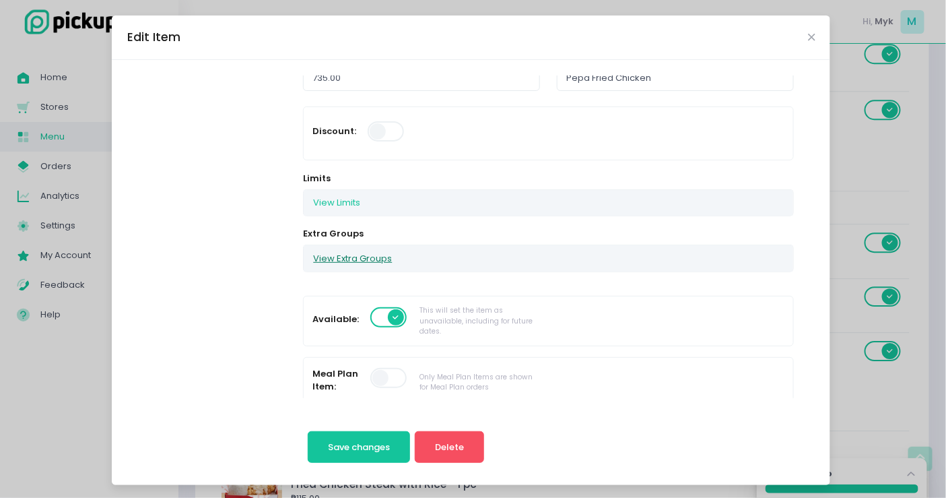
click at [347, 244] on div "View Extra Groups Flavors - 2pcs 1 MAXIMUM 1 REQUIRED Flavors - 3pcs 1 MAXIMUM …" at bounding box center [548, 257] width 490 height 27
click at [347, 249] on button "View Extra Groups" at bounding box center [353, 258] width 98 height 26
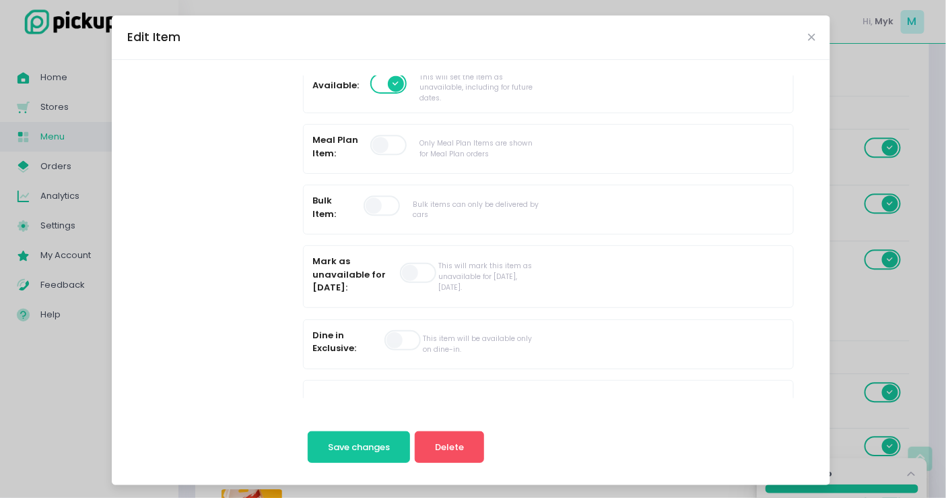
scroll to position [1197, 0]
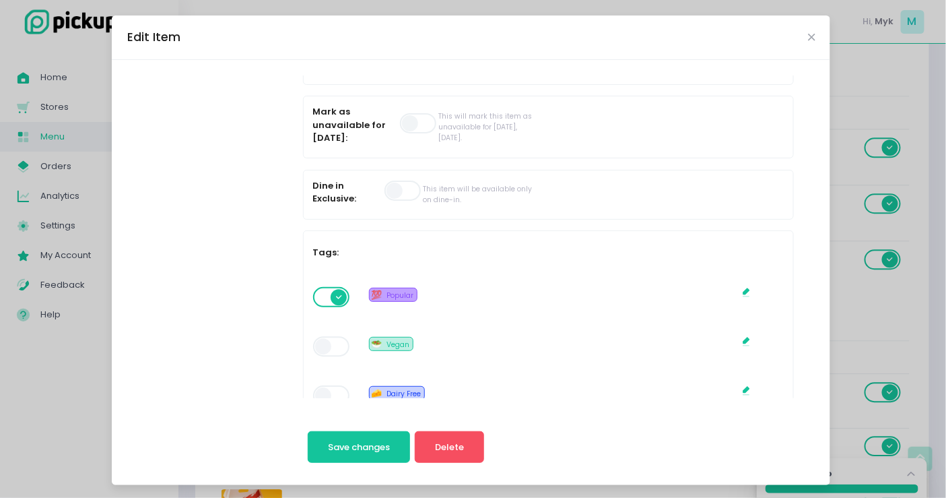
click at [324, 287] on span at bounding box center [332, 297] width 38 height 20
click at [808, 36] on icon "Close" at bounding box center [811, 37] width 7 height 10
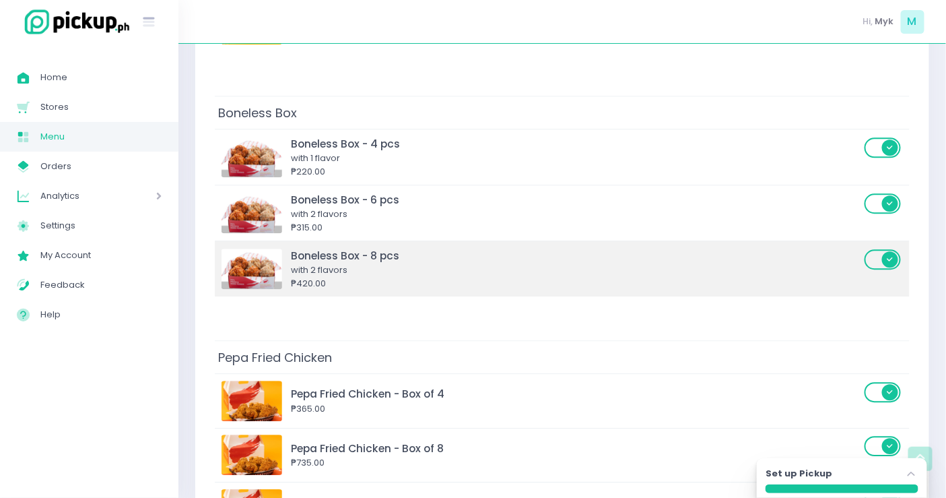
click at [393, 248] on div "Boneless Box - 8 pcs" at bounding box center [576, 255] width 570 height 15
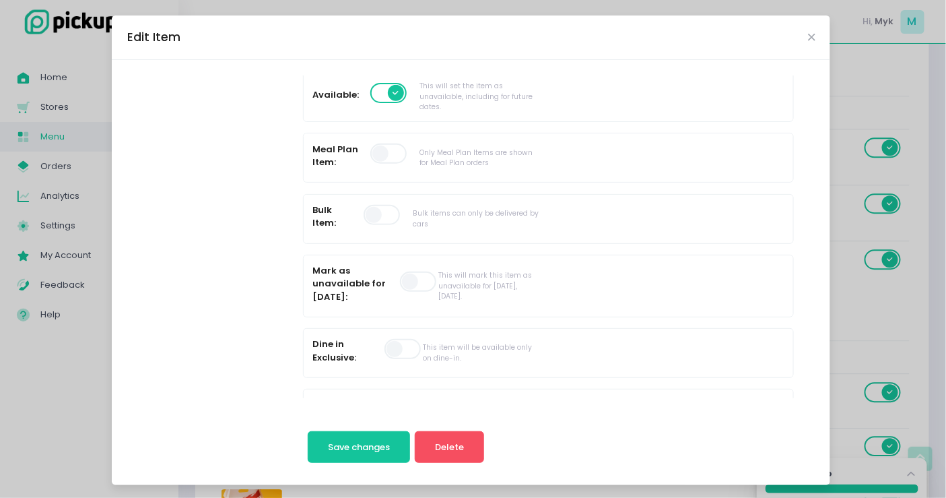
scroll to position [523, 0]
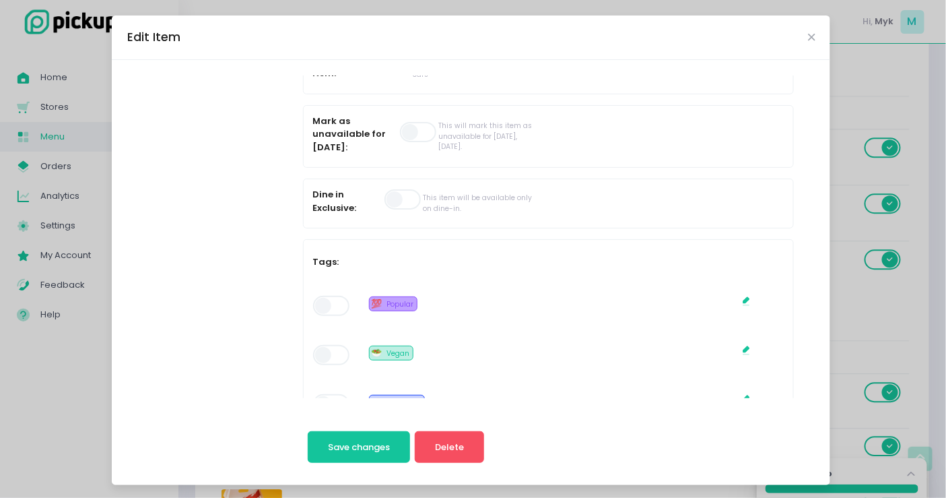
click at [325, 296] on span at bounding box center [332, 306] width 38 height 20
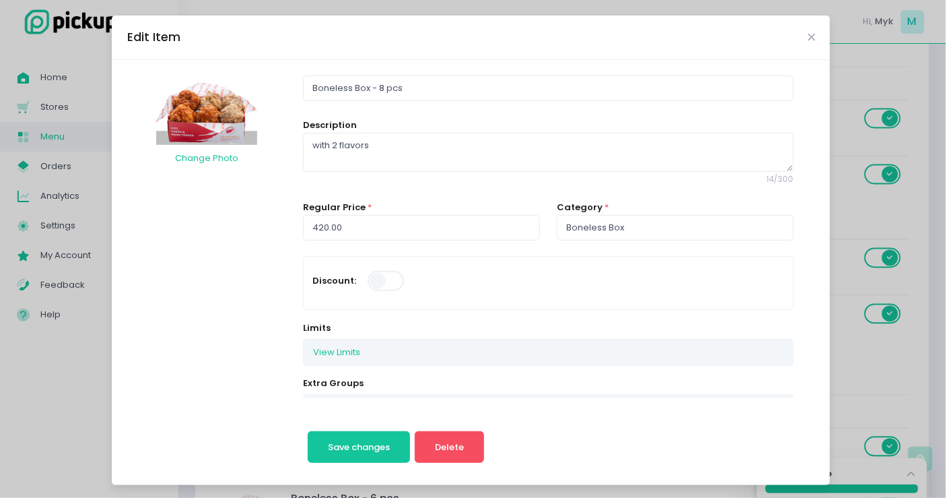
scroll to position [75, 0]
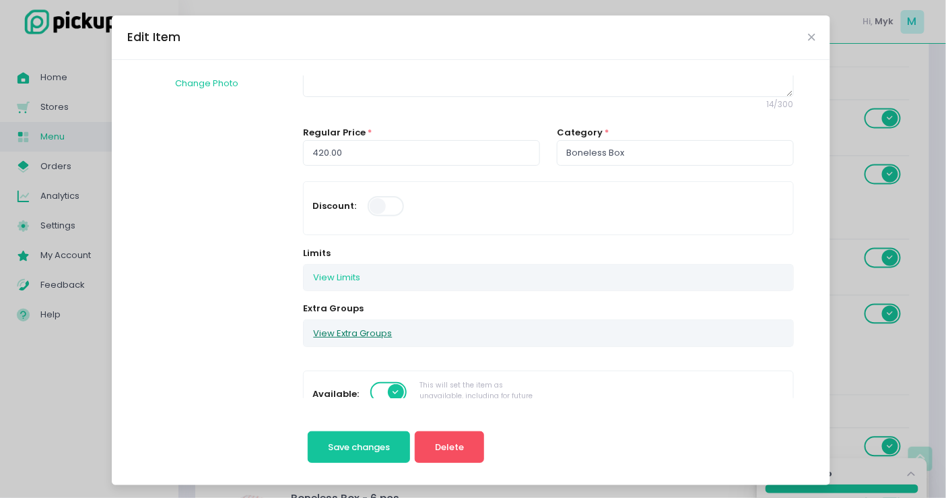
click at [343, 332] on button "View Extra Groups" at bounding box center [353, 333] width 98 height 26
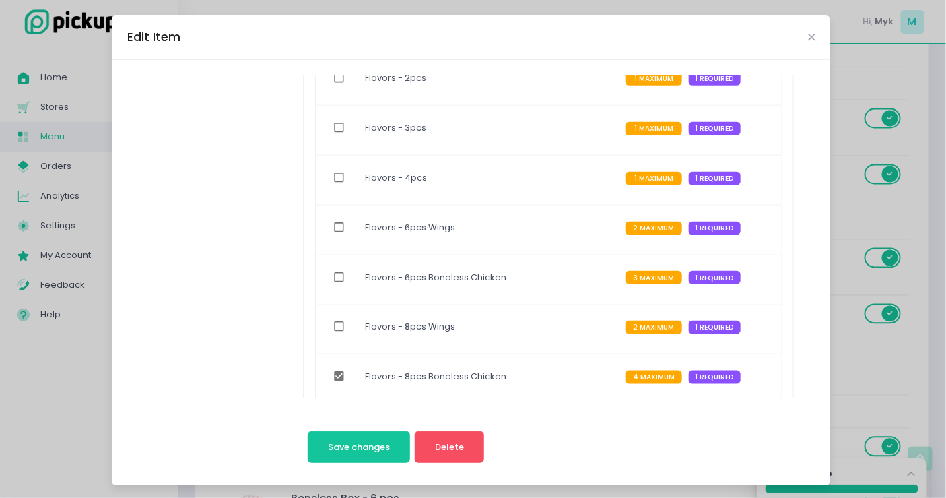
scroll to position [523, 0]
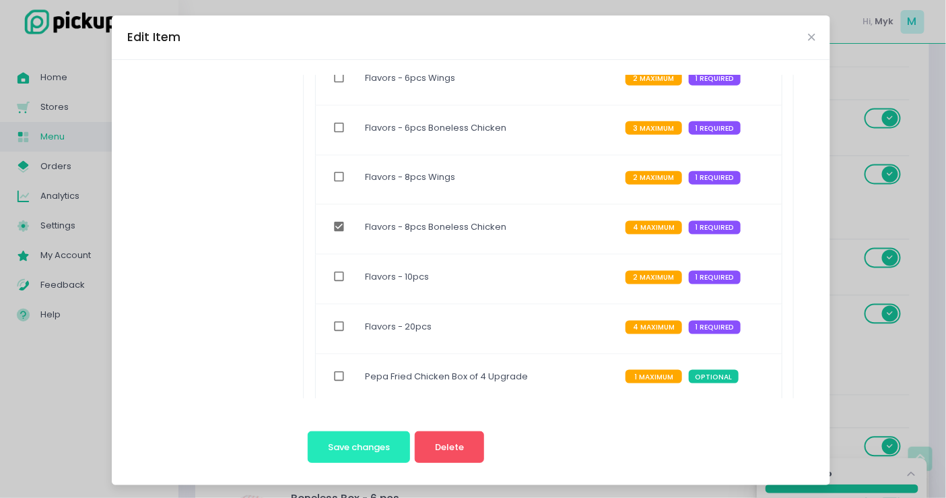
click at [372, 436] on button "Save changes" at bounding box center [359, 447] width 103 height 32
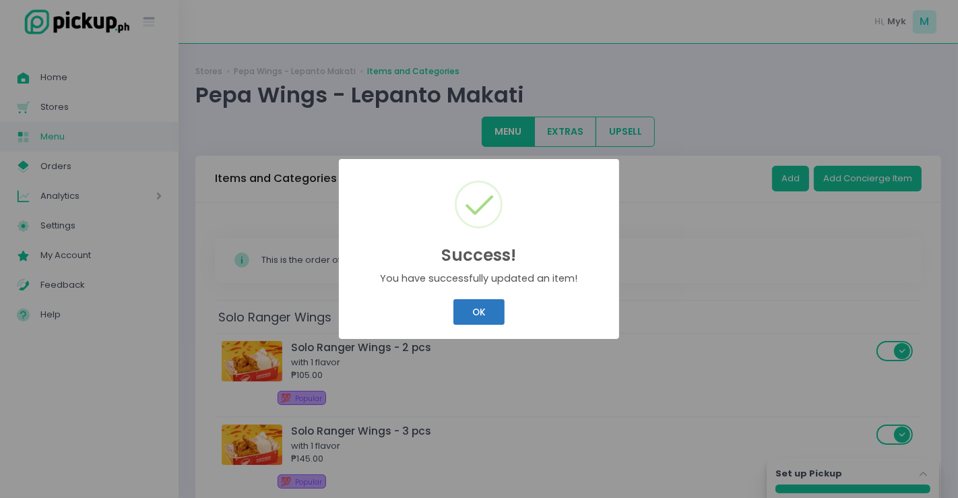
click at [485, 300] on button "OK" at bounding box center [478, 312] width 51 height 26
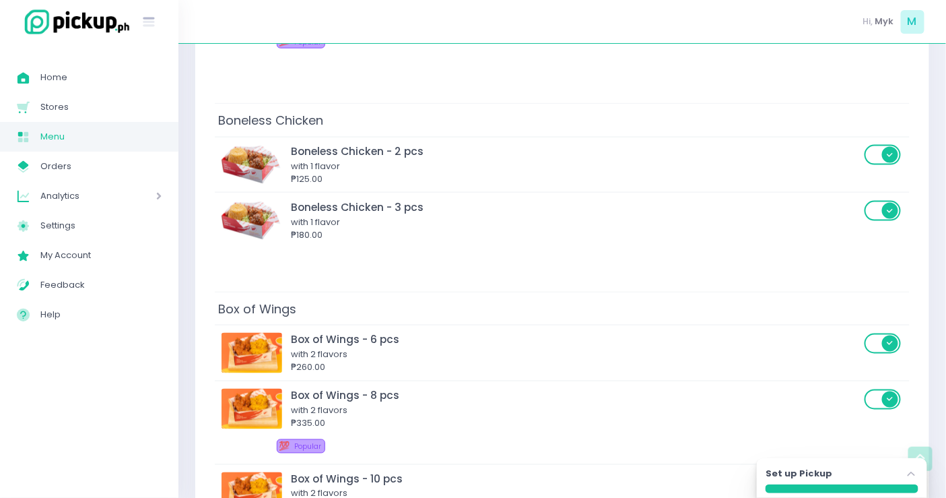
scroll to position [673, 0]
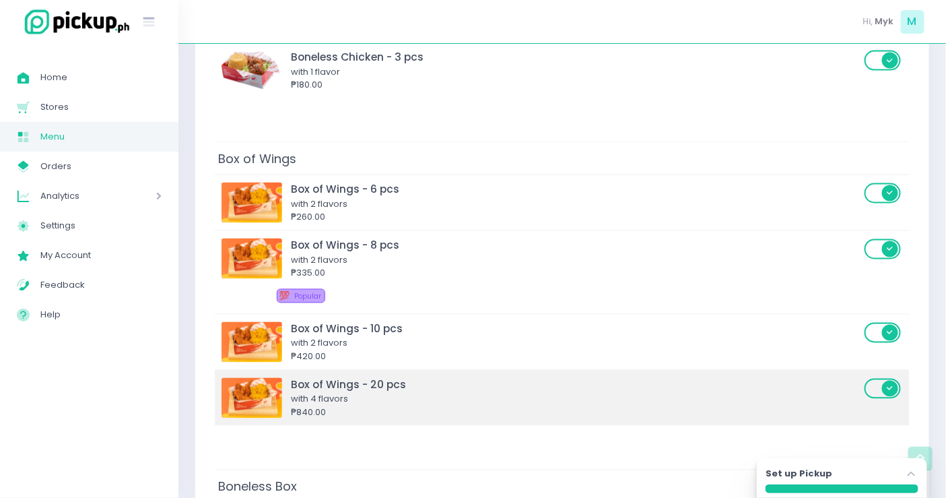
click at [469, 393] on div "with 4 flavors" at bounding box center [576, 399] width 570 height 13
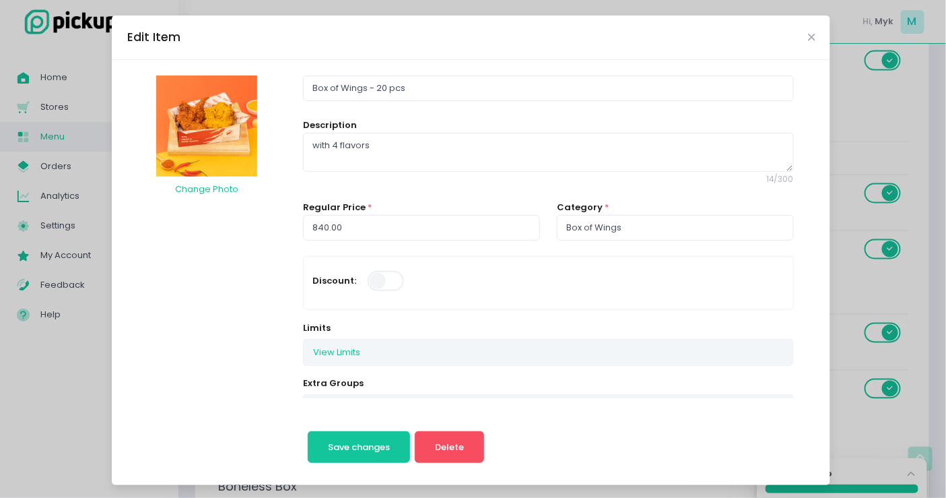
scroll to position [149, 0]
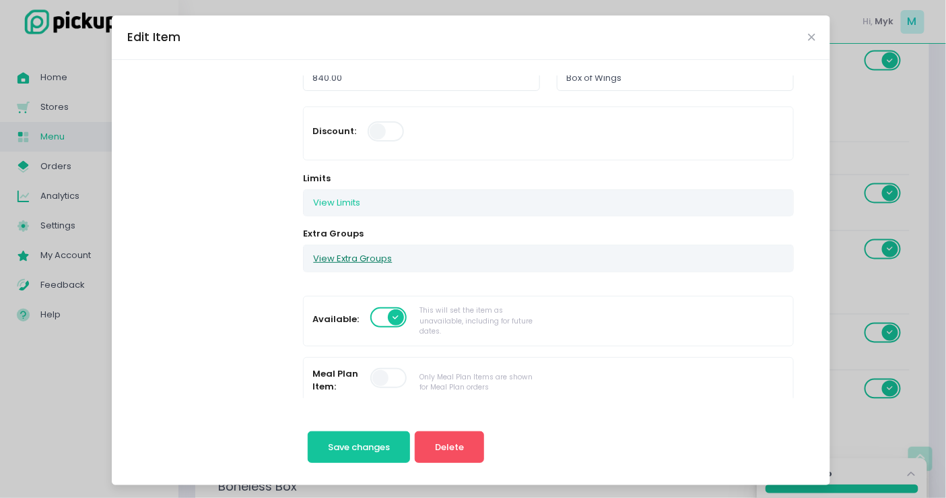
click at [337, 257] on button "View Extra Groups" at bounding box center [353, 258] width 98 height 26
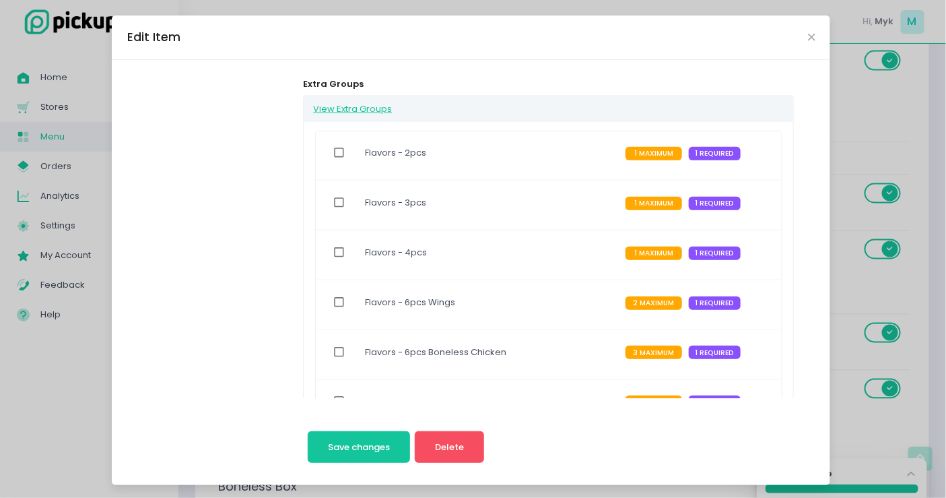
scroll to position [523, 0]
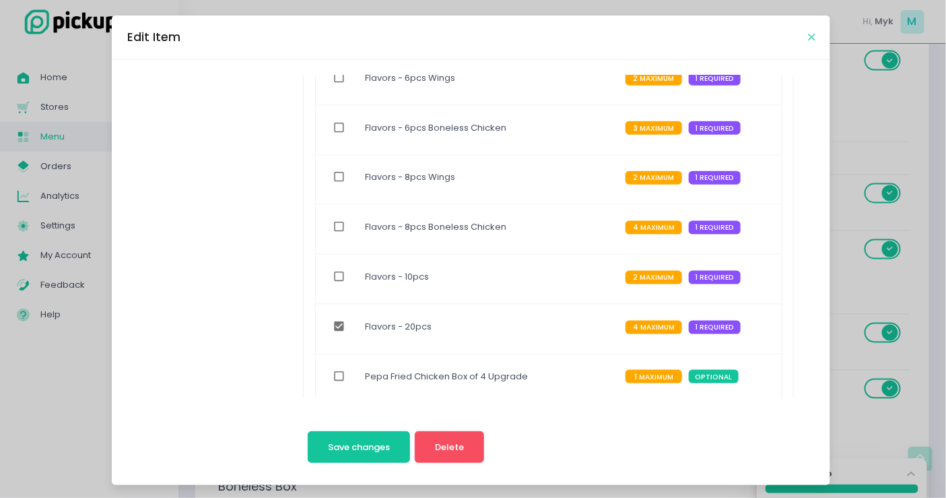
click at [808, 39] on icon "Close" at bounding box center [811, 37] width 7 height 10
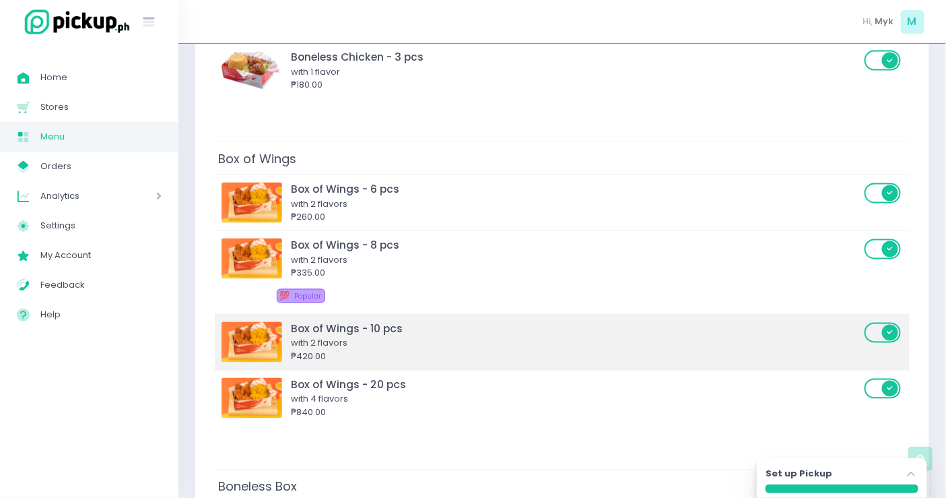
click at [391, 337] on div "with 2 flavors" at bounding box center [576, 343] width 570 height 13
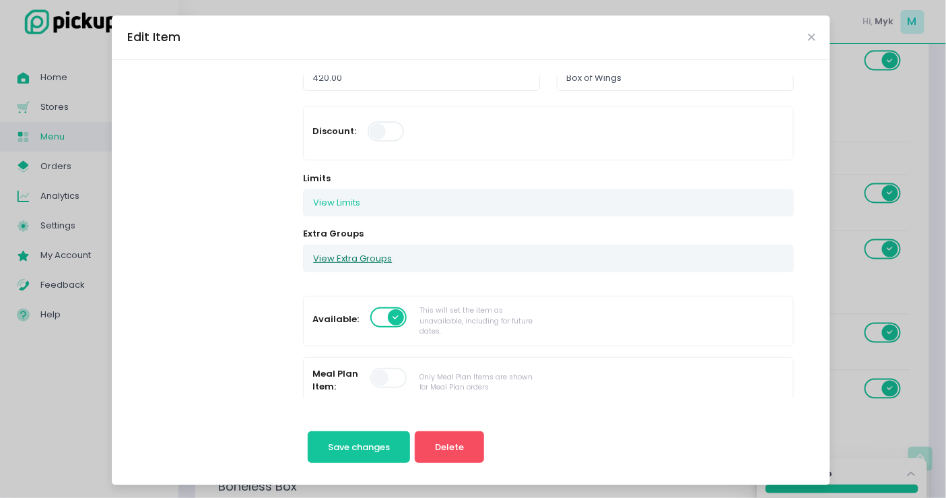
click at [354, 248] on button "View Extra Groups" at bounding box center [353, 258] width 98 height 26
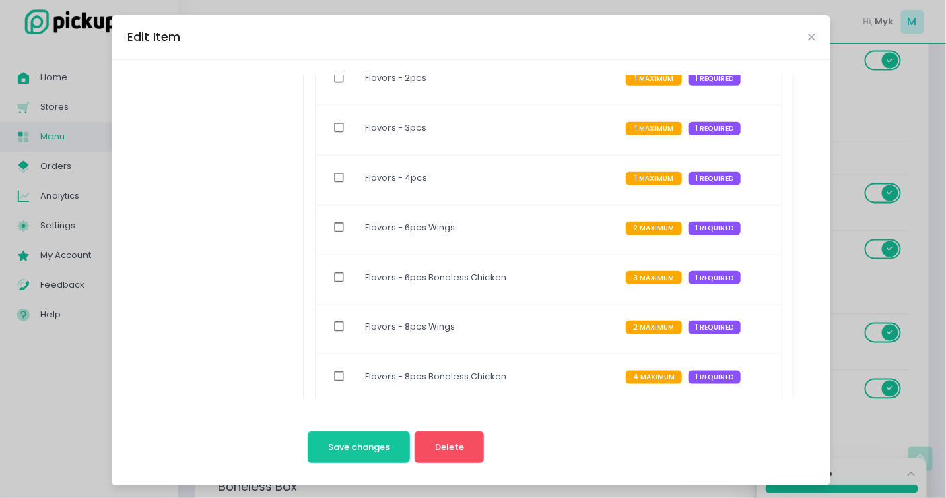
scroll to position [448, 0]
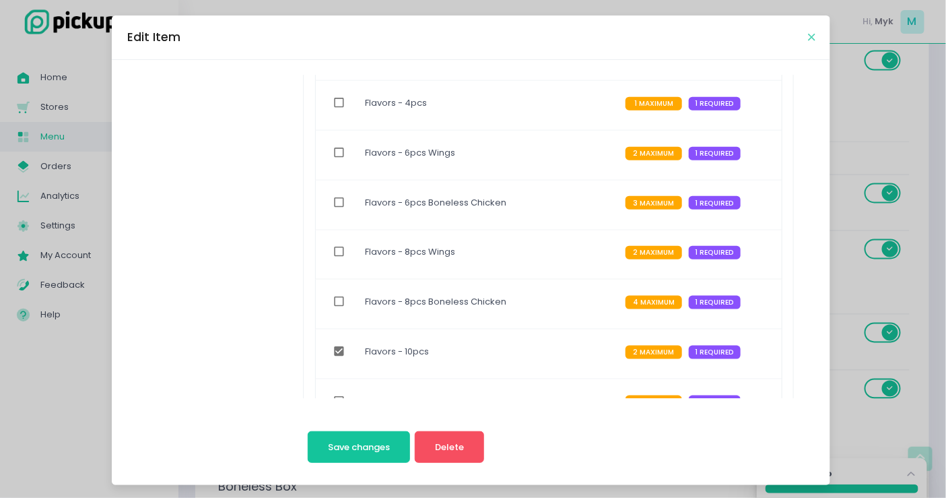
click at [808, 38] on icon "Close" at bounding box center [811, 37] width 7 height 10
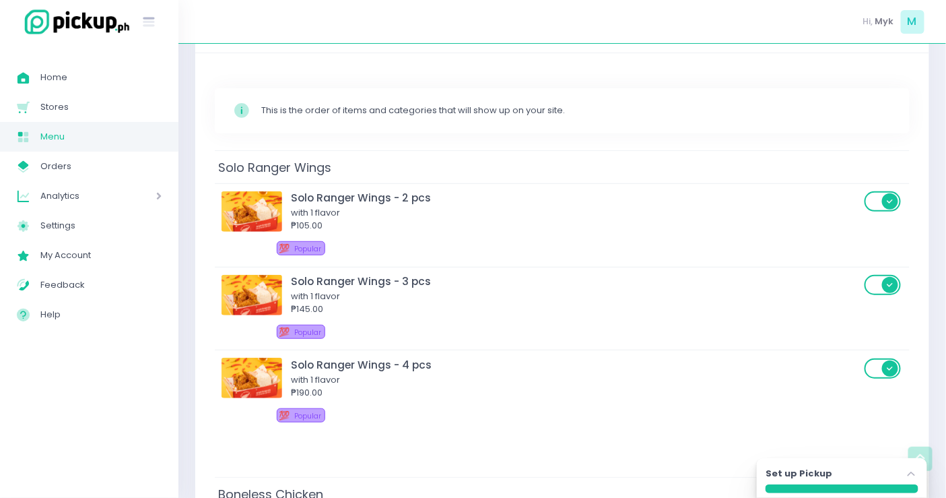
scroll to position [0, 0]
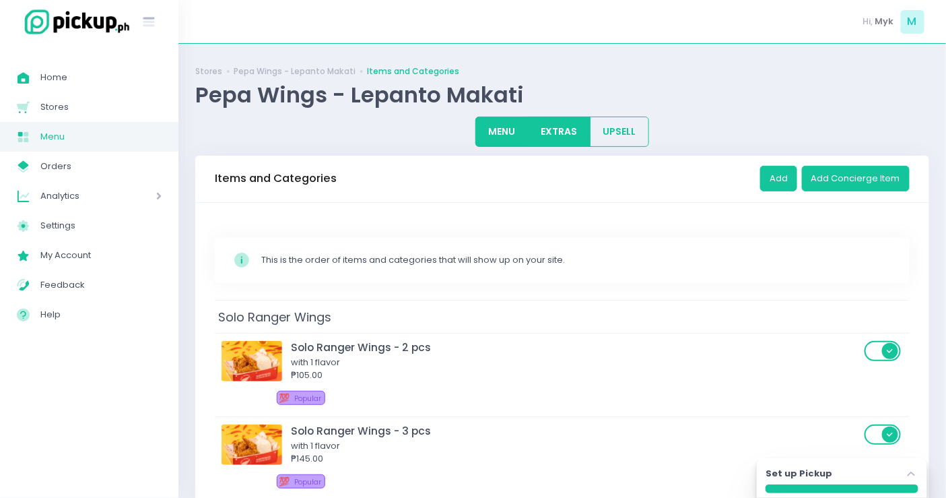
click at [549, 143] on button "EXTRAS" at bounding box center [559, 132] width 63 height 30
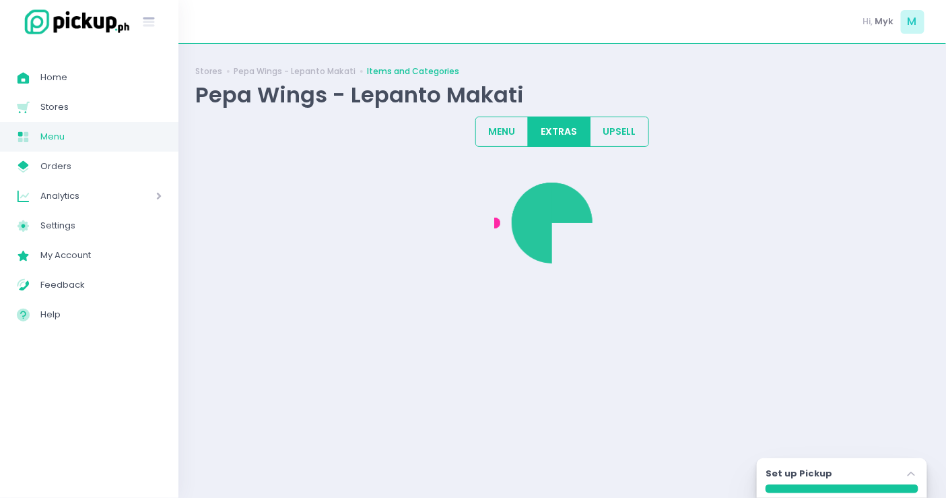
click at [489, 113] on div "Stores Pepa Wings - Lepanto Makati Items and Categories Pepa Wings - Lepanto Ma…" at bounding box center [562, 271] width 768 height 420
drag, startPoint x: 514, startPoint y: 135, endPoint x: 524, endPoint y: 136, distance: 9.5
click at [515, 136] on button "MENU" at bounding box center [501, 132] width 53 height 30
click at [556, 135] on button "EXTRAS" at bounding box center [559, 132] width 63 height 30
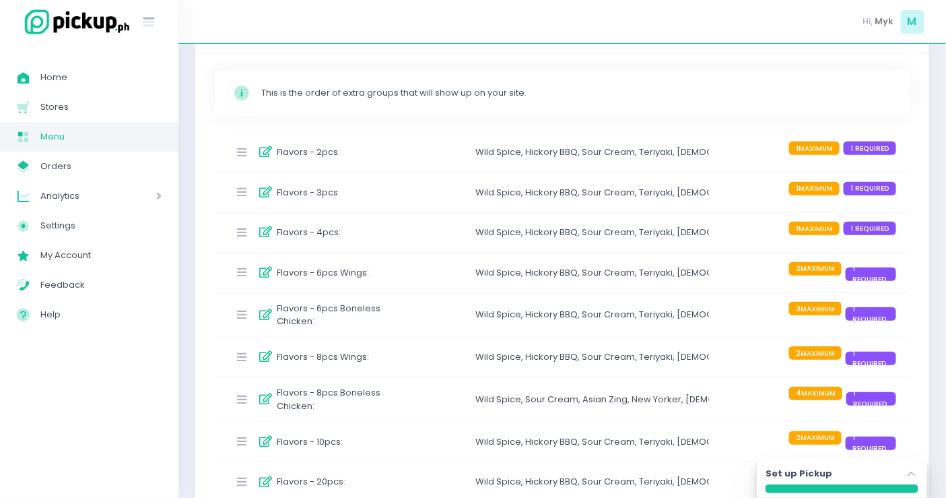
scroll to position [224, 0]
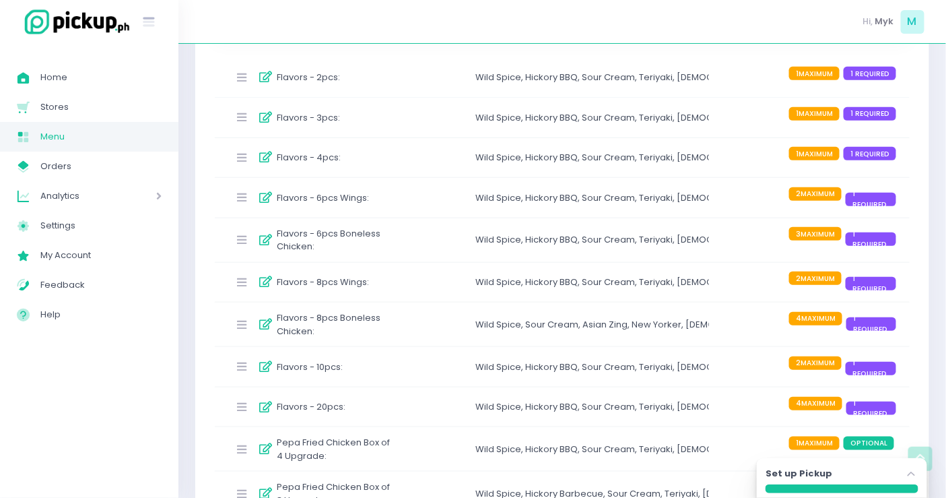
click at [382, 331] on label "Flavors - 8pcs Boneless Chicken :" at bounding box center [336, 324] width 119 height 26
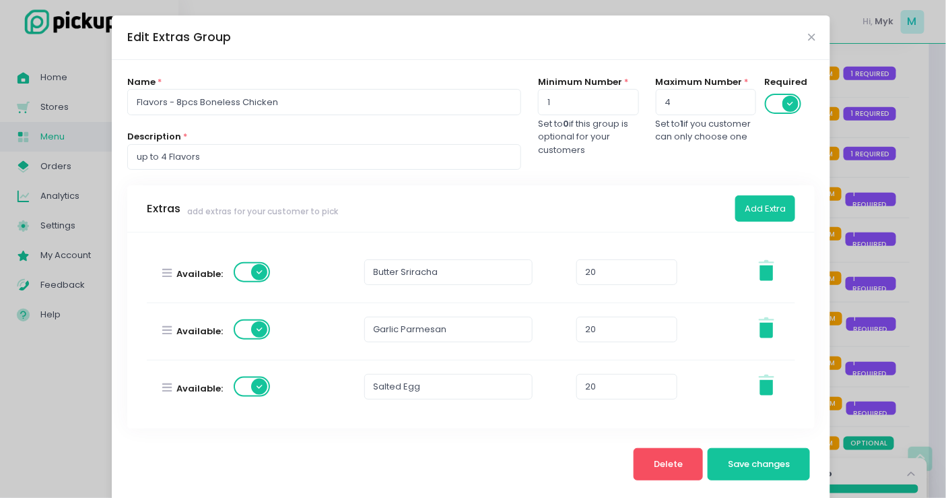
scroll to position [598, 0]
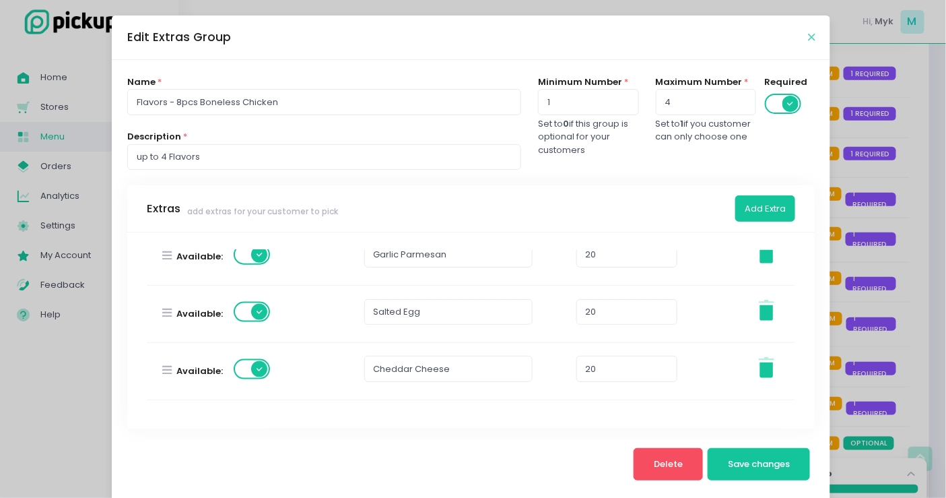
click at [808, 37] on icon "Close" at bounding box center [811, 37] width 7 height 10
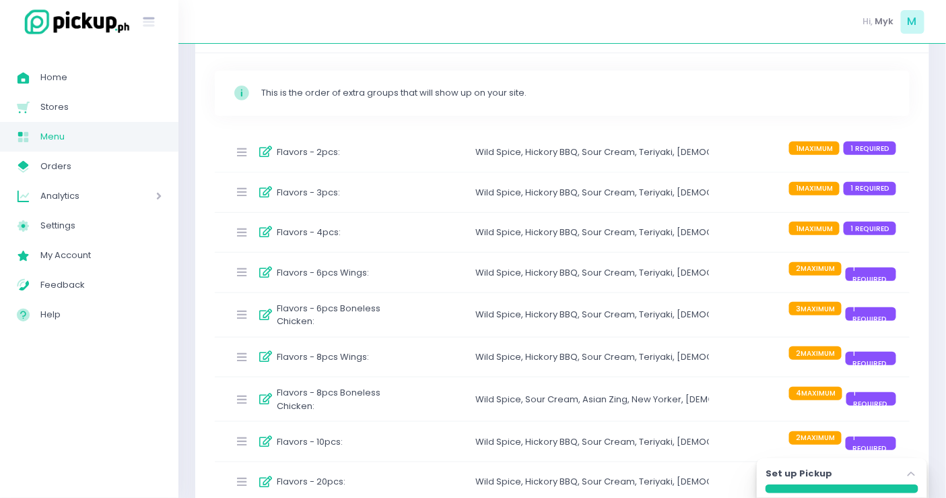
scroll to position [299, 0]
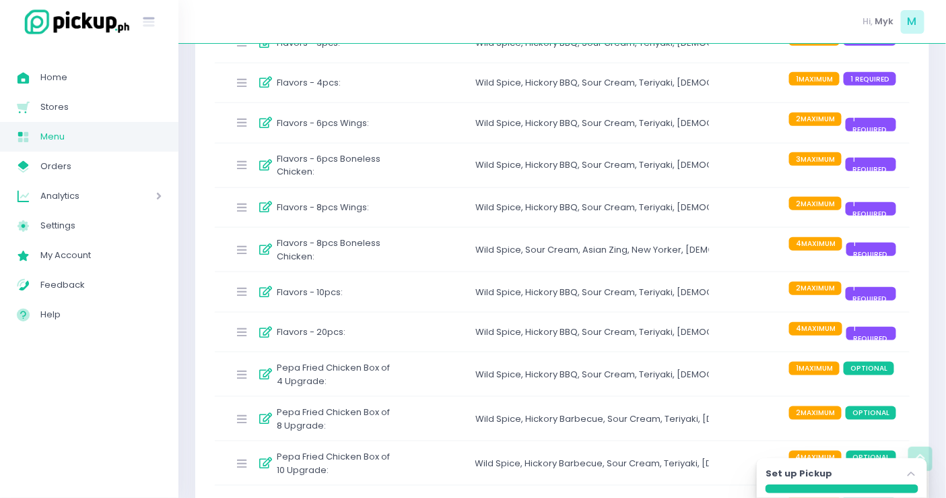
click at [422, 217] on div "Flavors - 8pcs Wings : Wild Spice , Hickory BBQ , Sour Cream , Teriyaki , Korea…" at bounding box center [562, 208] width 695 height 40
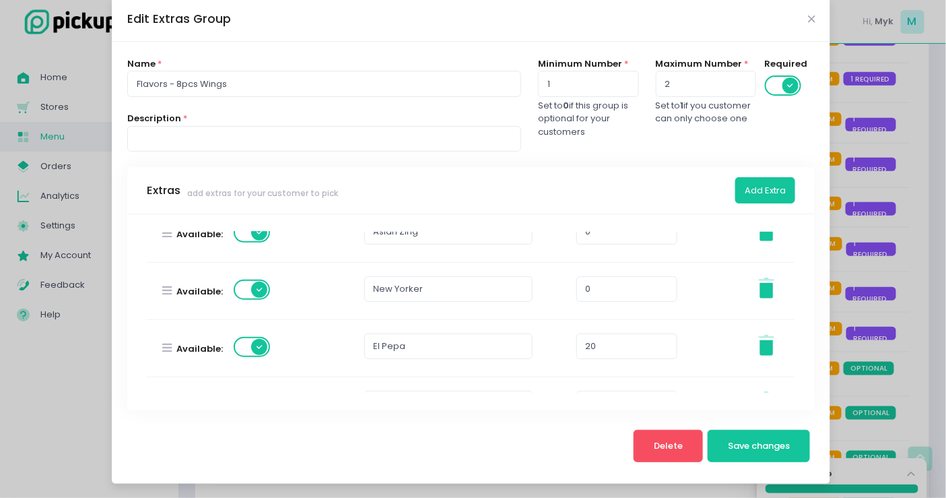
scroll to position [523, 0]
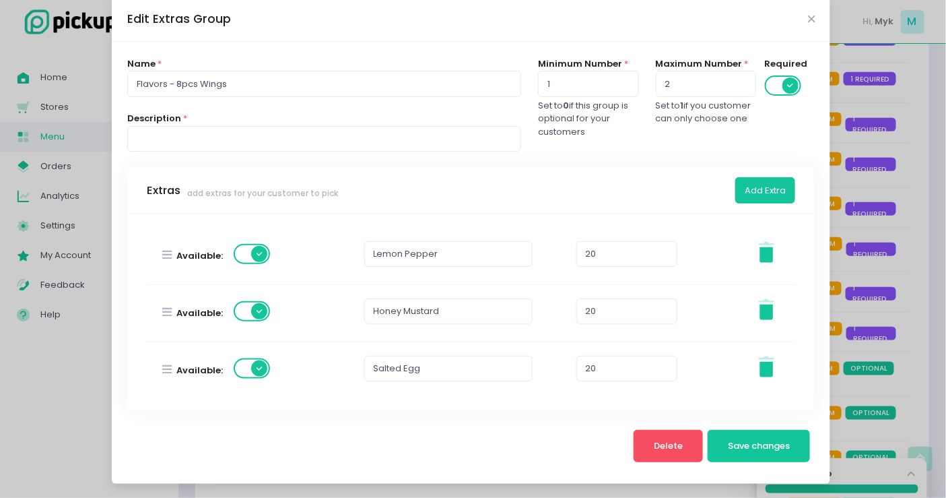
click at [809, 15] on div "Edit Extras Group" at bounding box center [471, 19] width 719 height 44
click at [808, 15] on icon "Close" at bounding box center [811, 19] width 7 height 10
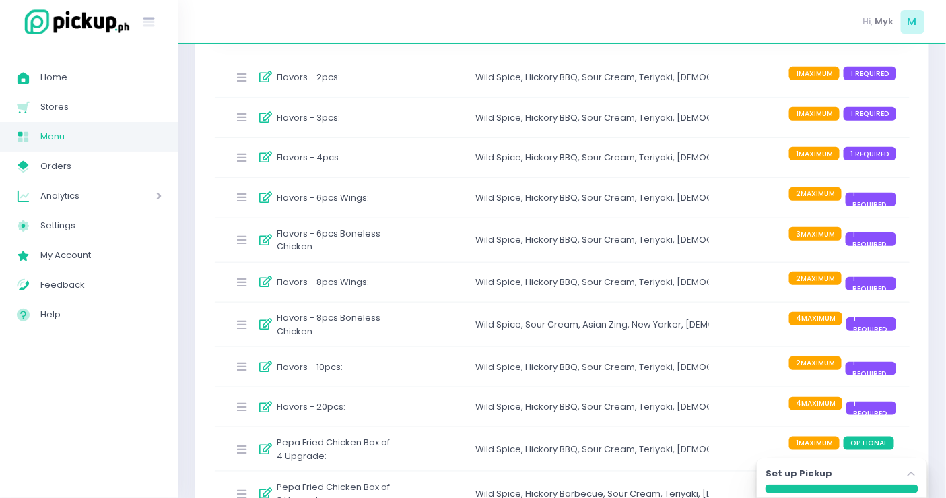
scroll to position [299, 0]
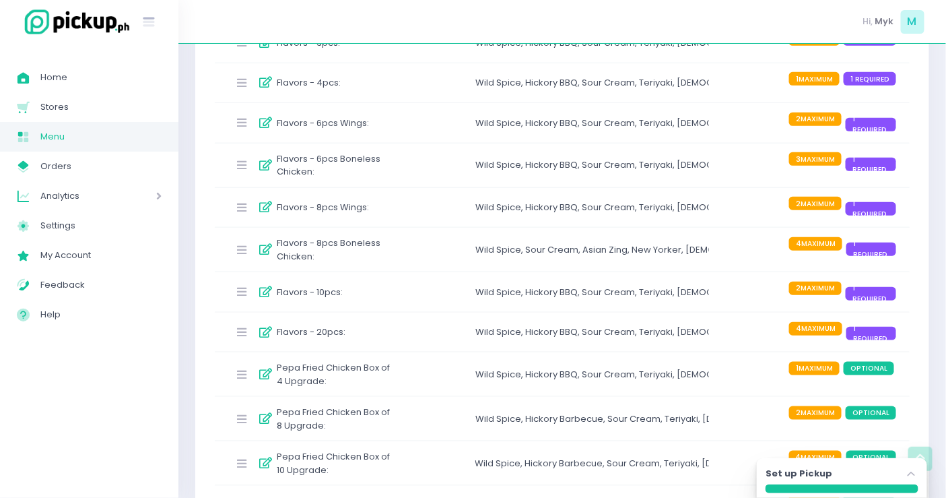
click at [415, 294] on div "Flavors - 10pcs : Wild Spice , Hickory BBQ , Sour Cream , Teriyaki , Korean Yan…" at bounding box center [562, 292] width 695 height 40
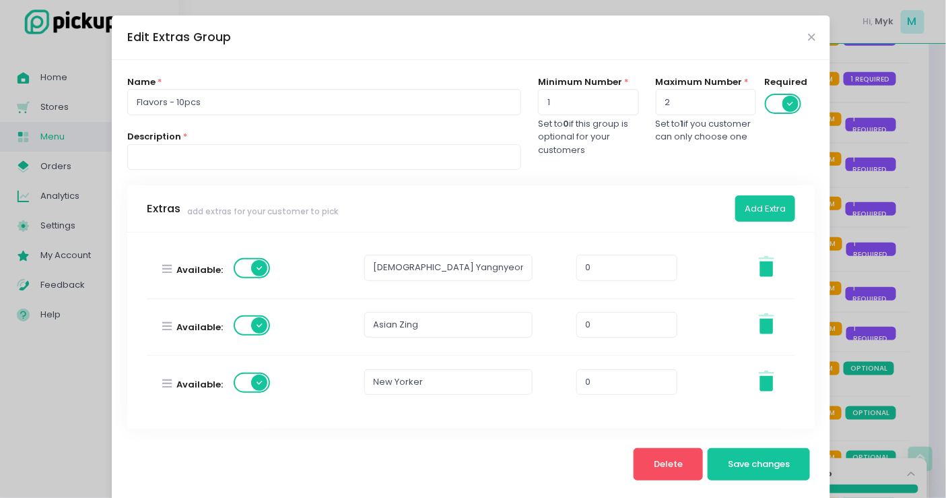
scroll to position [598, 0]
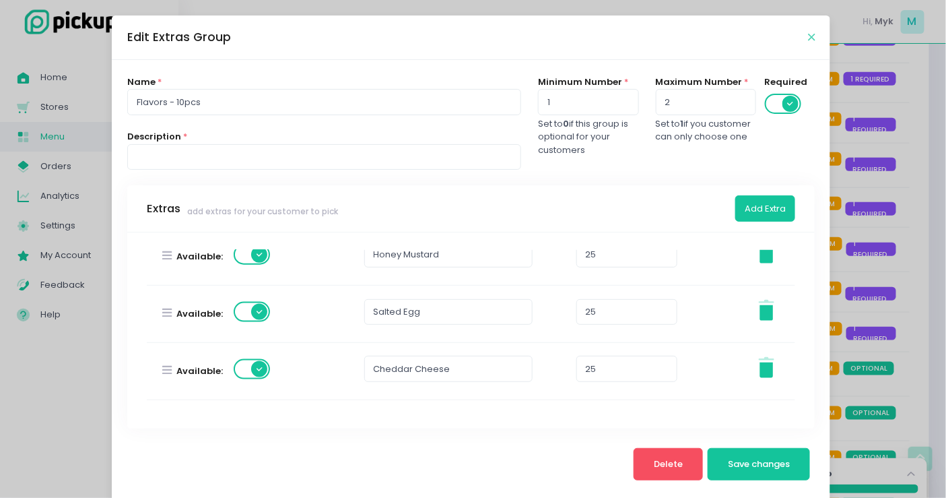
click at [808, 36] on icon "Close" at bounding box center [811, 37] width 7 height 10
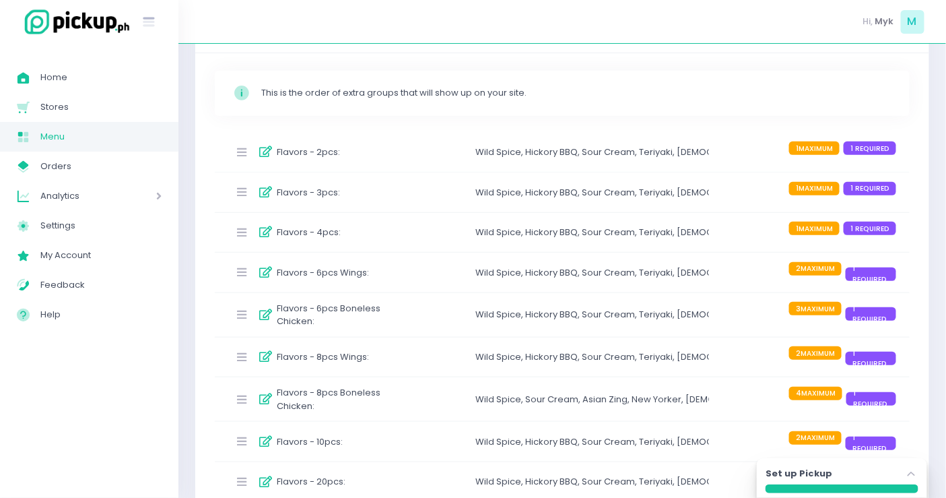
scroll to position [224, 0]
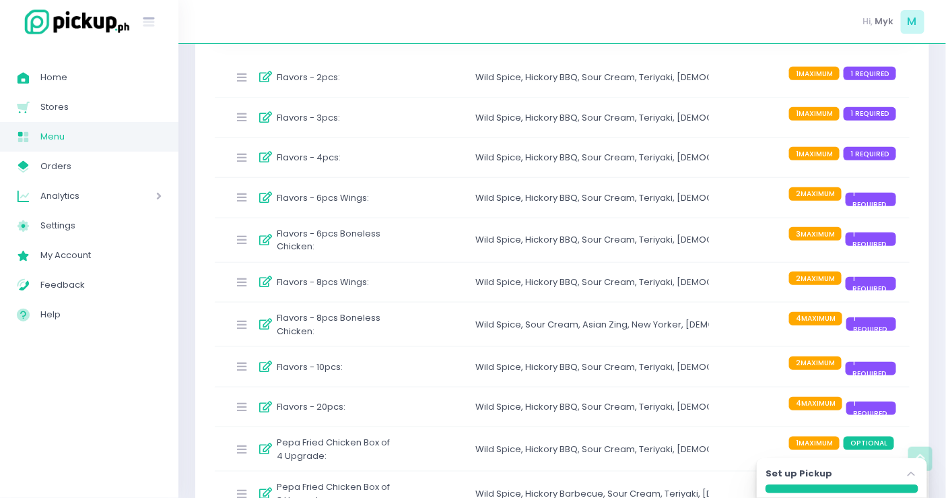
click at [411, 323] on div "Flavors - 8pcs Boneless Chicken : Wild Spice , Sour Cream , Asian Zing , New Yo…" at bounding box center [562, 324] width 695 height 44
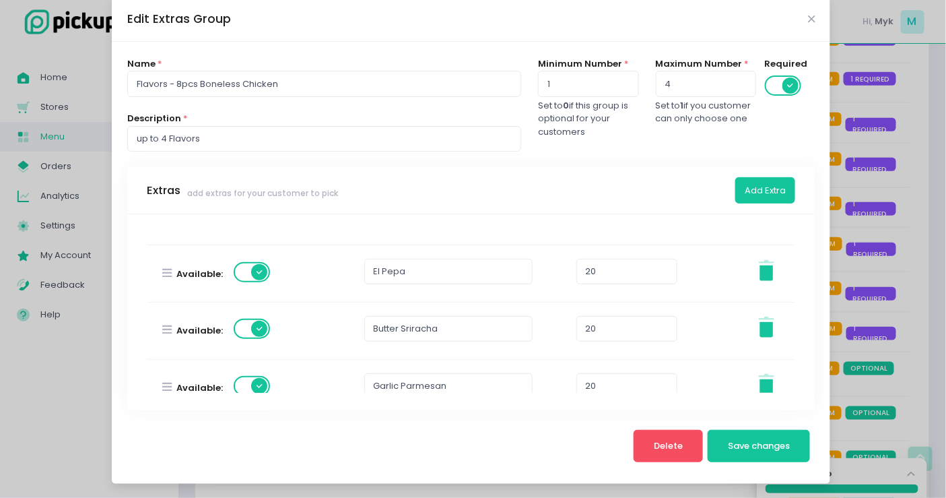
scroll to position [673, 0]
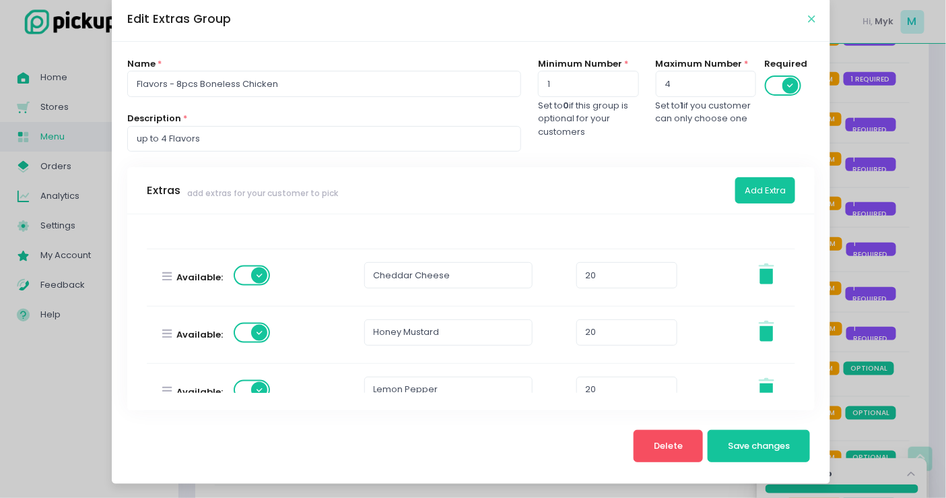
click at [808, 15] on icon "Close" at bounding box center [811, 19] width 7 height 10
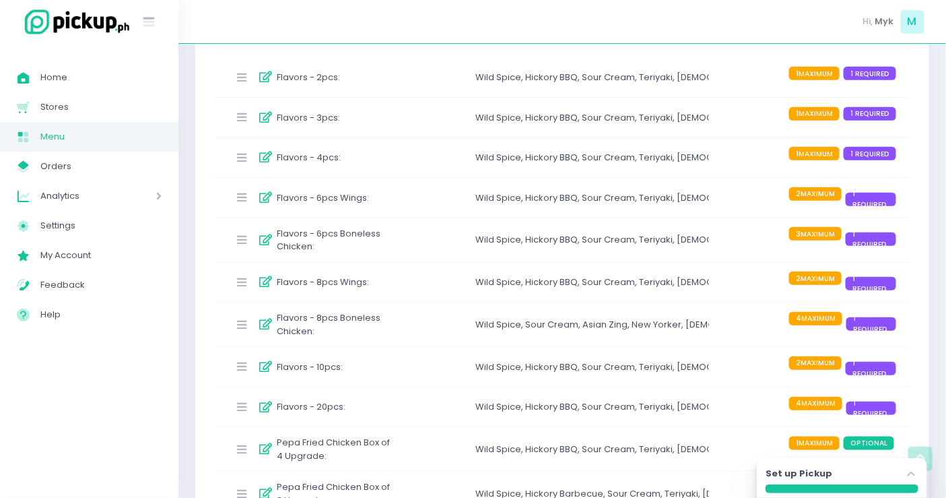
scroll to position [299, 0]
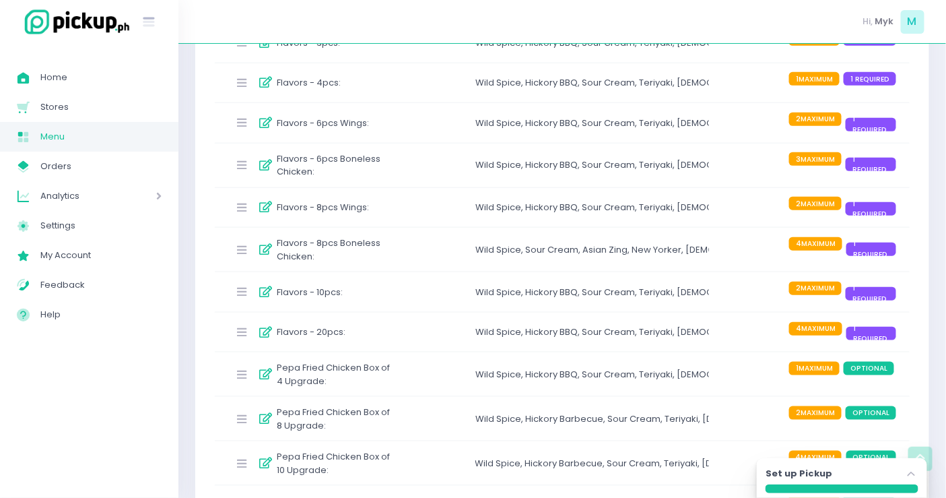
click at [442, 322] on div "Flavors - 20pcs : Wild Spice , Hickory BBQ , Sour Cream , Teriyaki , Korean Yan…" at bounding box center [562, 332] width 695 height 40
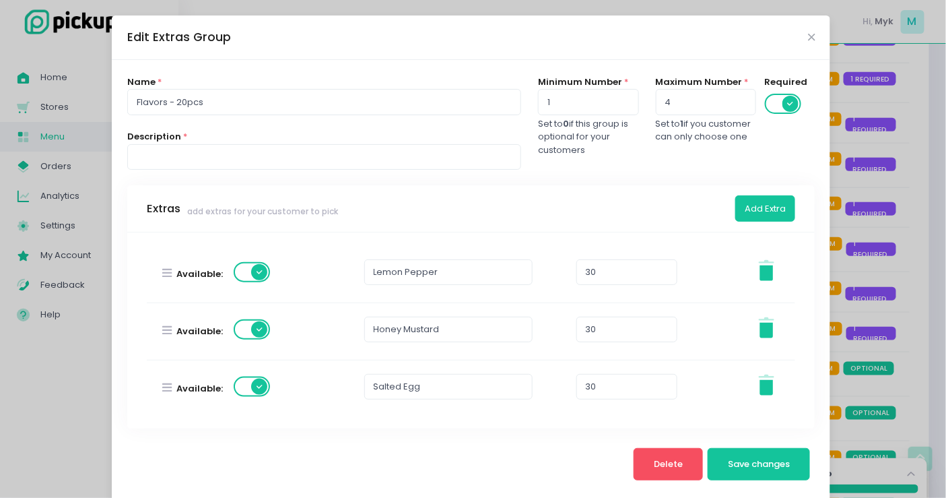
scroll to position [18, 0]
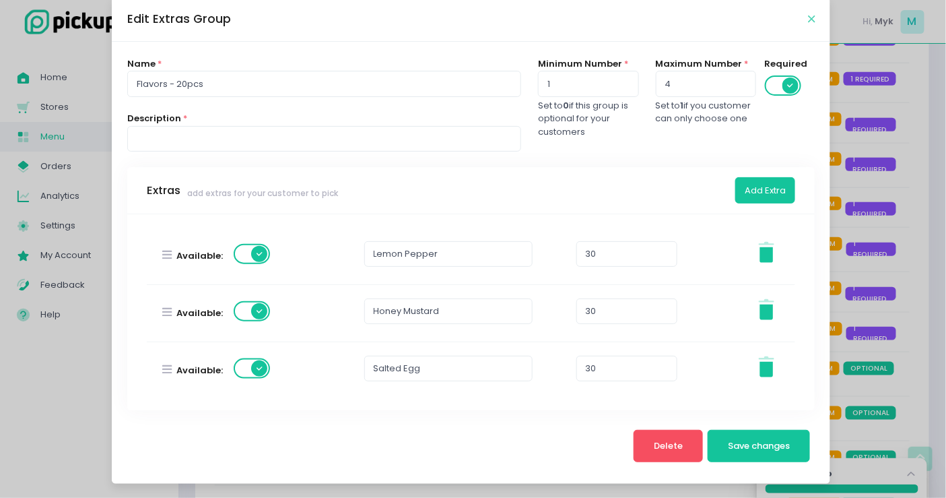
click at [808, 21] on icon "Close" at bounding box center [811, 19] width 7 height 10
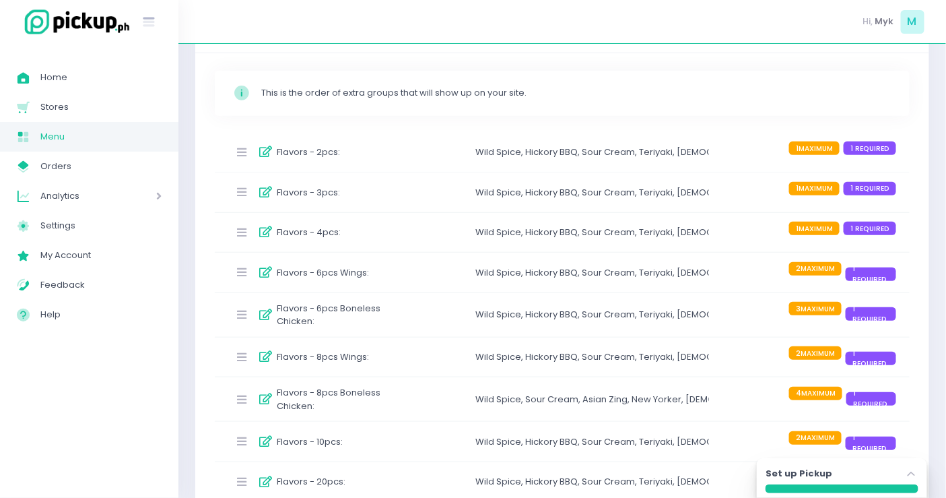
scroll to position [299, 0]
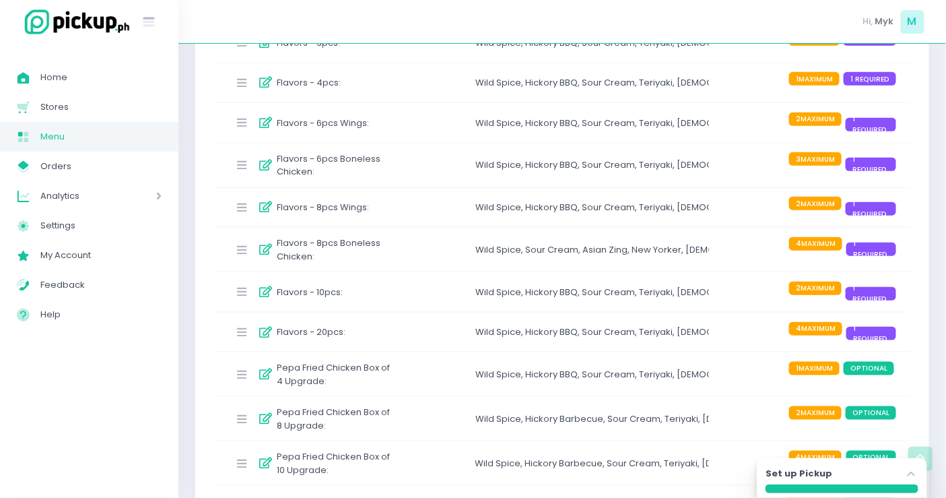
click at [431, 92] on div "Flavors - 4pcs : Wild Spice , Hickory BBQ , Sour Cream , Teriyaki , Korean Yang…" at bounding box center [562, 83] width 695 height 40
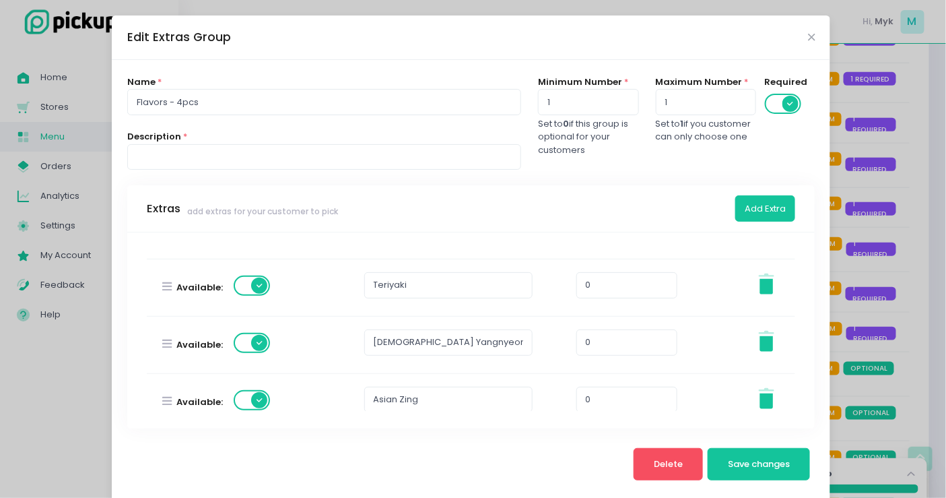
scroll to position [598, 0]
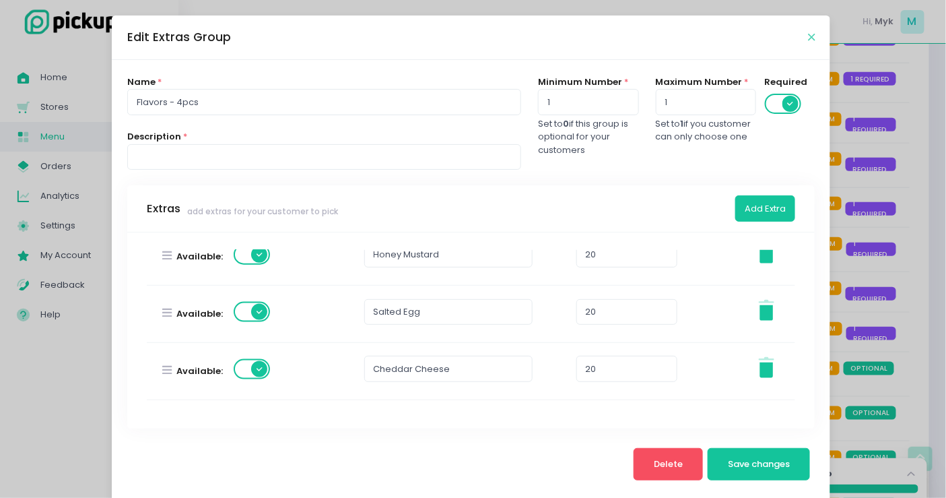
click at [808, 35] on icon "Close" at bounding box center [811, 37] width 7 height 10
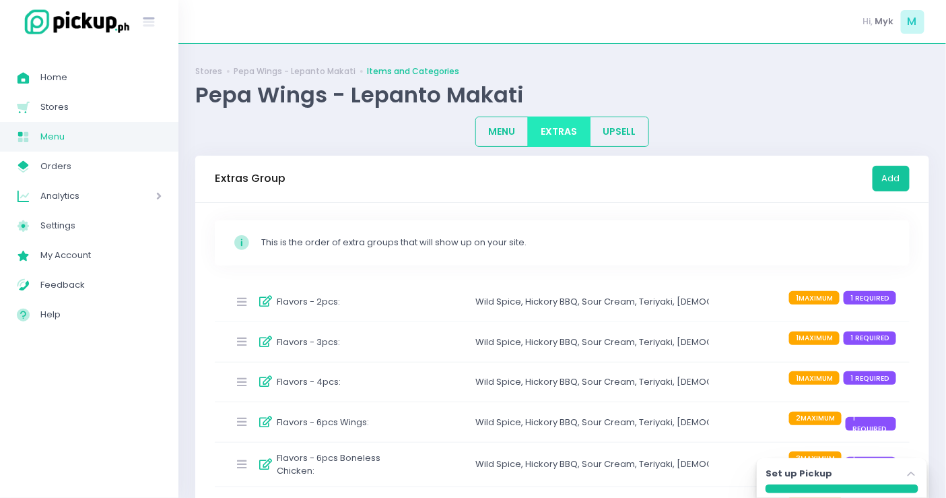
scroll to position [356, 0]
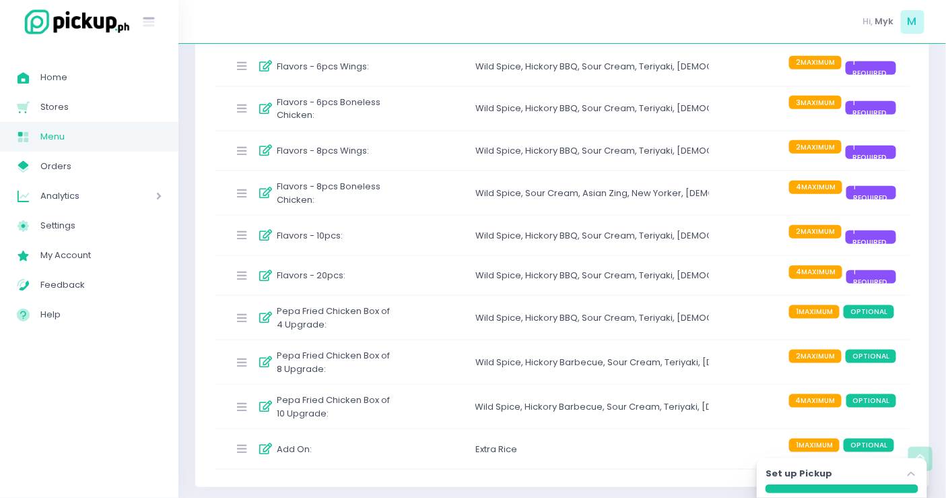
click at [462, 314] on div "Pepa Fried Chicken Box of 4 Upgrade : Wild Spice , Hickory BBQ , Sour Cream , T…" at bounding box center [562, 318] width 695 height 44
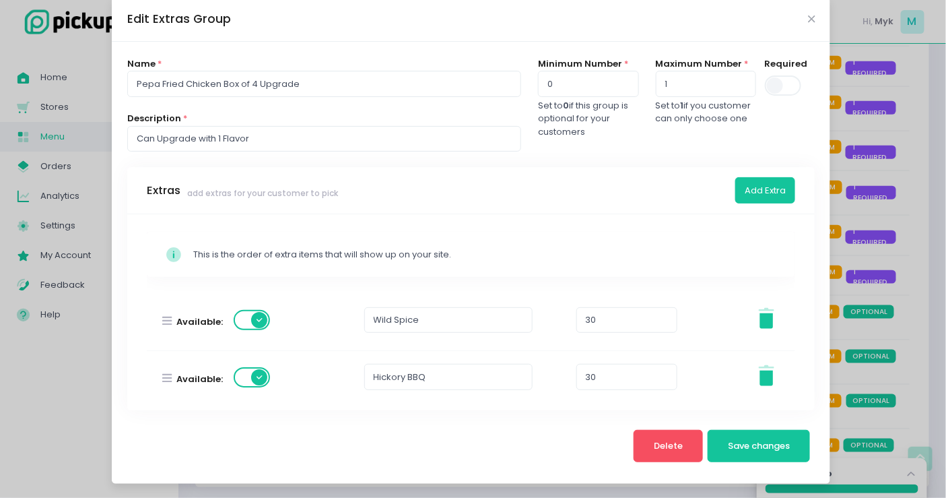
scroll to position [299, 0]
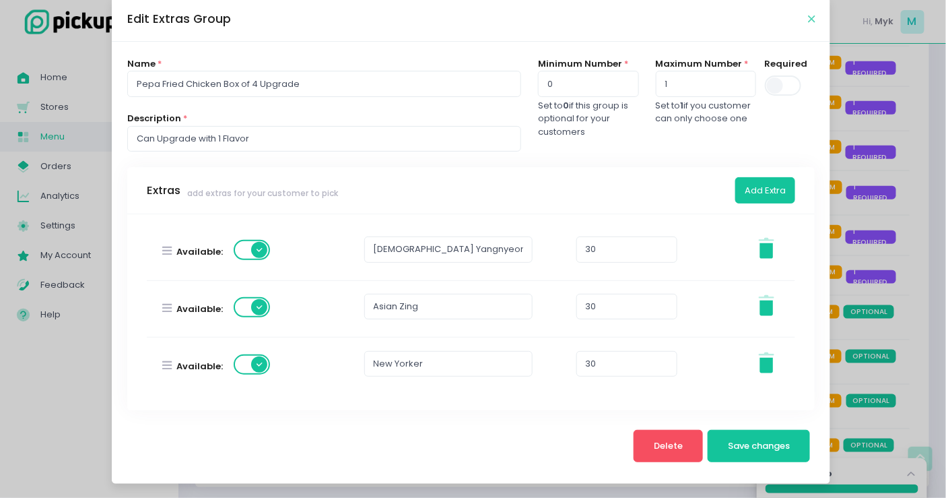
click at [808, 15] on icon "Close" at bounding box center [811, 19] width 7 height 10
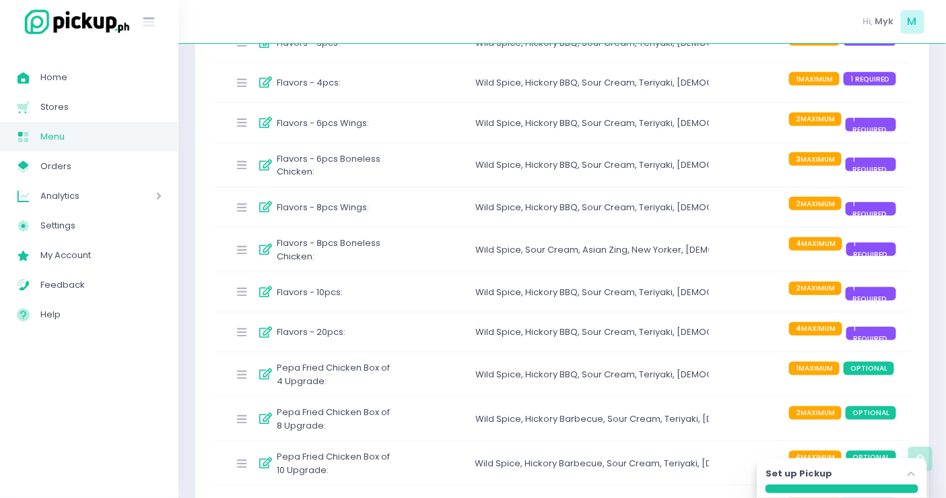
scroll to position [356, 0]
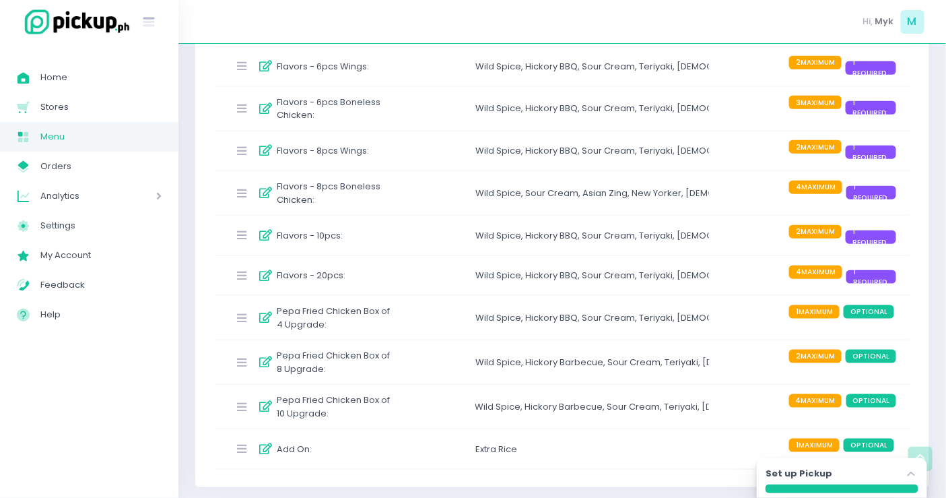
click at [511, 356] on div "Wild Spice ," at bounding box center [500, 362] width 50 height 13
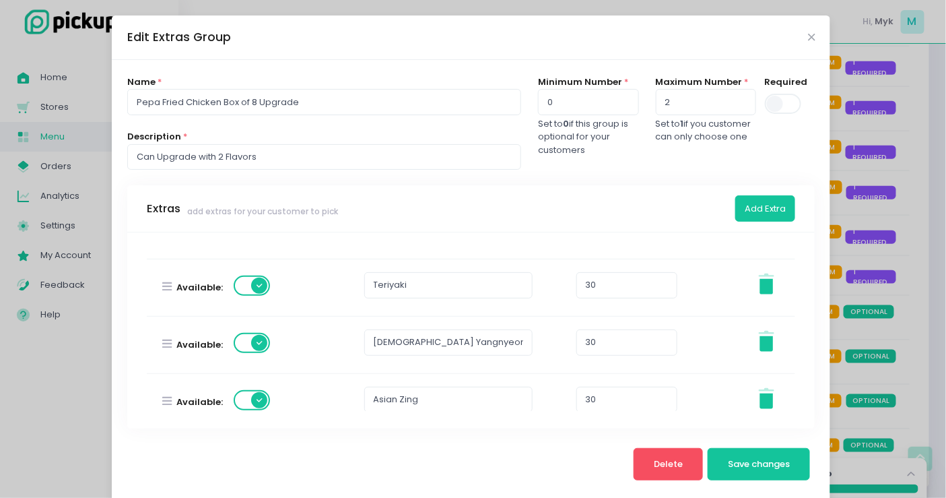
scroll to position [374, 0]
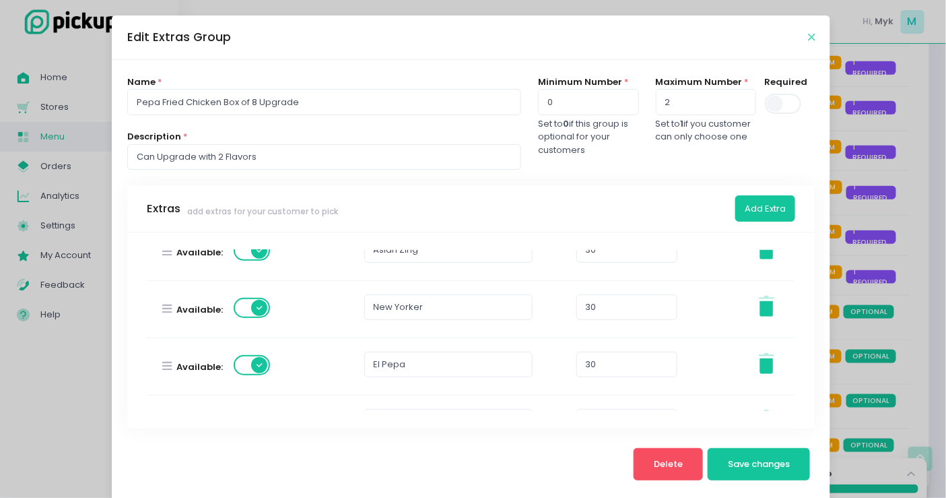
click at [808, 37] on icon "Close" at bounding box center [811, 37] width 7 height 10
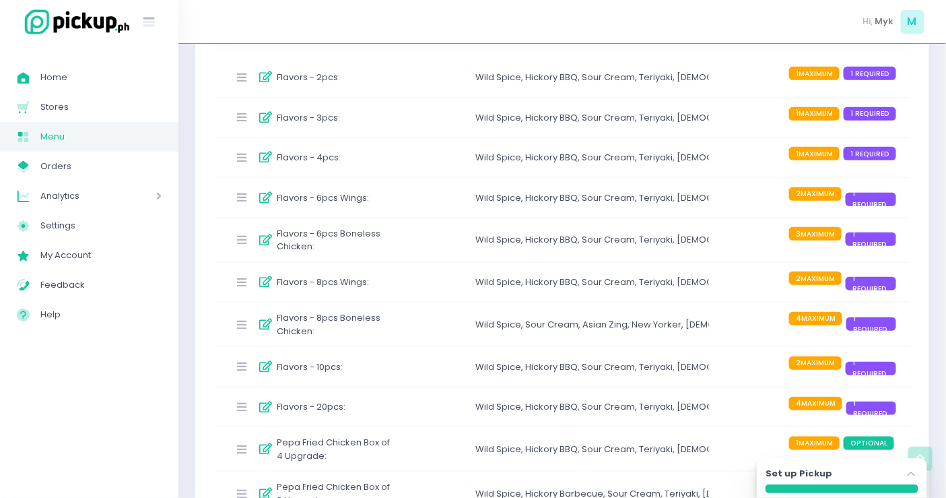
scroll to position [356, 0]
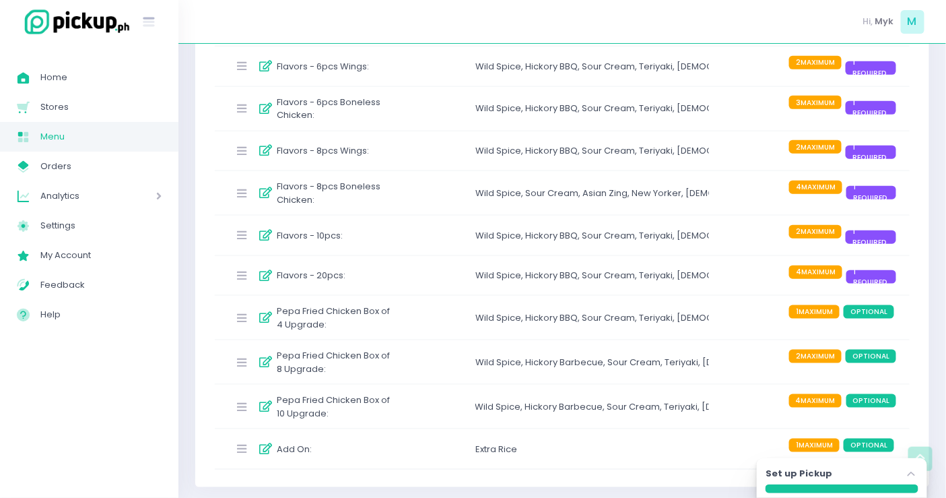
click at [456, 402] on div "Pepa Fried Chicken Box of 10 Upgrade : Wild Spice , Hickory Barbecue , Sour Cre…" at bounding box center [562, 407] width 695 height 44
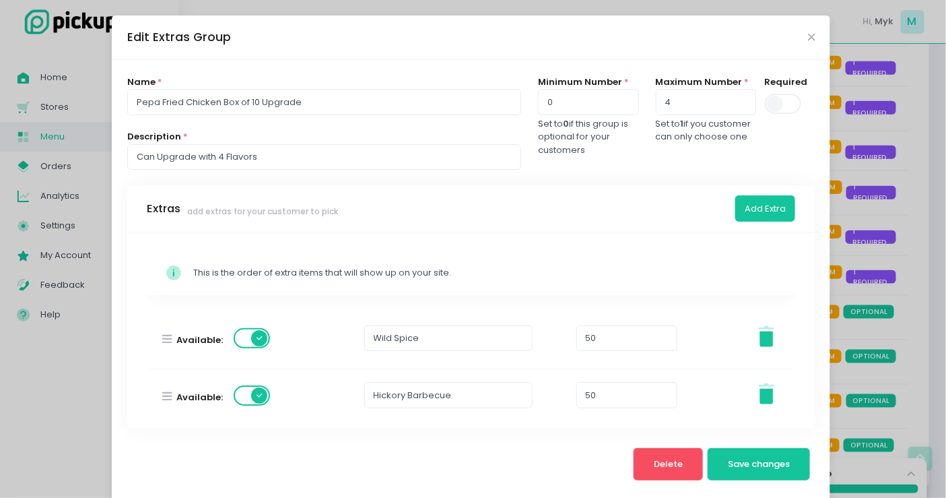
scroll to position [224, 0]
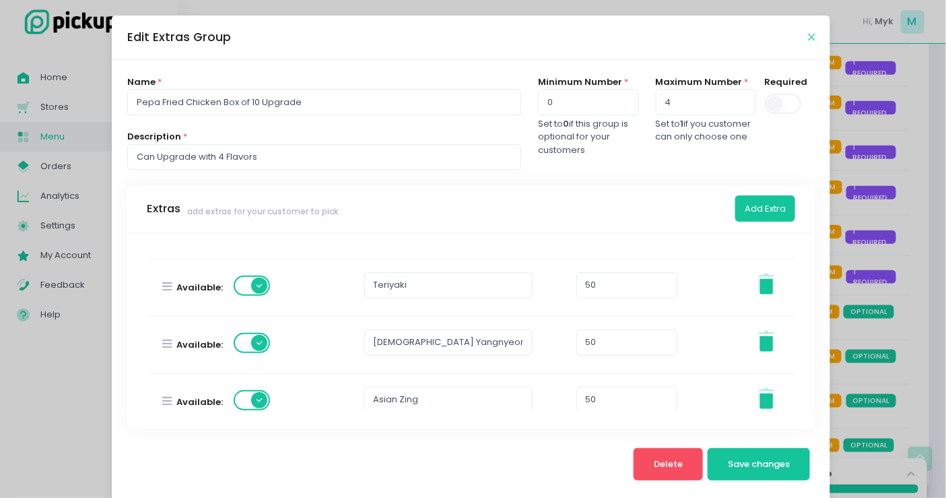
click at [808, 34] on icon "Close" at bounding box center [811, 37] width 7 height 10
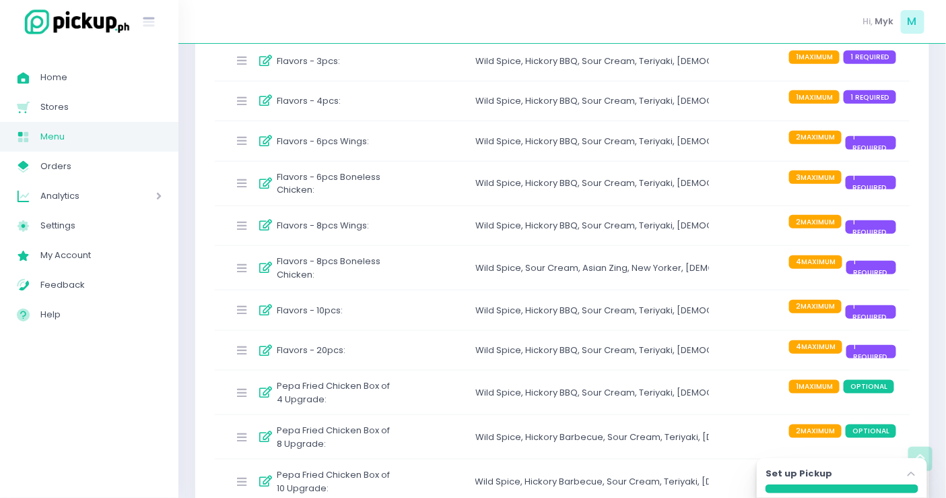
scroll to position [57, 0]
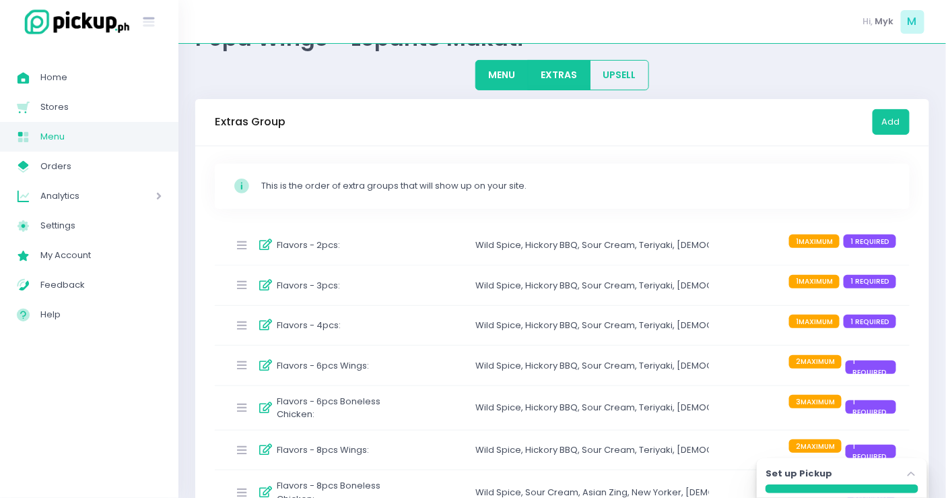
click at [501, 75] on button "MENU" at bounding box center [501, 75] width 53 height 30
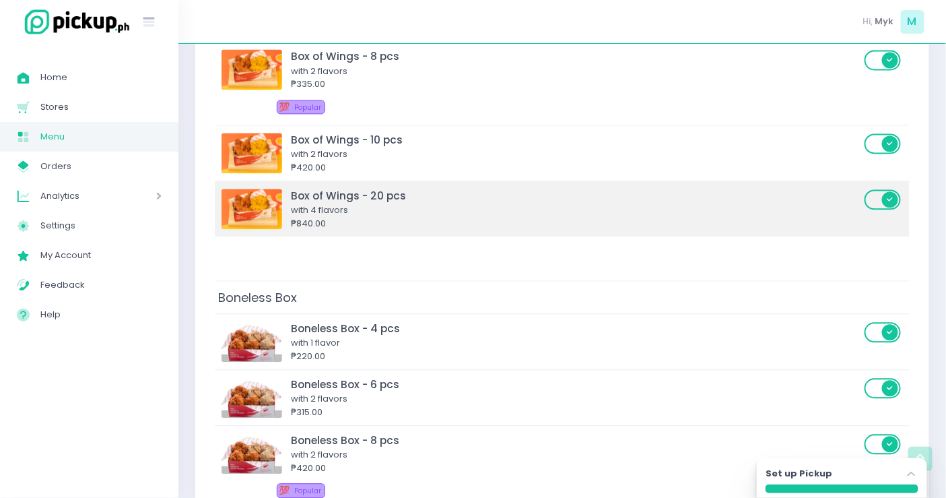
scroll to position [713, 0]
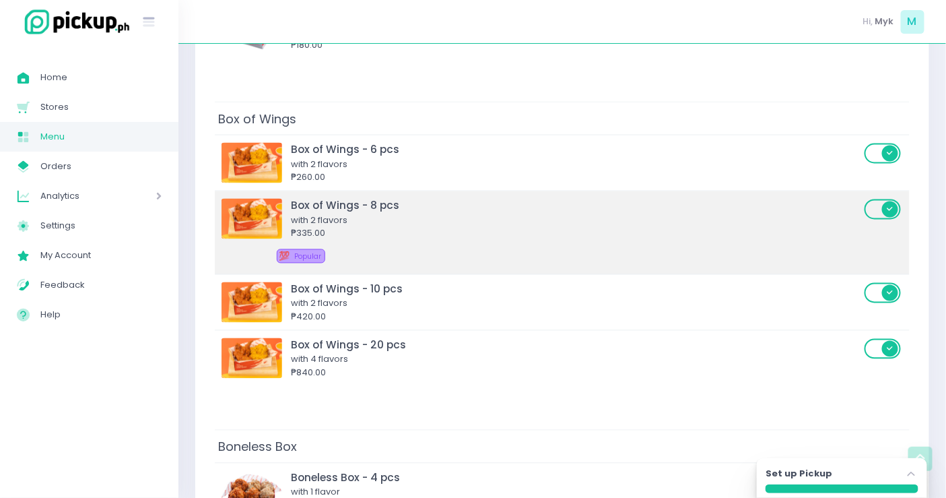
click at [468, 215] on div "with 2 flavors" at bounding box center [576, 220] width 570 height 13
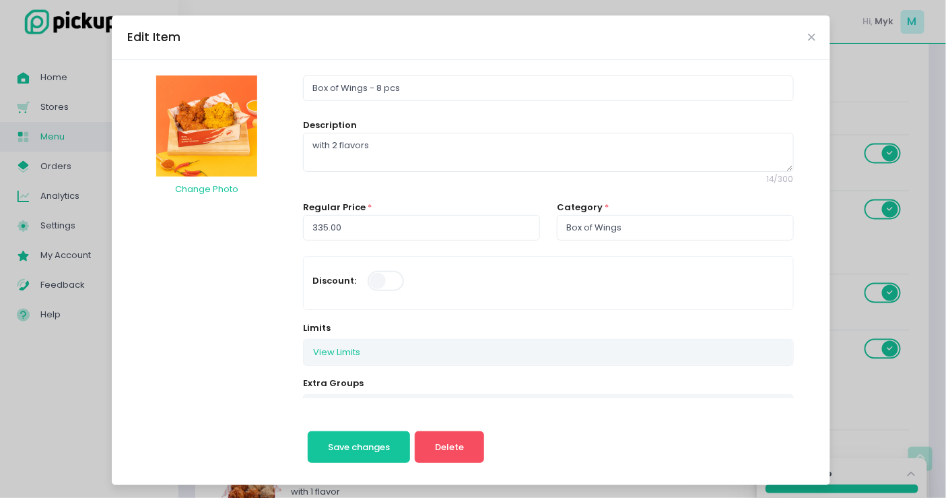
scroll to position [224, 0]
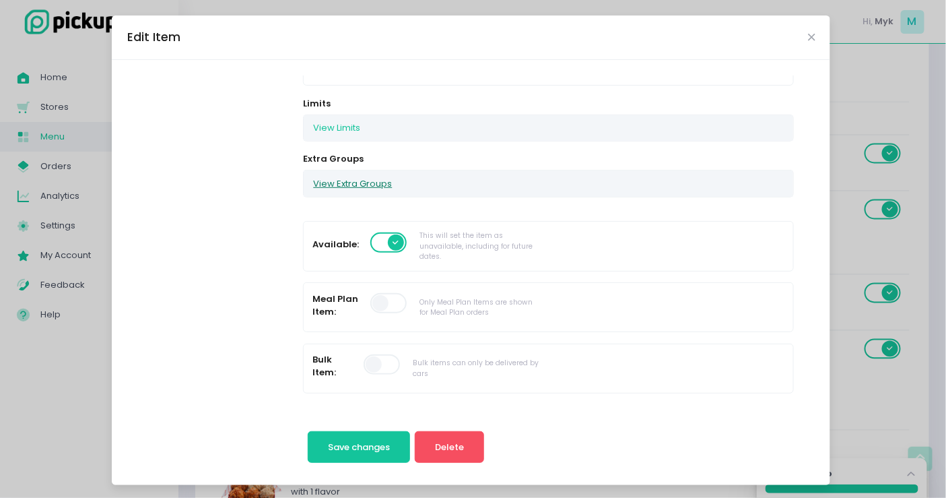
click at [376, 185] on button "View Extra Groups" at bounding box center [353, 183] width 98 height 26
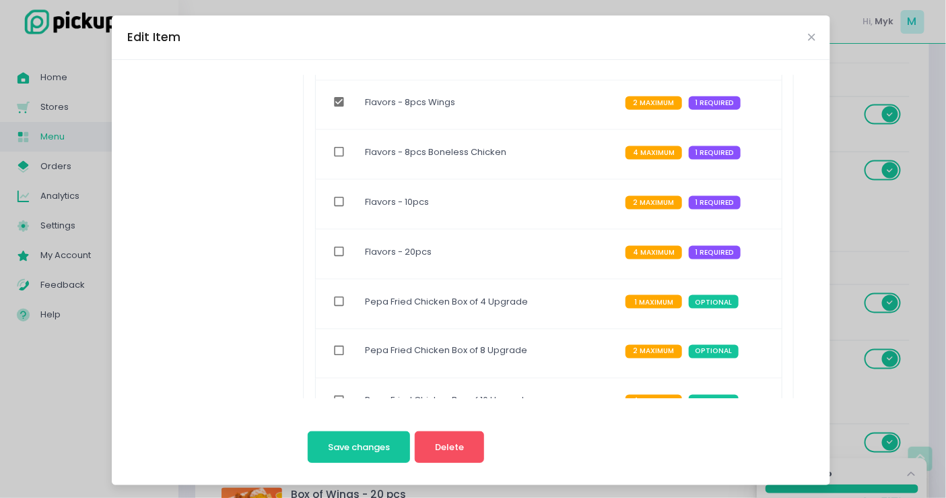
scroll to position [523, 0]
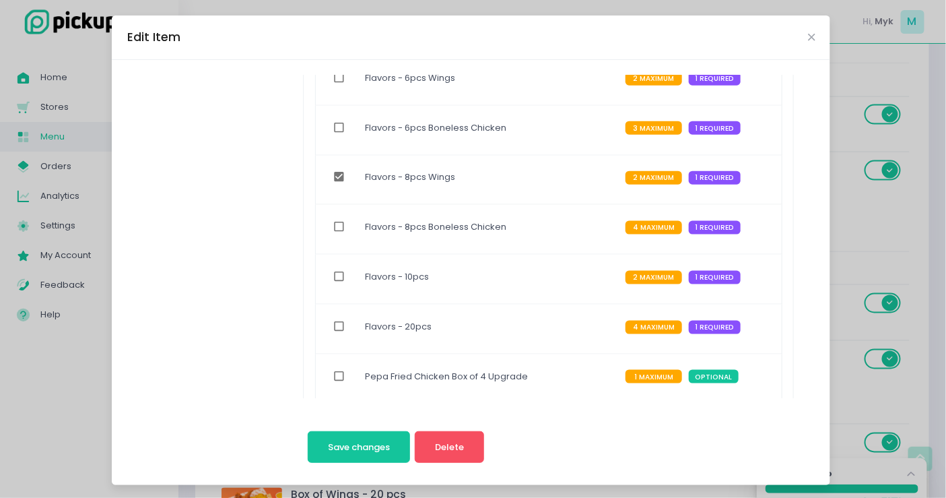
click at [426, 170] on label "Flavors - 8pcs Wings" at bounding box center [410, 177] width 90 height 31
click at [808, 35] on icon "Close" at bounding box center [811, 37] width 7 height 10
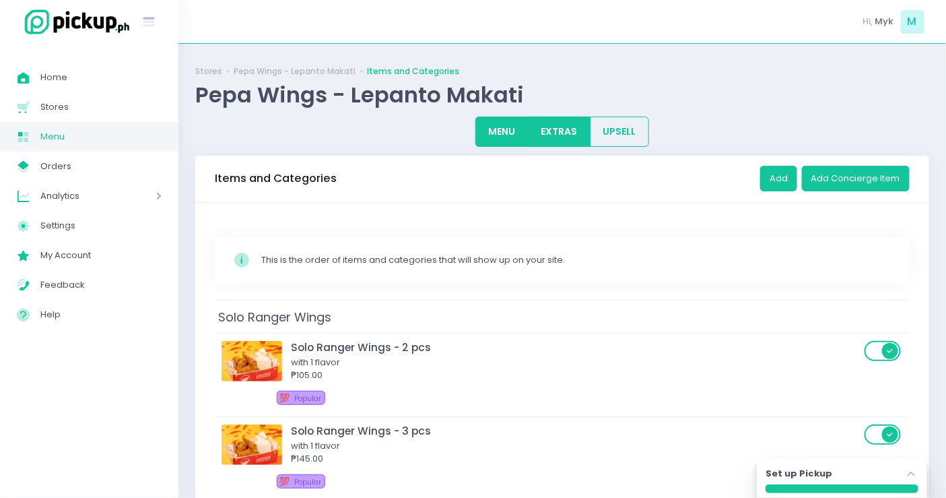
click at [550, 122] on button "EXTRAS" at bounding box center [559, 132] width 63 height 30
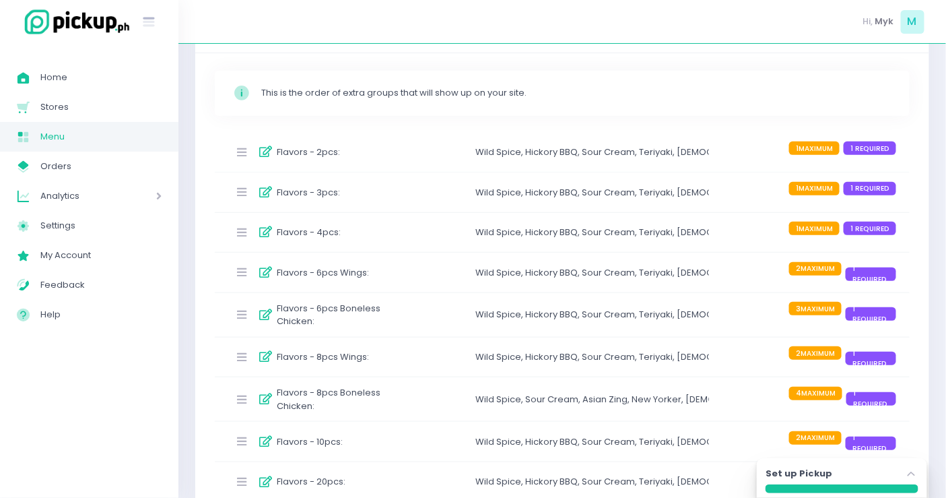
scroll to position [224, 0]
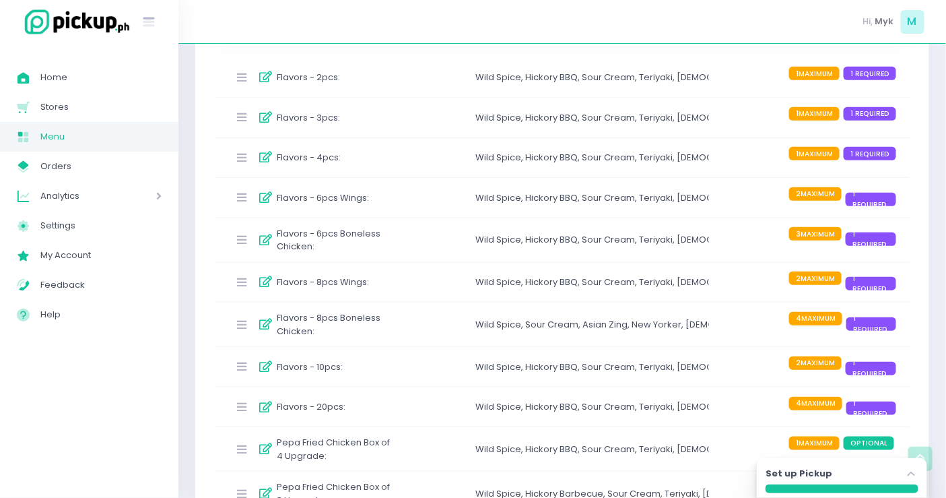
click at [396, 287] on div "Flavors - 8pcs Wings : Wild Spice , Hickory BBQ , Sour Cream , Teriyaki , Korea…" at bounding box center [562, 283] width 695 height 40
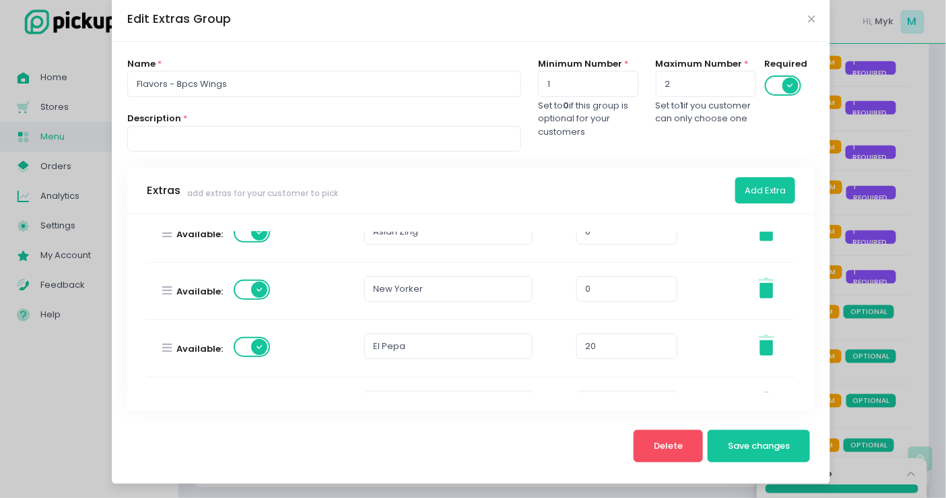
scroll to position [523, 0]
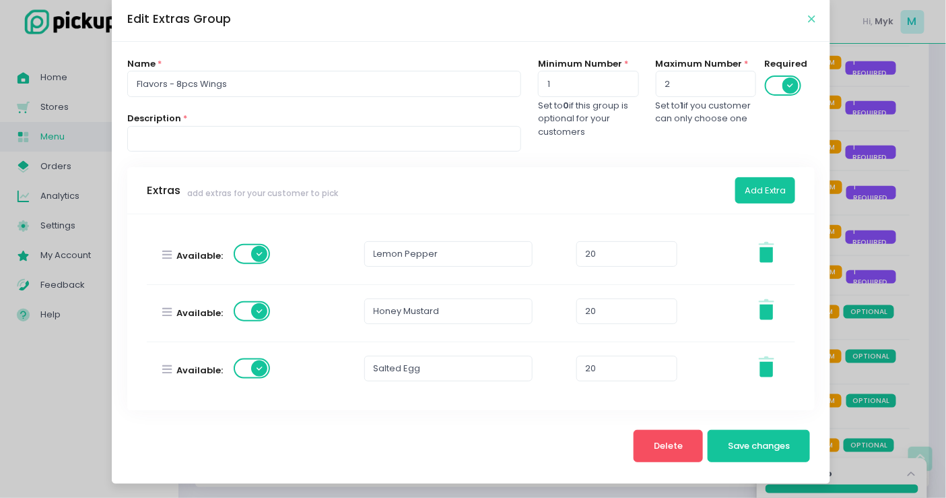
click at [808, 21] on icon "Close" at bounding box center [811, 19] width 7 height 10
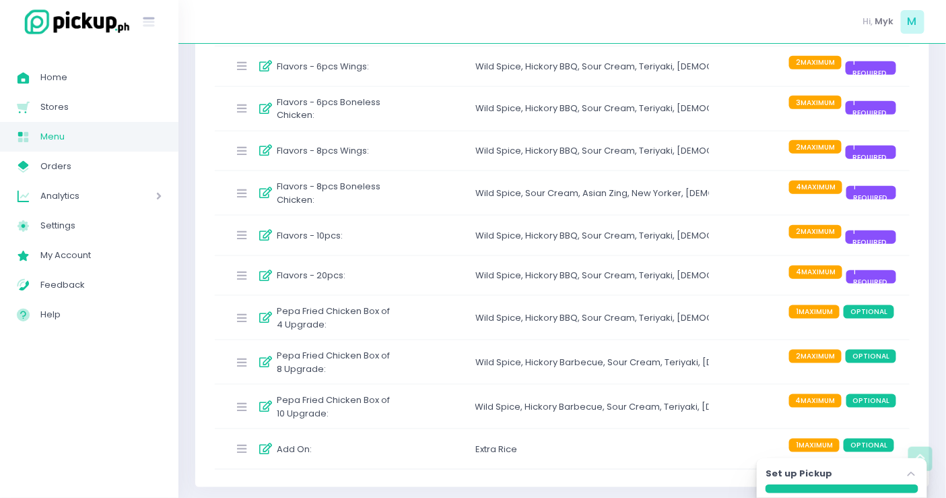
scroll to position [0, 0]
